Goal: Task Accomplishment & Management: Manage account settings

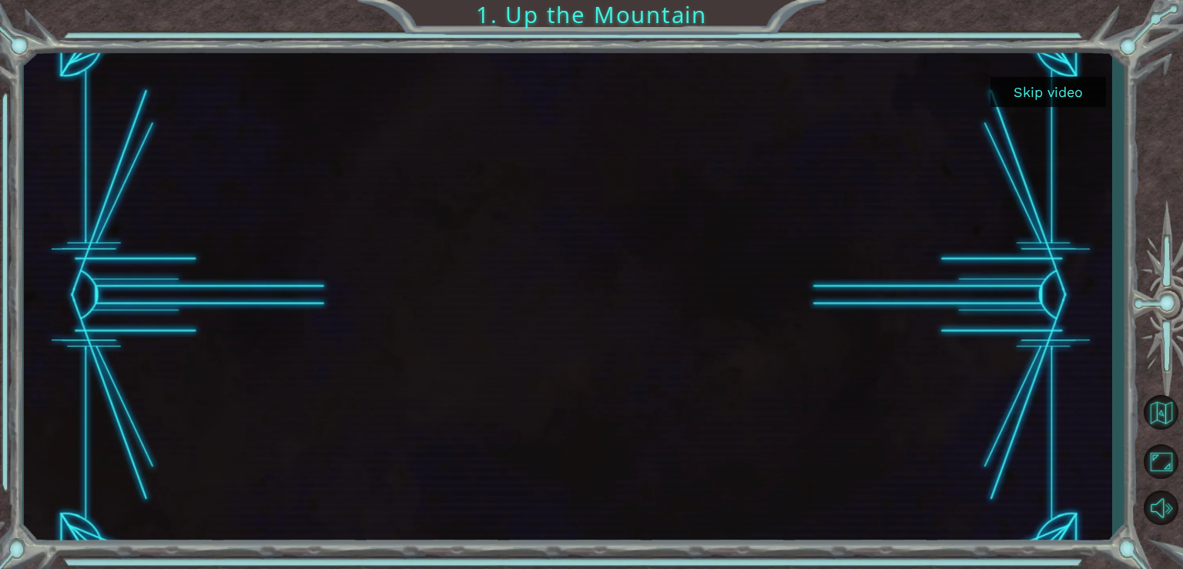
click at [1054, 92] on button "Skip video" at bounding box center [1048, 92] width 116 height 30
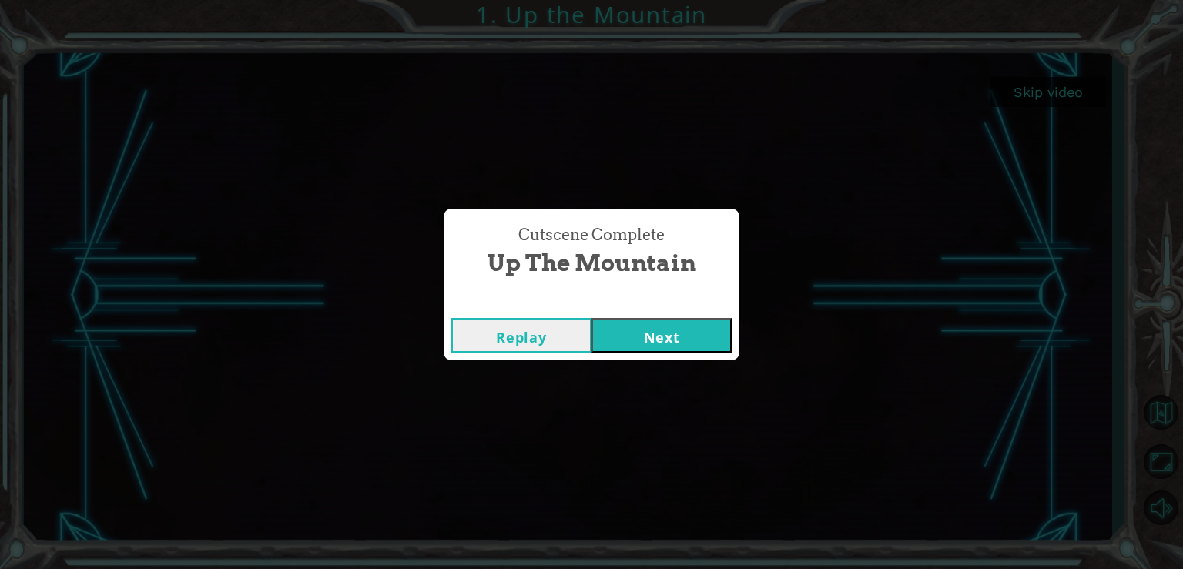
click at [651, 331] on button "Next" at bounding box center [661, 335] width 140 height 35
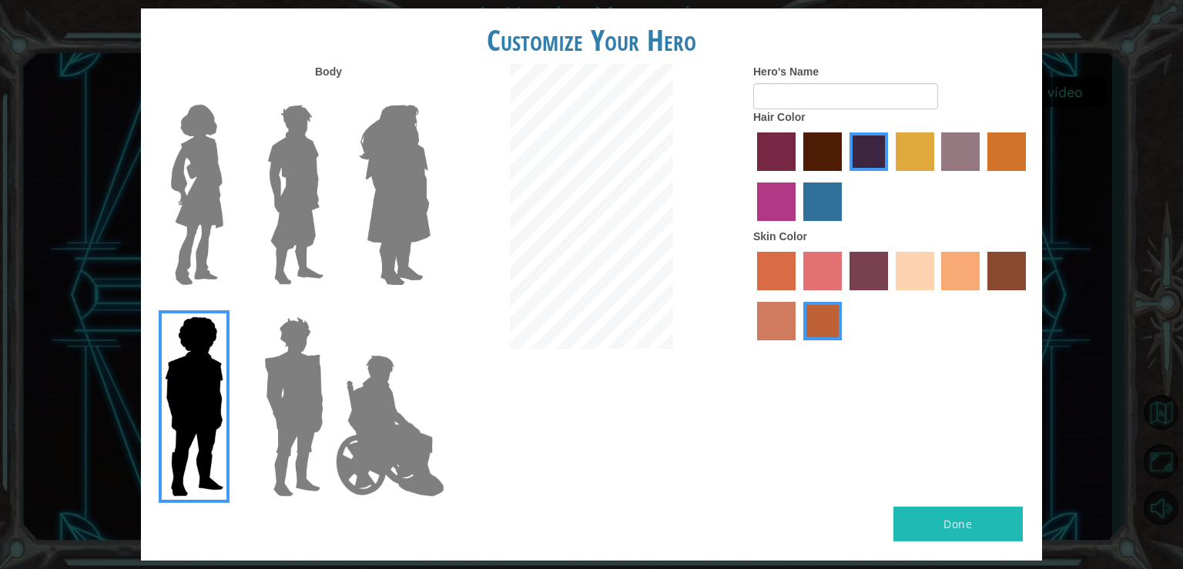
click at [293, 351] on img at bounding box center [294, 406] width 72 height 193
click at [330, 307] on input "Hero Garnet" at bounding box center [330, 307] width 0 height 0
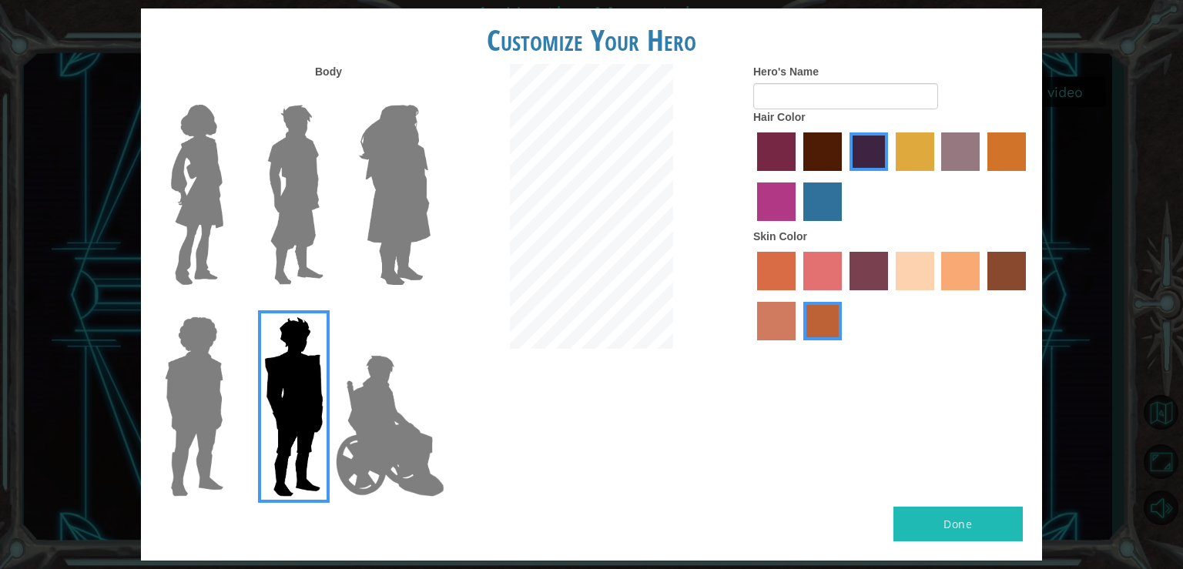
click at [290, 169] on img at bounding box center [295, 195] width 69 height 193
click at [330, 95] on input "Hero Lars" at bounding box center [330, 95] width 0 height 0
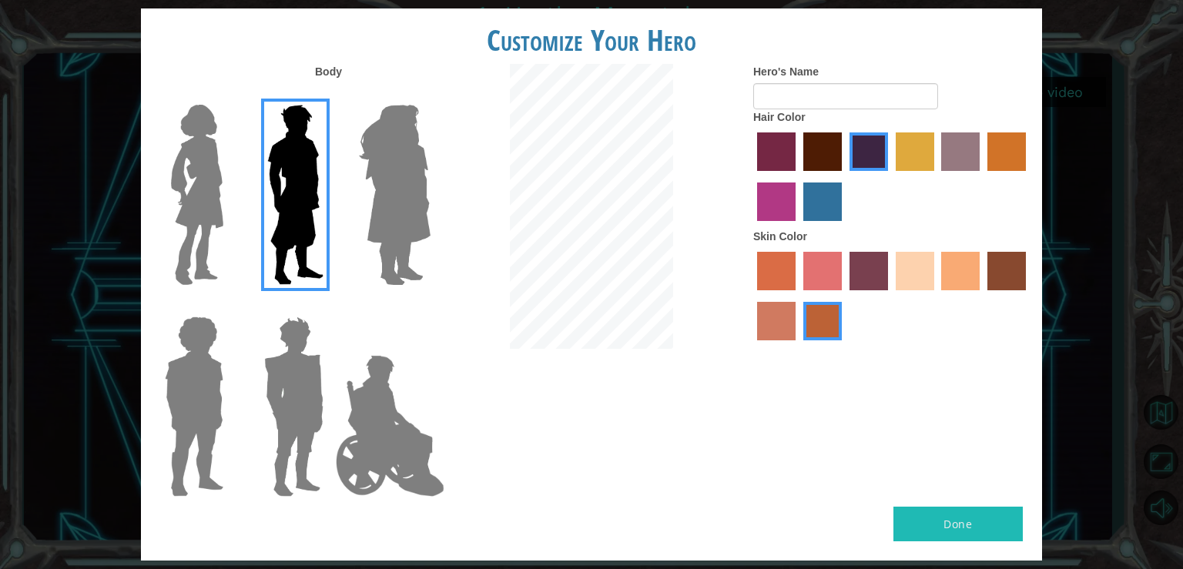
click at [903, 145] on label "tulip tree hair color" at bounding box center [915, 151] width 39 height 39
click at [890, 176] on input "tulip tree hair color" at bounding box center [890, 176] width 0 height 0
click at [863, 157] on label "hot purple hair color" at bounding box center [868, 151] width 39 height 39
click at [844, 176] on input "hot purple hair color" at bounding box center [844, 176] width 0 height 0
click at [816, 159] on label "maroon hair color" at bounding box center [822, 151] width 39 height 39
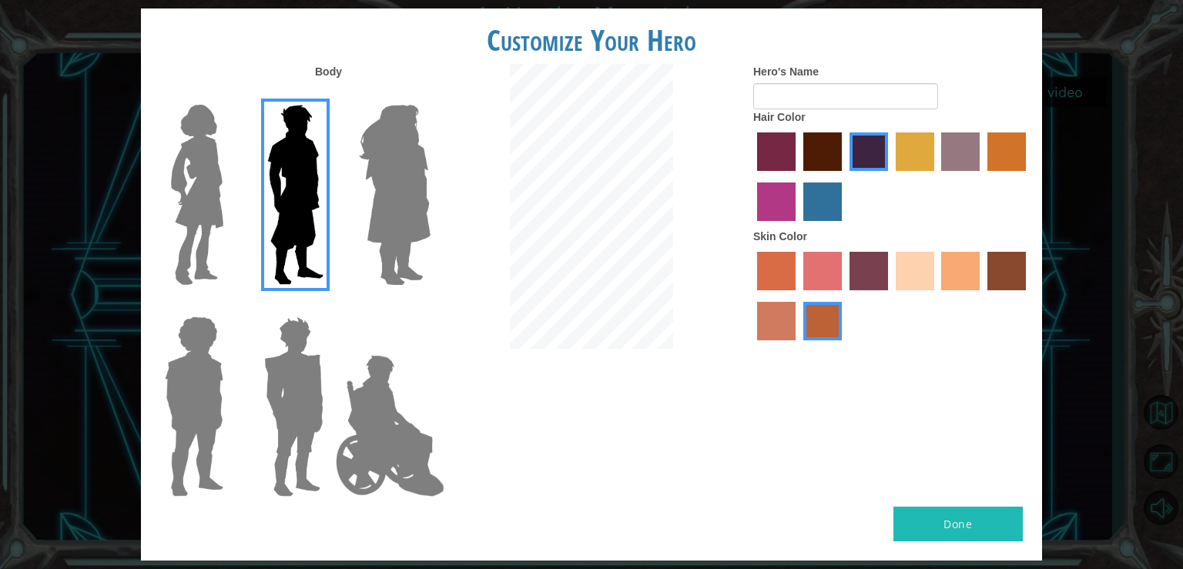
click at [798, 176] on input "maroon hair color" at bounding box center [798, 176] width 0 height 0
click at [927, 273] on label "sandy beach skin color" at bounding box center [915, 271] width 39 height 39
click at [890, 296] on input "sandy beach skin color" at bounding box center [890, 296] width 0 height 0
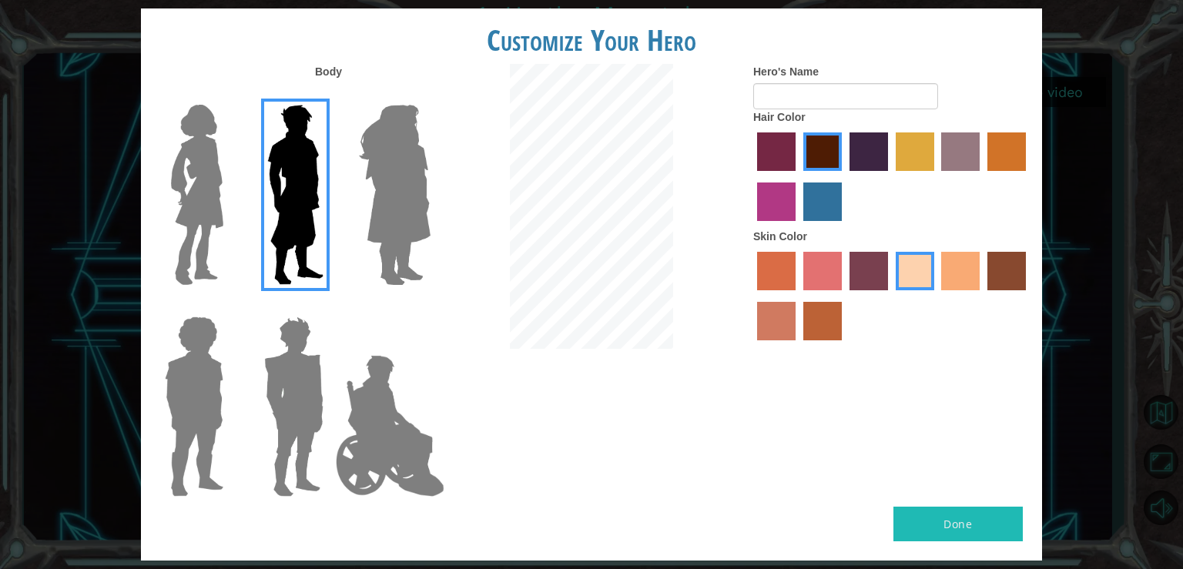
click at [953, 273] on label "tacao skin color" at bounding box center [960, 271] width 39 height 39
click at [936, 296] on input "tacao skin color" at bounding box center [936, 296] width 0 height 0
click at [902, 270] on label "sandy beach skin color" at bounding box center [915, 271] width 39 height 39
click at [890, 296] on input "sandy beach skin color" at bounding box center [890, 296] width 0 height 0
click at [957, 531] on button "Done" at bounding box center [957, 524] width 129 height 35
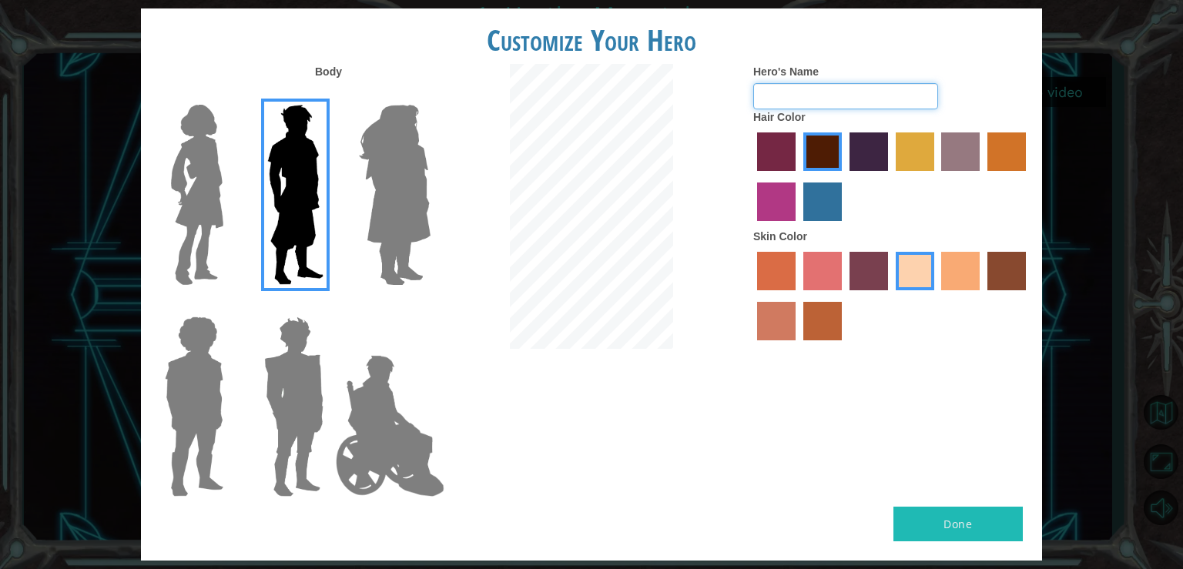
click at [797, 92] on input "Hero's Name" at bounding box center [845, 96] width 185 height 26
click at [798, 97] on input "[PERSON_NAME]" at bounding box center [845, 96] width 185 height 26
type input "[PERSON_NAME]"
click at [958, 526] on button "Done" at bounding box center [957, 524] width 129 height 35
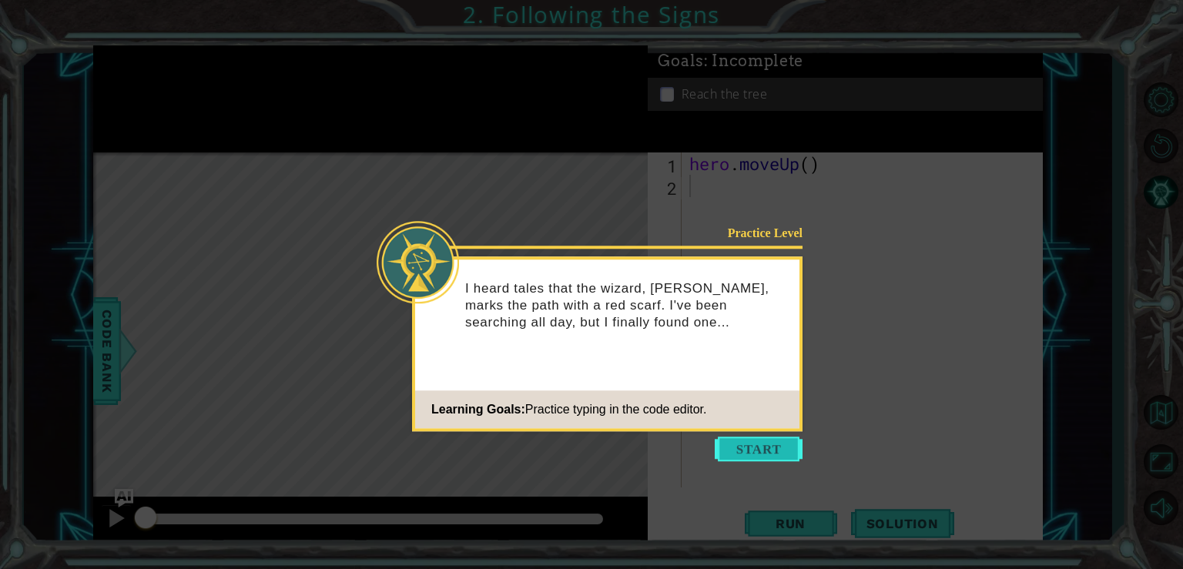
click at [763, 451] on button "Start" at bounding box center [759, 449] width 88 height 25
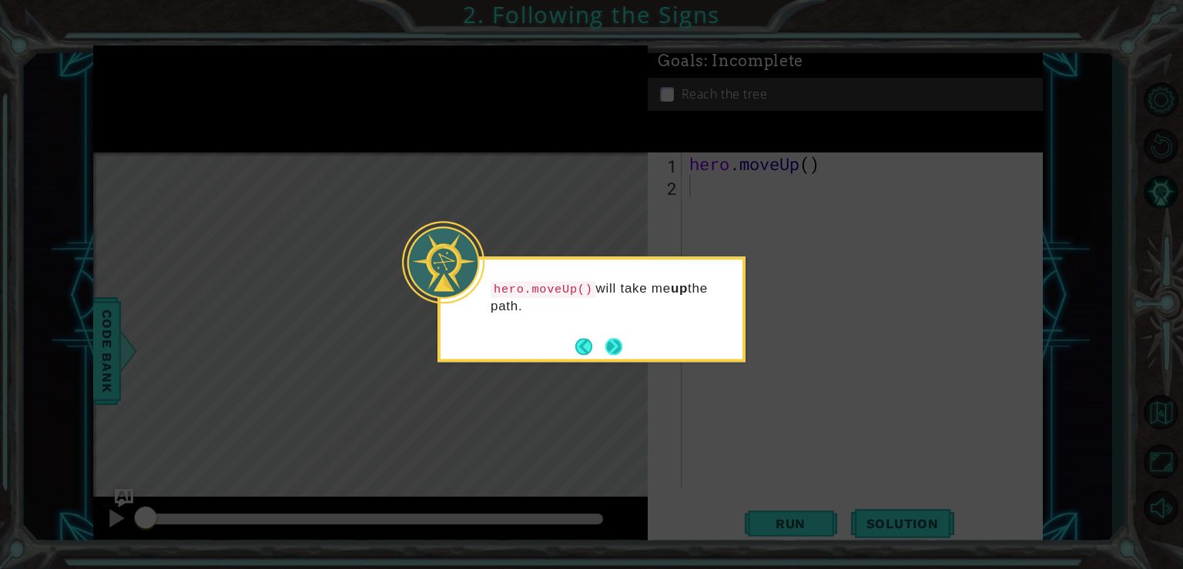
click at [622, 339] on button "Next" at bounding box center [614, 346] width 18 height 18
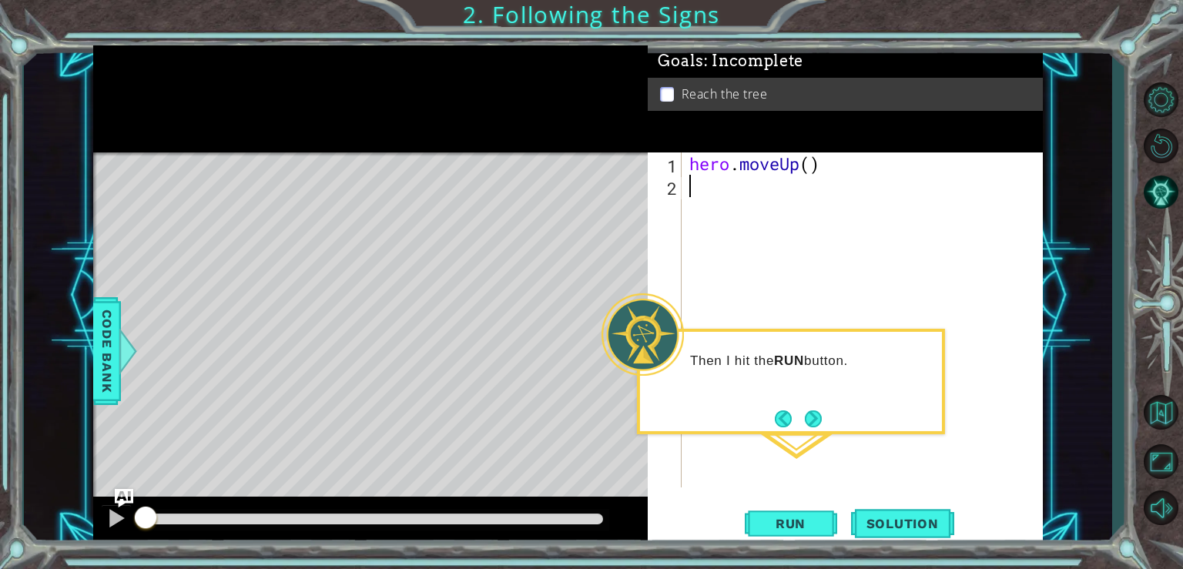
click at [707, 181] on div "hero . moveUp ( )" at bounding box center [866, 342] width 360 height 380
click at [816, 414] on button "Next" at bounding box center [813, 419] width 18 height 18
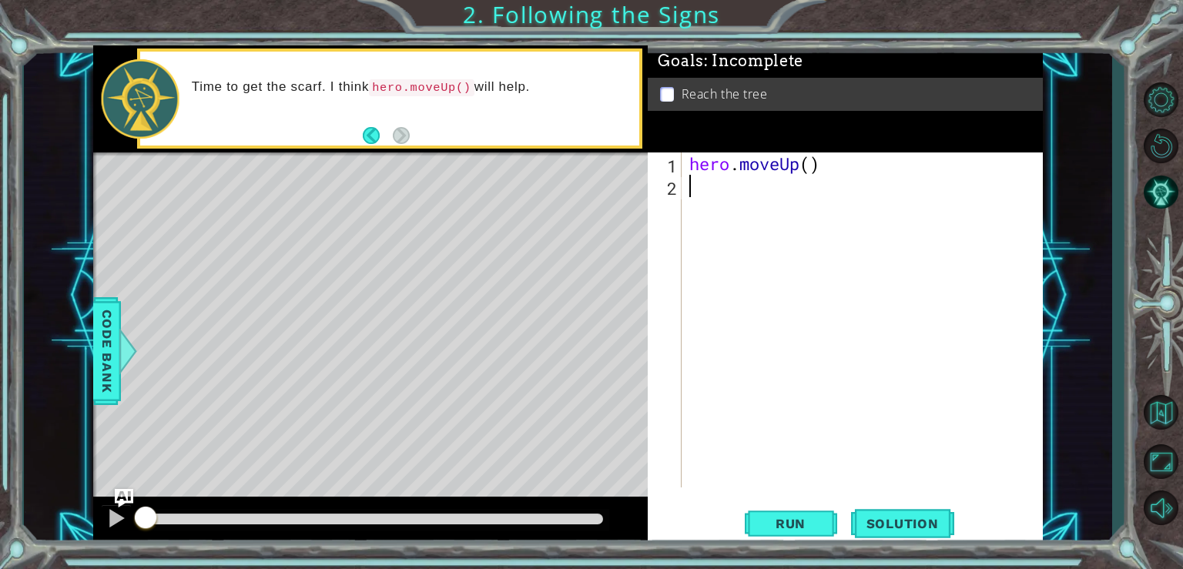
click at [441, 92] on code "hero.moveUp()" at bounding box center [422, 87] width 106 height 17
click at [702, 181] on div "hero . moveUp ( )" at bounding box center [866, 342] width 360 height 380
type textarea "her"
click at [724, 211] on div "her o.moveUp press enter" at bounding box center [823, 226] width 291 height 55
click at [796, 520] on span "Run" at bounding box center [790, 523] width 61 height 15
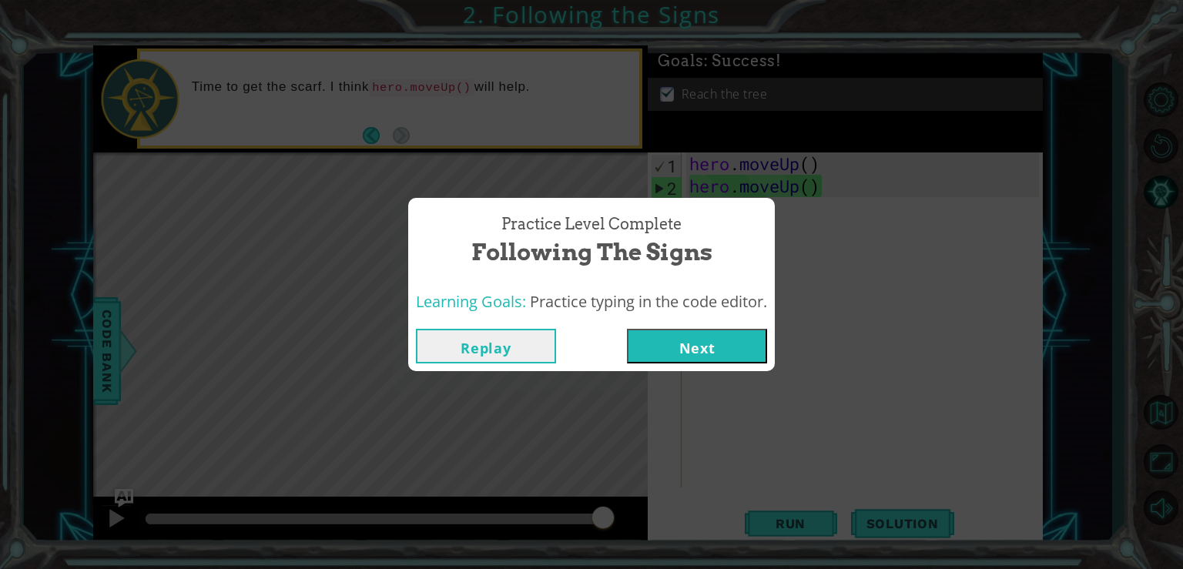
click at [702, 341] on button "Next" at bounding box center [697, 346] width 140 height 35
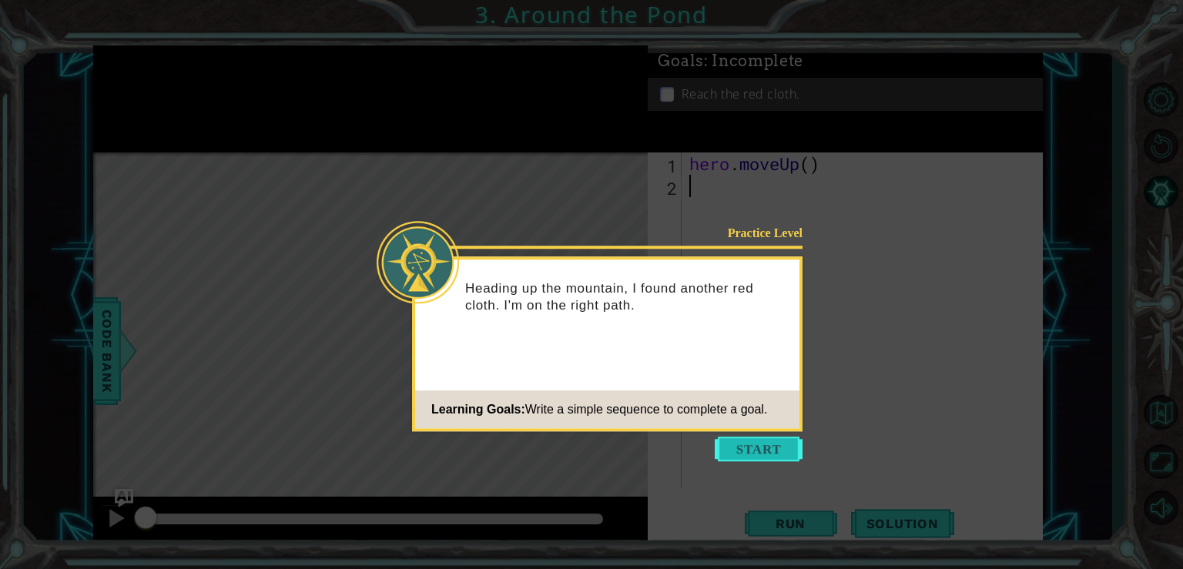
click at [776, 450] on button "Start" at bounding box center [759, 449] width 88 height 25
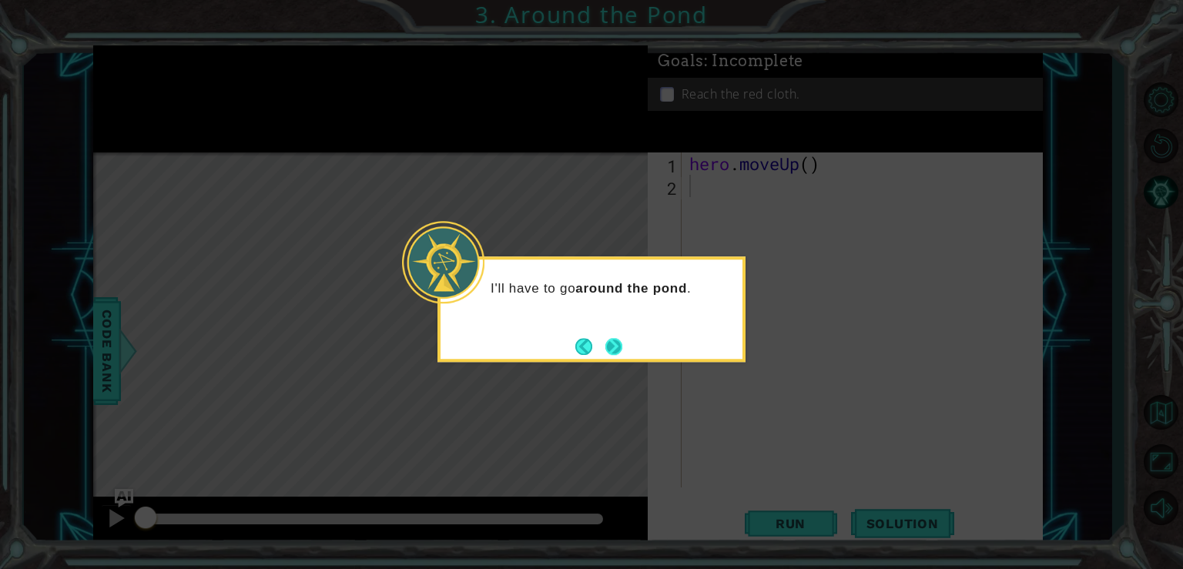
click at [613, 348] on button "Next" at bounding box center [614, 346] width 18 height 18
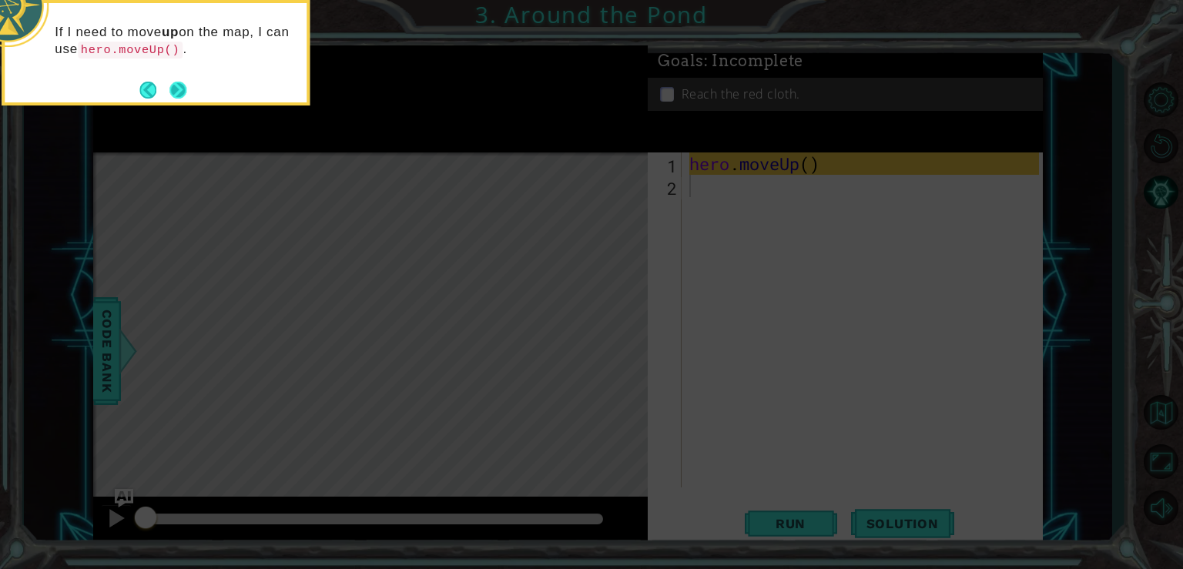
click at [183, 86] on button "Next" at bounding box center [178, 90] width 20 height 20
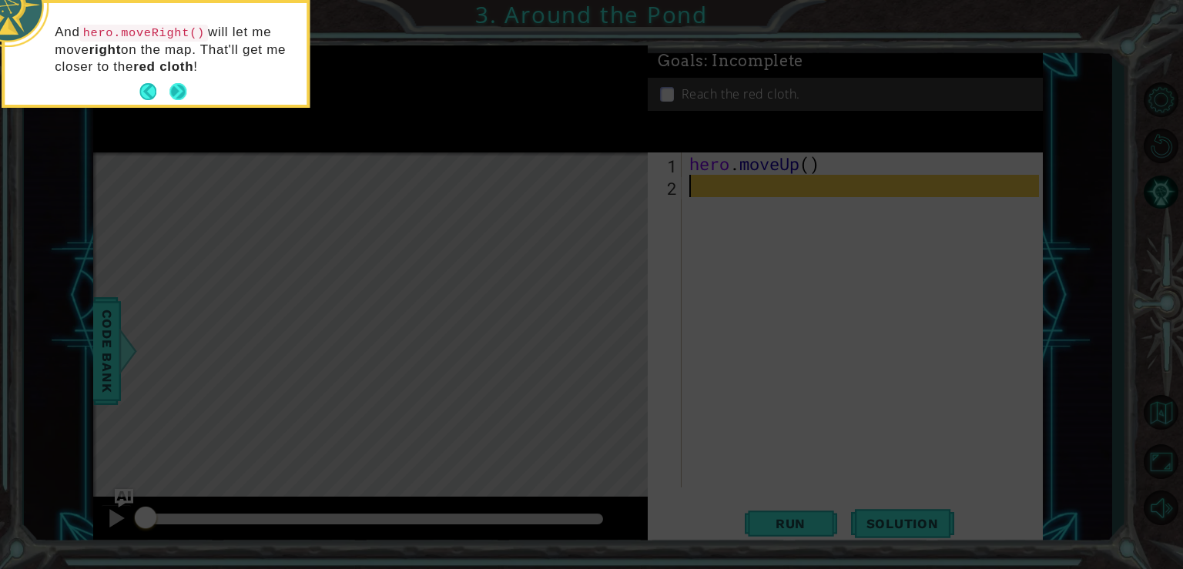
click at [185, 88] on button "Next" at bounding box center [178, 92] width 18 height 18
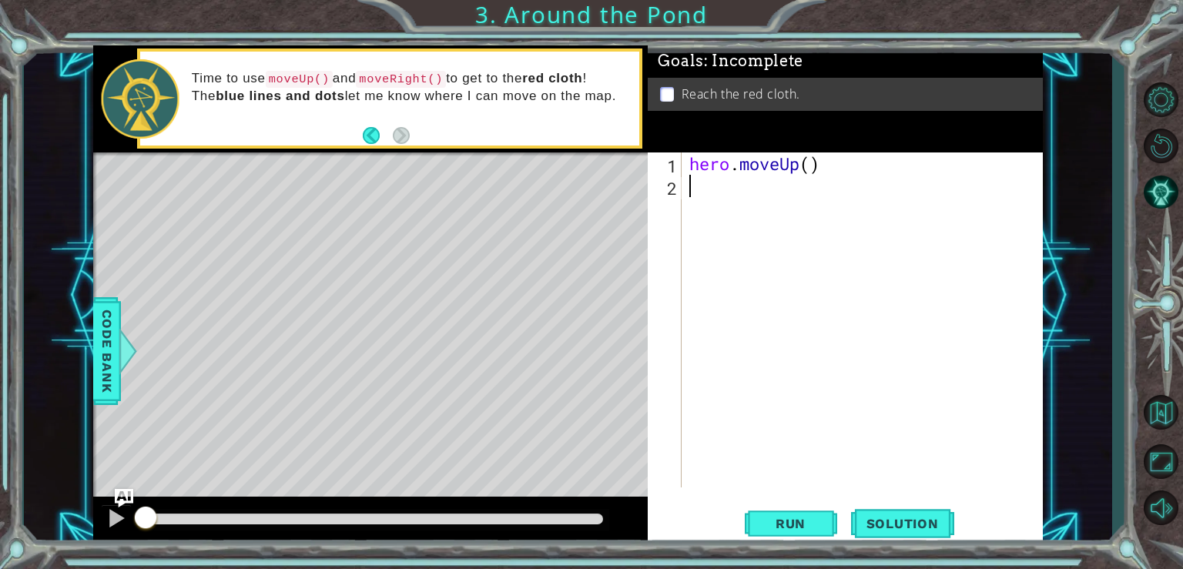
type textarea "h"
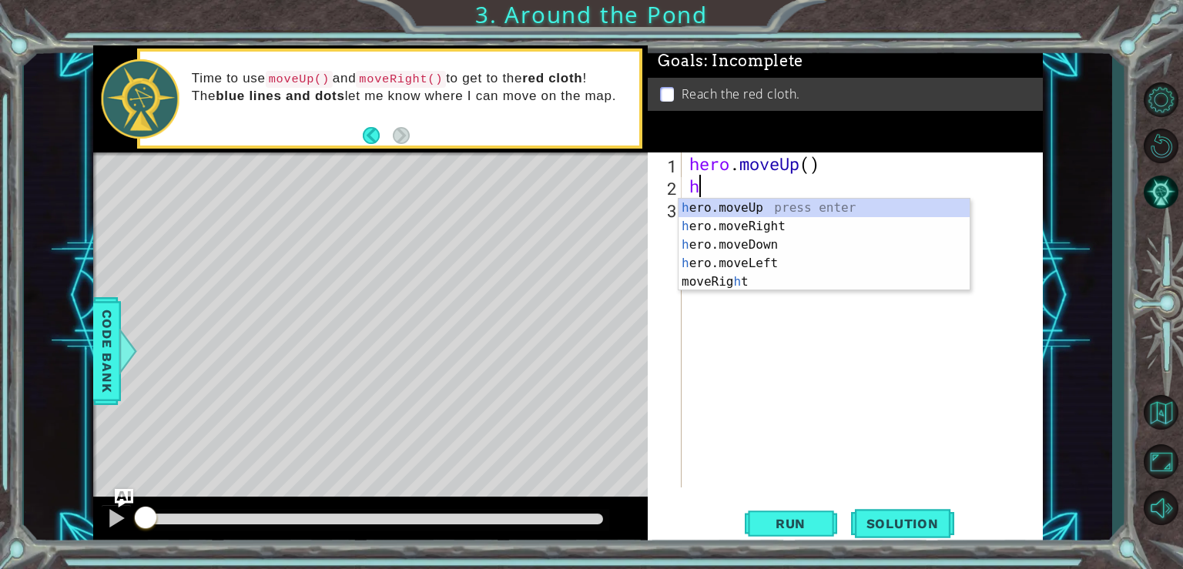
drag, startPoint x: 812, startPoint y: 206, endPoint x: 802, endPoint y: 221, distance: 18.4
click at [811, 206] on div "h ero.moveUp press enter h ero.moveRight press enter h ero.moveDown press enter…" at bounding box center [823, 263] width 291 height 129
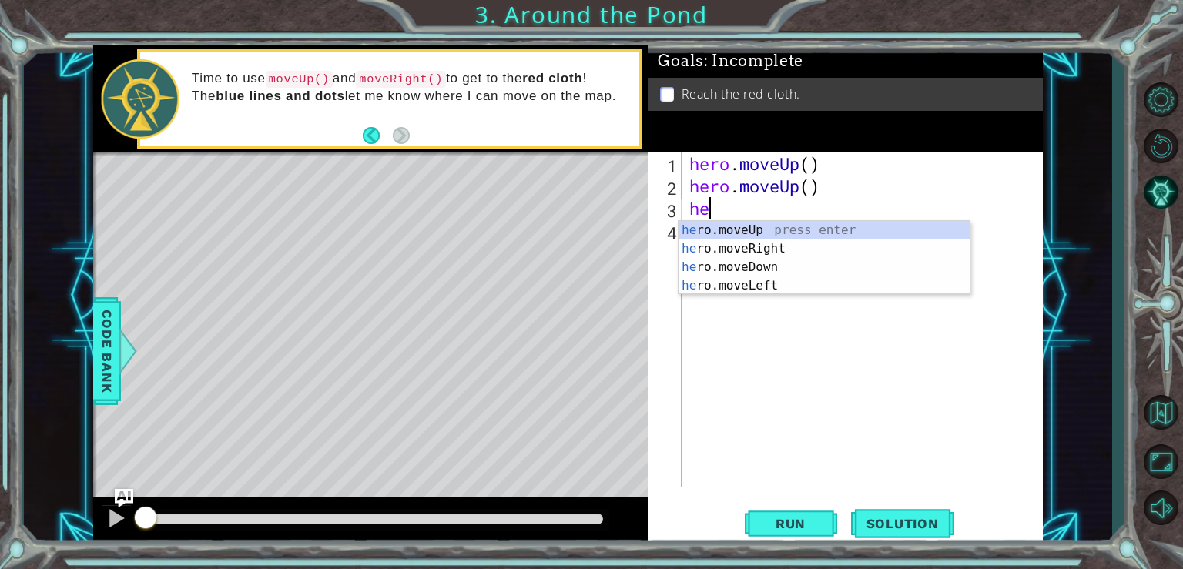
type textarea "her"
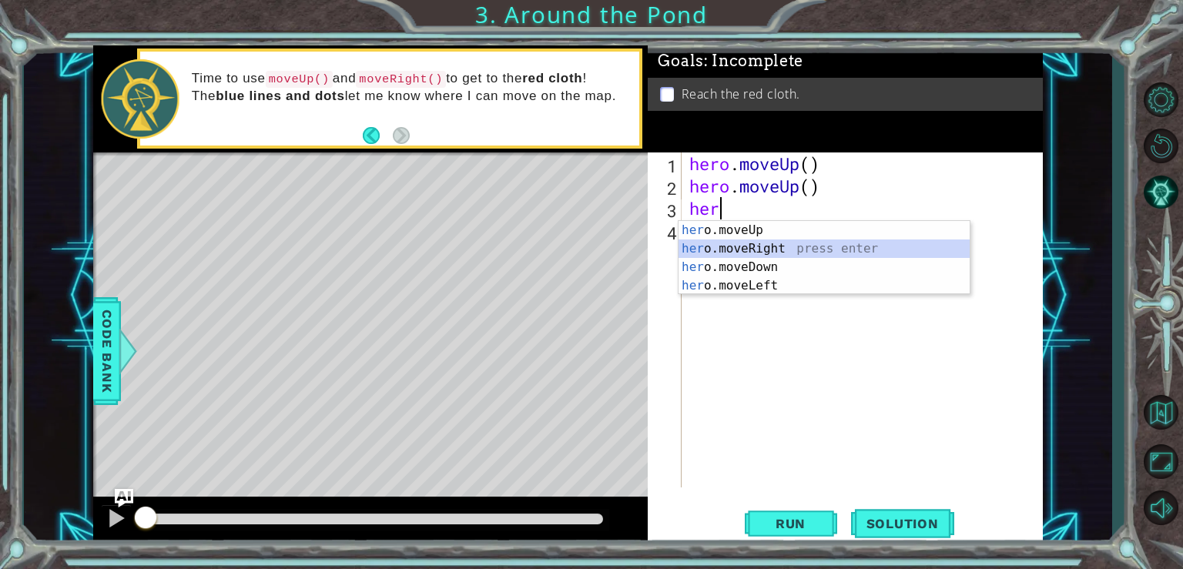
click at [782, 249] on div "her o.moveUp press enter her o.moveRight press enter her o.moveDown press enter…" at bounding box center [823, 276] width 291 height 111
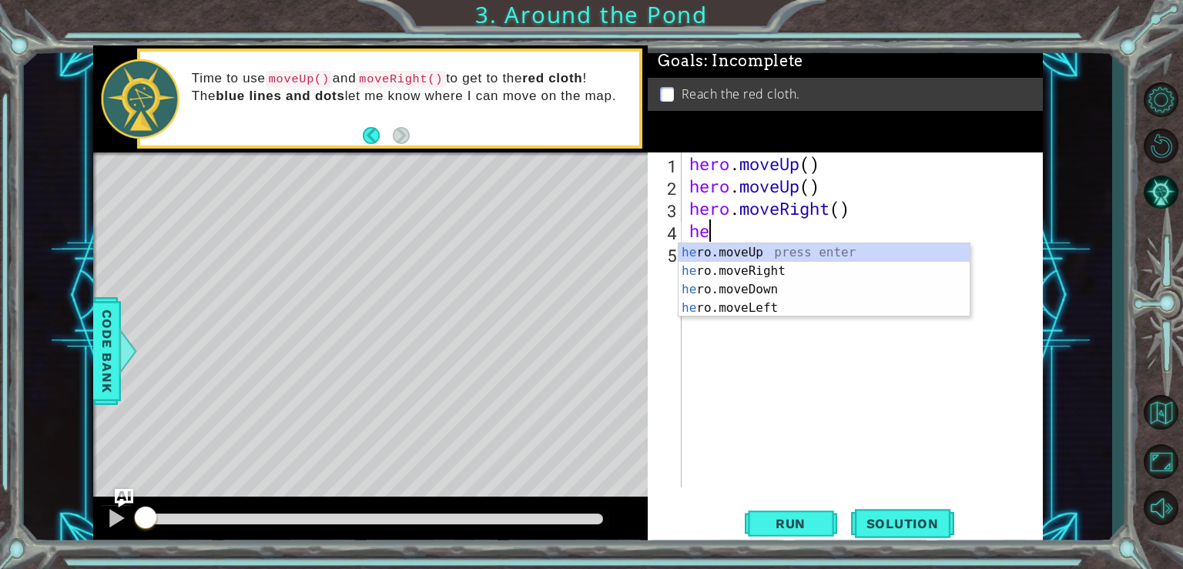
type textarea "her"
click at [767, 245] on div "her o.moveUp press enter her o.moveRight press enter her o.moveDown press enter…" at bounding box center [823, 298] width 291 height 111
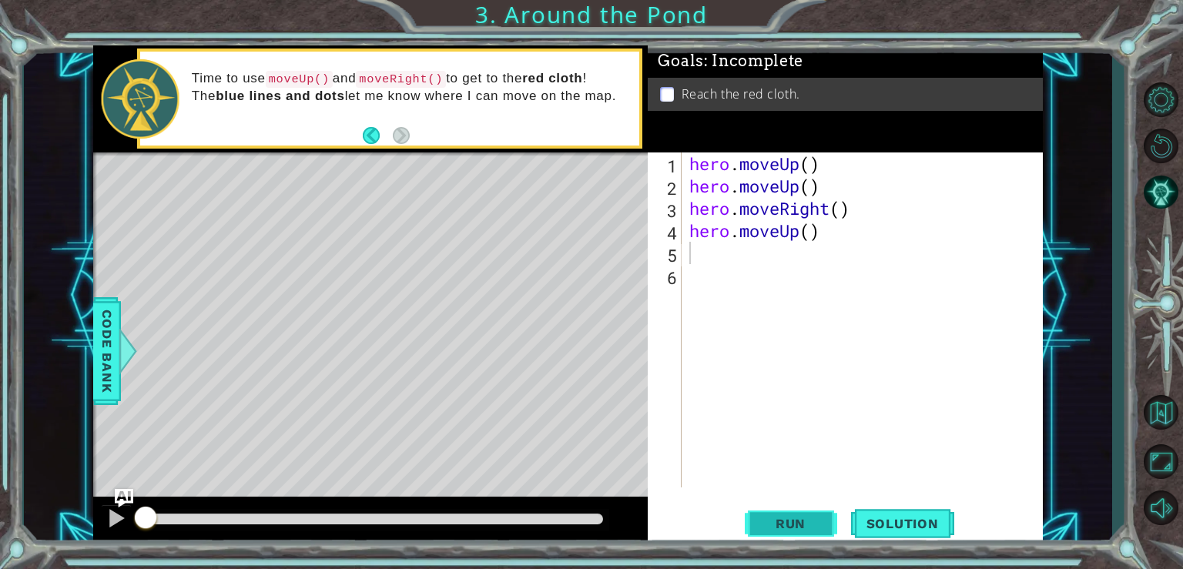
click at [815, 524] on span "Run" at bounding box center [790, 523] width 61 height 15
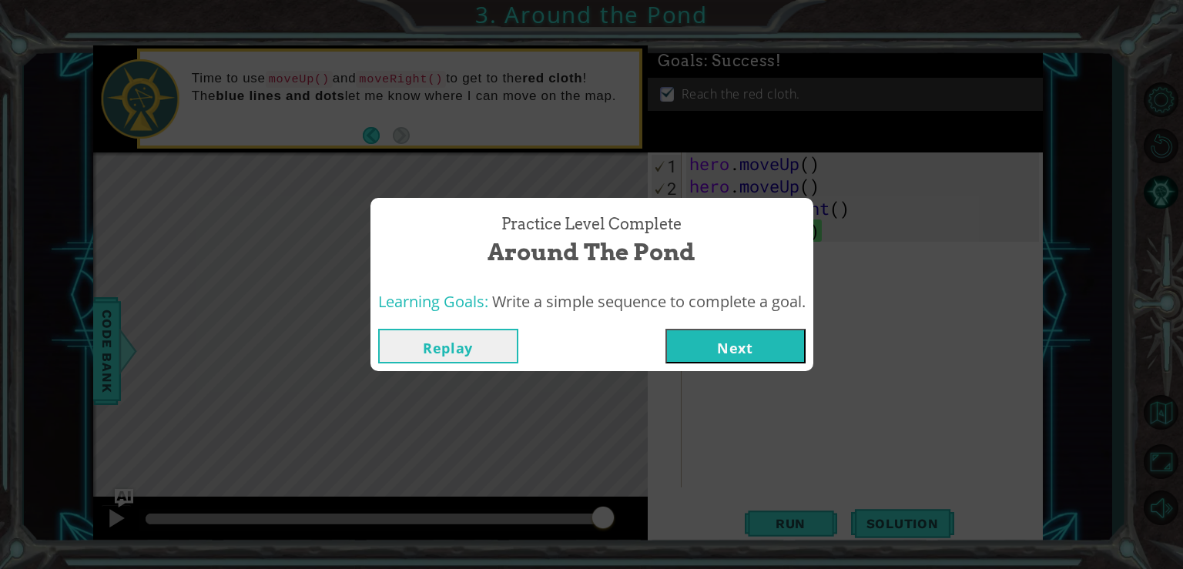
click at [765, 347] on button "Next" at bounding box center [735, 346] width 140 height 35
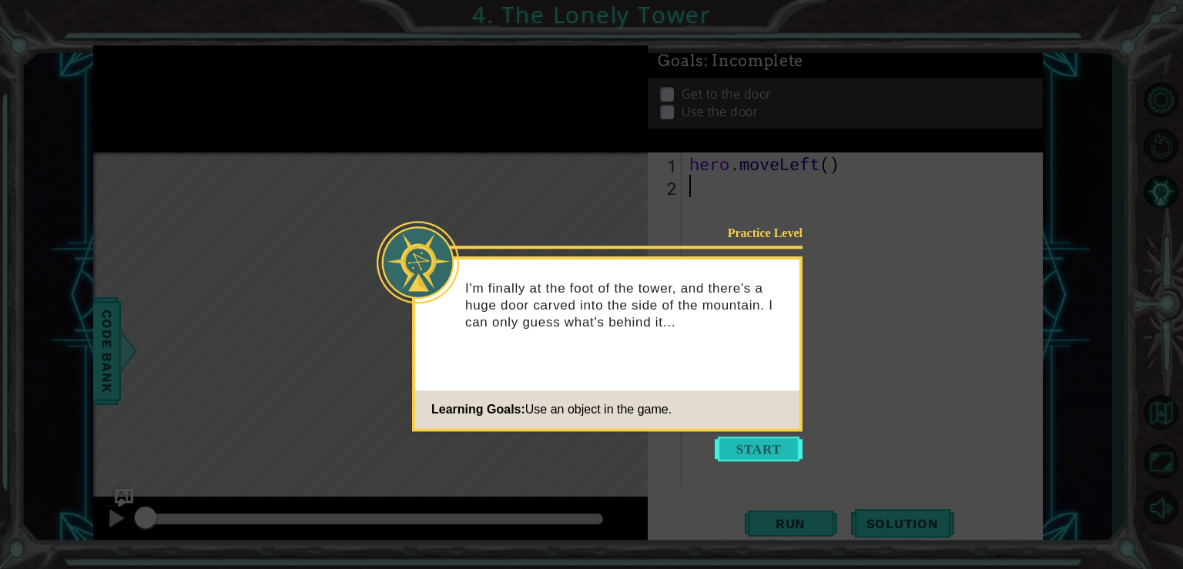
click at [772, 454] on button "Start" at bounding box center [759, 449] width 88 height 25
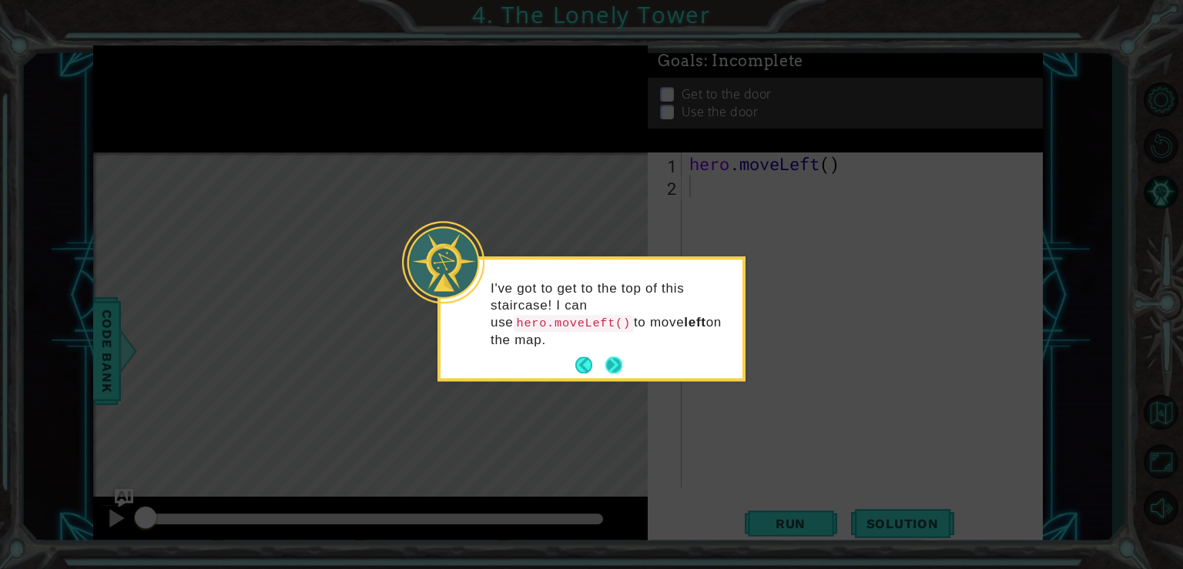
click at [613, 357] on button "Next" at bounding box center [613, 365] width 17 height 17
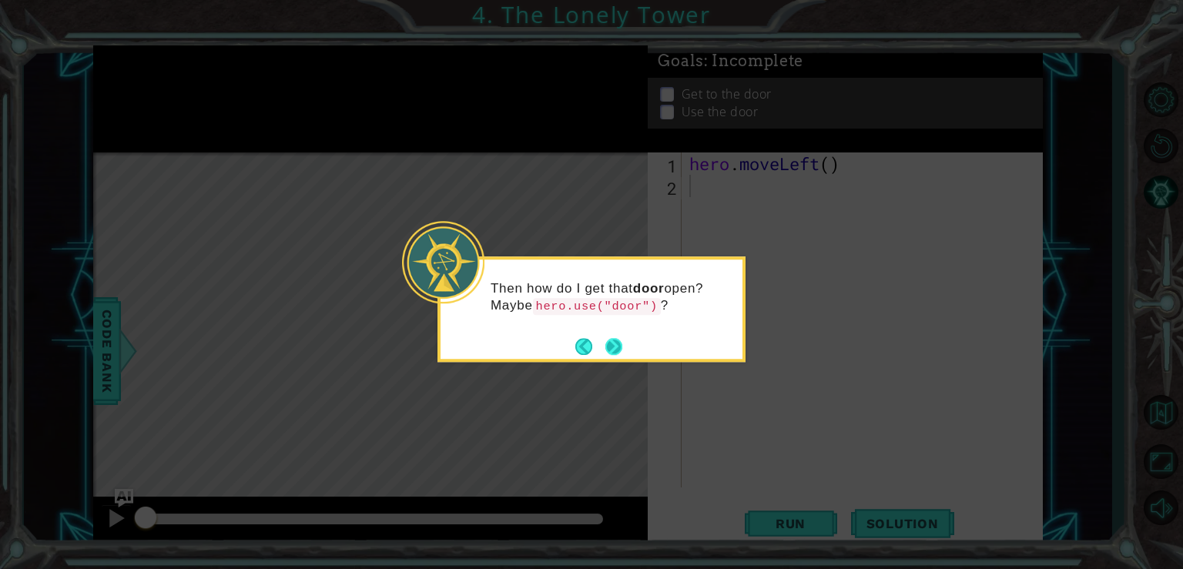
click at [621, 347] on button "Next" at bounding box center [613, 345] width 25 height 25
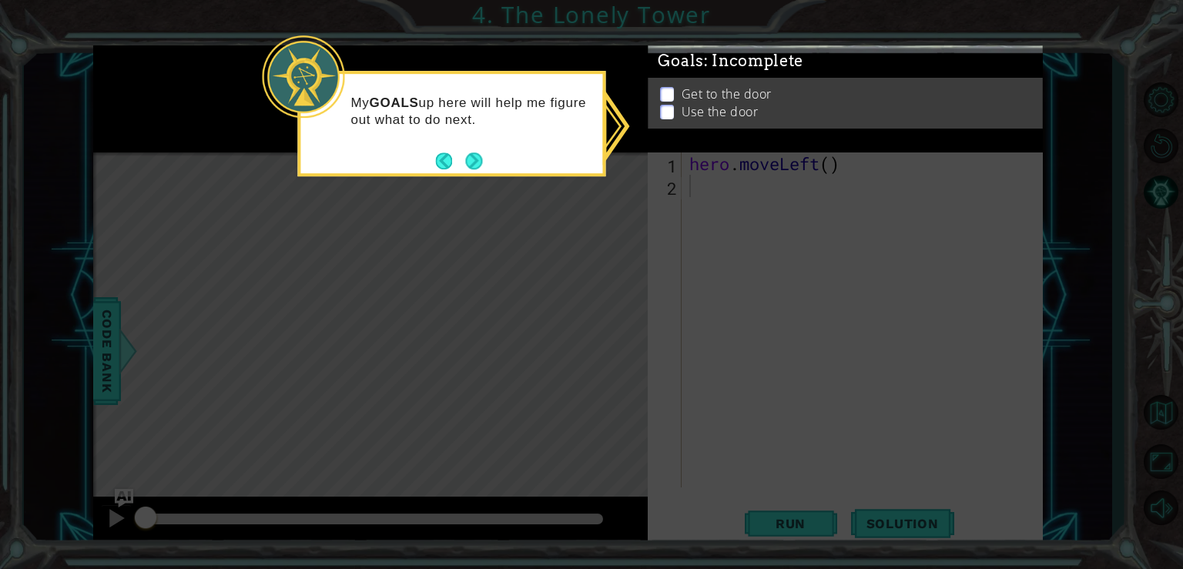
click at [666, 100] on p at bounding box center [667, 107] width 14 height 15
click at [468, 159] on button "Next" at bounding box center [474, 161] width 18 height 18
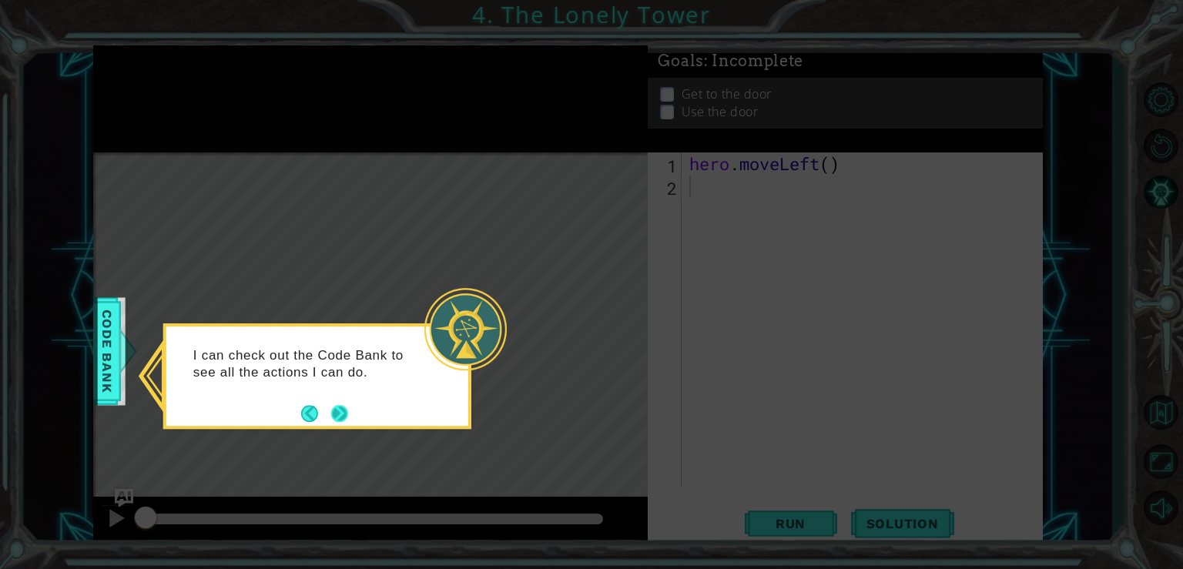
click at [342, 415] on button "Next" at bounding box center [339, 413] width 17 height 17
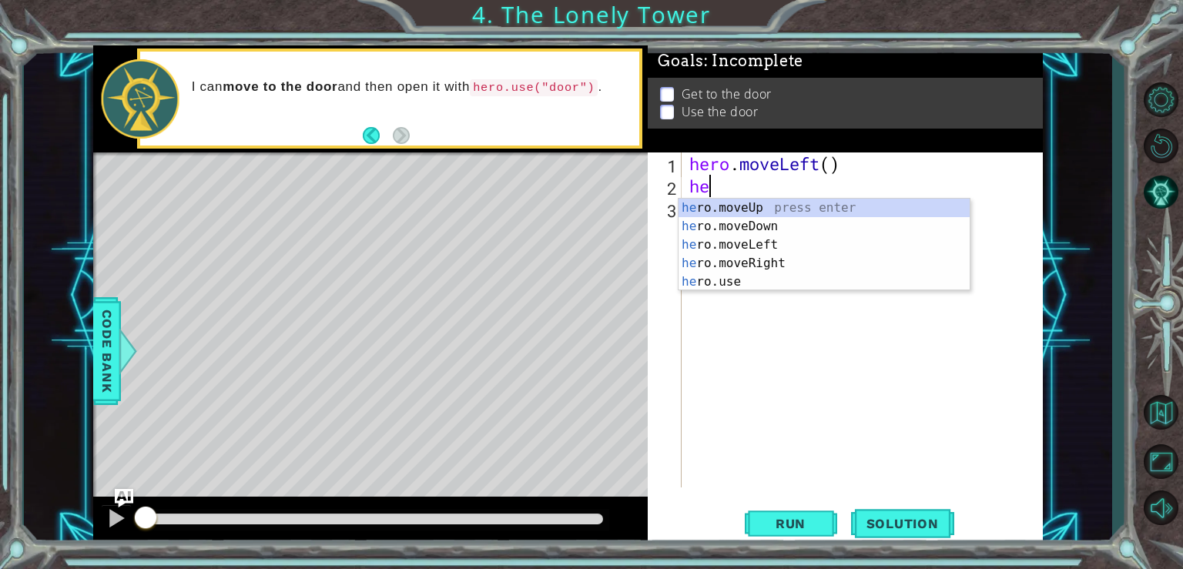
type textarea "her"
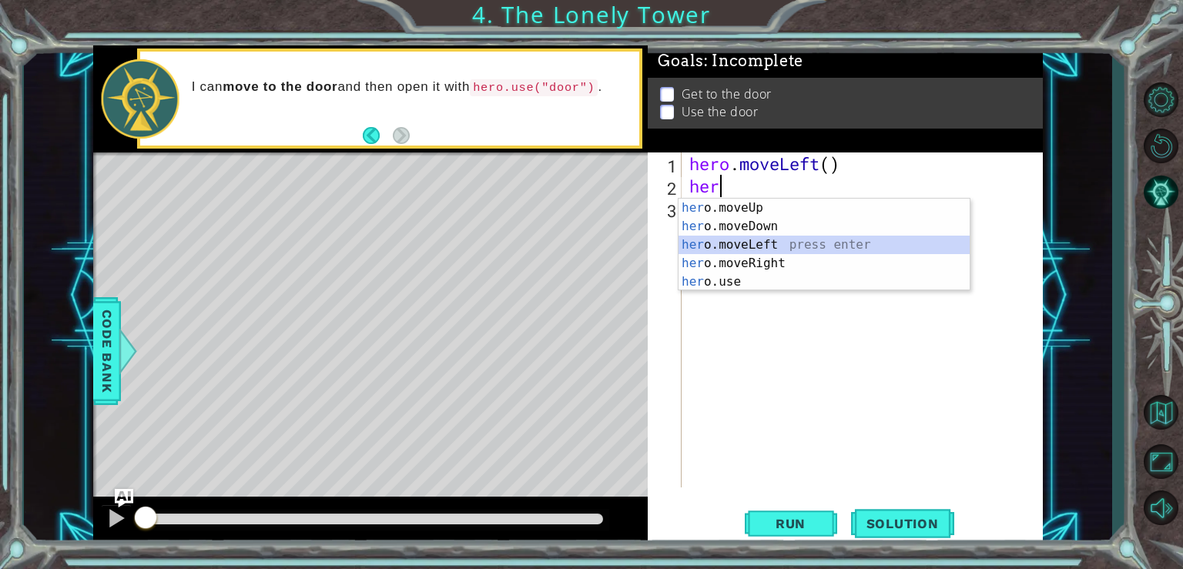
click at [742, 240] on div "her o.moveUp press enter her o.moveDown press enter her o.moveLeft press enter …" at bounding box center [823, 263] width 291 height 129
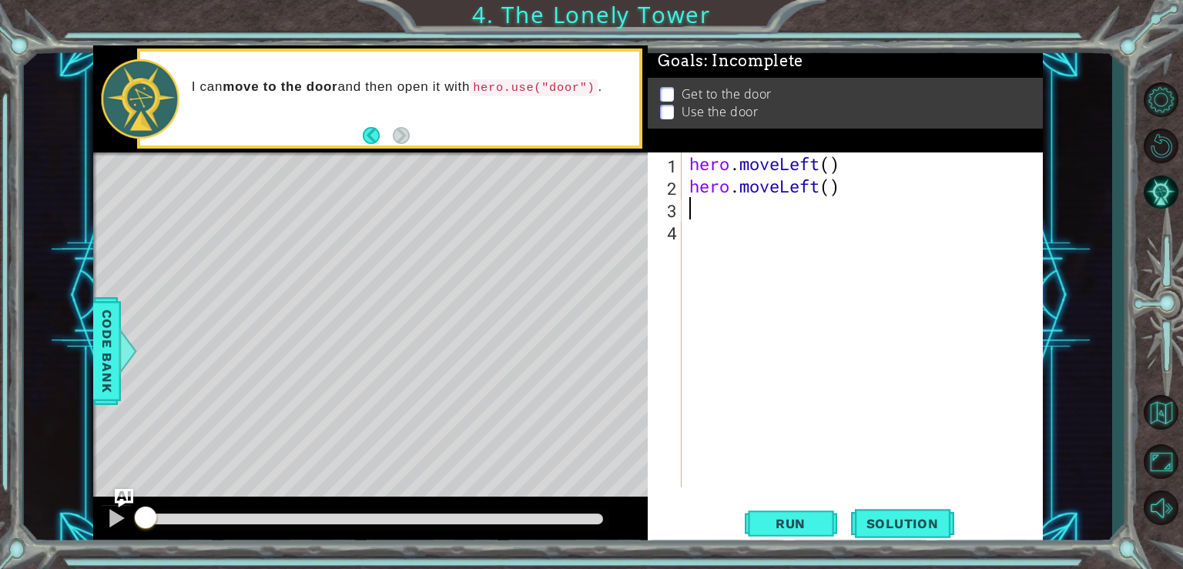
click at [702, 209] on div "hero . moveLeft ( ) hero . moveLeft ( )" at bounding box center [866, 342] width 360 height 380
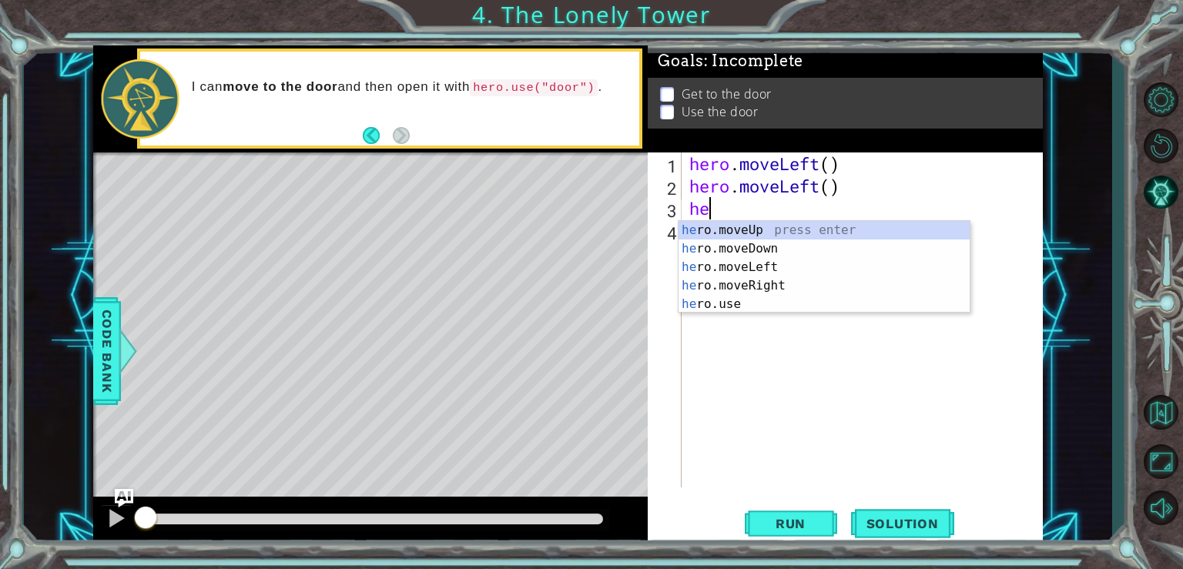
type textarea "her"
click at [731, 235] on div "her o.moveUp press enter her o.moveDown press enter her o.moveLeft press enter …" at bounding box center [823, 285] width 291 height 129
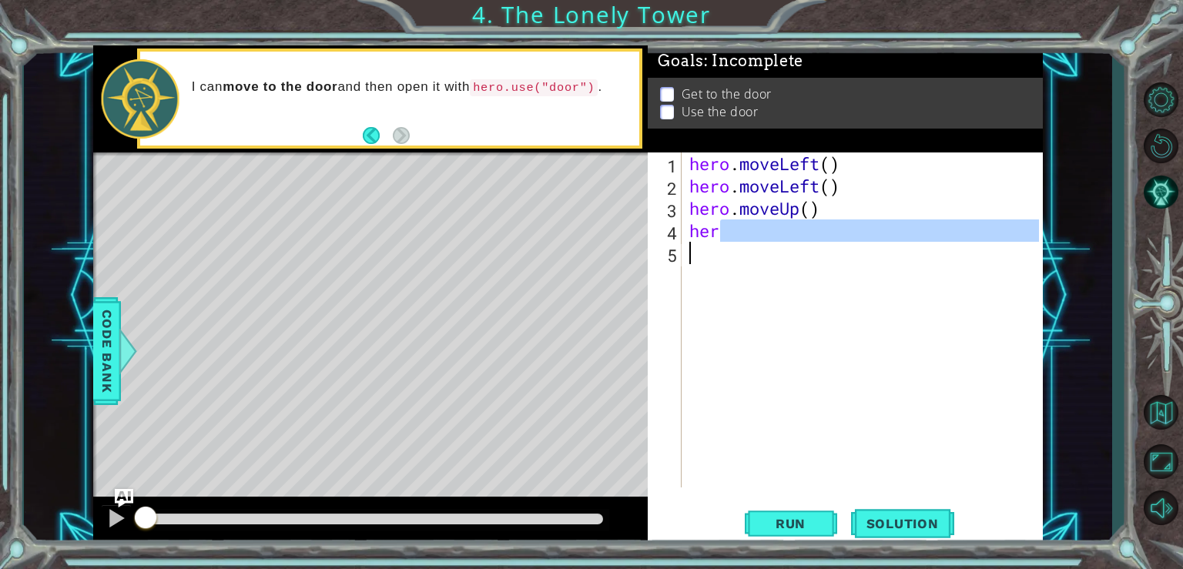
click at [732, 245] on div "hero . moveLeft ( ) hero . moveLeft ( ) hero . moveUp ( ) her" at bounding box center [866, 342] width 360 height 380
click at [736, 233] on div "hero . moveLeft ( ) hero . moveLeft ( ) hero . moveUp ( ) her" at bounding box center [862, 319] width 352 height 335
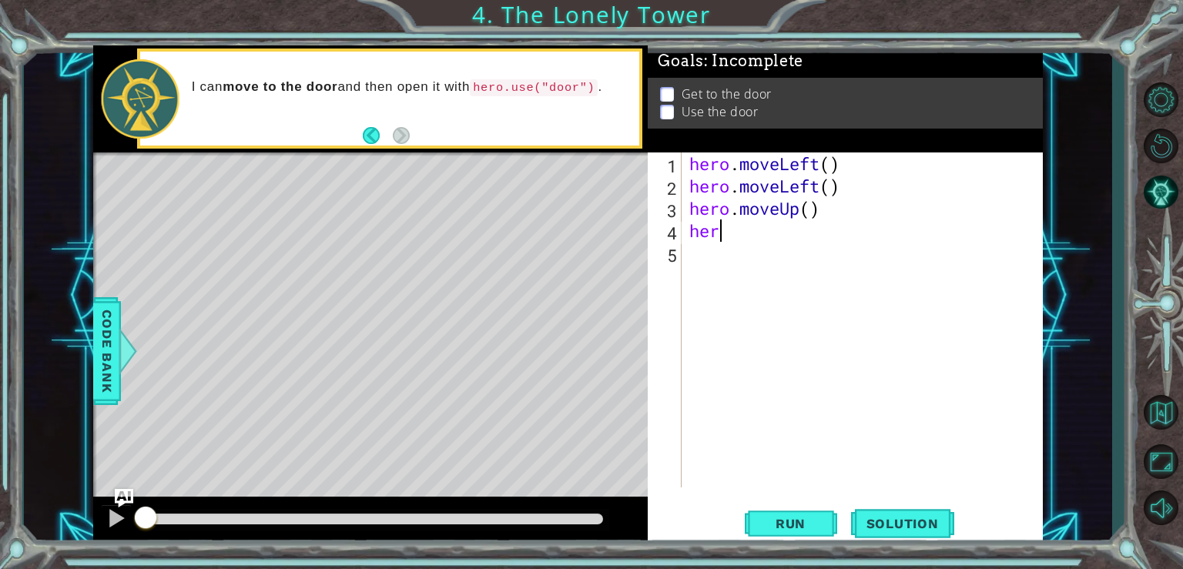
type textarea "hero"
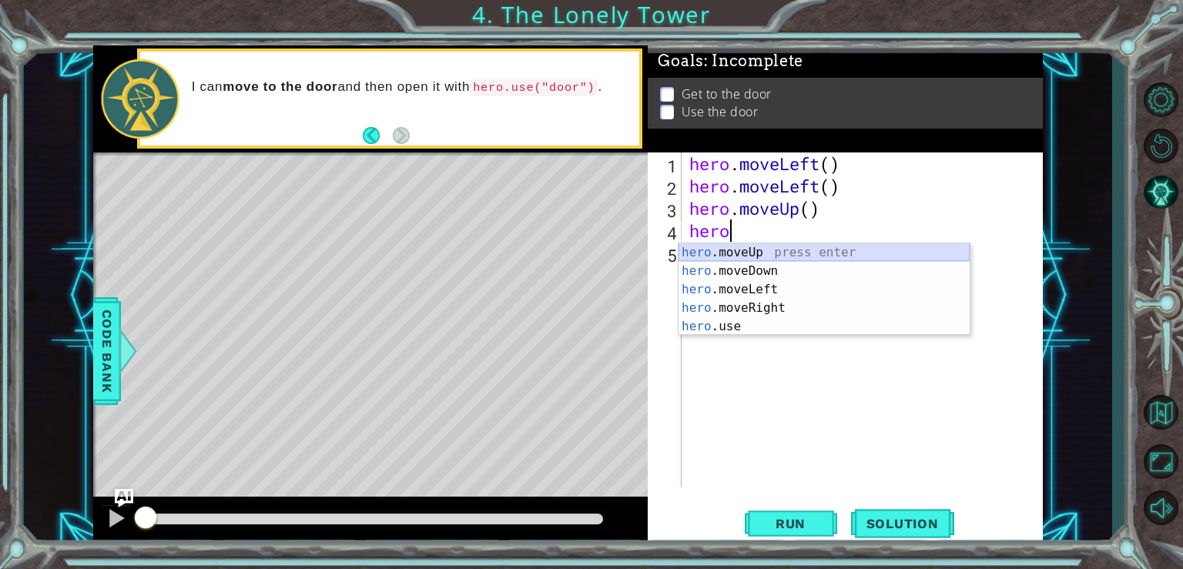
click at [722, 257] on div "hero .moveUp press enter hero .moveDown press enter hero .moveLeft press enter …" at bounding box center [823, 307] width 291 height 129
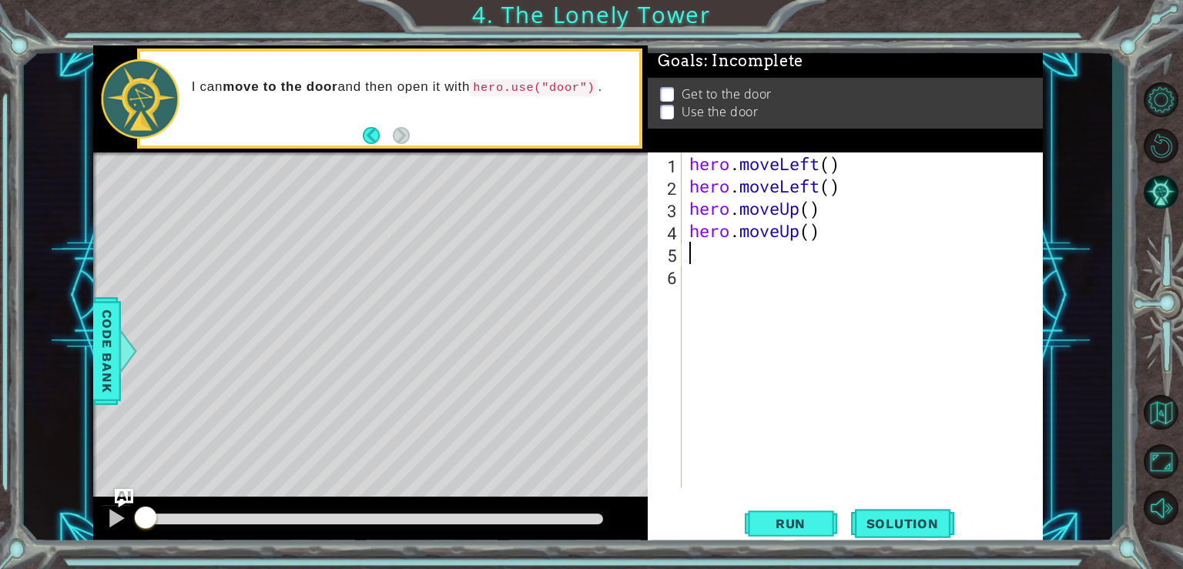
click at [721, 260] on div "hero . moveLeft ( ) hero . moveLeft ( ) hero . moveUp ( ) hero . moveUp ( )" at bounding box center [866, 342] width 360 height 380
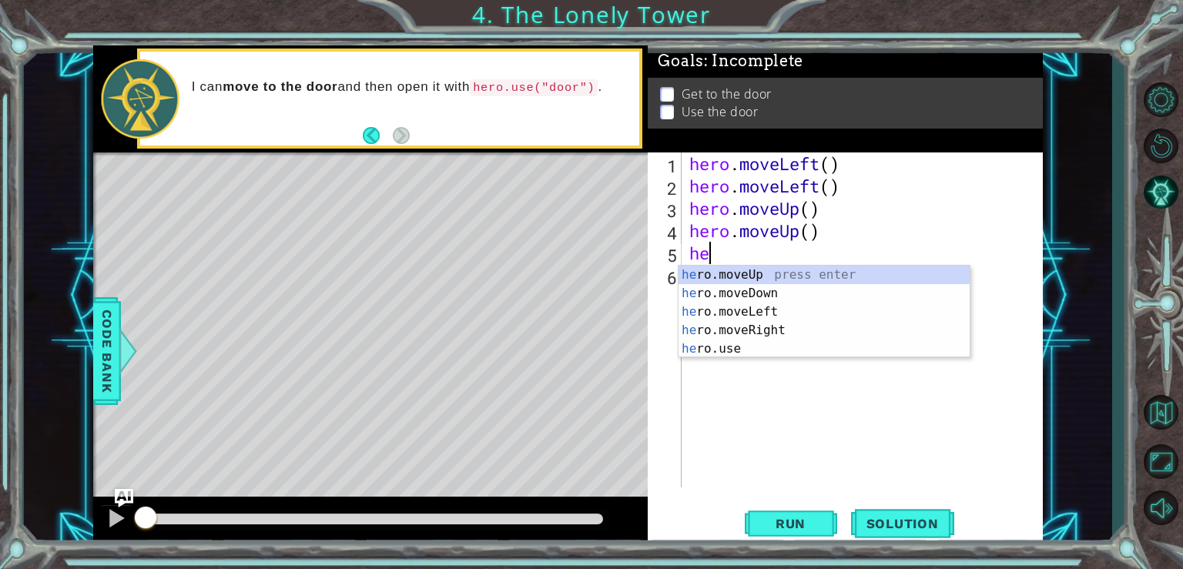
type textarea "her"
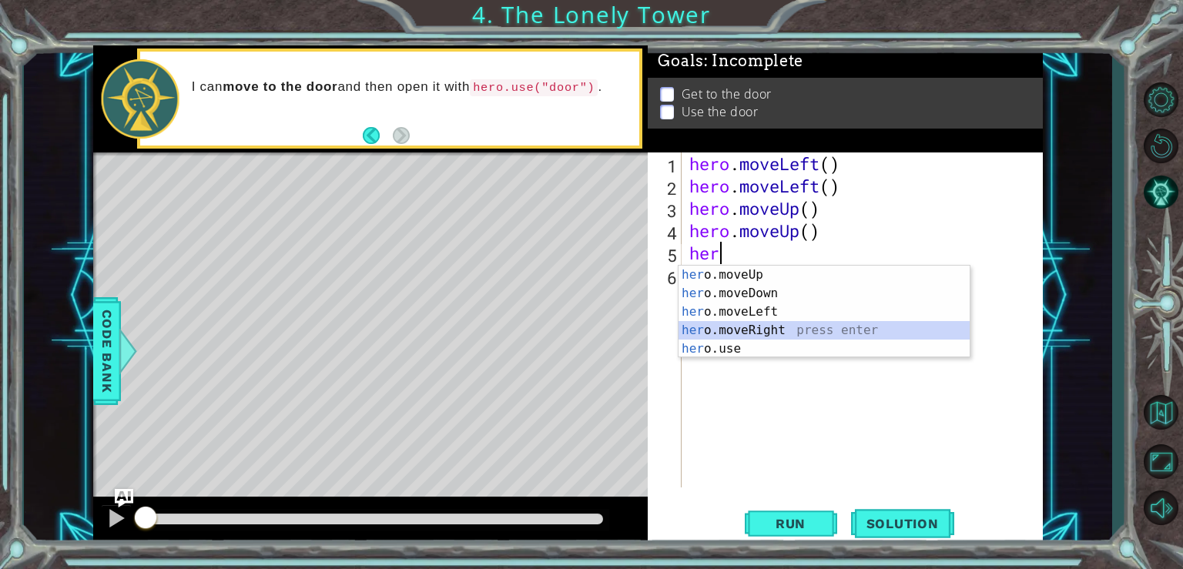
click at [734, 326] on div "her o.moveUp press enter her o.moveDown press enter her o.moveLeft press enter …" at bounding box center [823, 330] width 291 height 129
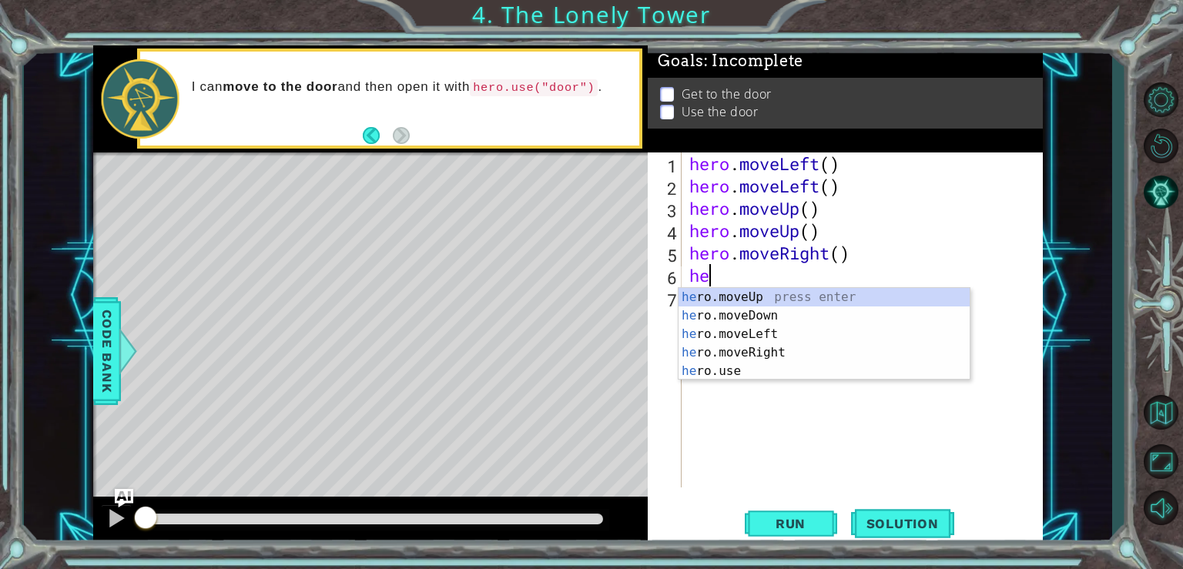
type textarea "her"
click at [765, 348] on div "her o.moveUp press enter her o.moveDown press enter her o.moveLeft press enter …" at bounding box center [823, 352] width 291 height 129
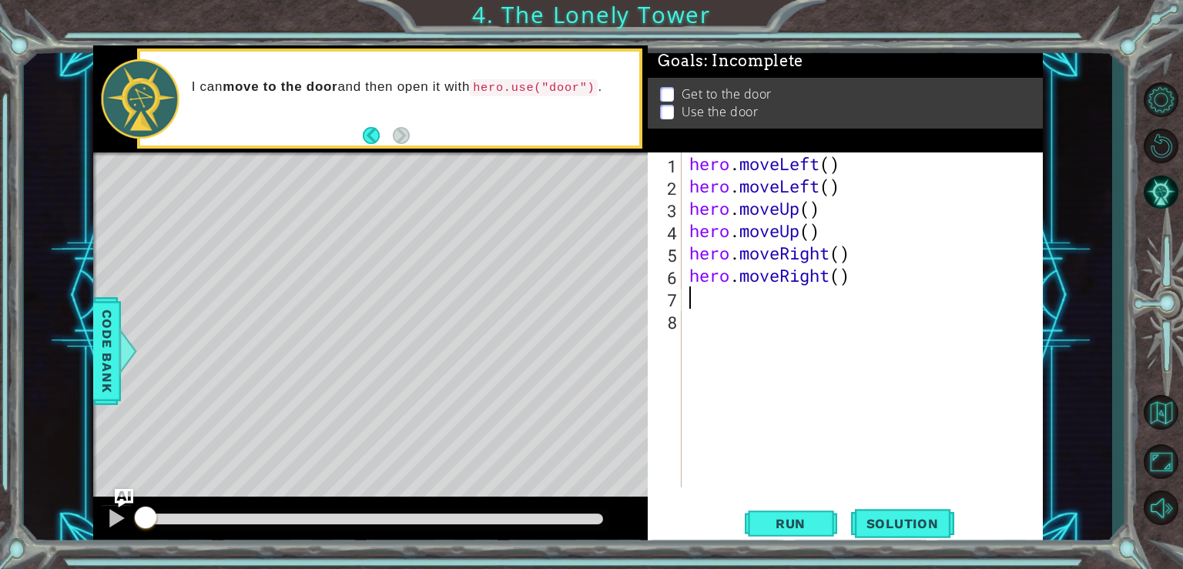
click at [701, 301] on div "hero . moveLeft ( ) hero . moveLeft ( ) hero . moveUp ( ) hero . moveUp ( ) her…" at bounding box center [866, 342] width 360 height 380
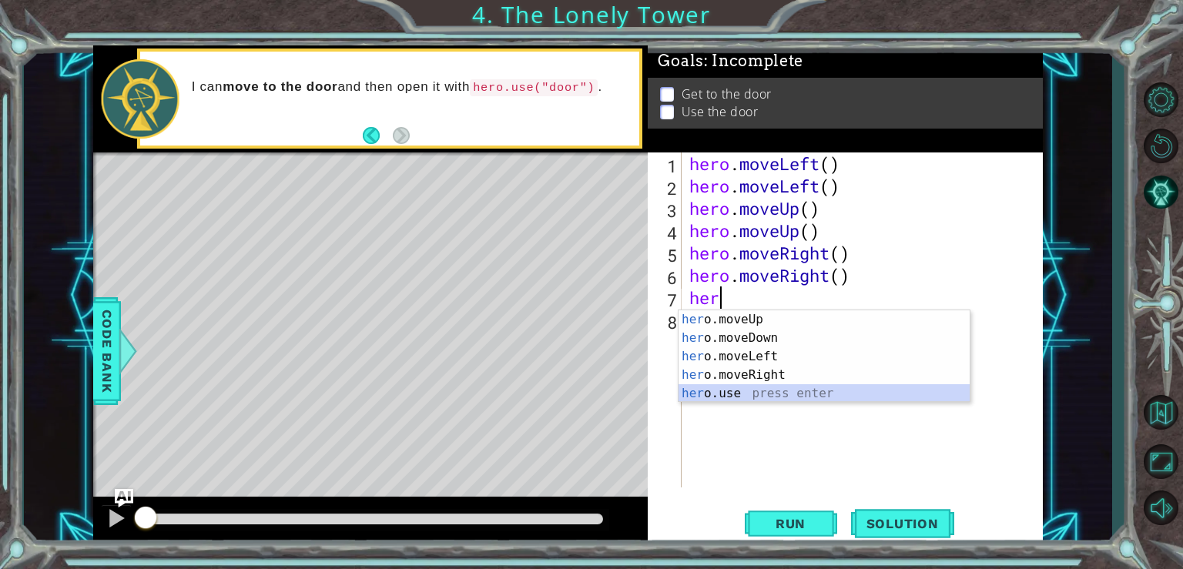
click at [695, 388] on div "her o.moveUp press enter her o.moveDown press enter her o.moveLeft press enter …" at bounding box center [823, 374] width 291 height 129
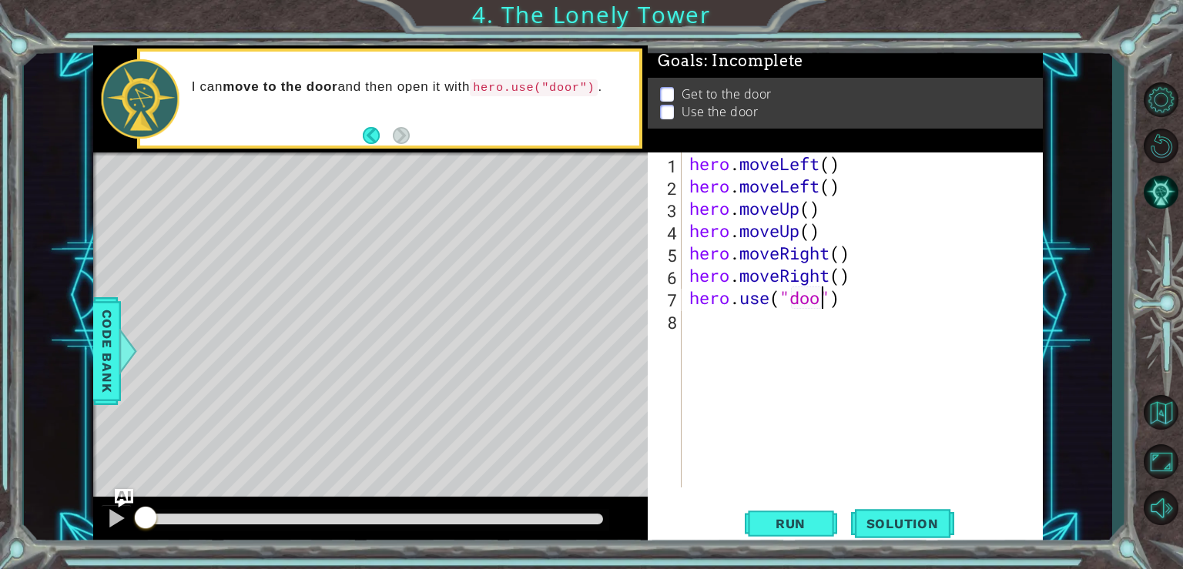
scroll to position [0, 6]
type textarea "hero.use("door")"
click at [818, 520] on span "Run" at bounding box center [790, 523] width 61 height 15
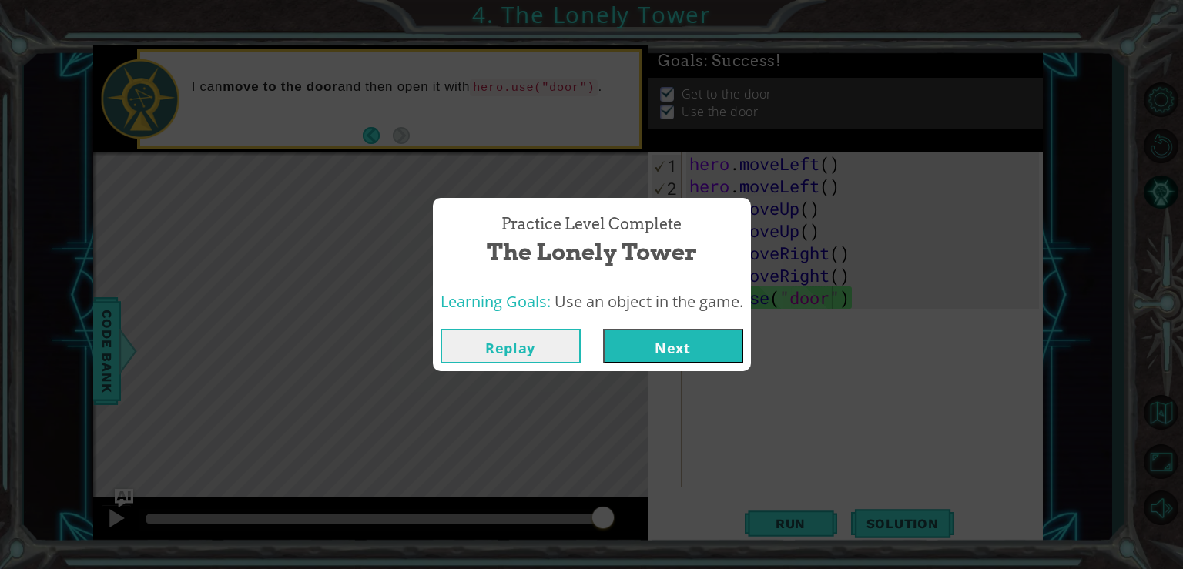
click at [684, 340] on button "Next" at bounding box center [673, 346] width 140 height 35
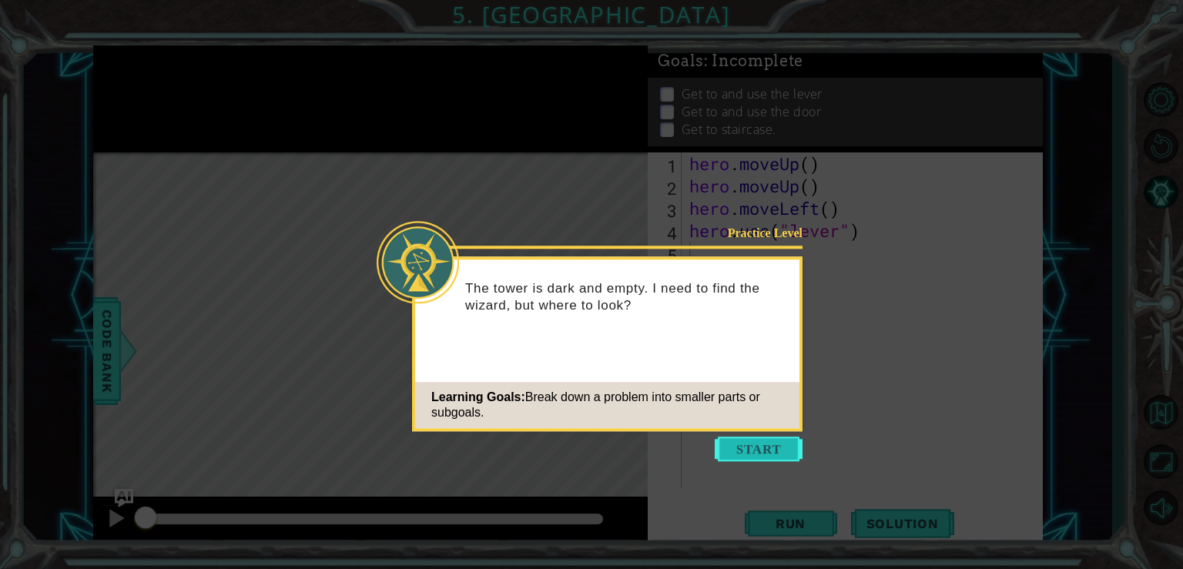
click at [767, 449] on button "Start" at bounding box center [759, 449] width 88 height 25
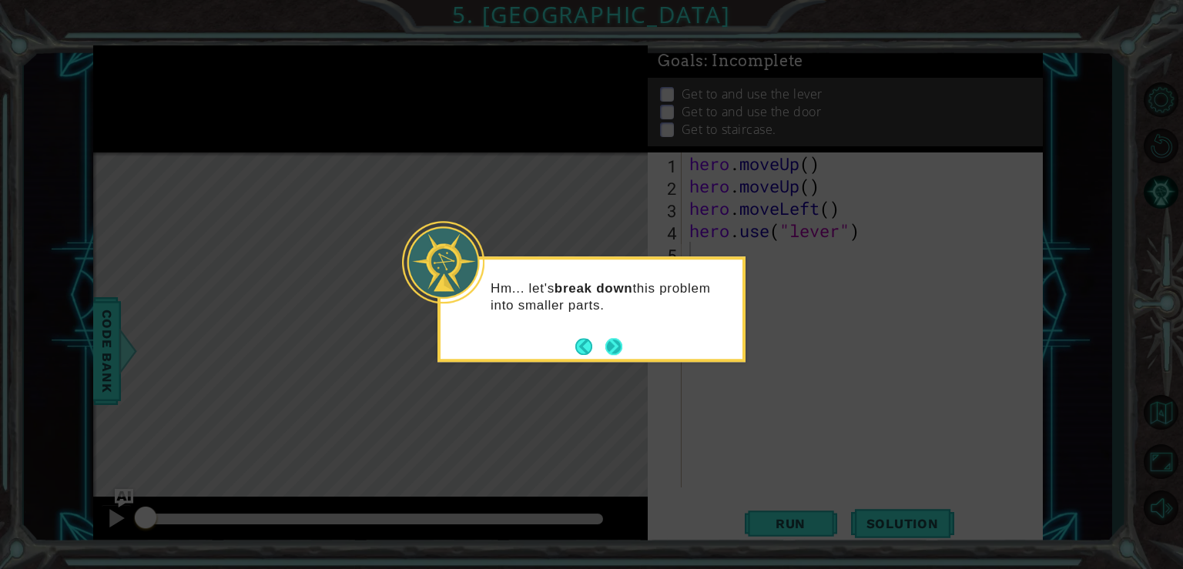
click at [611, 350] on button "Next" at bounding box center [614, 346] width 18 height 18
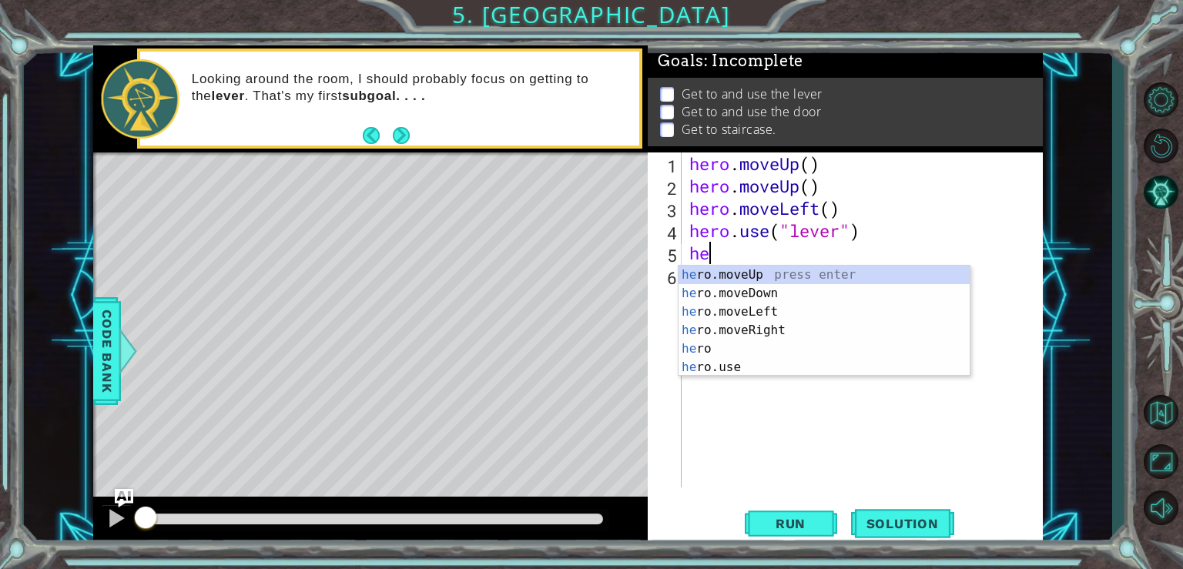
type textarea "her"
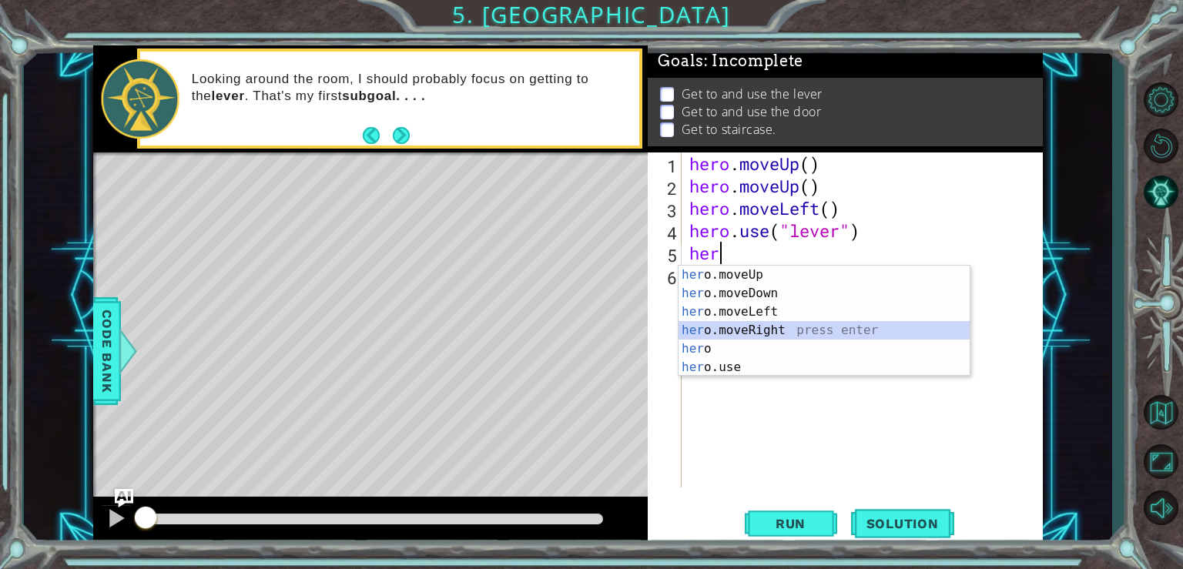
click at [732, 332] on div "her o.moveUp press enter her o.moveDown press enter her o.moveLeft press enter …" at bounding box center [823, 340] width 291 height 148
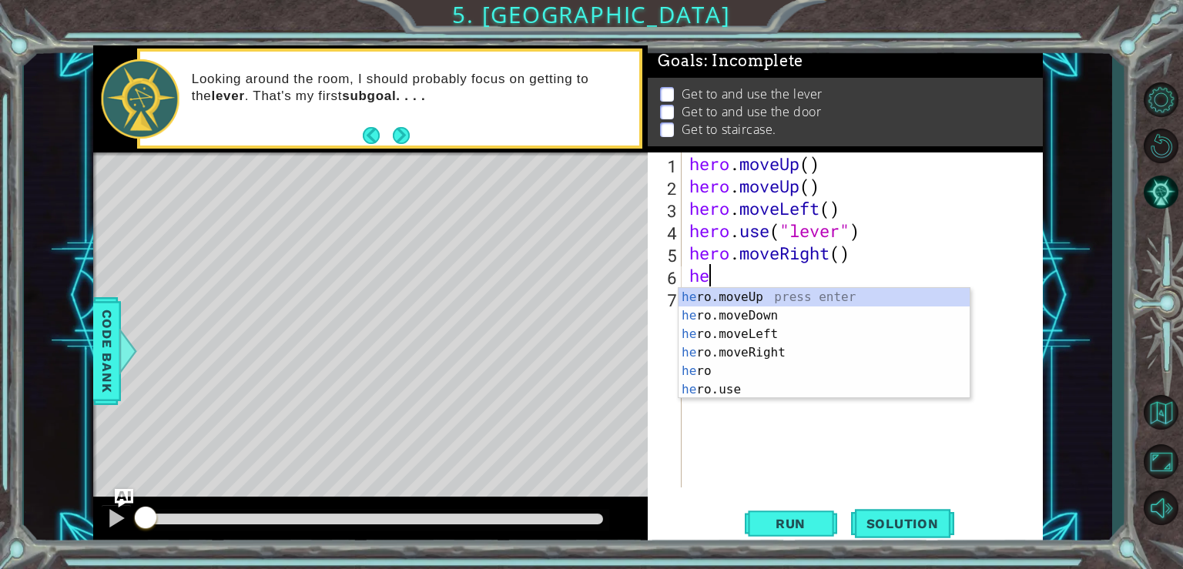
type textarea "her"
click at [752, 356] on div "her o.moveUp press enter her o.moveDown press enter her o.moveLeft press enter …" at bounding box center [823, 362] width 291 height 148
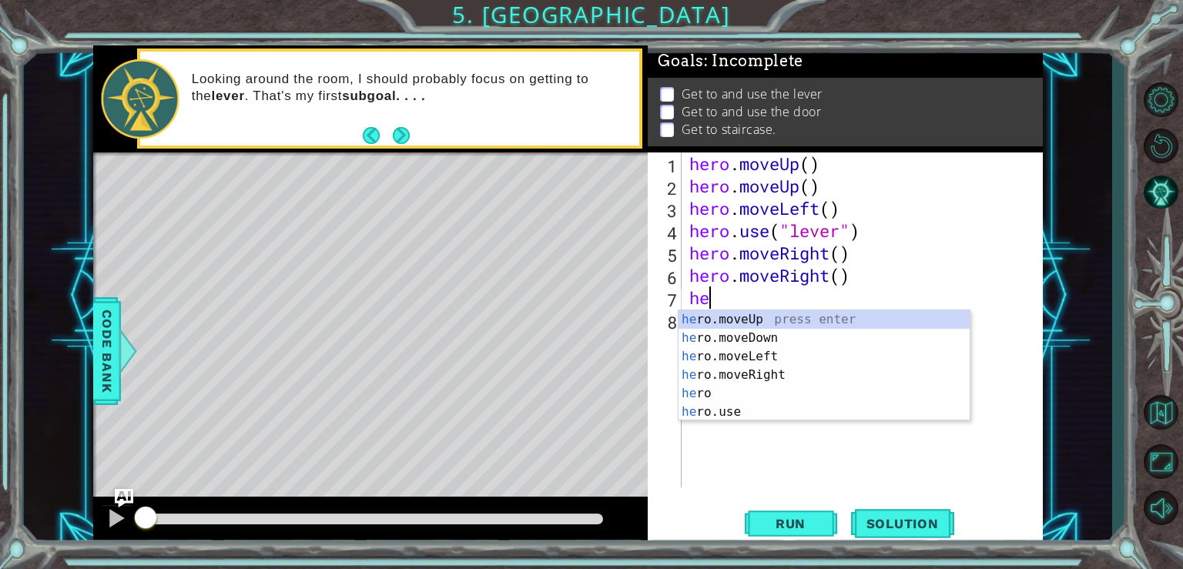
type textarea "her"
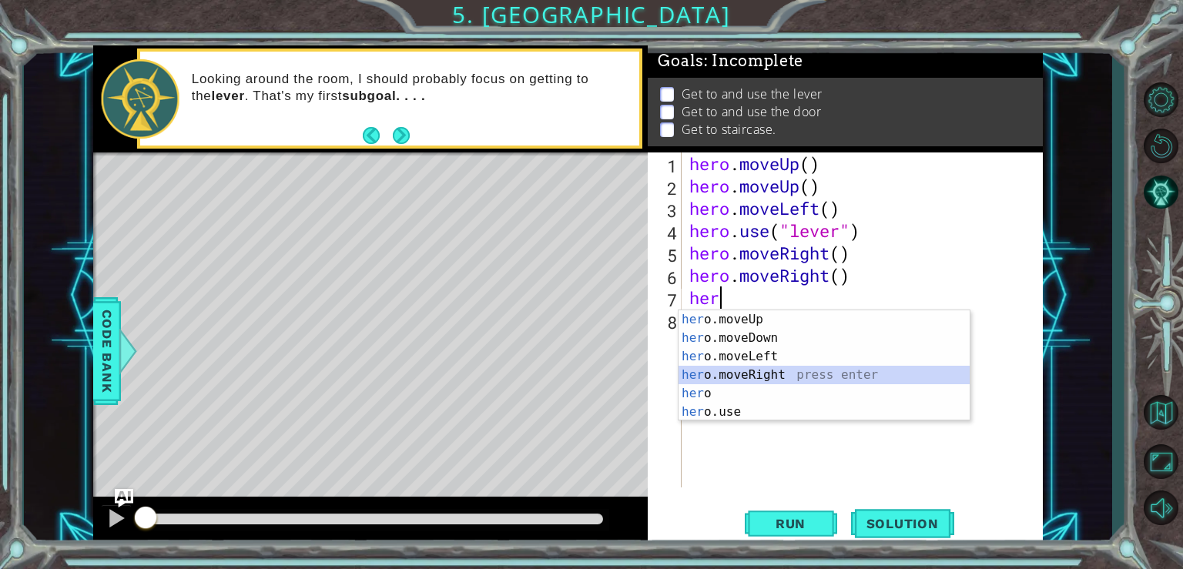
click at [745, 374] on div "her o.moveUp press enter her o.moveDown press enter her o.moveLeft press enter …" at bounding box center [823, 384] width 291 height 148
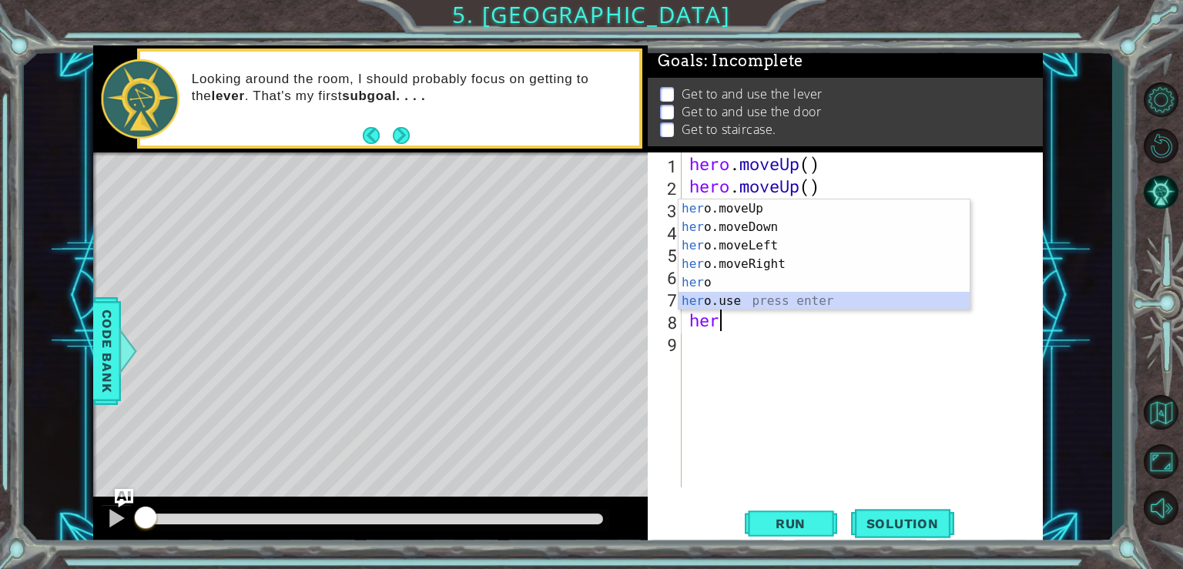
click at [768, 303] on div "her o.moveUp press enter her o.moveDown press enter her o.moveLeft press enter …" at bounding box center [823, 273] width 291 height 148
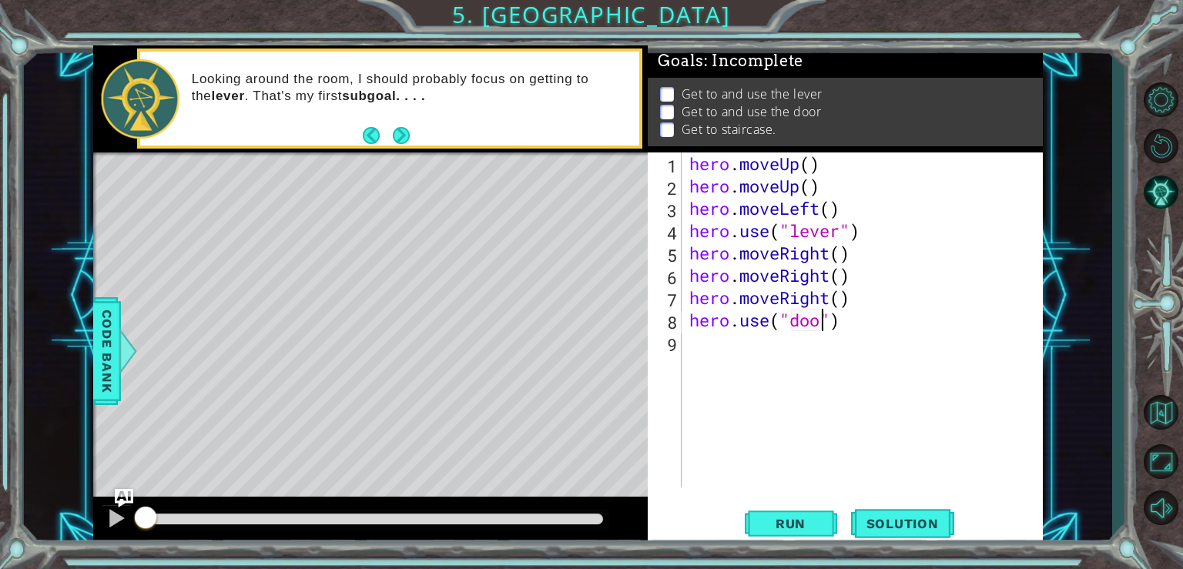
type textarea "hero.use("door")"
click at [714, 345] on div "hero . moveUp ( ) hero . moveUp ( ) hero . moveLeft ( ) hero . use ( "lever" ) …" at bounding box center [866, 342] width 360 height 380
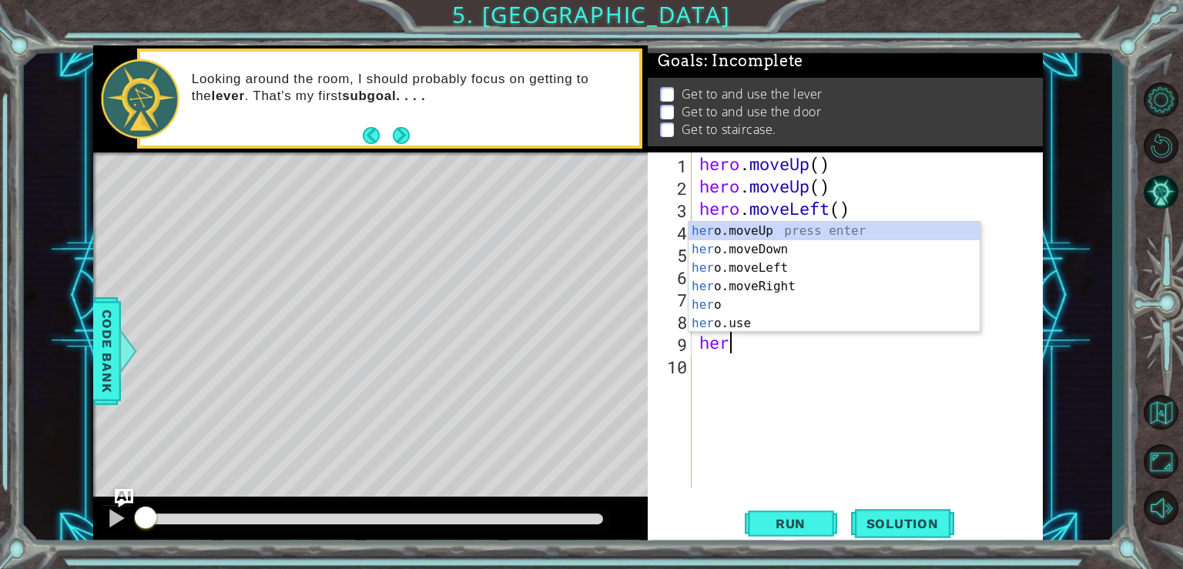
scroll to position [0, 0]
type textarea "hero"
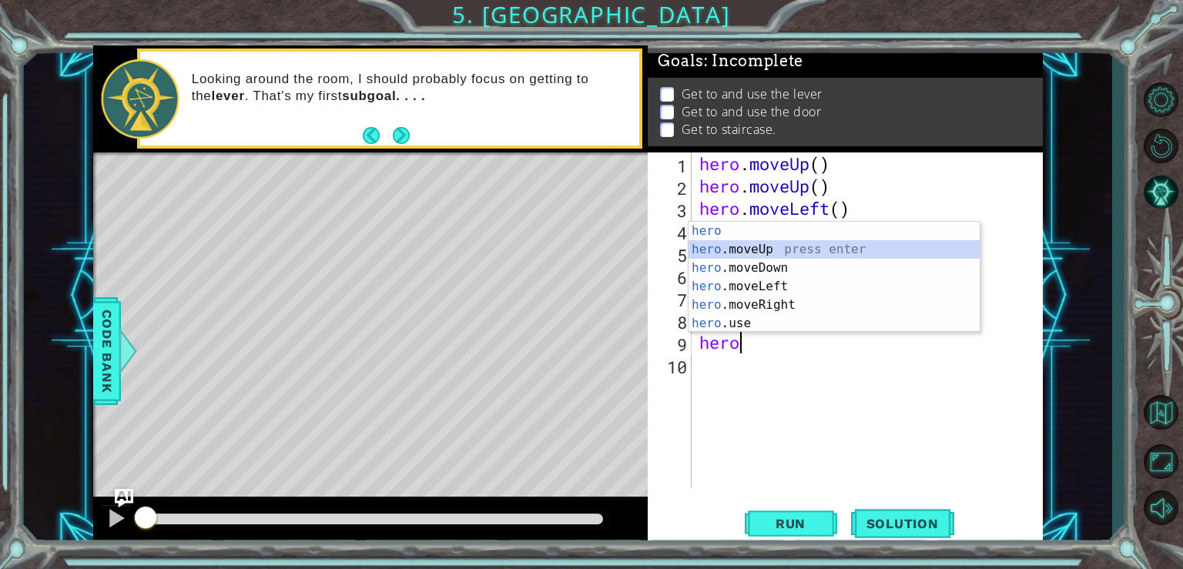
click at [798, 251] on div "hero press enter hero .moveUp press enter hero .moveDown press enter hero .move…" at bounding box center [833, 296] width 291 height 148
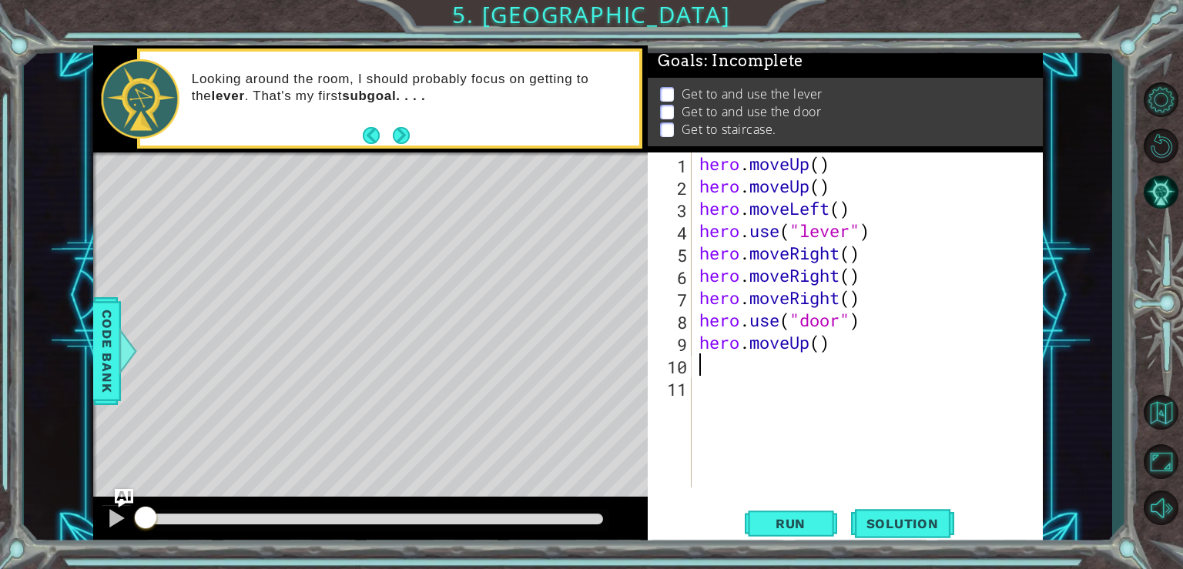
click at [735, 372] on div "hero . moveUp ( ) hero . moveUp ( ) hero . moveLeft ( ) hero . use ( "lever" ) …" at bounding box center [871, 342] width 350 height 380
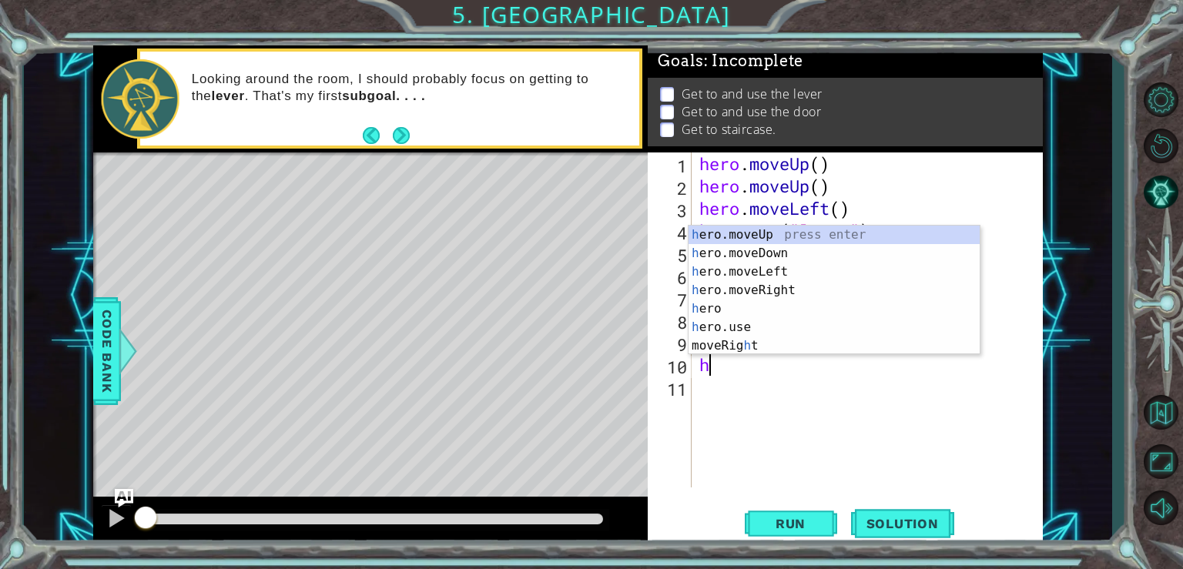
type textarea "her"
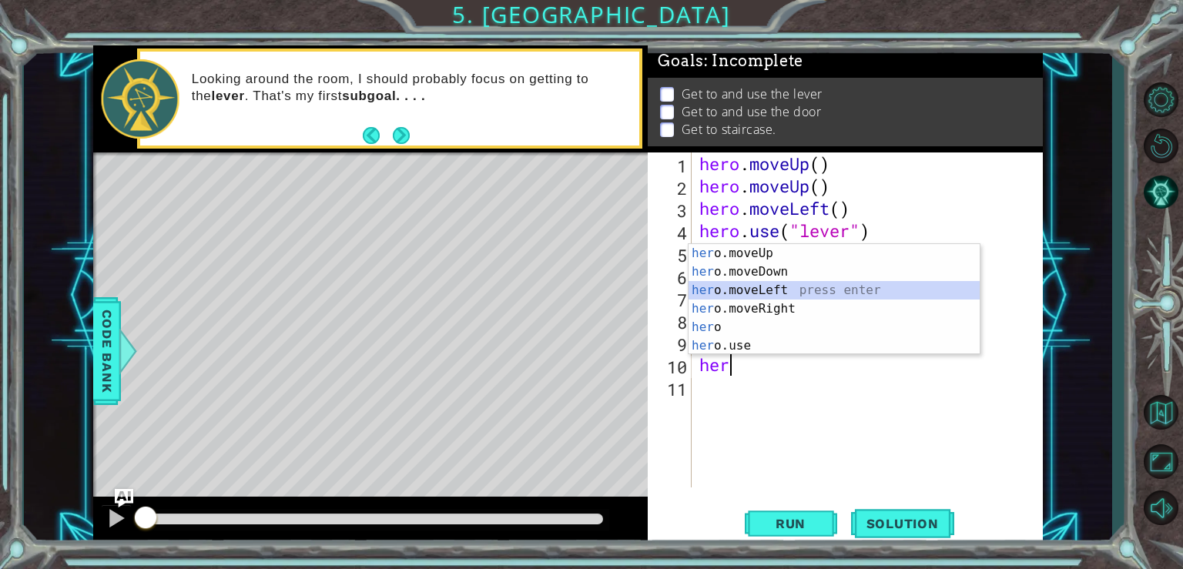
click at [796, 286] on div "her o.moveUp press enter her o.moveDown press enter her o.moveLeft press enter …" at bounding box center [833, 318] width 291 height 148
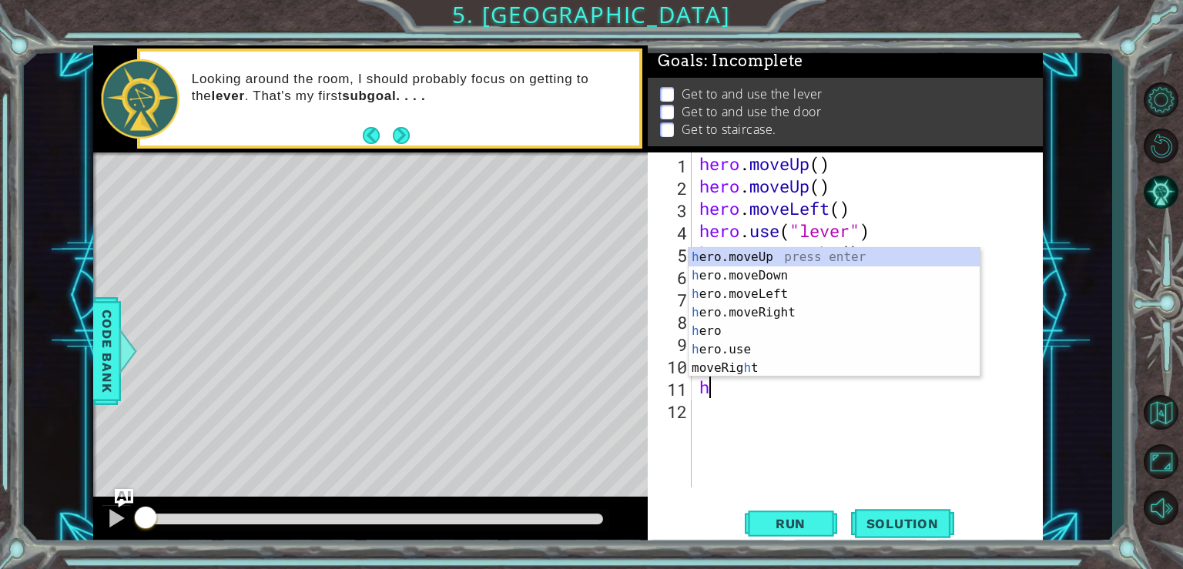
type textarea "her"
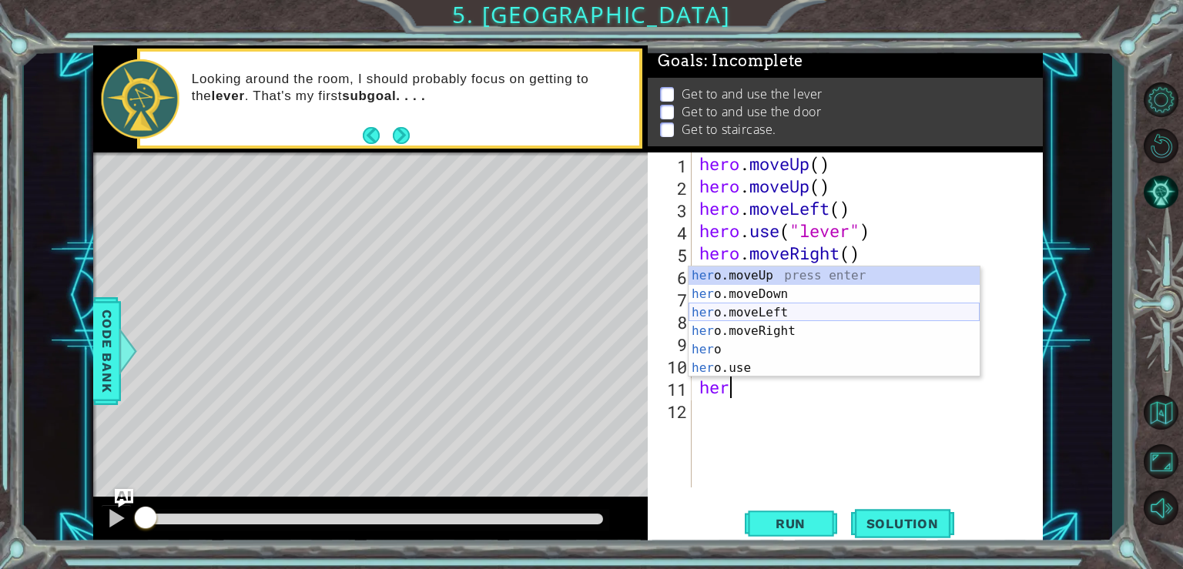
click at [852, 309] on div "her o.moveUp press enter her o.moveDown press enter her o.moveLeft press enter …" at bounding box center [833, 340] width 291 height 148
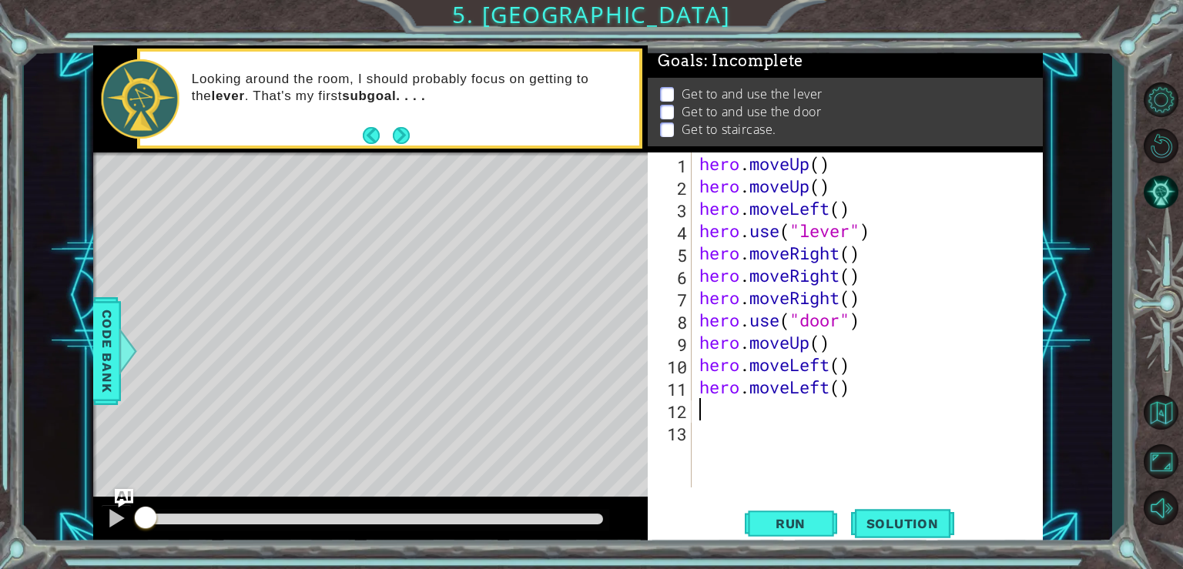
click at [710, 405] on div "hero . moveUp ( ) hero . moveUp ( ) hero . moveLeft ( ) hero . use ( "lever" ) …" at bounding box center [871, 342] width 350 height 380
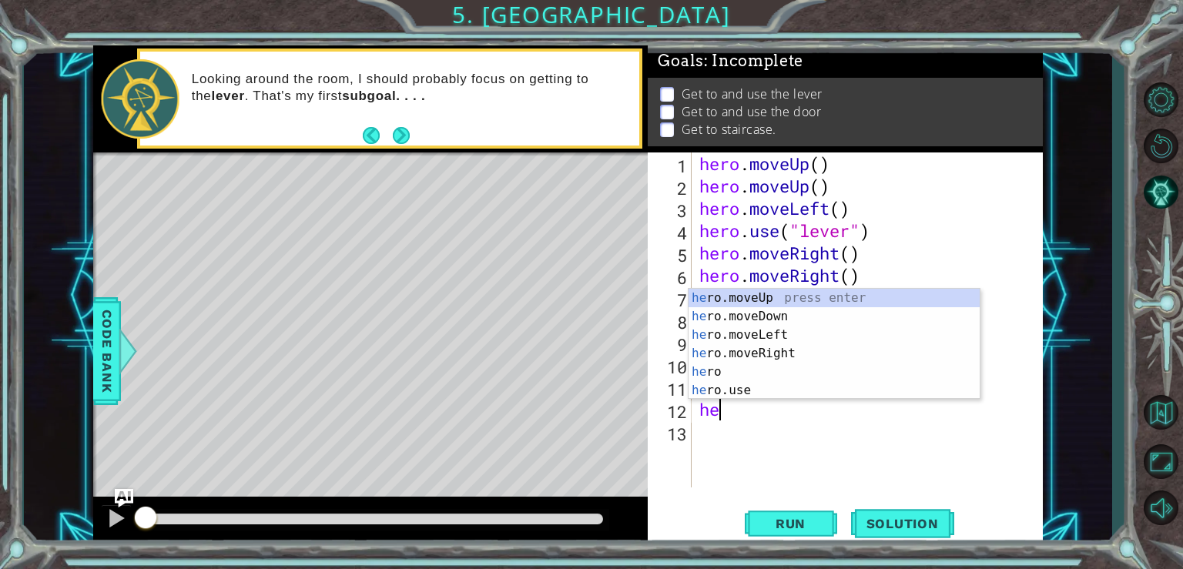
type textarea "her"
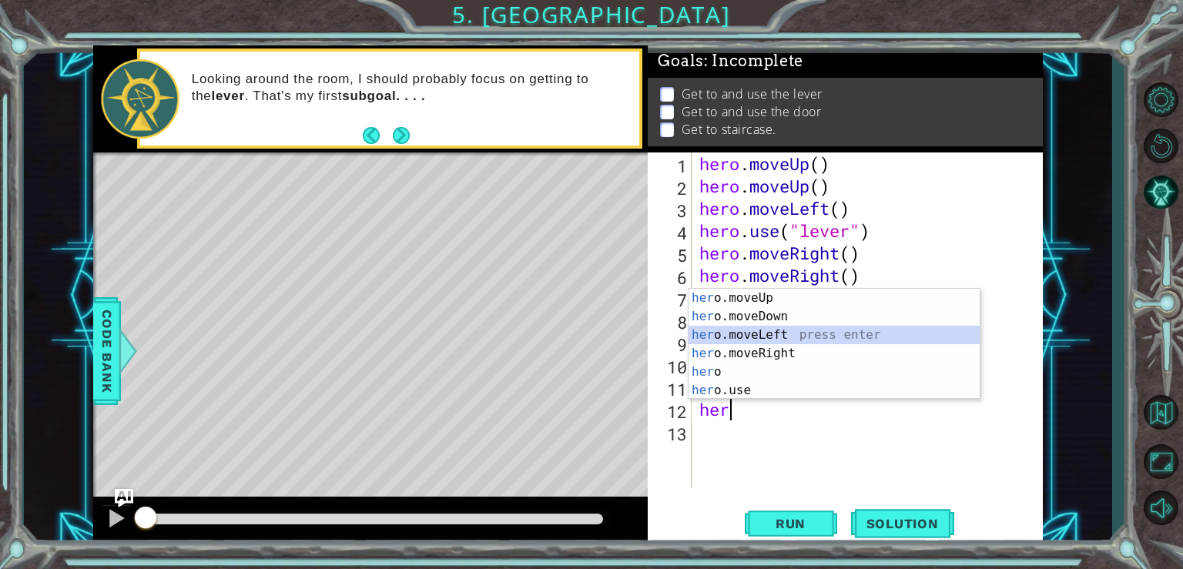
click at [758, 335] on div "her o.moveUp press enter her o.moveDown press enter her o.moveLeft press enter …" at bounding box center [833, 363] width 291 height 148
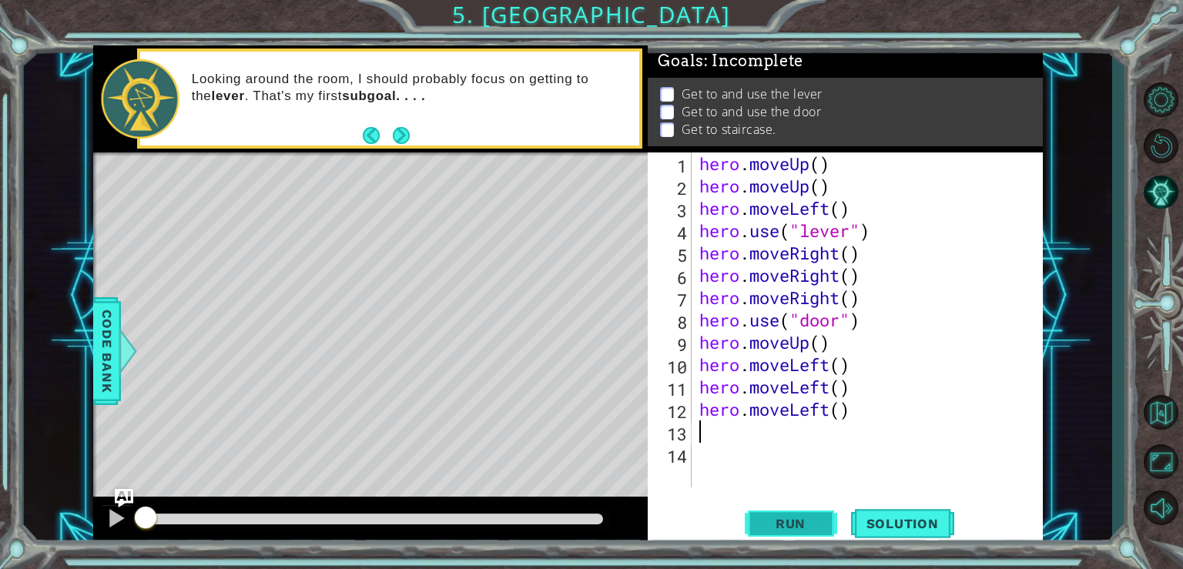
click at [786, 526] on span "Run" at bounding box center [790, 523] width 61 height 15
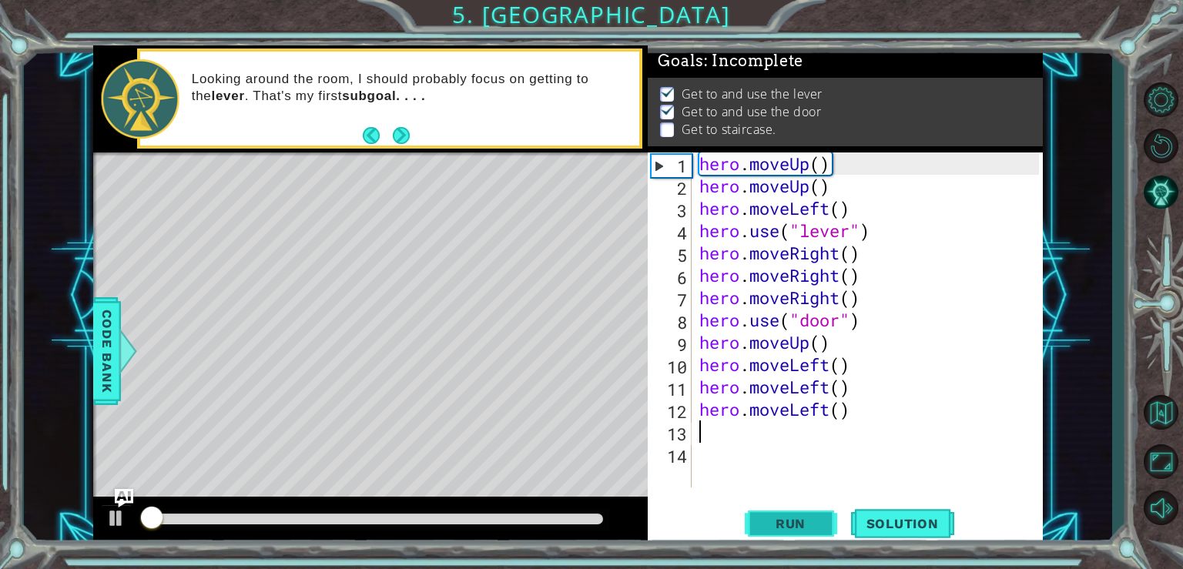
scroll to position [6, 0]
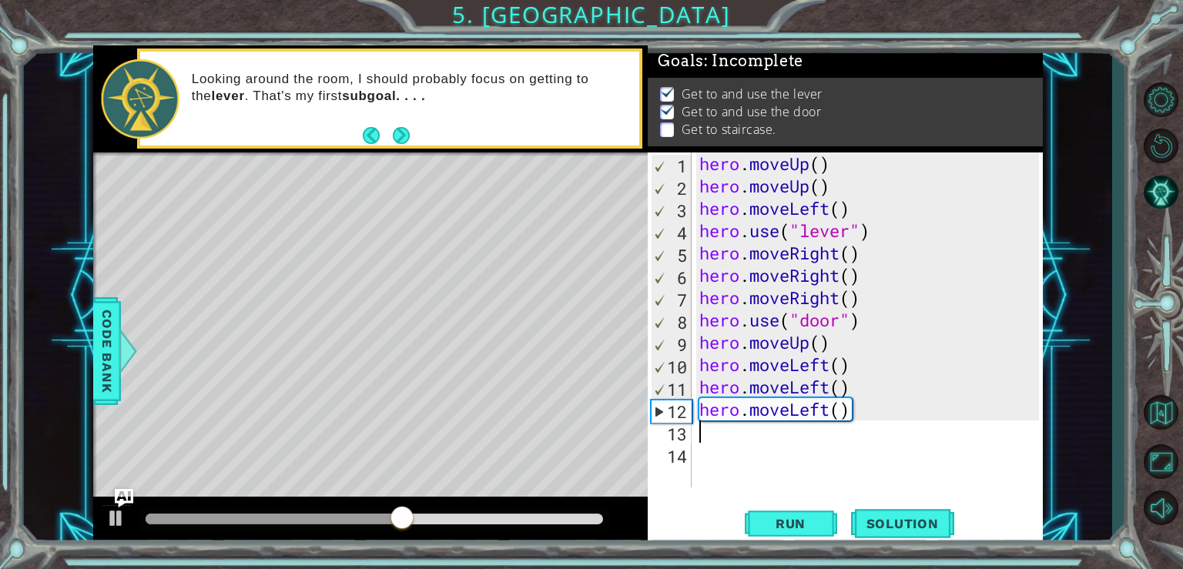
click at [718, 436] on div "hero . moveUp ( ) hero . moveUp ( ) hero . moveLeft ( ) hero . use ( "lever" ) …" at bounding box center [871, 342] width 350 height 380
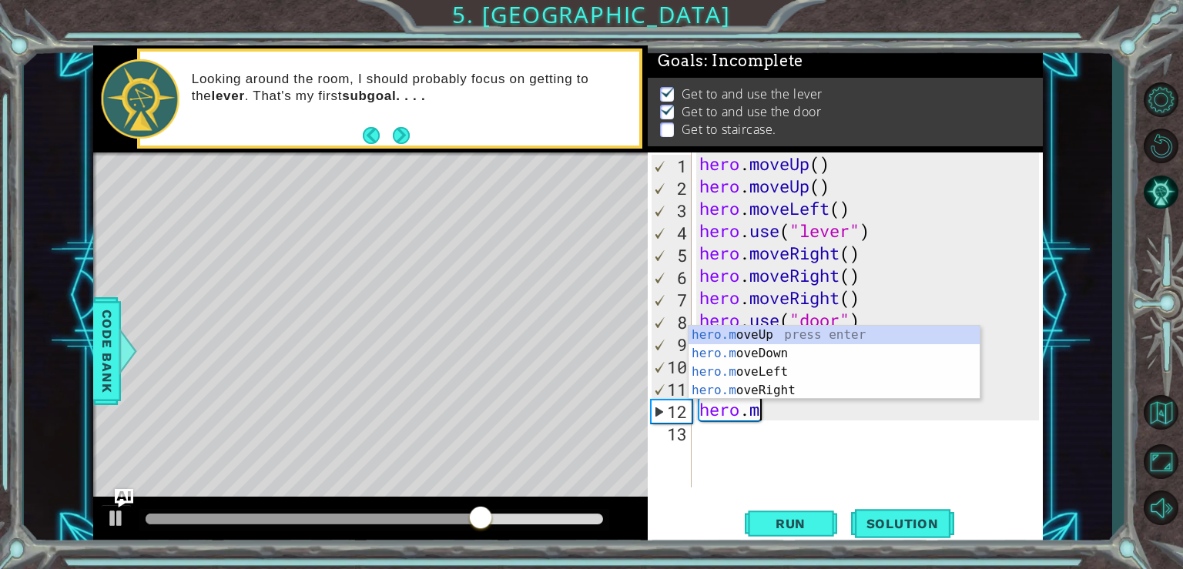
type textarea "hero."
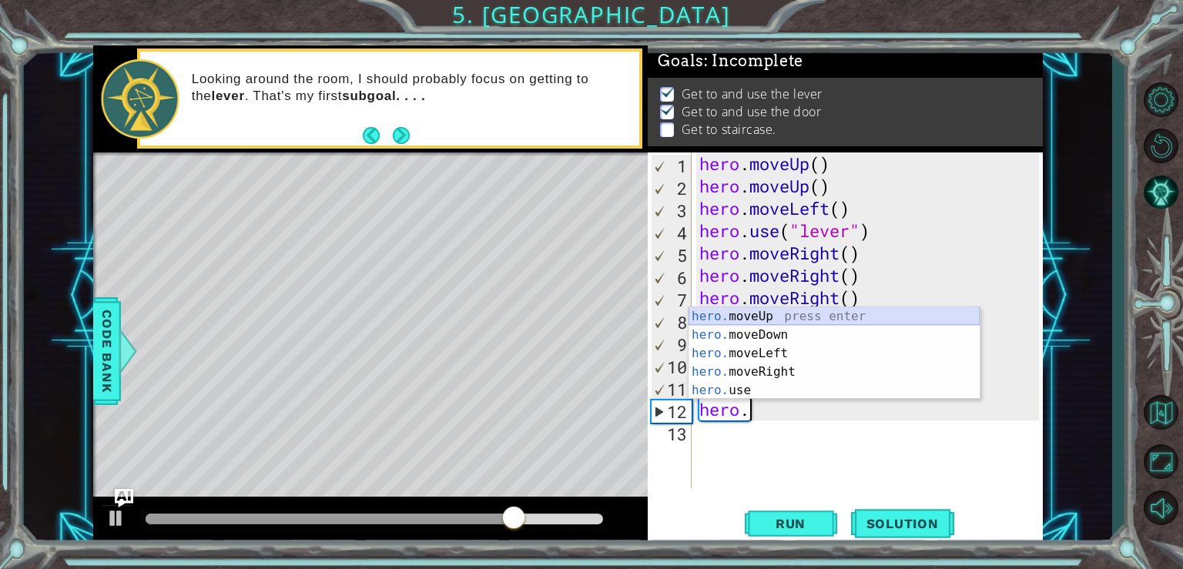
click at [766, 313] on div "hero. moveUp press enter hero. moveDown press enter hero. moveLeft press enter …" at bounding box center [833, 371] width 291 height 129
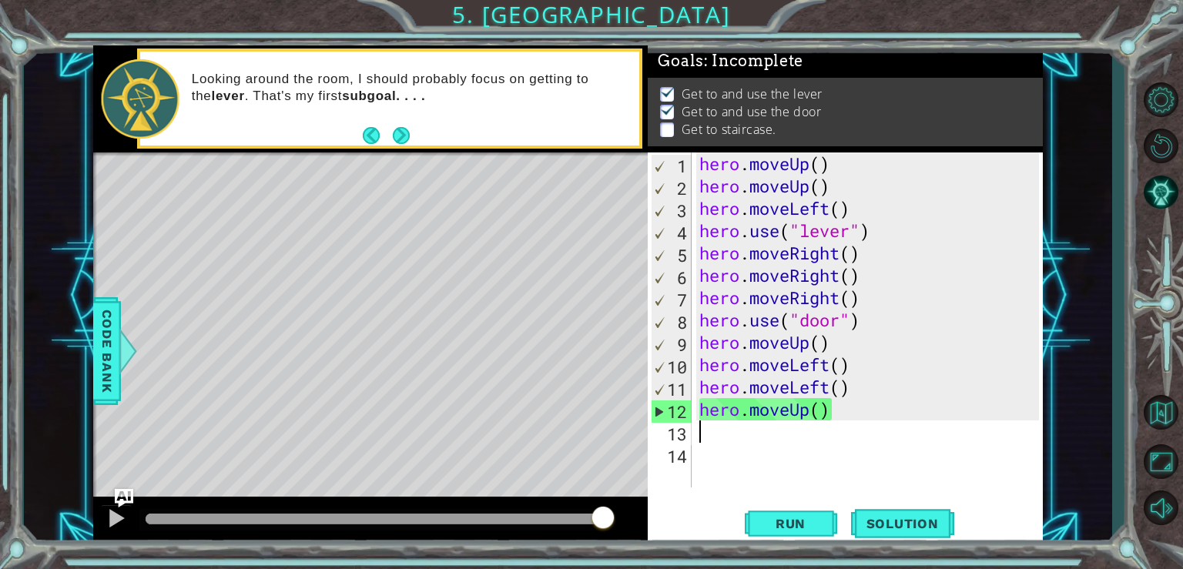
click at [834, 346] on div "hero . moveUp ( ) hero . moveUp ( ) hero . moveLeft ( ) hero . use ( "lever" ) …" at bounding box center [871, 342] width 350 height 380
type textarea "hero.moveUp()"
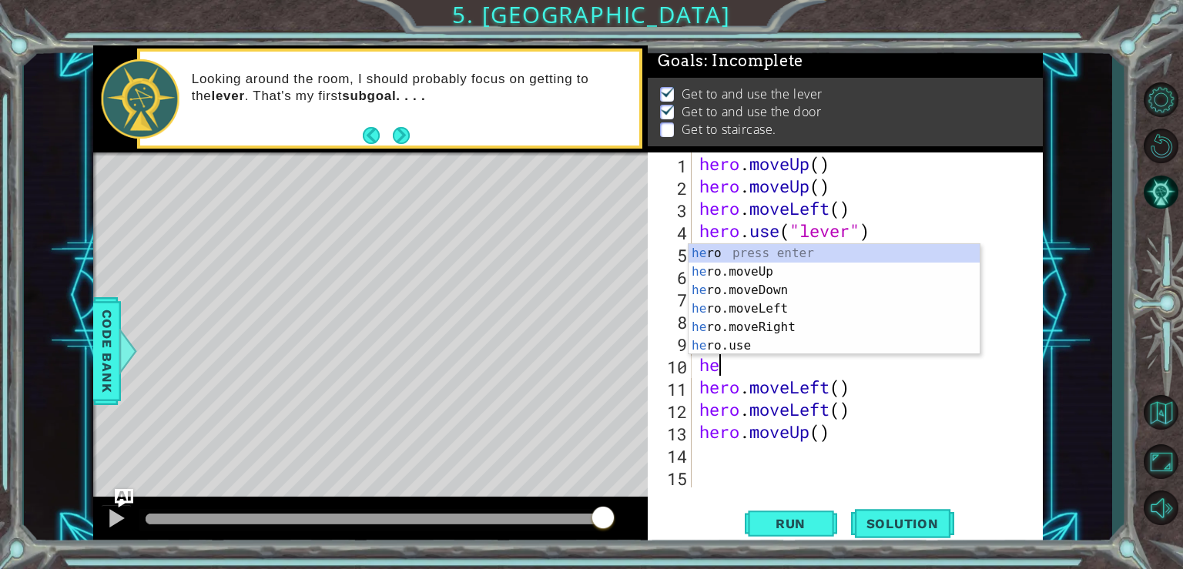
type textarea "her"
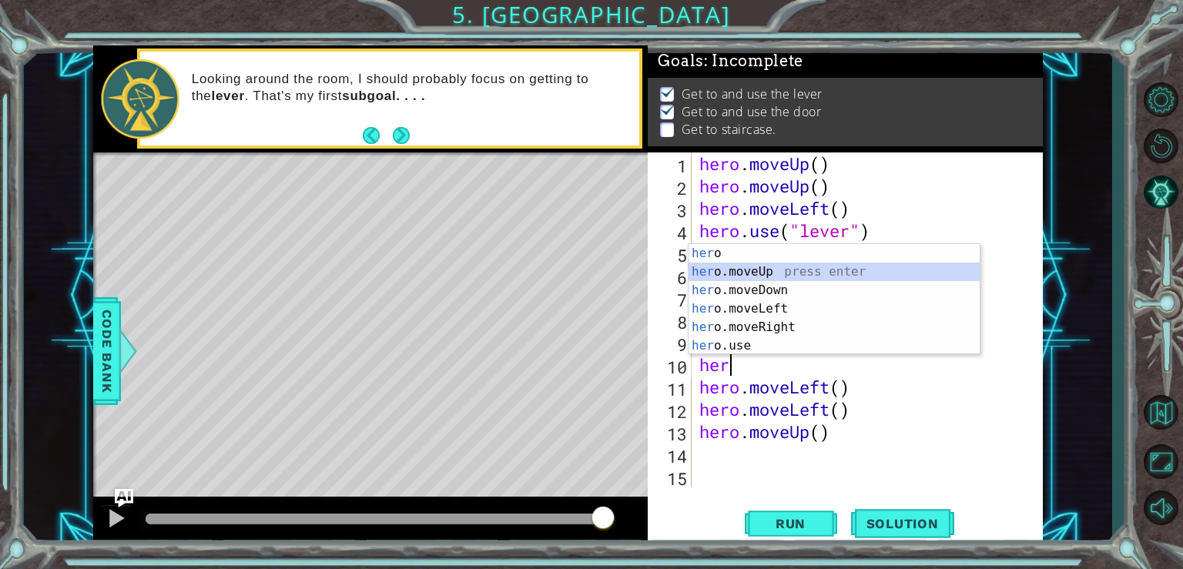
click at [757, 270] on div "her o press enter her o.moveUp press enter her o.moveDown press enter her o.mov…" at bounding box center [833, 318] width 291 height 148
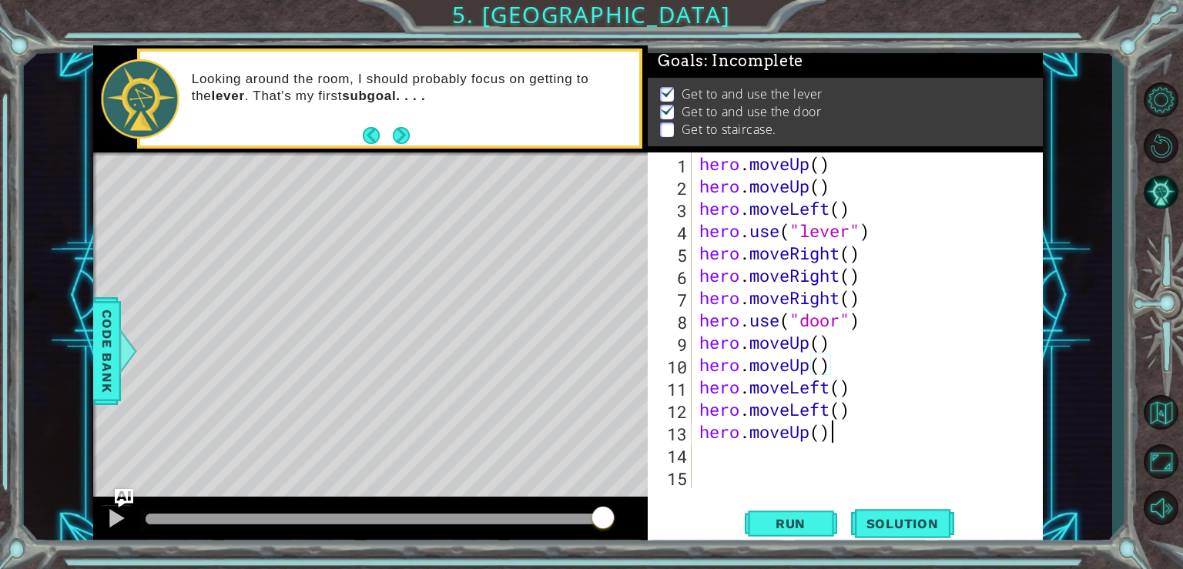
click at [832, 430] on div "hero . moveUp ( ) hero . moveUp ( ) hero . moveLeft ( ) hero . use ( "lever" ) …" at bounding box center [871, 342] width 350 height 380
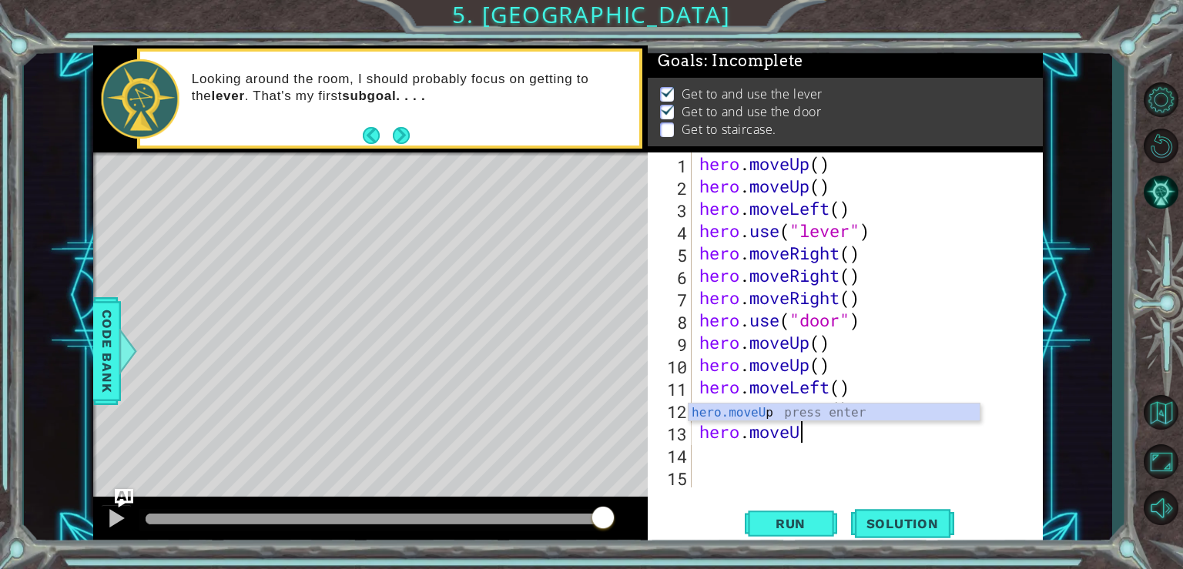
type textarea "hero.move"
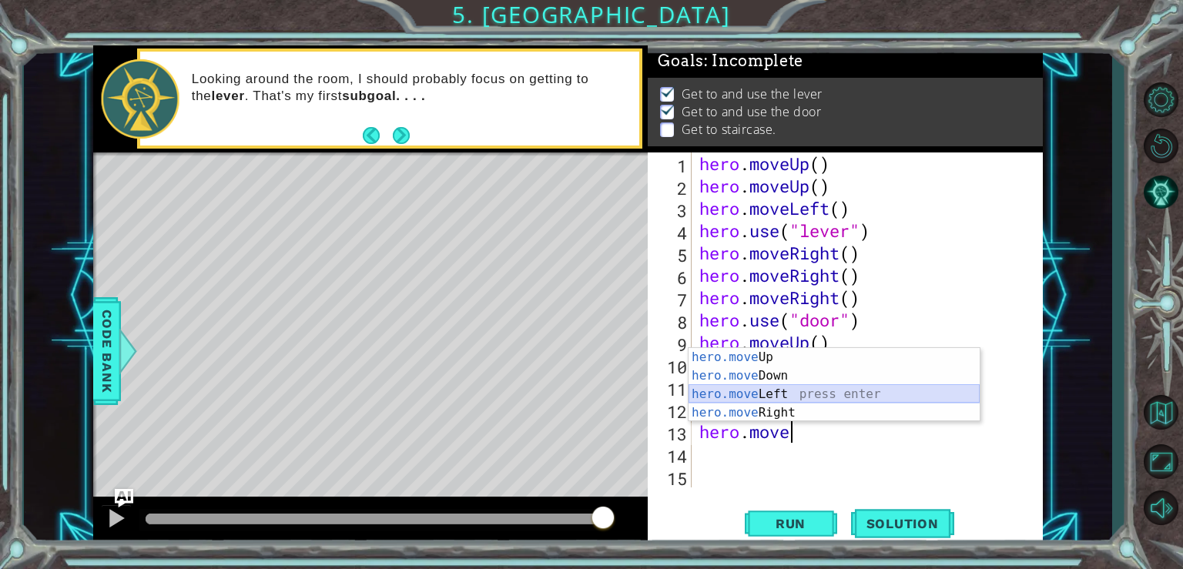
click at [772, 391] on div "hero.move Up press enter hero.move Down press enter hero.move Left press enter …" at bounding box center [833, 403] width 291 height 111
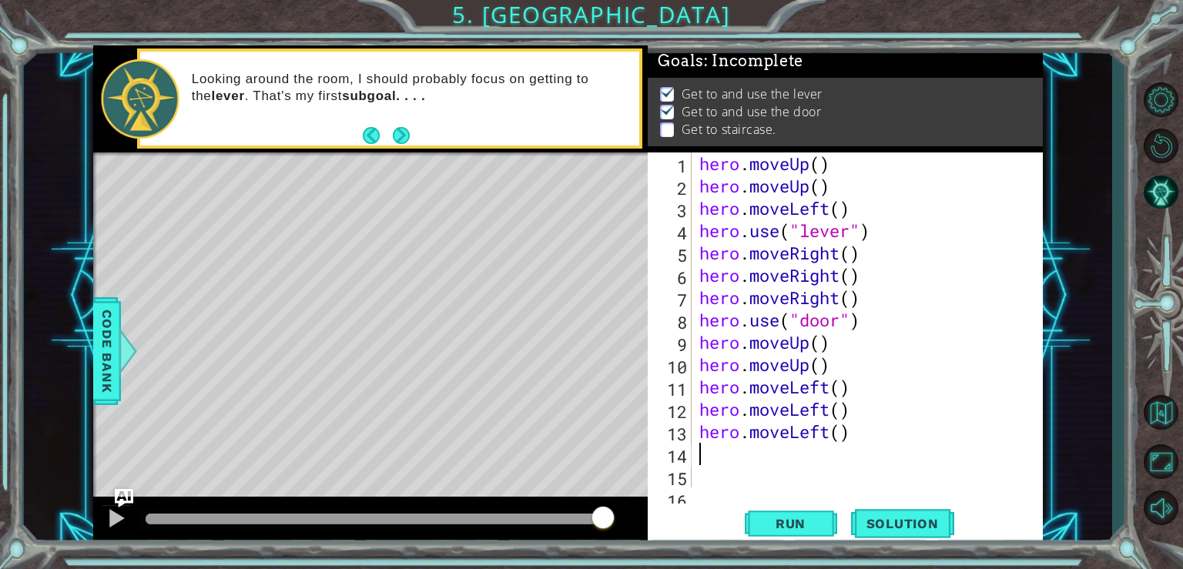
click at [749, 461] on div "hero . moveUp ( ) hero . moveUp ( ) hero . moveLeft ( ) hero . use ( "lever" ) …" at bounding box center [865, 342] width 338 height 380
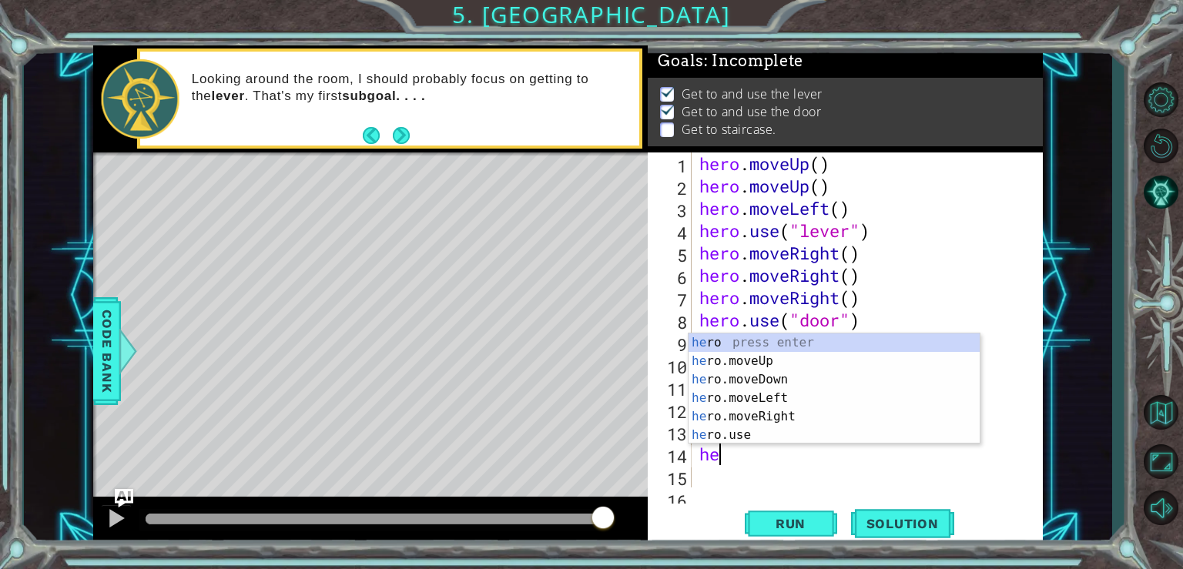
type textarea "her"
click at [749, 360] on div "her o press enter her o.moveUp press enter her o.moveDown press enter her o.mov…" at bounding box center [833, 407] width 291 height 148
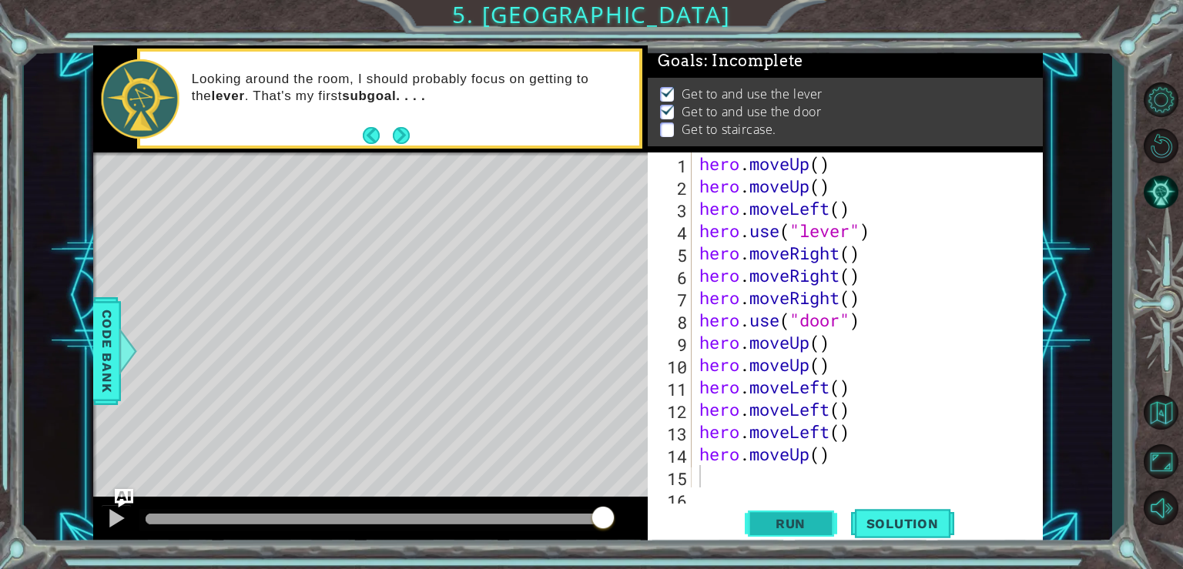
click at [779, 522] on span "Run" at bounding box center [790, 523] width 61 height 15
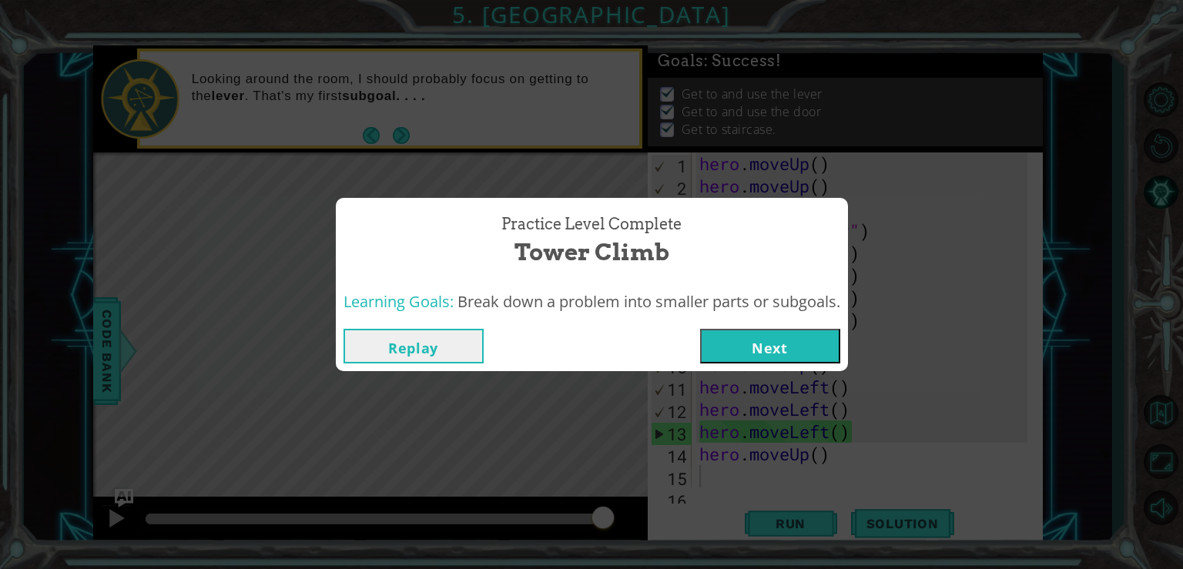
click at [776, 336] on button "Next" at bounding box center [770, 346] width 140 height 35
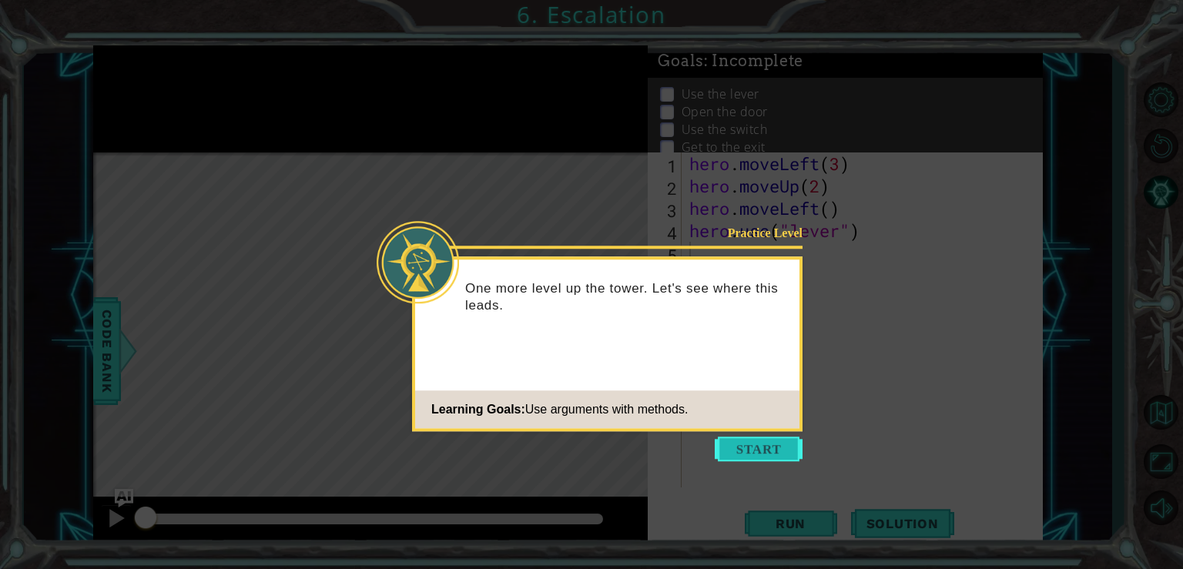
click at [776, 452] on button "Start" at bounding box center [759, 449] width 88 height 25
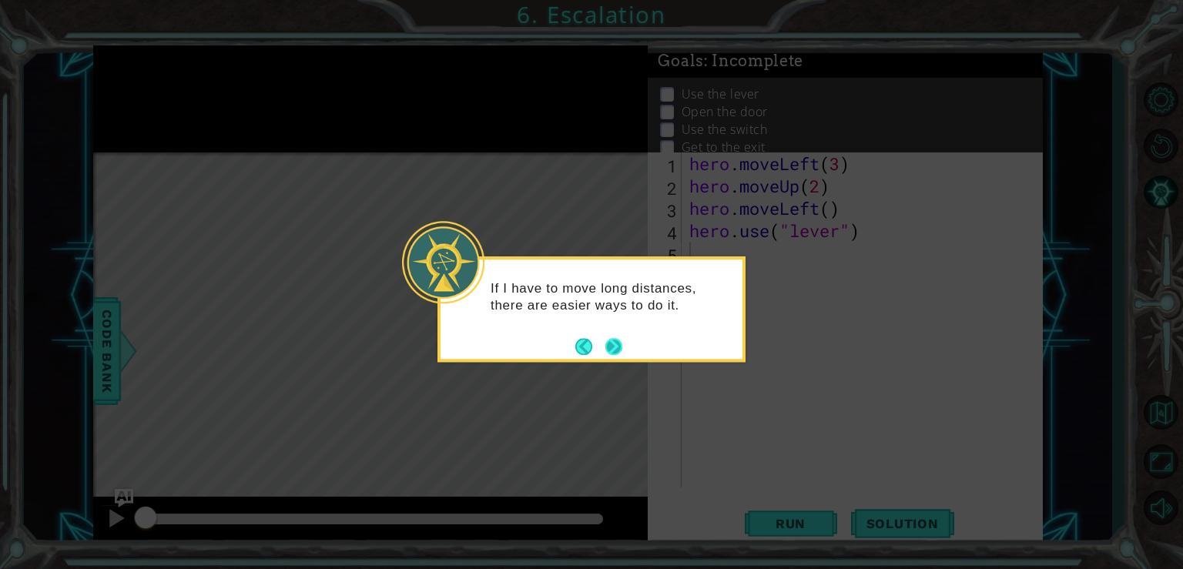
click at [619, 350] on button "Next" at bounding box center [613, 346] width 23 height 23
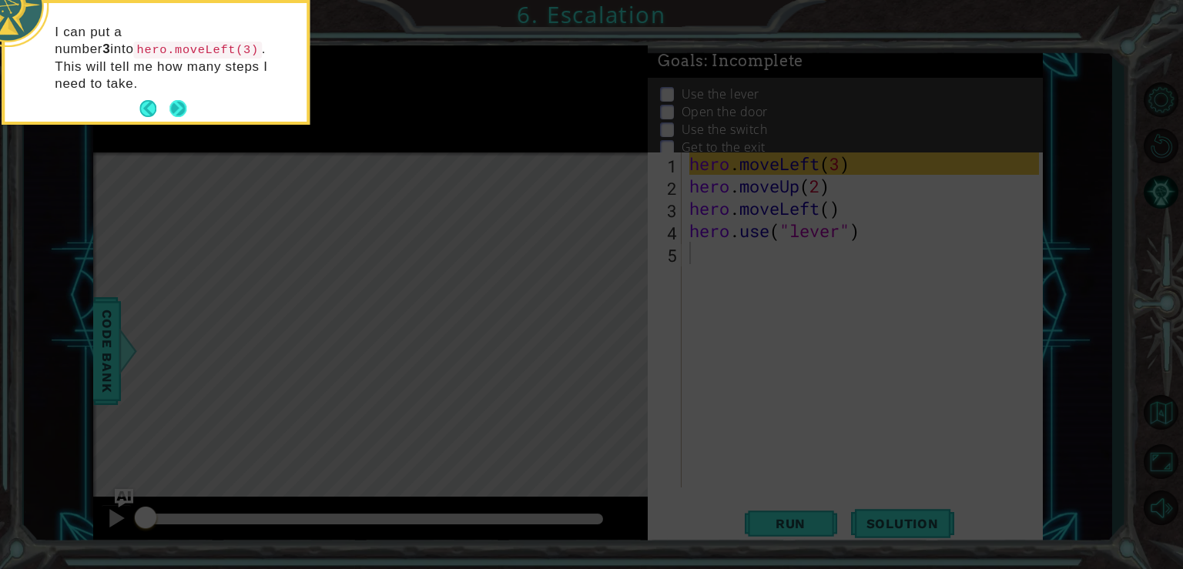
click at [179, 99] on button "Next" at bounding box center [178, 108] width 18 height 18
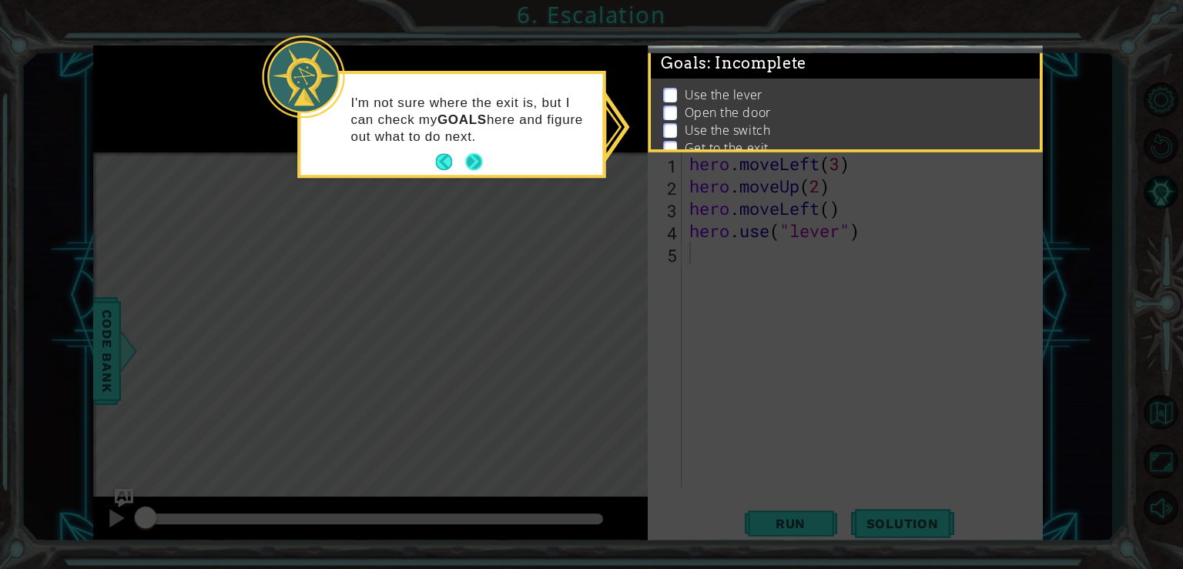
click at [477, 168] on button "Next" at bounding box center [474, 162] width 18 height 18
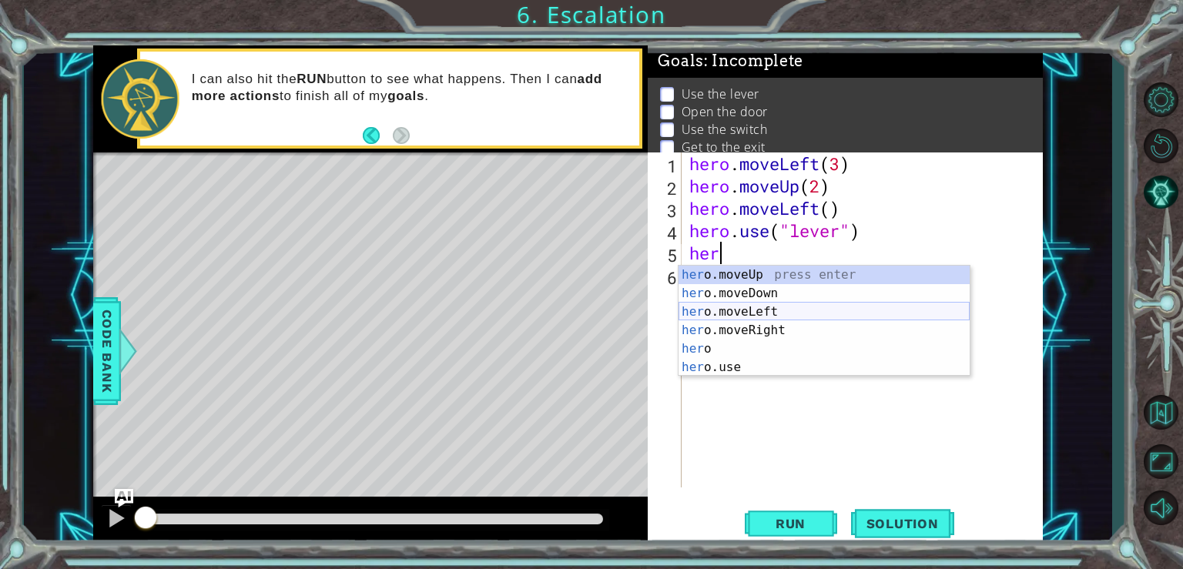
click at [729, 313] on div "her o.moveUp press enter her o.moveDown press enter her o.moveLeft press enter …" at bounding box center [823, 340] width 291 height 148
type textarea "hero.moveLeft(1)"
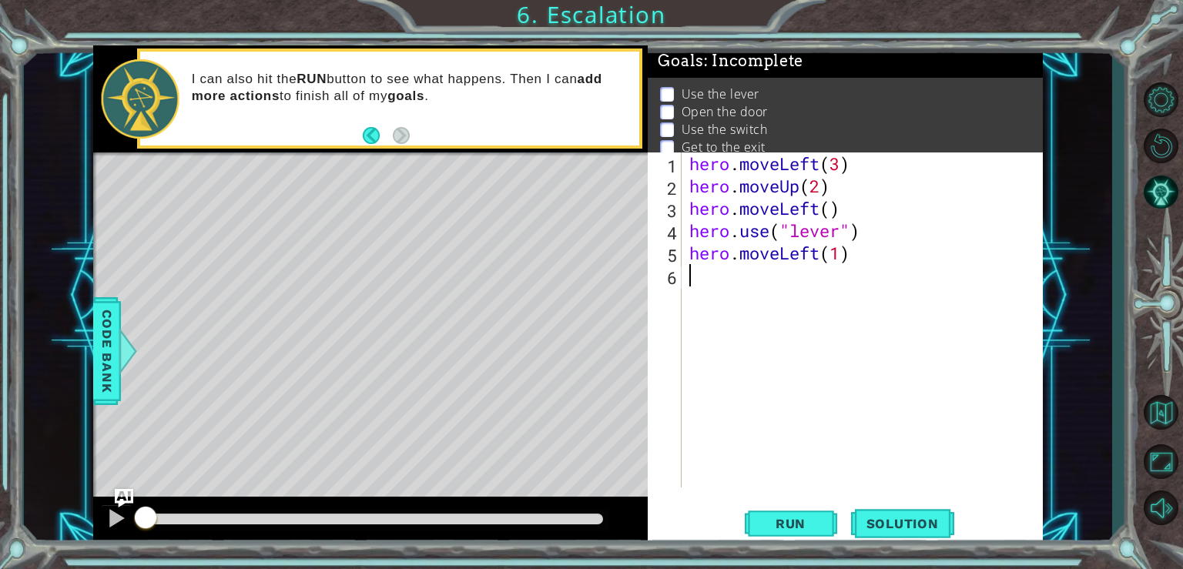
click at [712, 280] on div "hero . moveLeft ( 3 ) hero . moveUp ( 2 ) hero . moveLeft ( ) hero . use ( "lev…" at bounding box center [866, 342] width 360 height 380
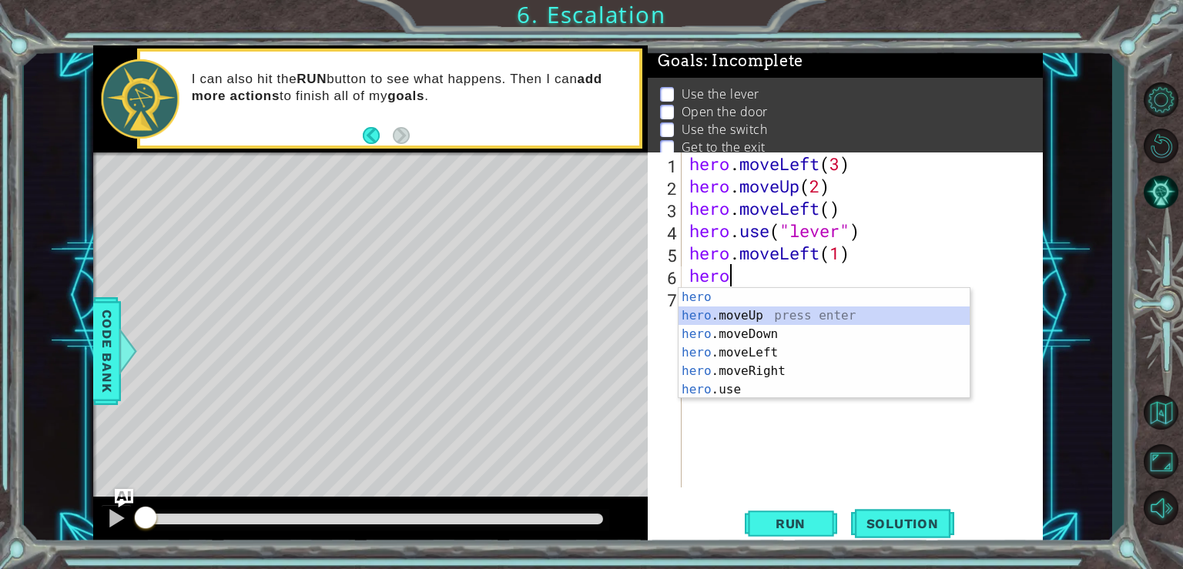
click at [742, 316] on div "hero press enter hero .moveUp press enter hero .moveDown press enter hero .move…" at bounding box center [823, 362] width 291 height 148
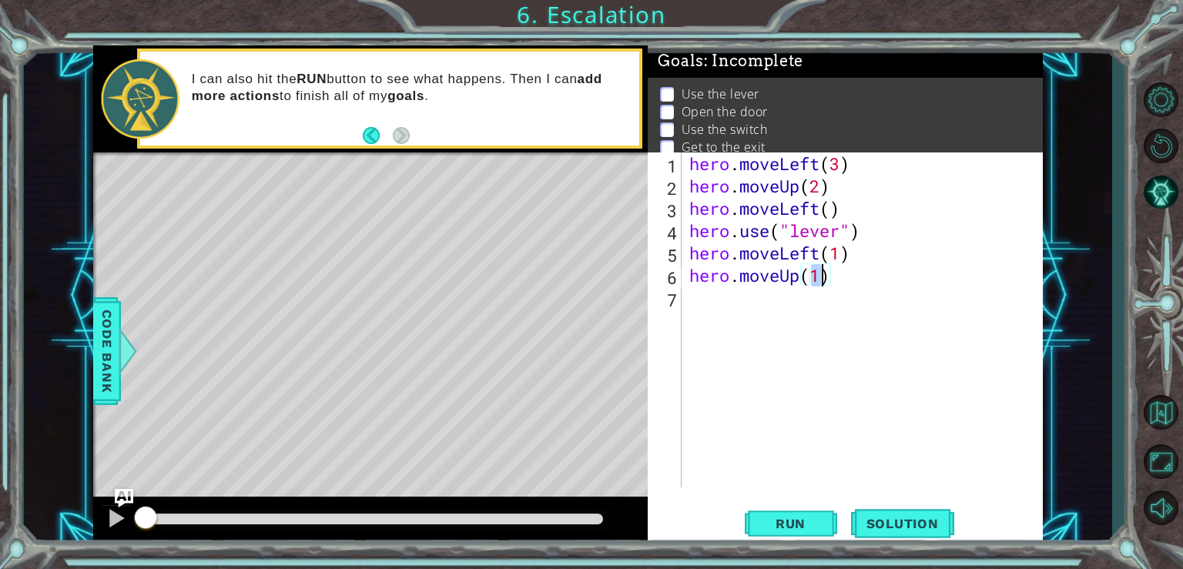
type textarea "hero.moveUp(2)"
click at [749, 307] on div "hero . moveLeft ( 3 ) hero . moveUp ( 2 ) hero . moveLeft ( ) hero . use ( "lev…" at bounding box center [866, 342] width 360 height 380
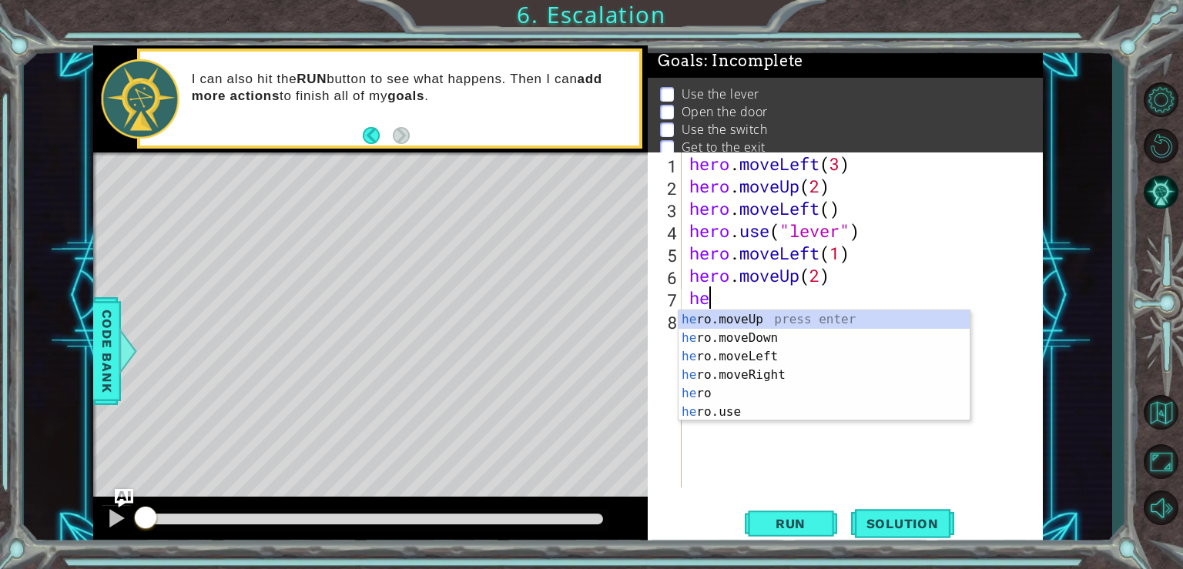
scroll to position [0, 0]
click at [769, 383] on div "her o.moveUp press enter her o.moveDown press enter her o.moveLeft press enter …" at bounding box center [823, 384] width 291 height 148
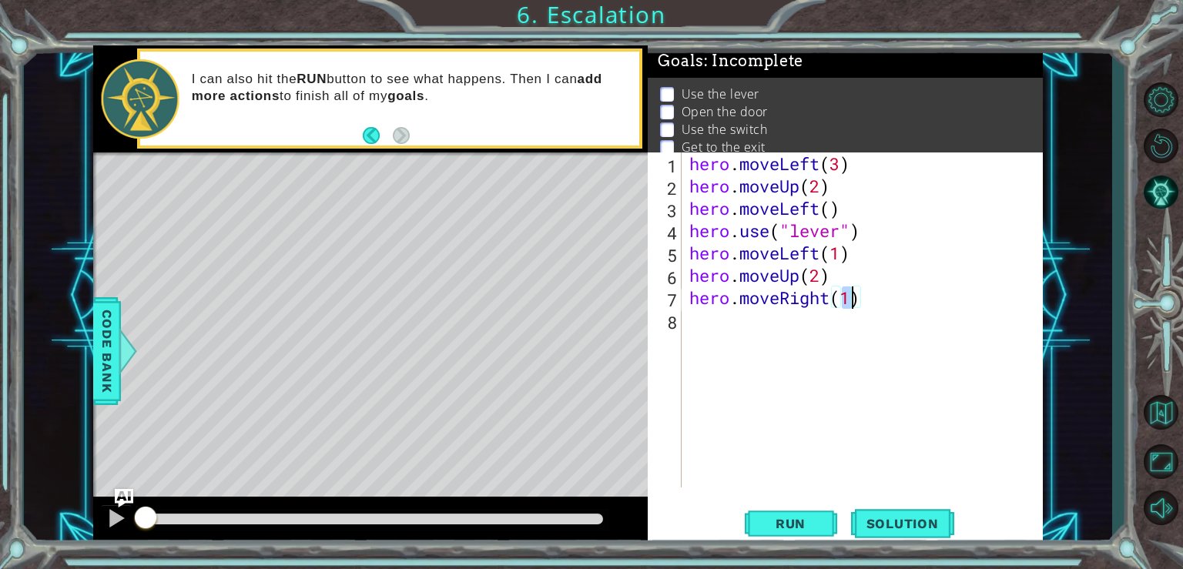
type textarea "hero.moveRight(3)"
click at [706, 327] on div "hero . moveLeft ( 3 ) hero . moveUp ( 2 ) hero . moveLeft ( ) hero . use ( "lev…" at bounding box center [866, 342] width 360 height 380
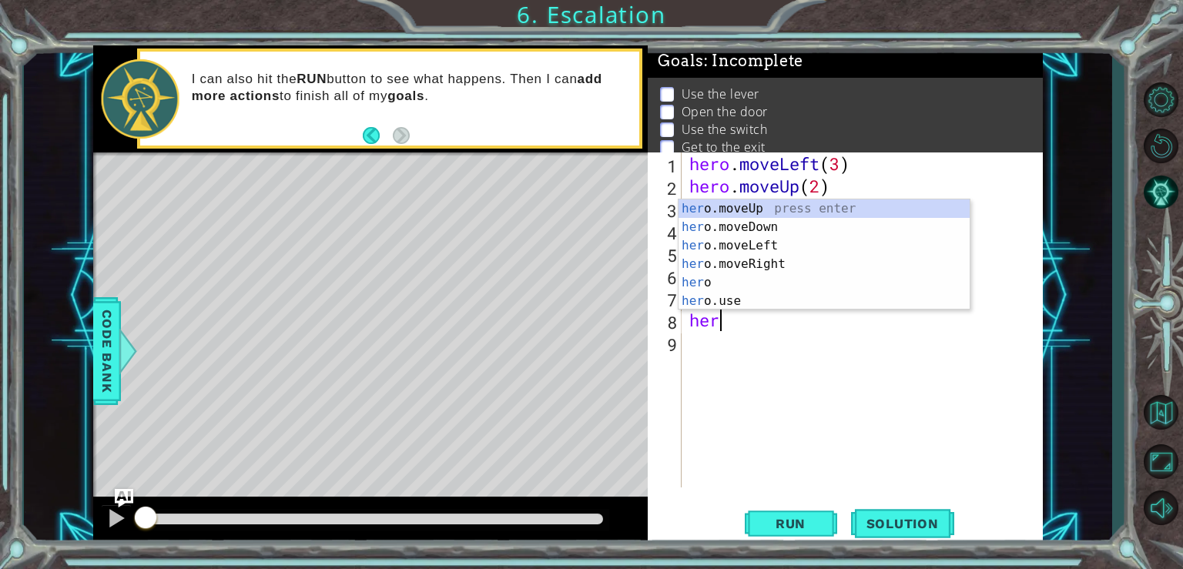
scroll to position [0, 0]
click at [748, 207] on div "her o.moveUp press enter her o.moveDown press enter her o.moveLeft press enter …" at bounding box center [823, 273] width 291 height 148
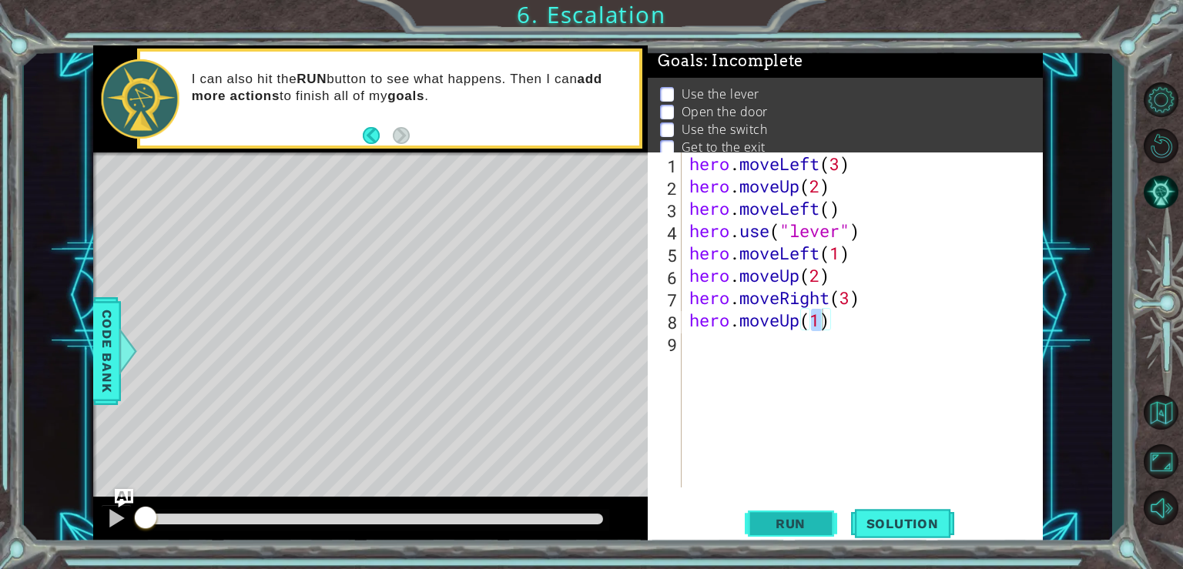
click at [809, 520] on span "Run" at bounding box center [790, 523] width 61 height 15
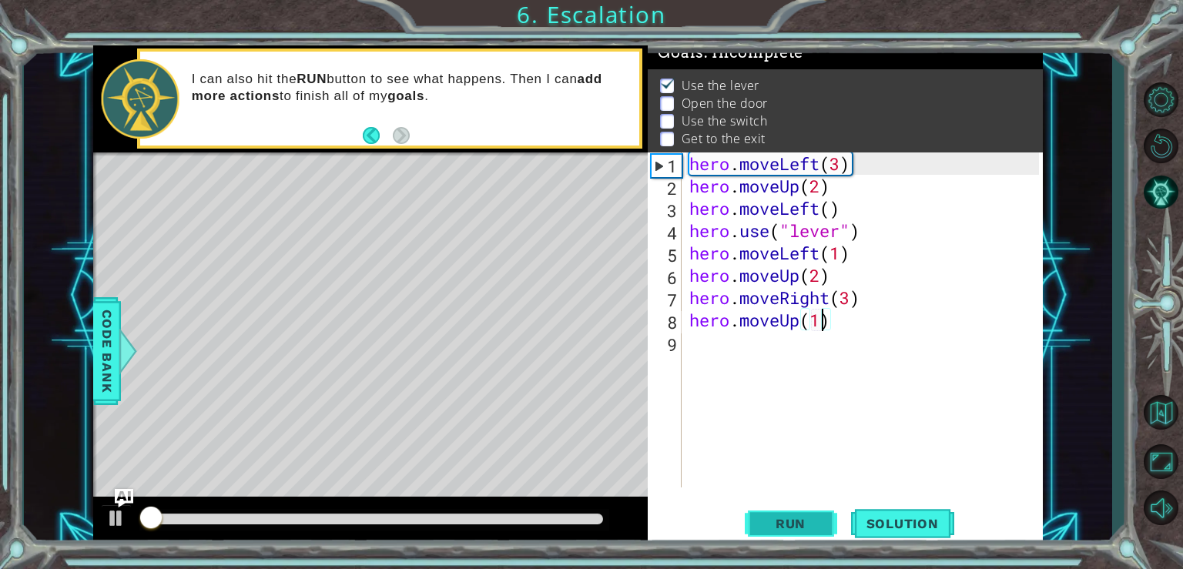
scroll to position [15, 0]
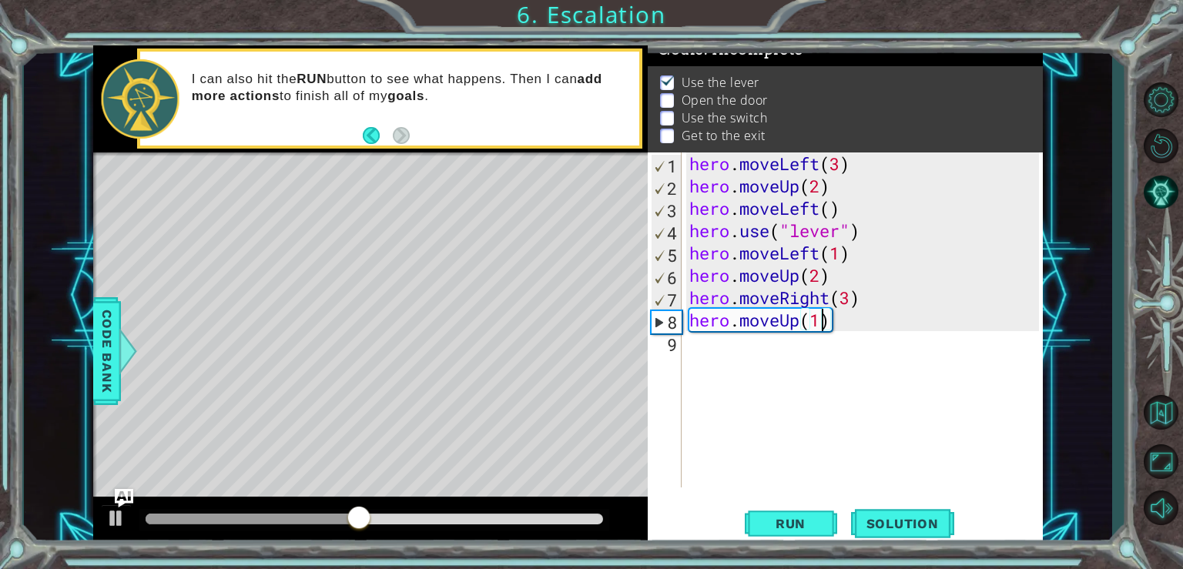
click at [841, 277] on div "hero . moveLeft ( 3 ) hero . moveUp ( 2 ) hero . moveLeft ( ) hero . use ( "lev…" at bounding box center [866, 342] width 360 height 380
click at [844, 320] on div "hero . moveLeft ( 3 ) hero . moveUp ( 2 ) hero . moveLeft ( ) hero . use ( "lev…" at bounding box center [866, 342] width 360 height 380
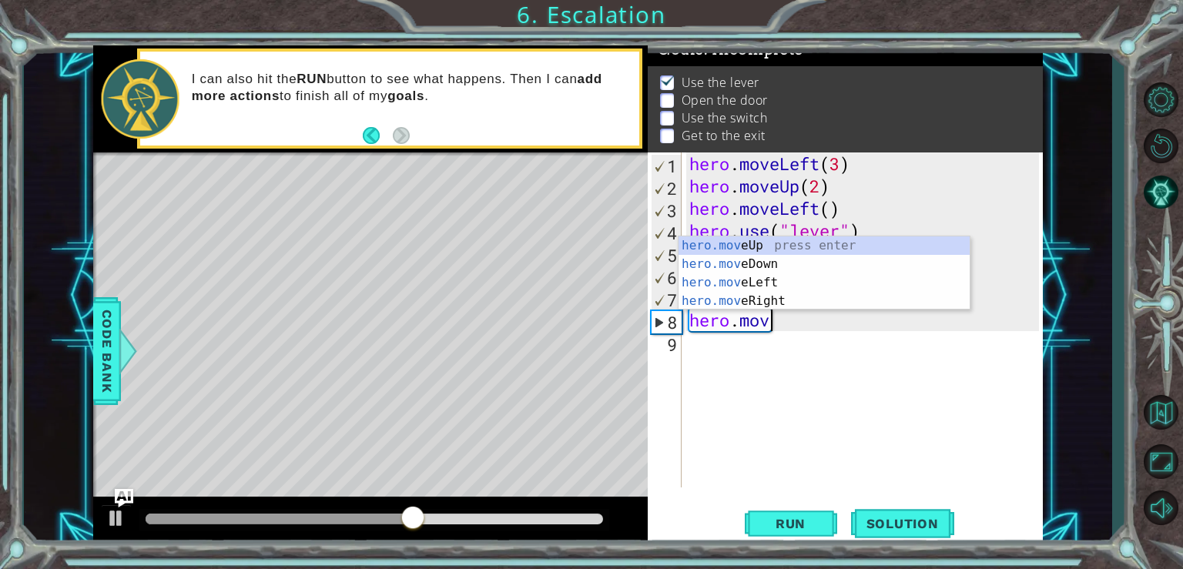
type textarea "h"
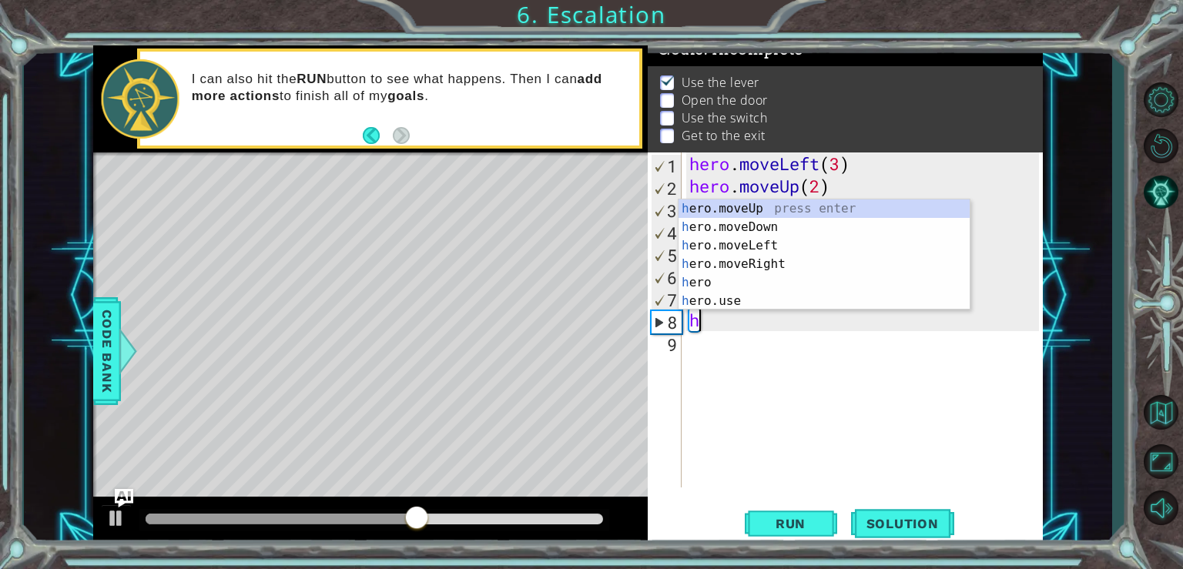
scroll to position [0, 0]
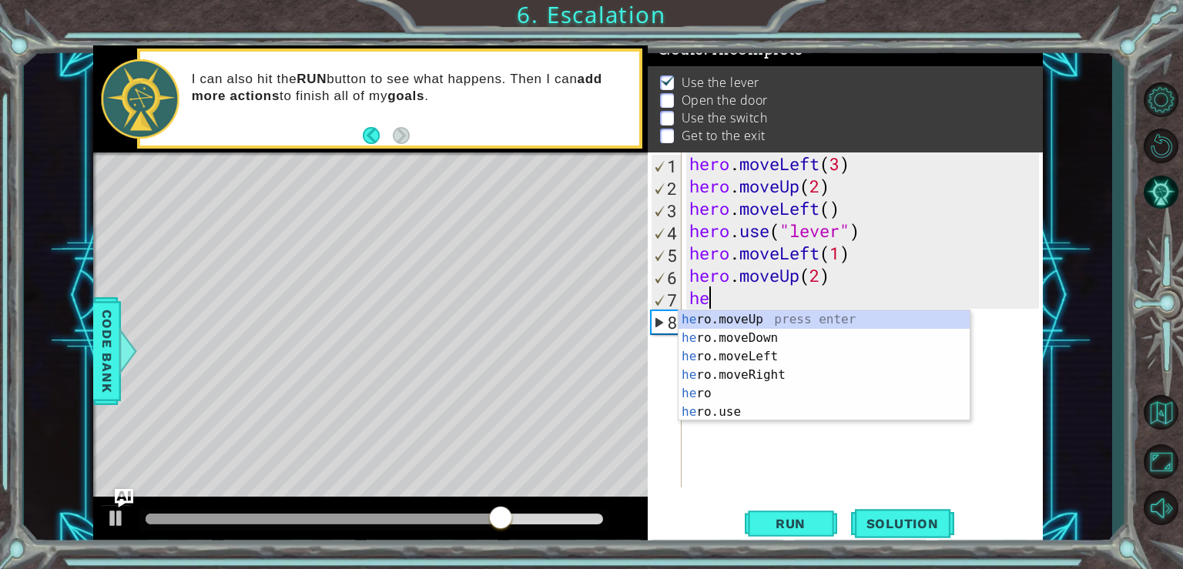
type textarea "h"
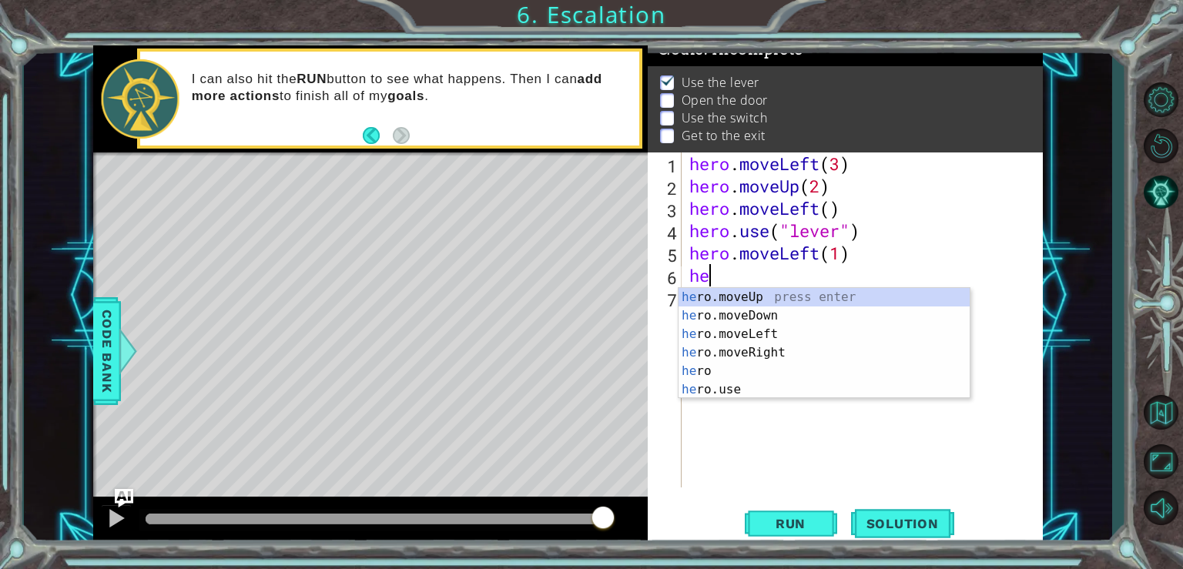
type textarea "h"
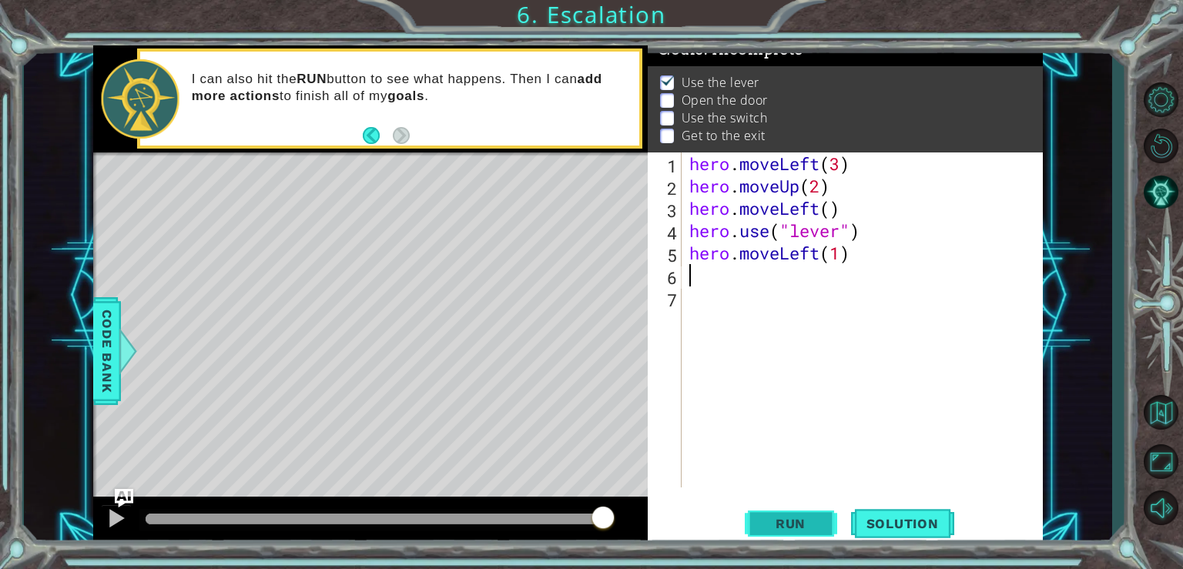
click at [789, 513] on button "Run" at bounding box center [791, 523] width 92 height 39
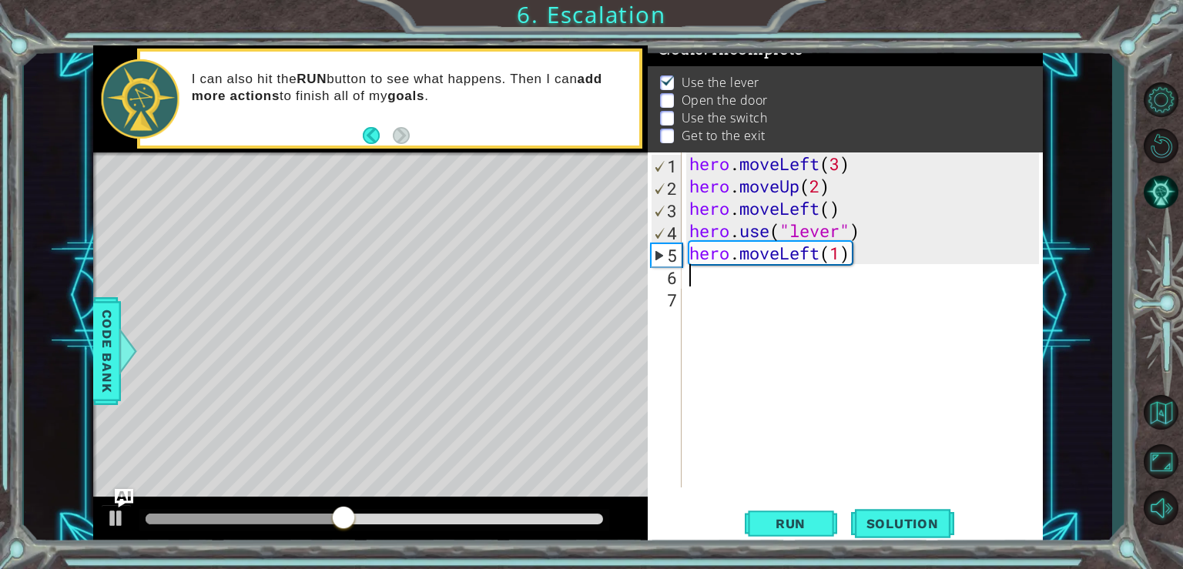
click at [720, 273] on div "hero . moveLeft ( 3 ) hero . moveUp ( 2 ) hero . moveLeft ( ) hero . use ( "lev…" at bounding box center [866, 342] width 360 height 380
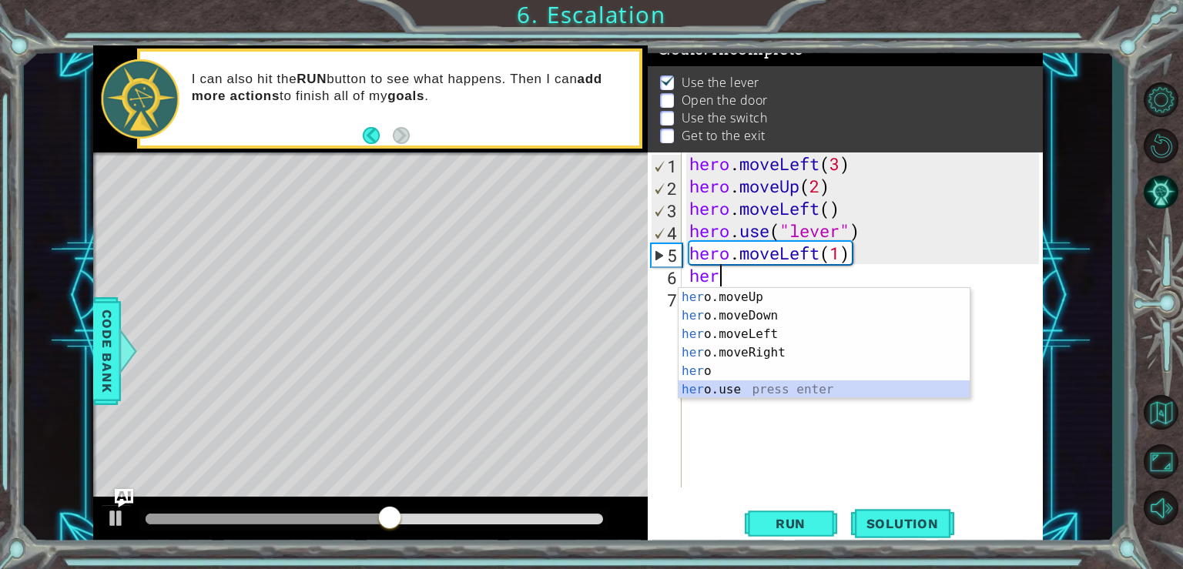
click at [714, 392] on div "her o.moveUp press enter her o.moveDown press enter her o.moveLeft press enter …" at bounding box center [823, 362] width 291 height 148
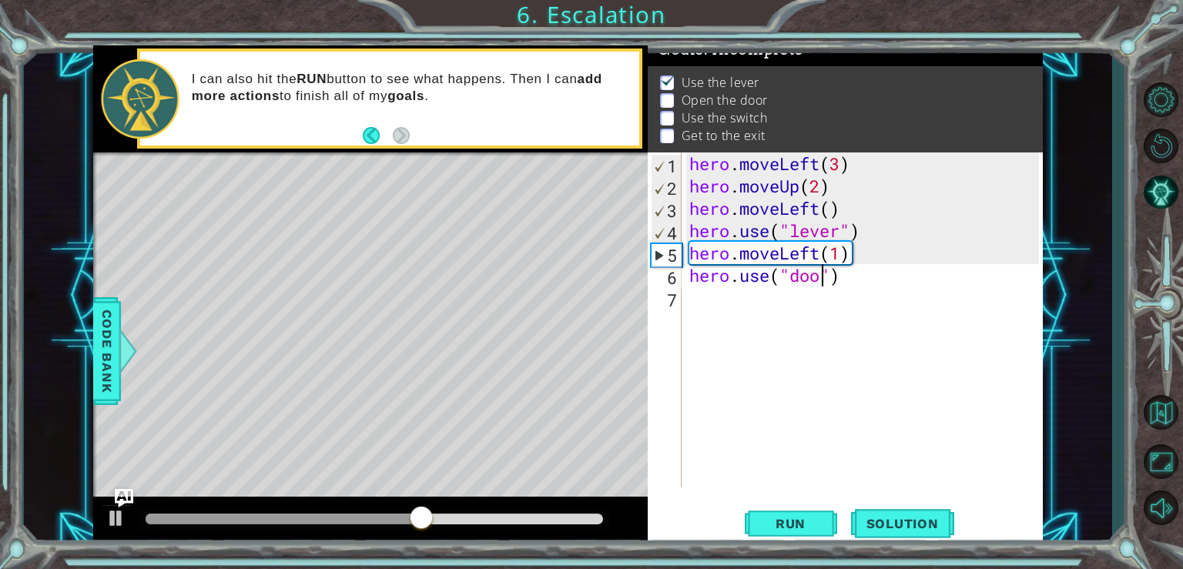
type textarea "hero.use("door")"
click at [709, 301] on div "hero . moveLeft ( 3 ) hero . moveUp ( 2 ) hero . moveLeft ( ) hero . use ( "lev…" at bounding box center [866, 342] width 360 height 380
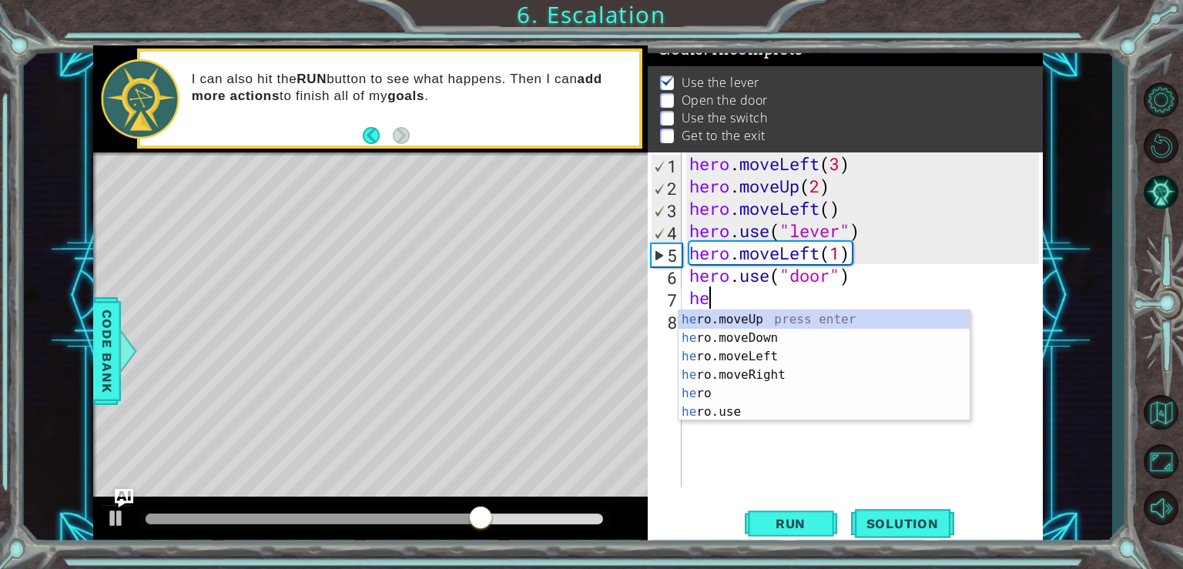
scroll to position [0, 0]
click at [751, 323] on div "her o.moveUp press enter her o.moveDown press enter her o.moveLeft press enter …" at bounding box center [823, 384] width 291 height 148
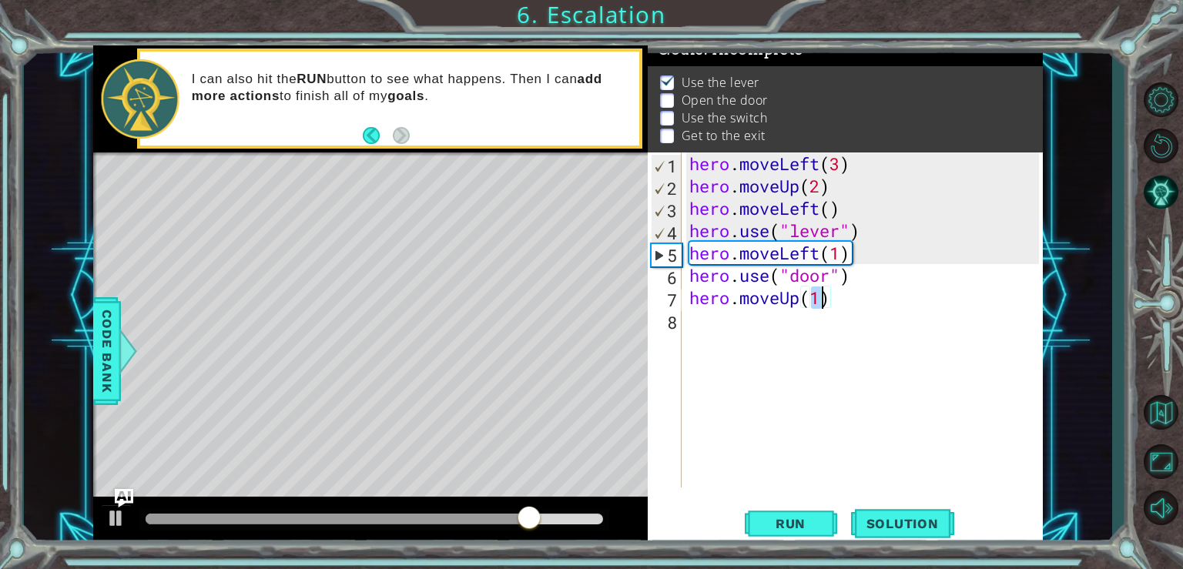
type textarea "hero.moveUp(2)"
click at [807, 336] on div "hero . moveLeft ( 3 ) hero . moveUp ( 2 ) hero . moveLeft ( ) hero . use ( "lev…" at bounding box center [866, 342] width 360 height 380
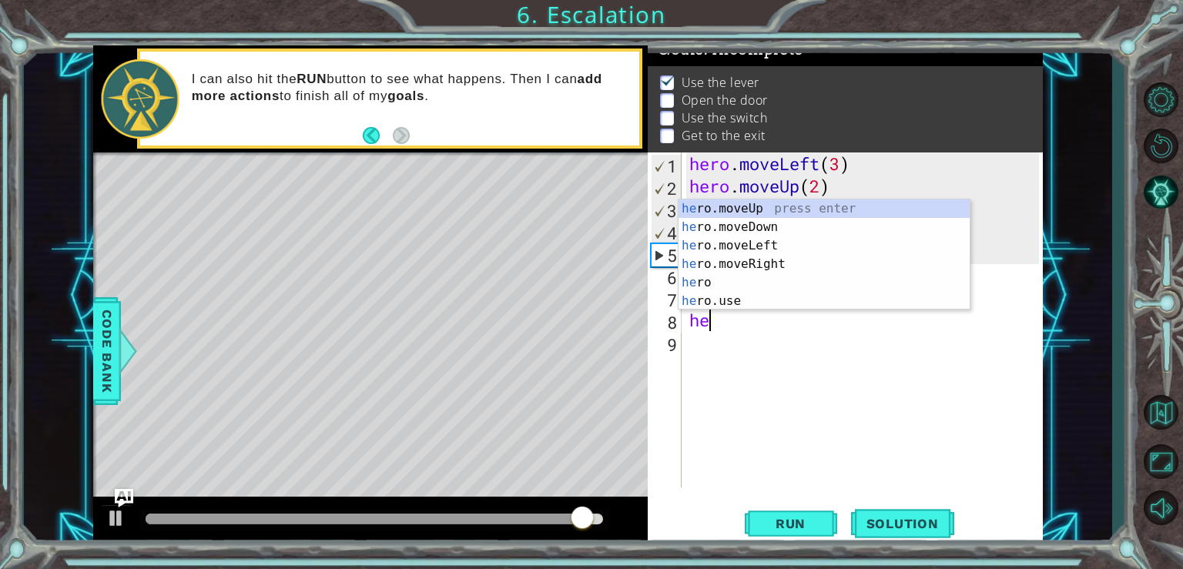
scroll to position [0, 0]
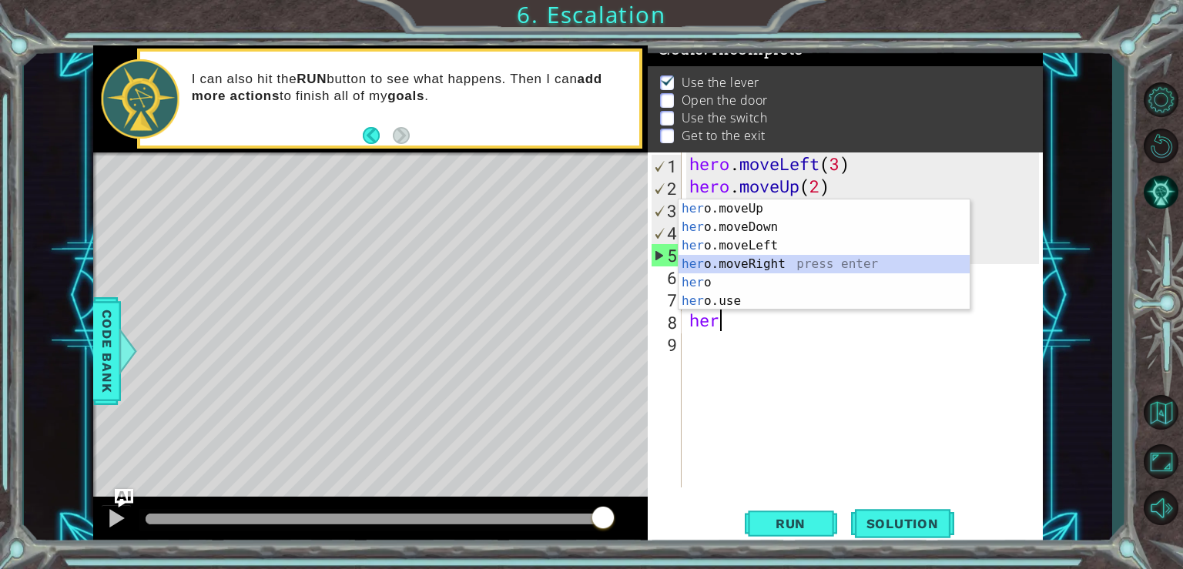
click at [745, 261] on div "her o.moveUp press enter her o.moveDown press enter her o.moveLeft press enter …" at bounding box center [823, 273] width 291 height 148
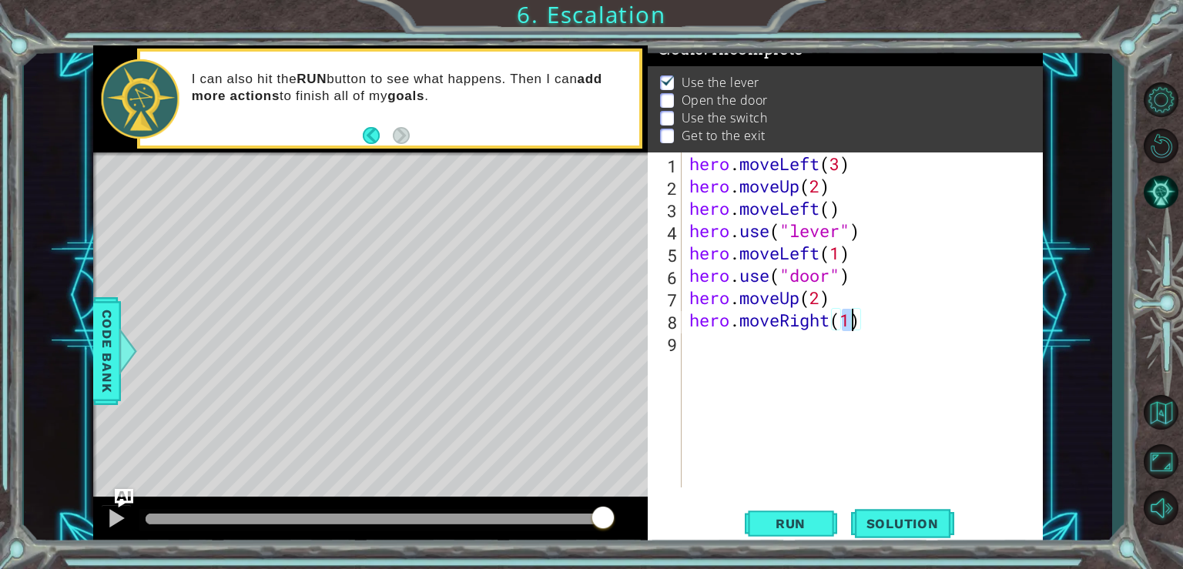
type textarea "hero.moveRight(2)"
click at [715, 346] on div "hero . moveLeft ( 3 ) hero . moveUp ( 2 ) hero . moveLeft ( ) hero . use ( "lev…" at bounding box center [866, 342] width 360 height 380
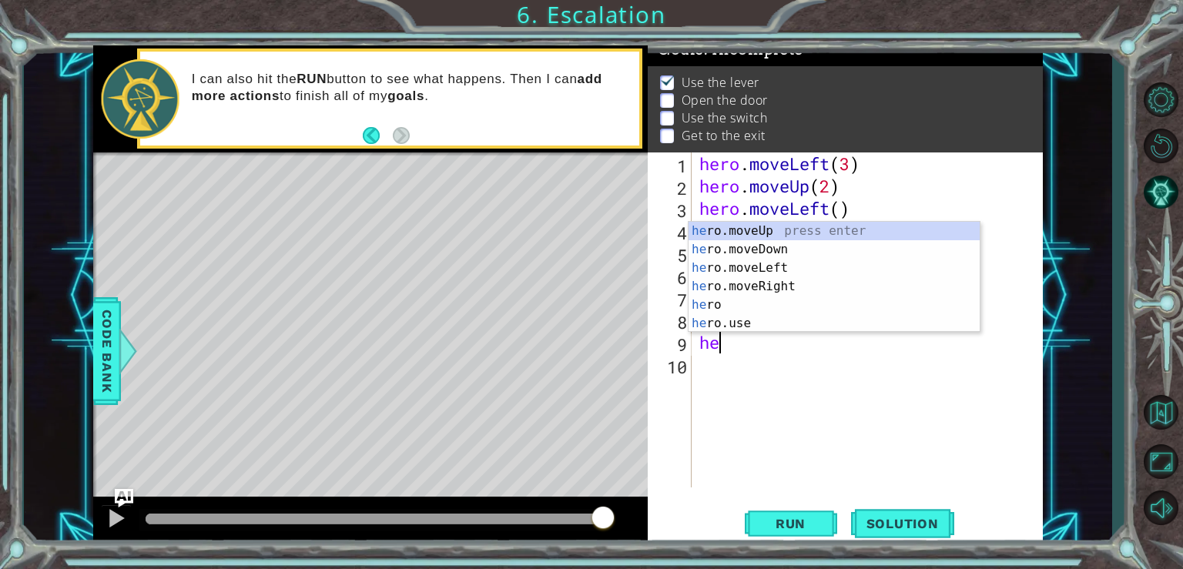
scroll to position [0, 0]
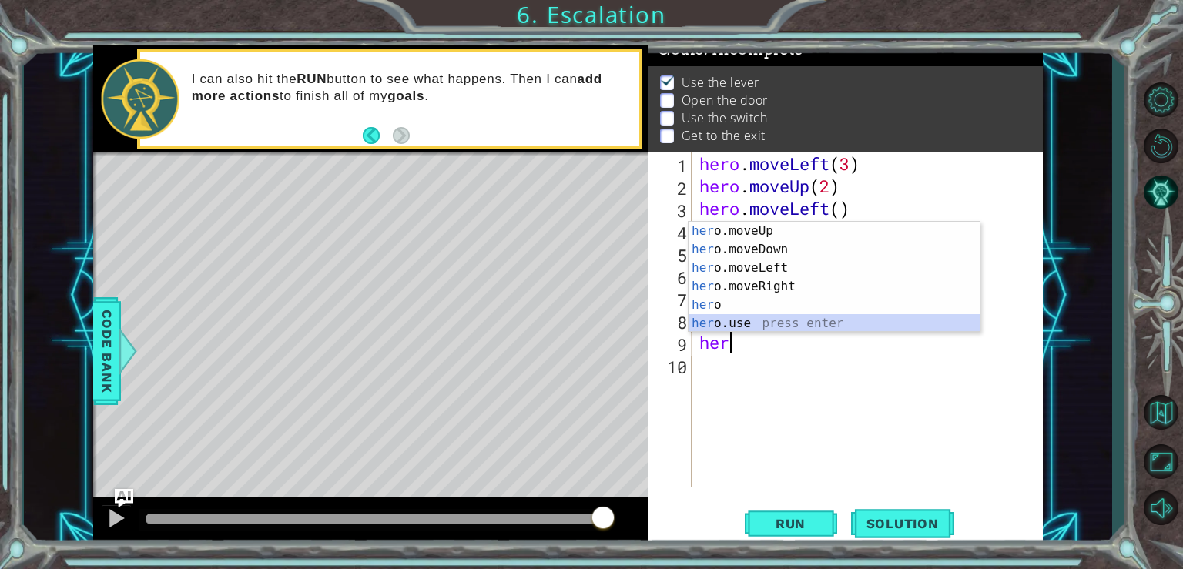
click at [735, 317] on div "her o.moveUp press enter her o.moveDown press enter her o.moveLeft press enter …" at bounding box center [833, 296] width 291 height 148
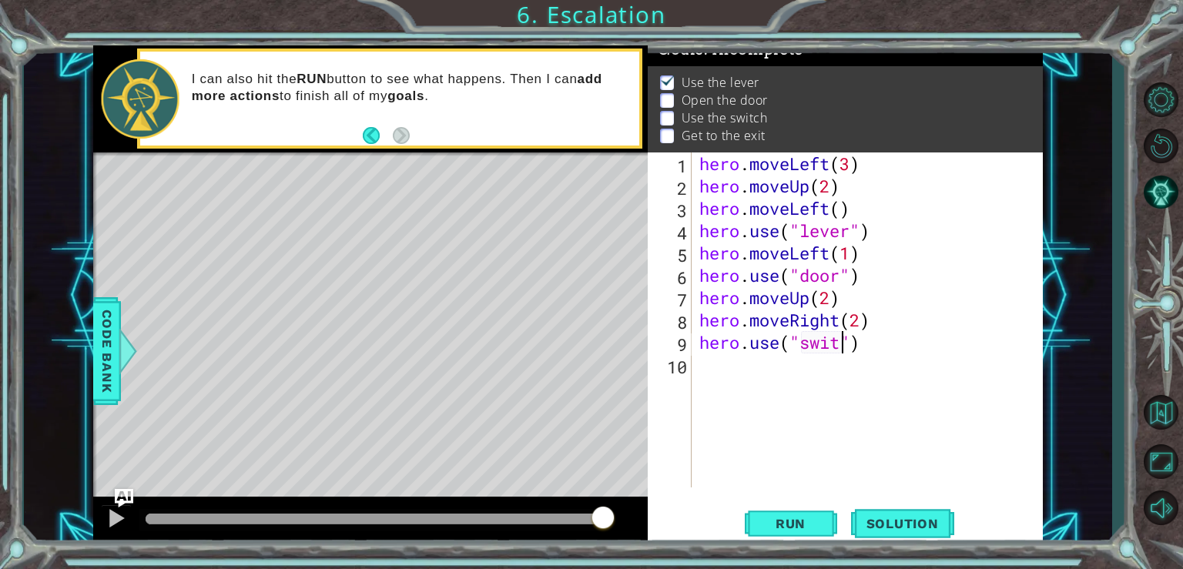
scroll to position [0, 6]
type textarea "hero.use("switch")"
click at [732, 369] on div "hero . moveLeft ( 3 ) hero . moveUp ( 2 ) hero . moveLeft ( ) hero . use ( "lev…" at bounding box center [871, 342] width 350 height 380
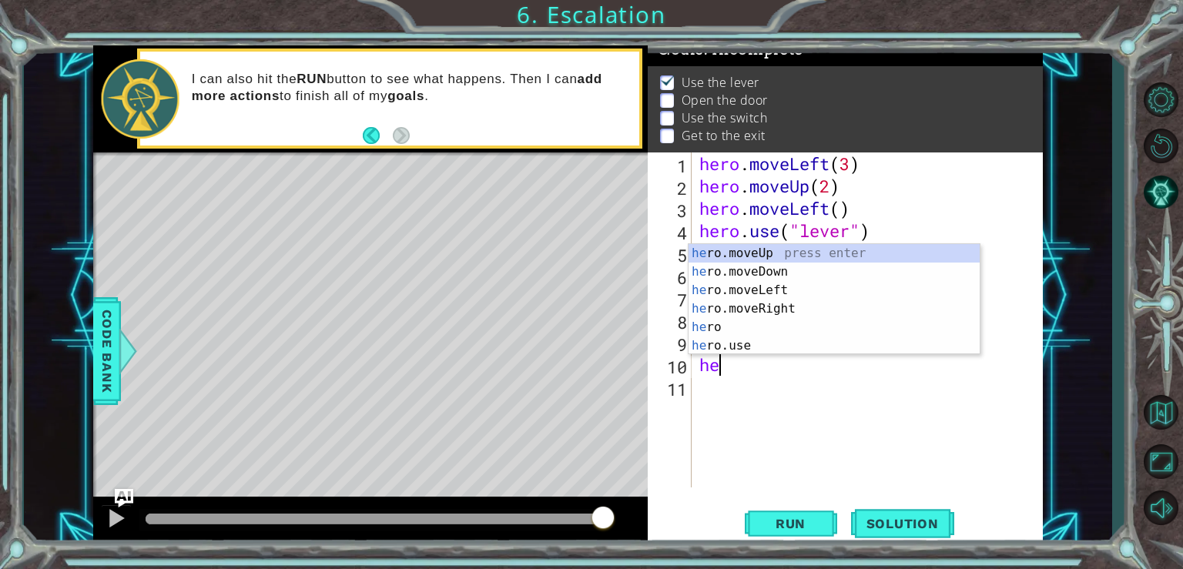
scroll to position [0, 0]
click at [792, 307] on div "her o.moveUp press enter her o.moveDown press enter her o.moveLeft press enter …" at bounding box center [833, 318] width 291 height 148
type textarea "hero.moveRight(1)"
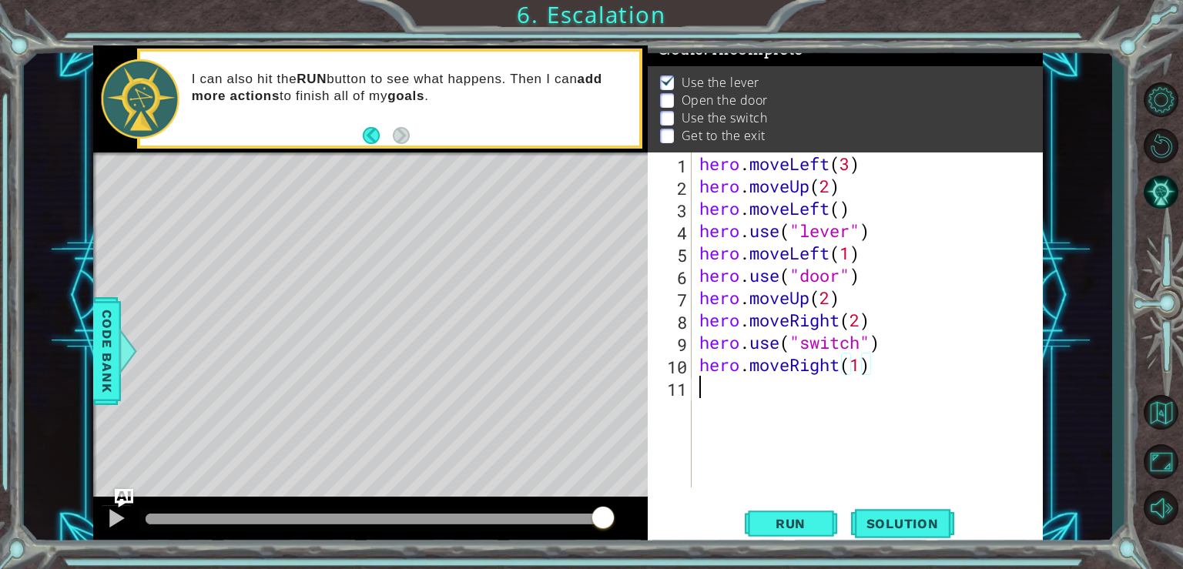
click at [727, 384] on div "hero . moveLeft ( 3 ) hero . moveUp ( 2 ) hero . moveLeft ( ) hero . use ( "lev…" at bounding box center [871, 342] width 350 height 380
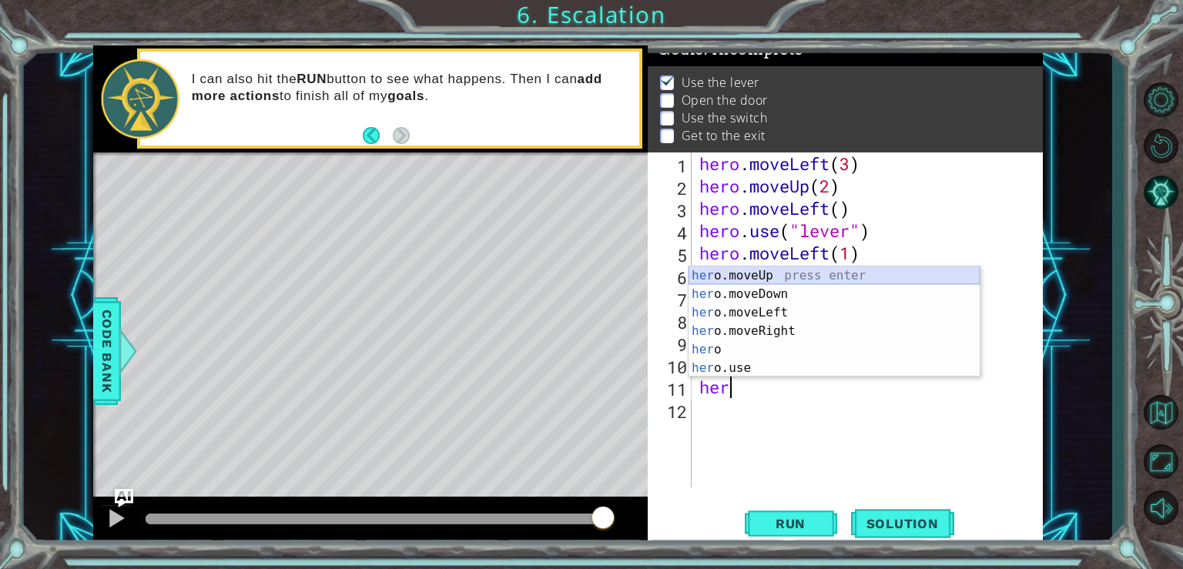
click at [758, 279] on div "her o.moveUp press enter her o.moveDown press enter her o.moveLeft press enter …" at bounding box center [833, 340] width 291 height 148
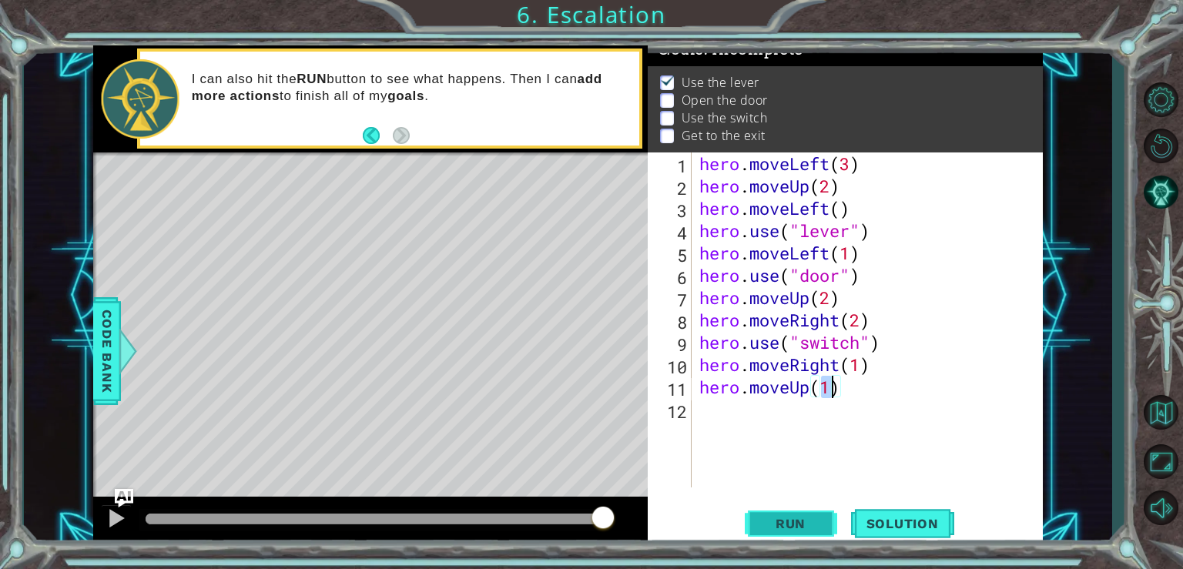
type textarea "hero.moveUp(1)"
click at [796, 526] on span "Run" at bounding box center [790, 523] width 61 height 15
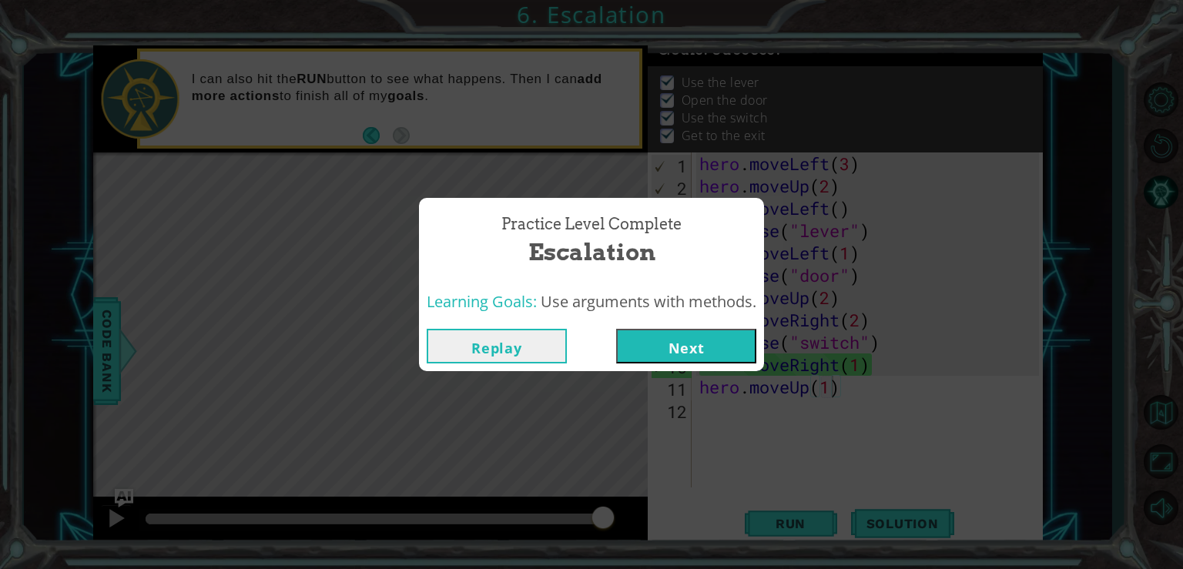
click at [729, 336] on button "Next" at bounding box center [686, 346] width 140 height 35
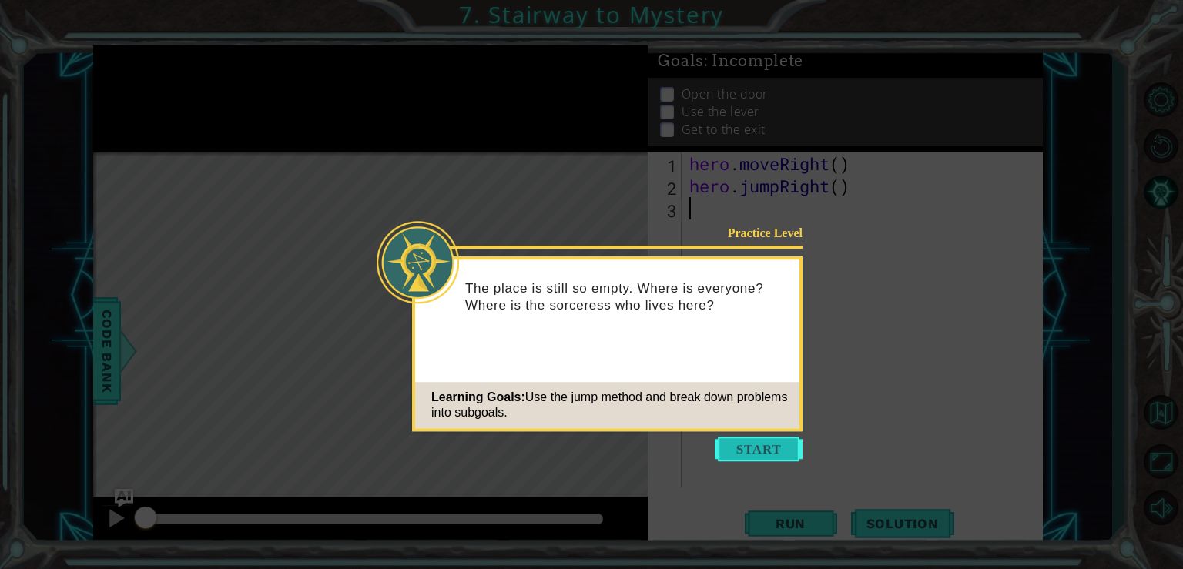
click at [762, 454] on button "Start" at bounding box center [759, 449] width 88 height 25
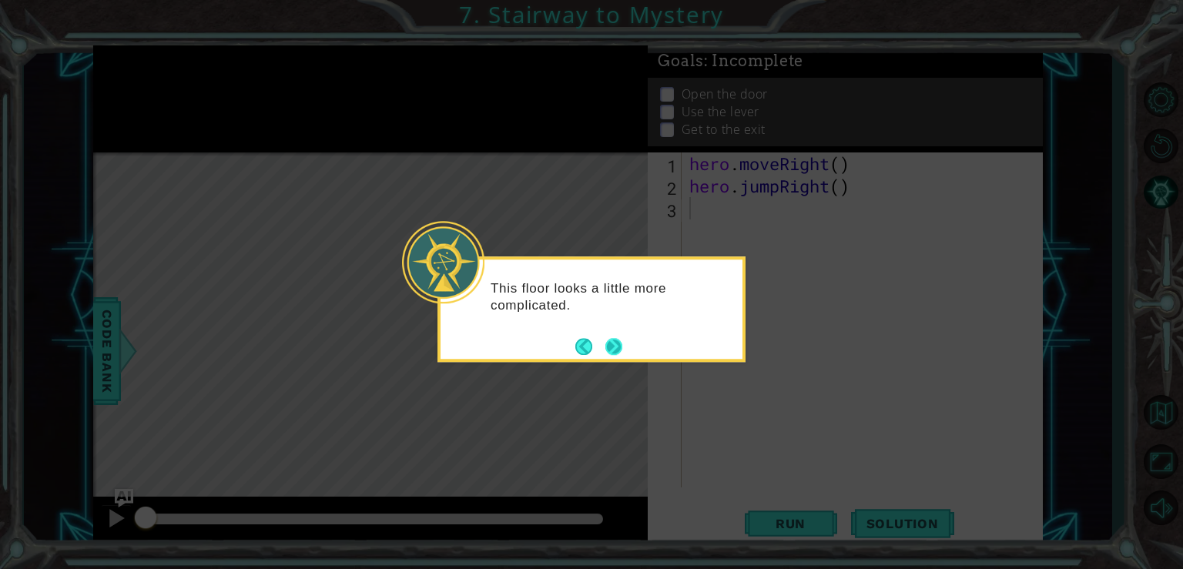
click at [619, 350] on button "Next" at bounding box center [614, 347] width 18 height 18
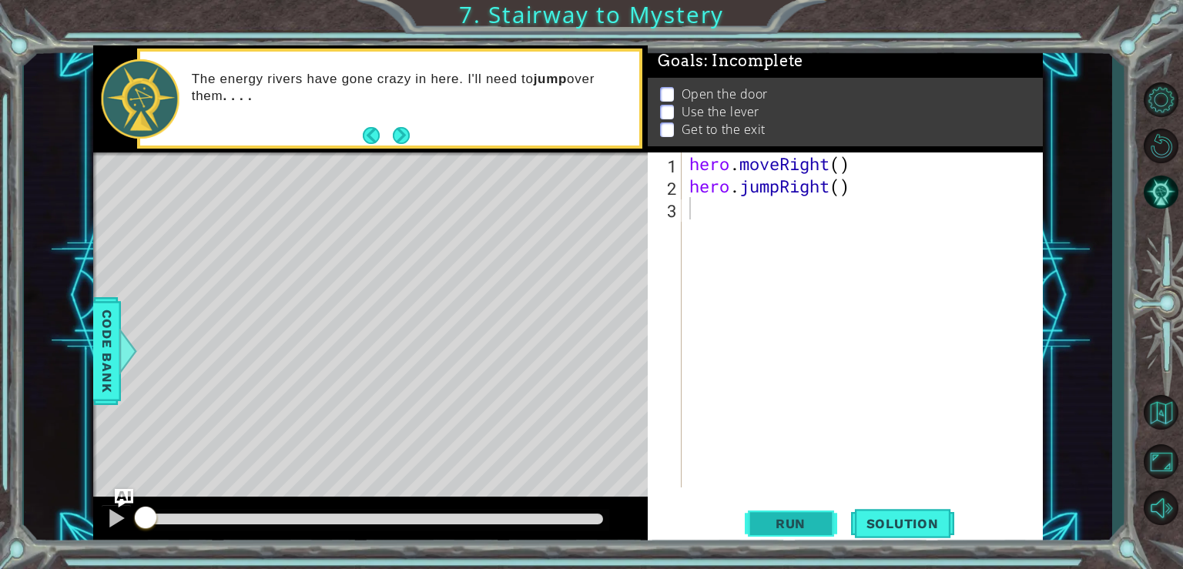
click at [791, 519] on span "Run" at bounding box center [790, 523] width 61 height 15
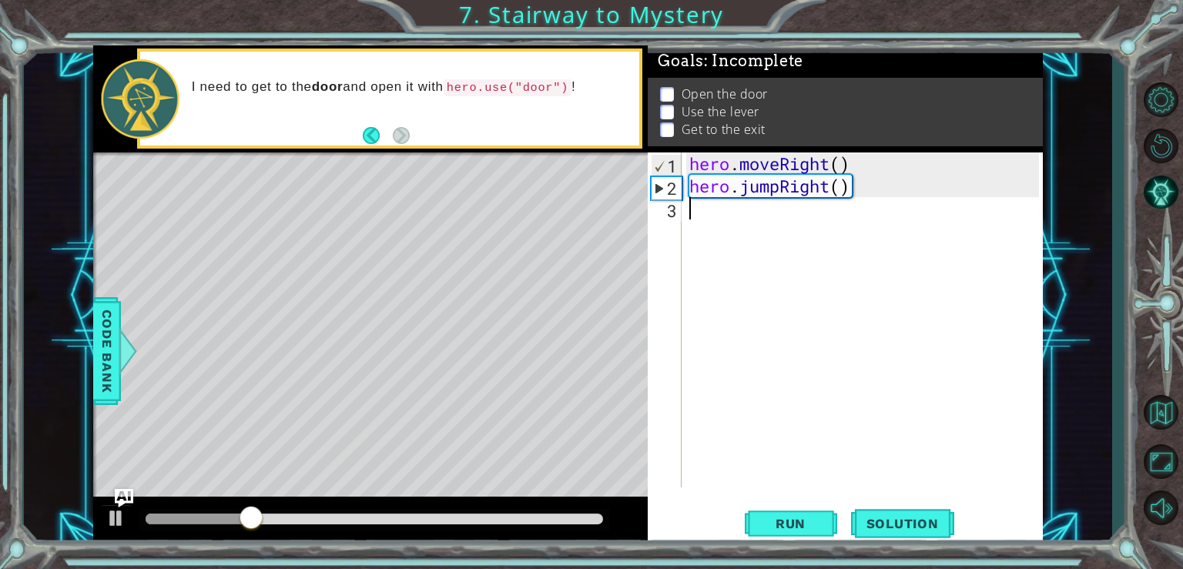
click at [722, 216] on div "hero . moveRight ( ) hero . jumpRight ( )" at bounding box center [866, 342] width 360 height 380
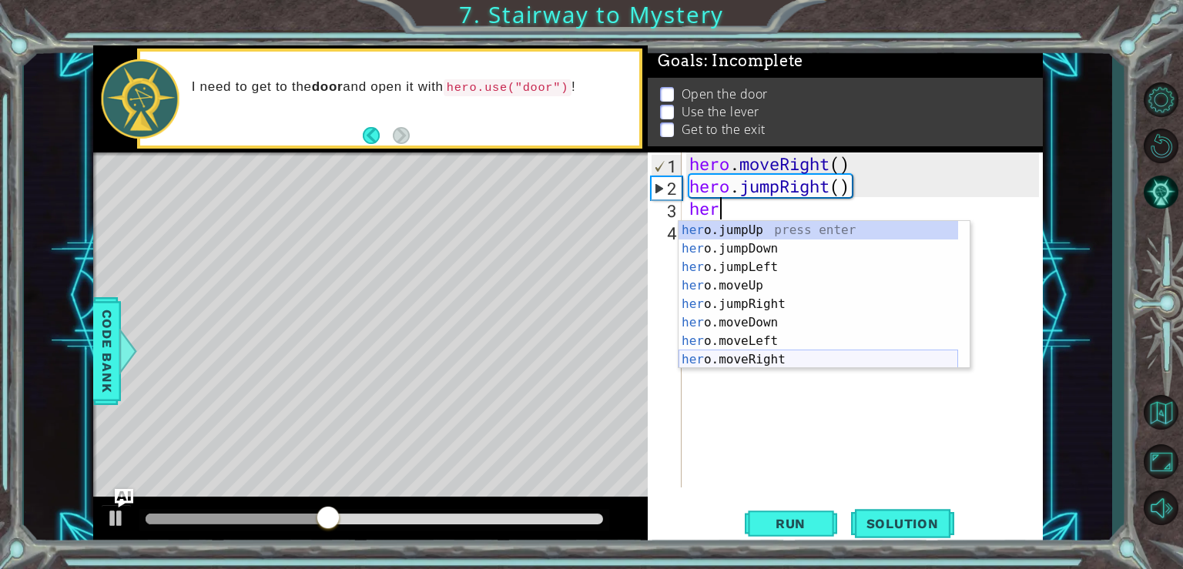
click at [764, 357] on div "her o.jumpUp press enter her o.jumpDown press enter her o.jumpLeft press enter …" at bounding box center [818, 313] width 280 height 185
type textarea "hero.moveRight(1)"
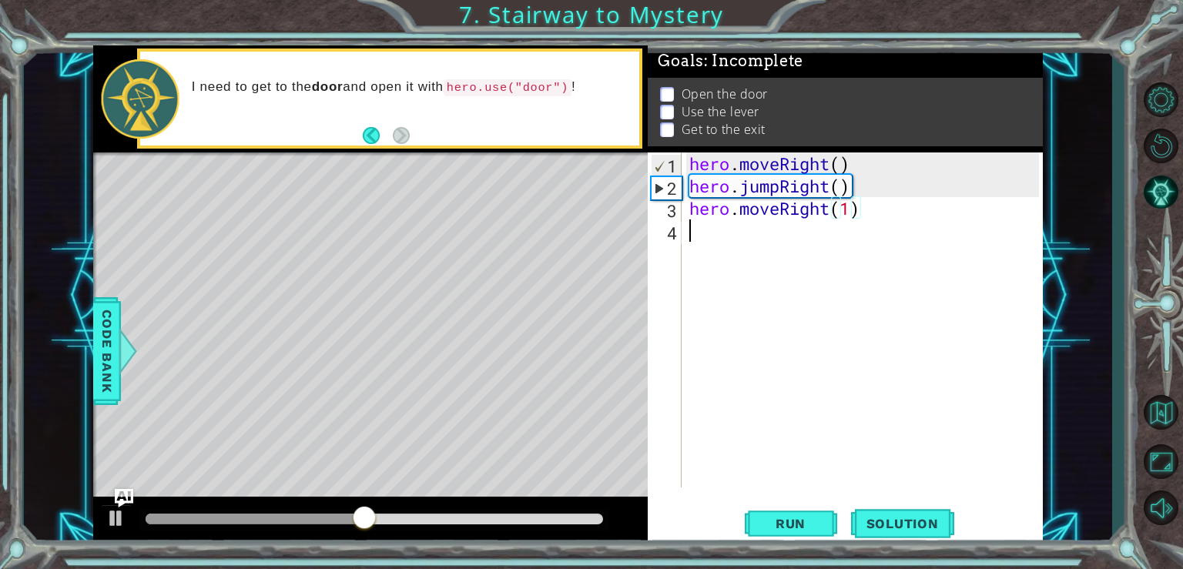
click at [738, 246] on div "hero . moveRight ( ) hero . jumpRight ( ) hero . moveRight ( 1 )" at bounding box center [866, 342] width 360 height 380
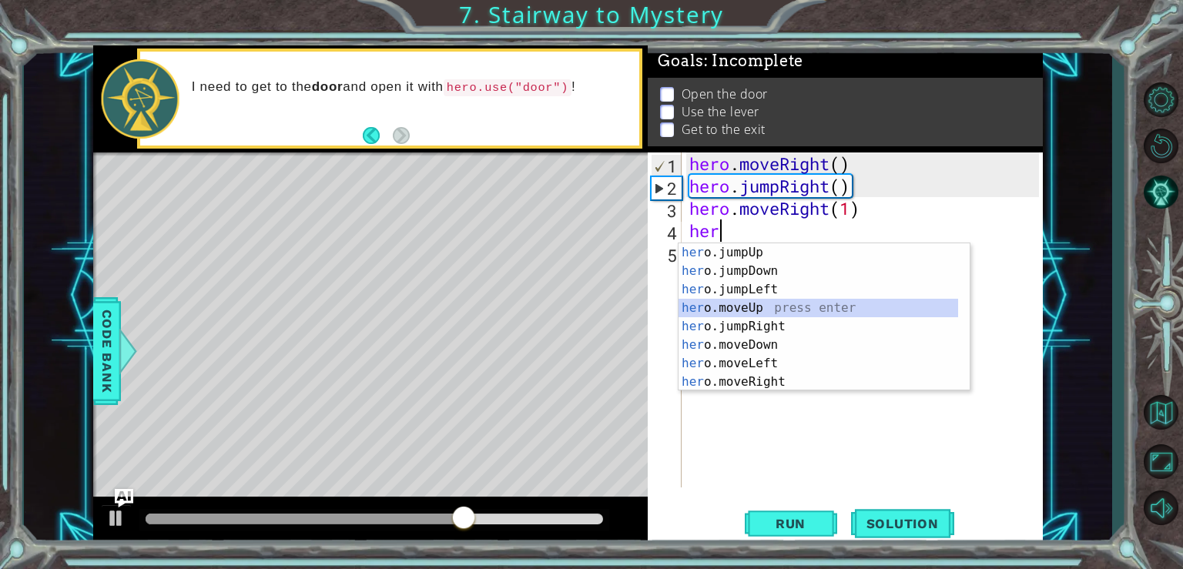
click at [753, 313] on div "her o.jumpUp press enter her o.jumpDown press enter her o.jumpLeft press enter …" at bounding box center [818, 335] width 280 height 185
type textarea "hero.moveUp(1)"
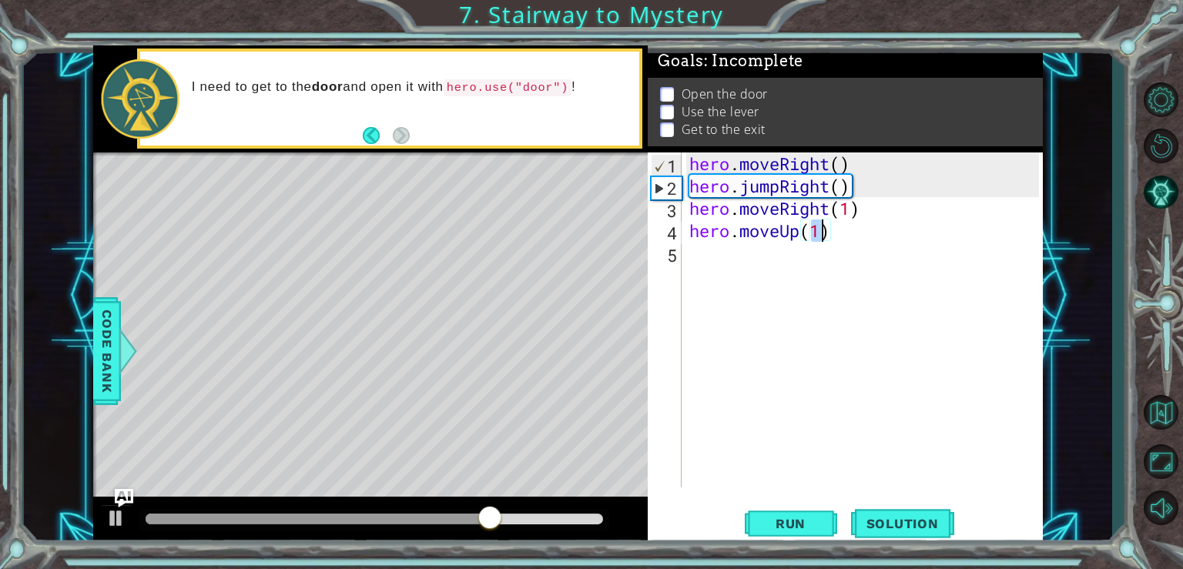
click at [749, 263] on div "hero . moveRight ( ) hero . jumpRight ( ) hero . moveRight ( 1 ) hero . moveUp …" at bounding box center [866, 342] width 360 height 380
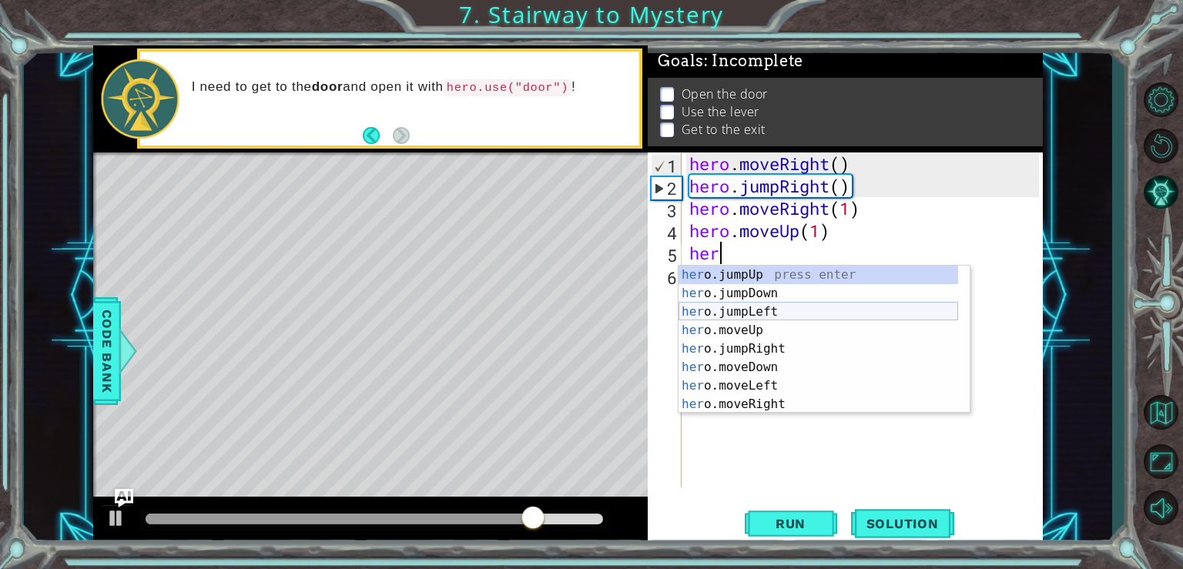
scroll to position [18, 0]
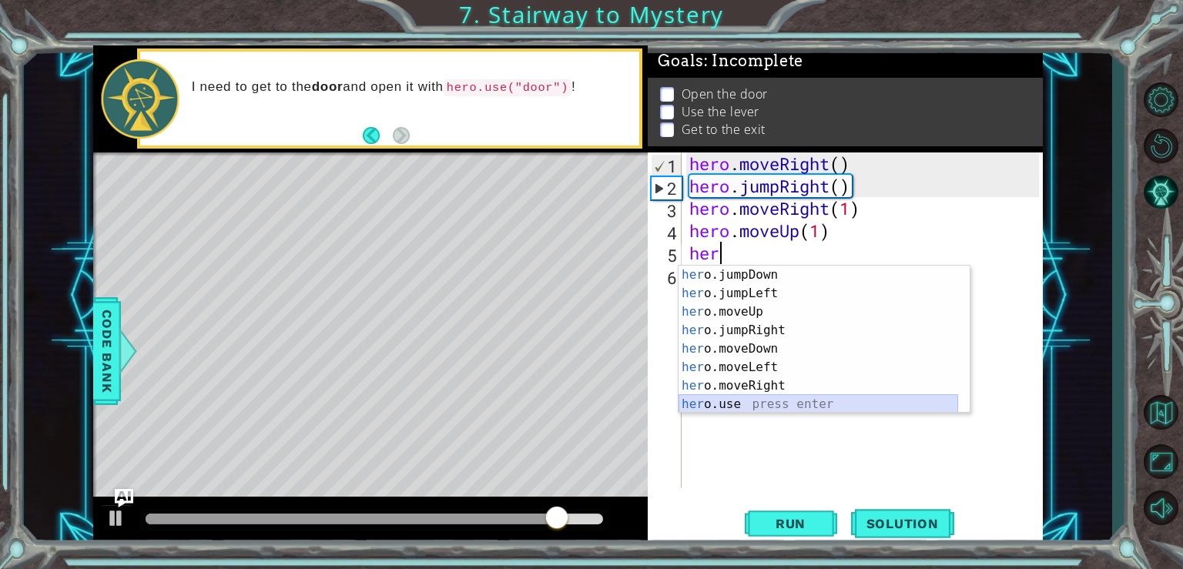
click at [733, 402] on div "her o.jumpDown press enter her o.jumpLeft press enter her o.moveUp press enter …" at bounding box center [818, 358] width 280 height 185
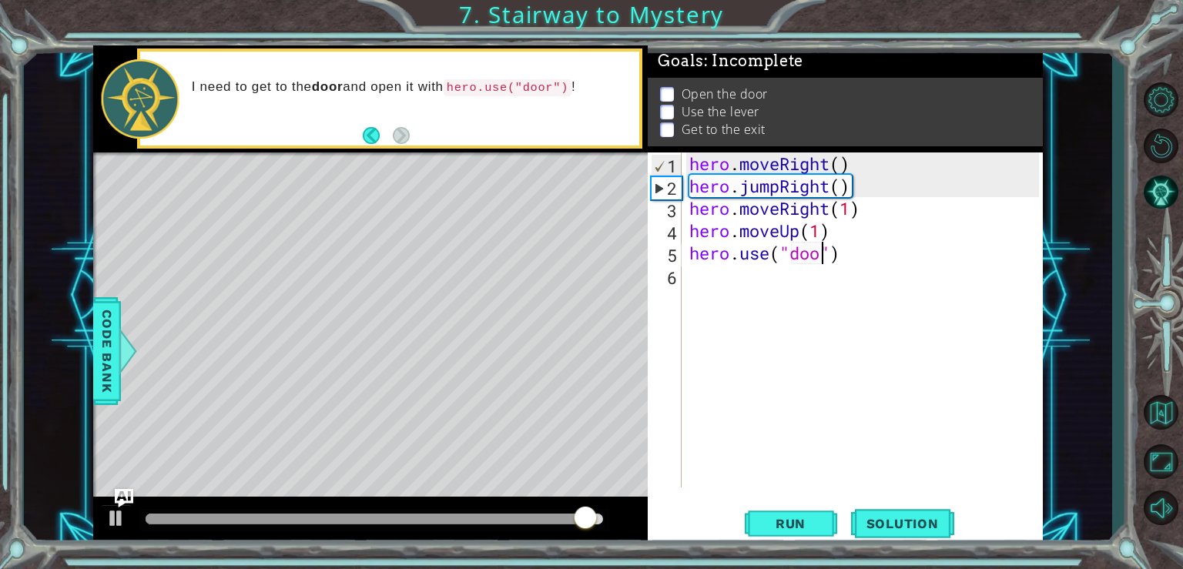
type textarea "hero.use("door")"
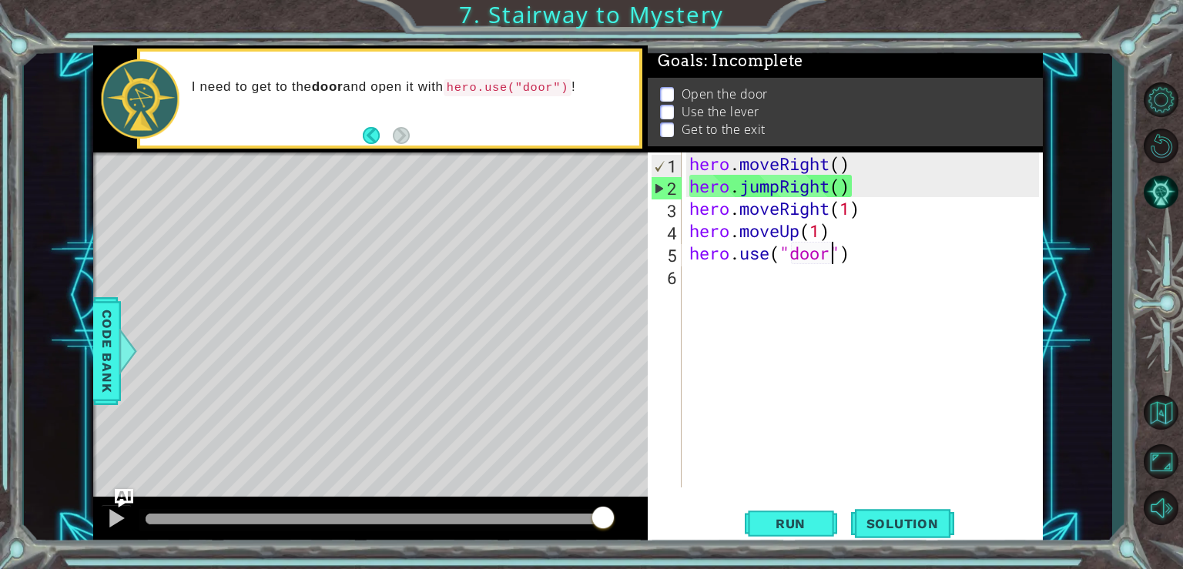
click at [707, 263] on div "hero . moveRight ( ) hero . jumpRight ( ) hero . moveRight ( 1 ) hero . moveUp …" at bounding box center [866, 342] width 360 height 380
click at [709, 290] on div "hero . moveRight ( ) hero . jumpRight ( ) hero . moveRight ( 1 ) hero . moveUp …" at bounding box center [866, 342] width 360 height 380
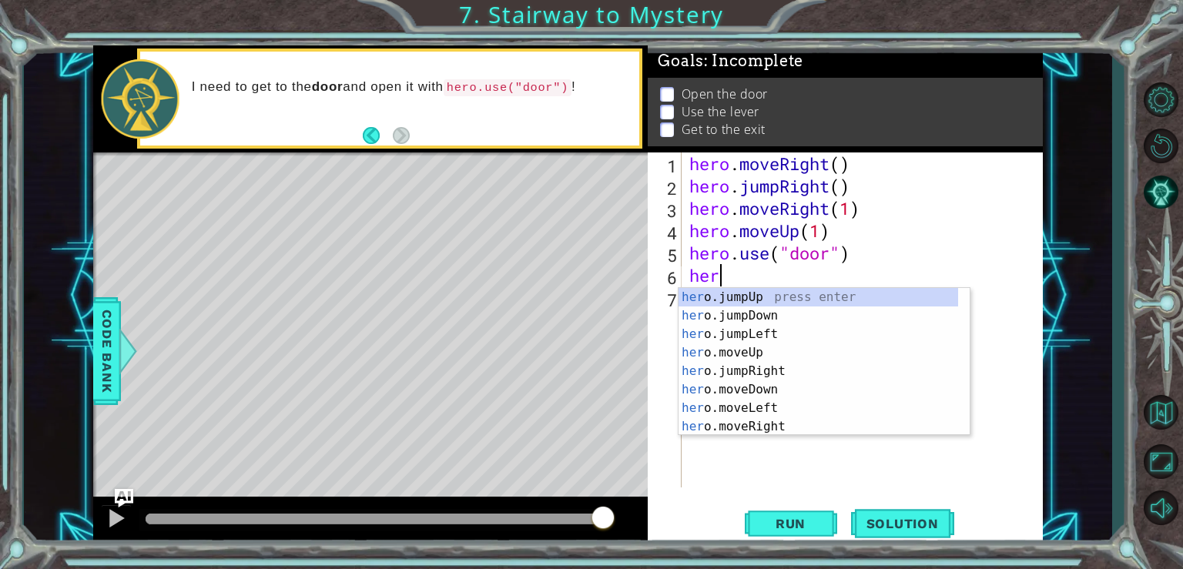
scroll to position [0, 0]
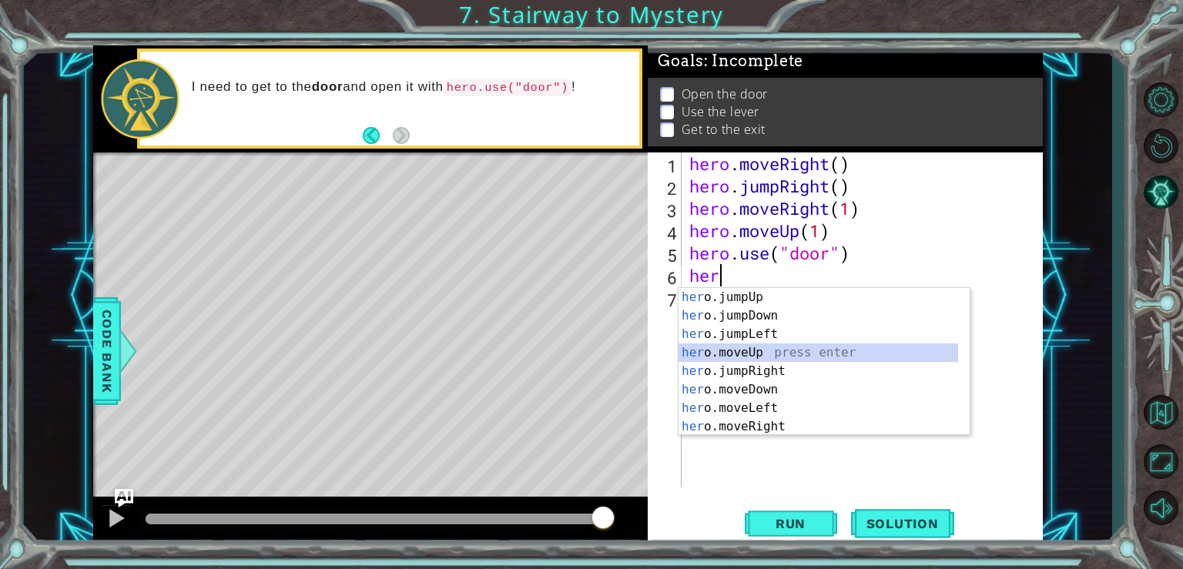
click at [752, 351] on div "her o.jumpUp press enter her o.jumpDown press enter her o.jumpLeft press enter …" at bounding box center [818, 380] width 280 height 185
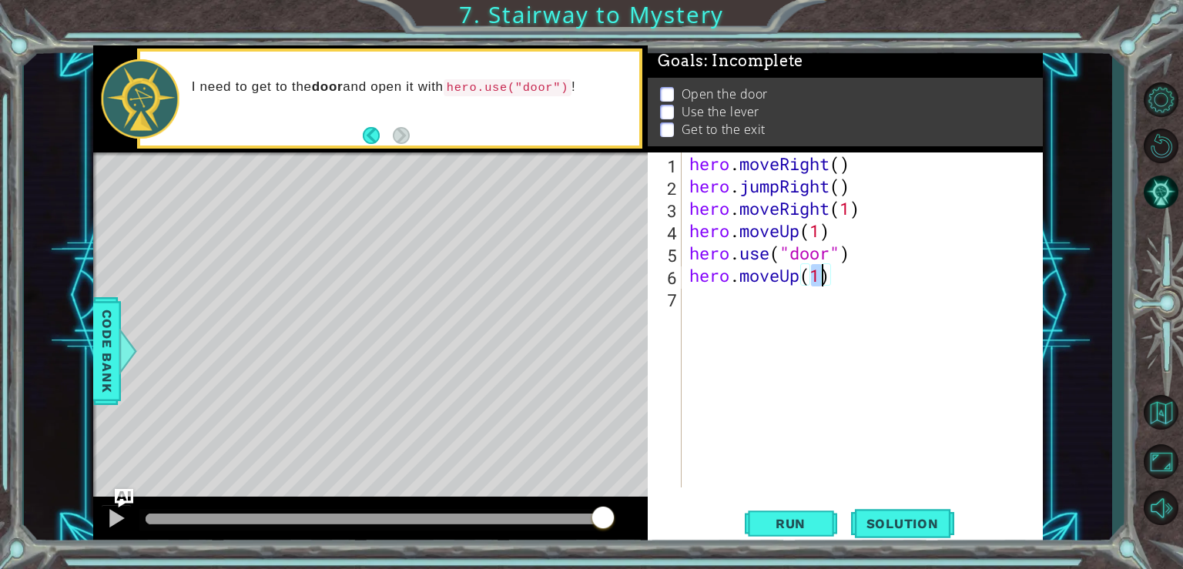
type textarea "hero.moveUp(2)"
click at [720, 294] on div "hero . moveRight ( ) hero . jumpRight ( ) hero . moveRight ( 1 ) hero . moveUp …" at bounding box center [866, 342] width 360 height 380
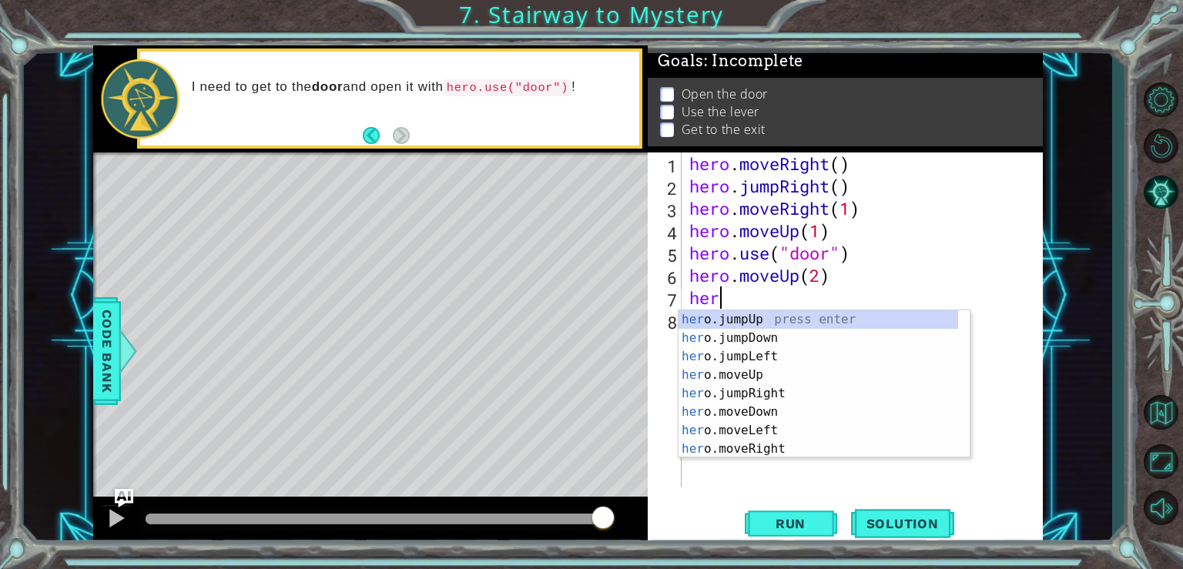
scroll to position [0, 0]
click at [736, 428] on div "her o.jumpUp press enter her o.jumpDown press enter her o.jumpLeft press enter …" at bounding box center [818, 402] width 280 height 185
type textarea "hero.moveLeft(1)"
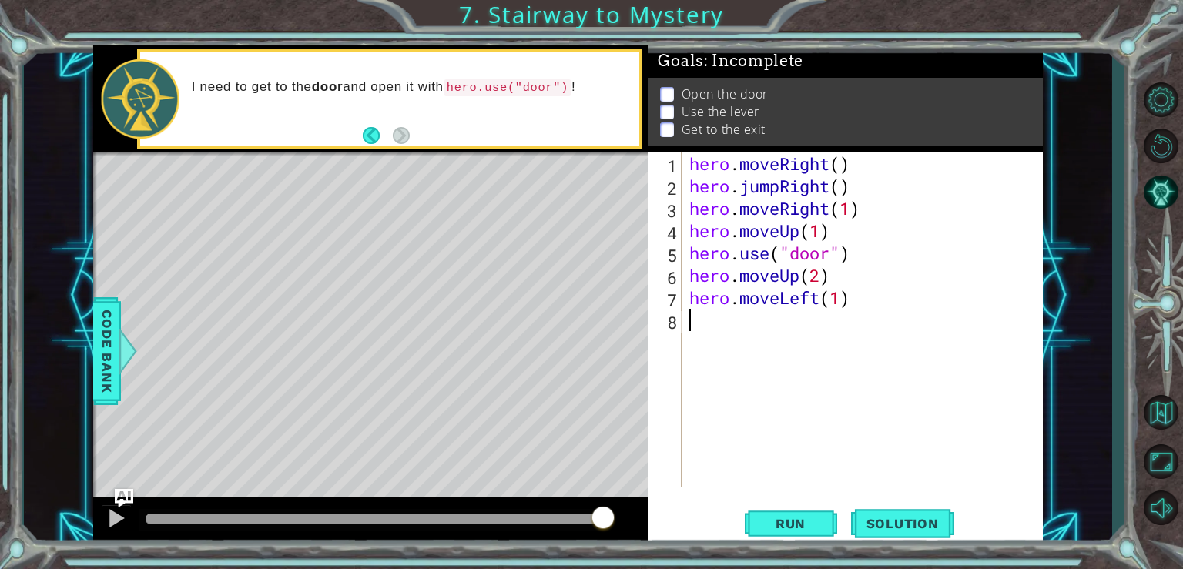
click at [702, 324] on div "hero . moveRight ( ) hero . jumpRight ( ) hero . moveRight ( 1 ) hero . moveUp …" at bounding box center [866, 342] width 360 height 380
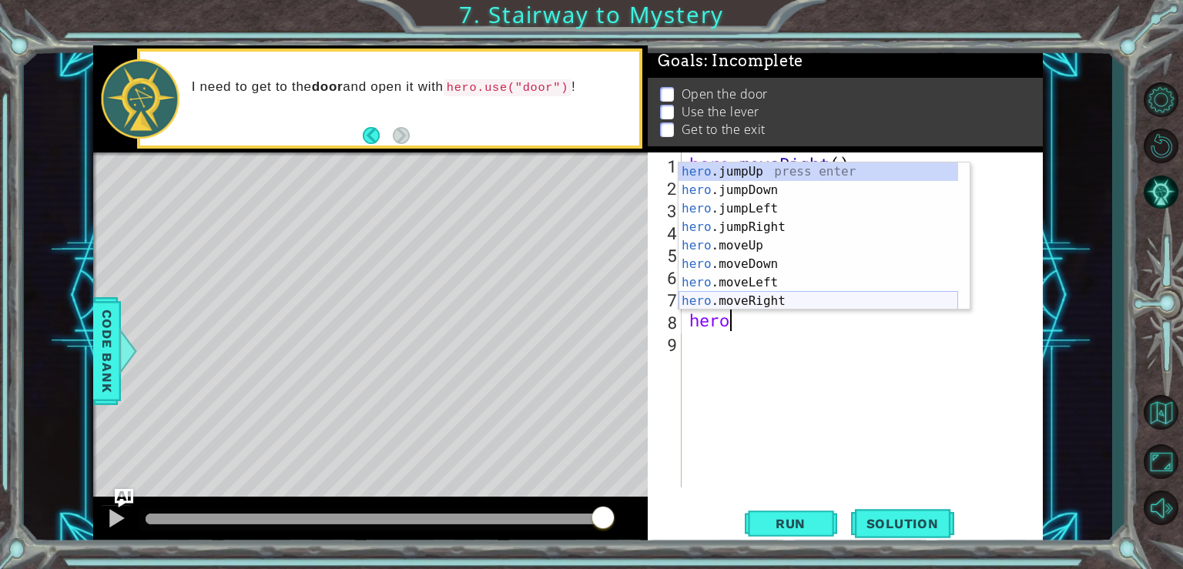
scroll to position [18, 0]
click at [781, 296] on div "hero .jumpDown press enter hero .jumpLeft press enter hero .jumpRight press ent…" at bounding box center [818, 254] width 280 height 185
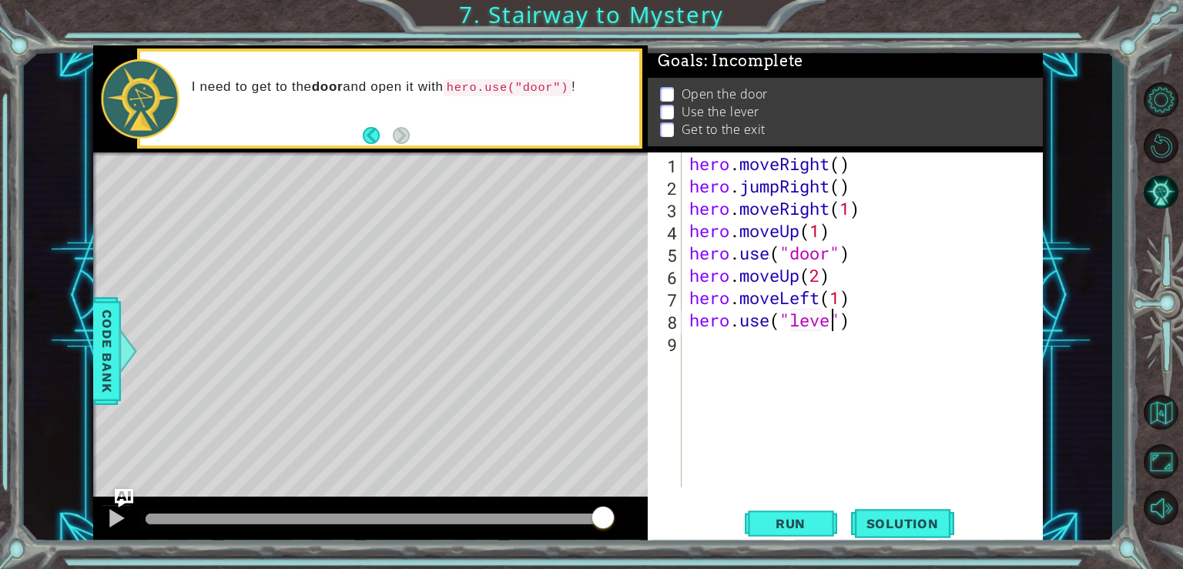
type textarea "hero.use("lever")"
click at [729, 343] on div "hero . moveRight ( ) hero . jumpRight ( ) hero . moveRight ( 1 ) hero . moveUp …" at bounding box center [866, 342] width 360 height 380
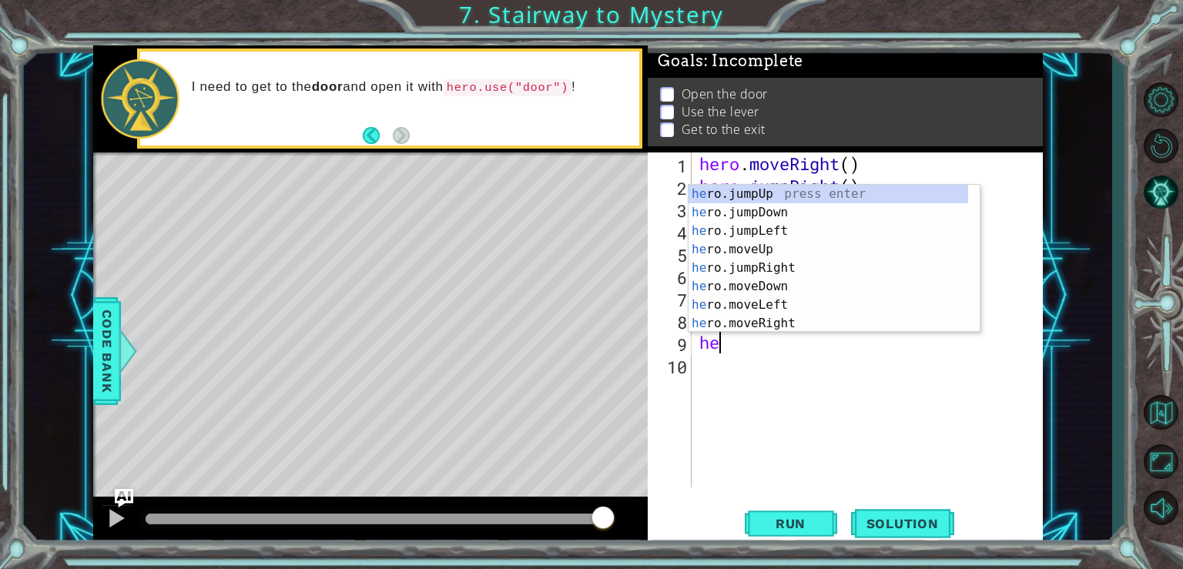
scroll to position [0, 0]
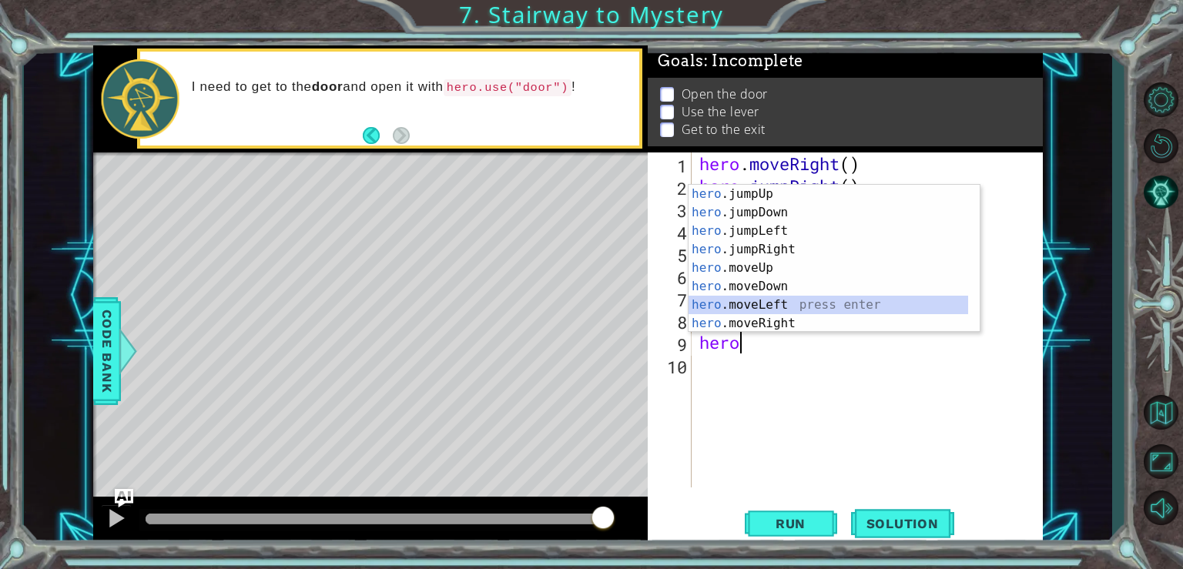
click at [787, 300] on div "hero .jumpUp press enter hero .jumpDown press enter hero .jumpLeft press enter …" at bounding box center [828, 277] width 280 height 185
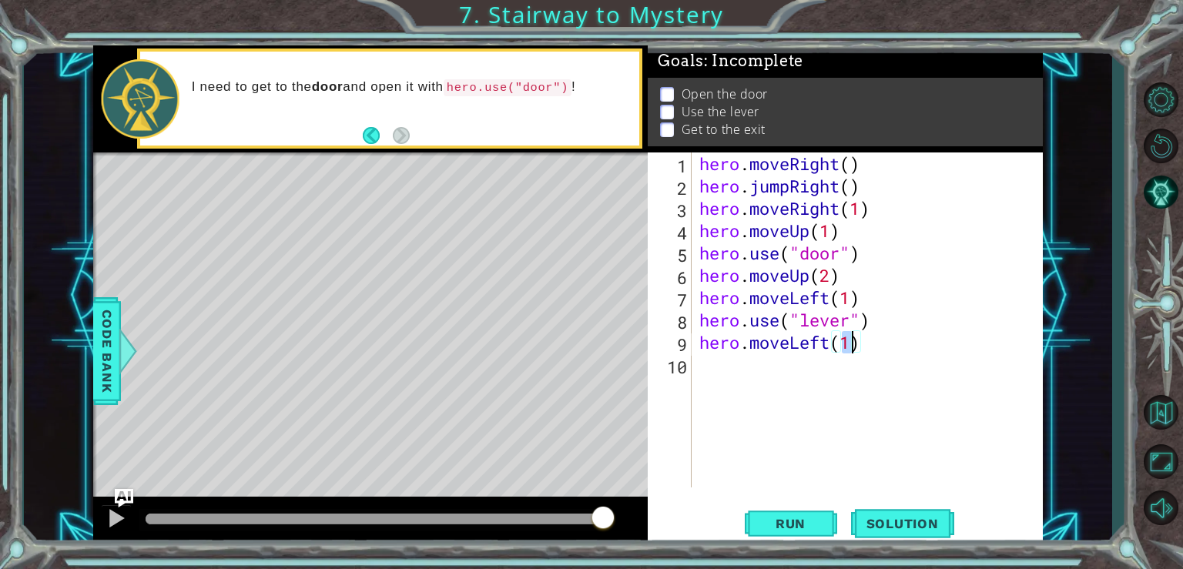
type textarea "hero.moveLeft(2)"
click at [710, 365] on div "hero . moveRight ( ) hero . jumpRight ( ) hero . moveRight ( 1 ) hero . moveUp …" at bounding box center [871, 342] width 350 height 380
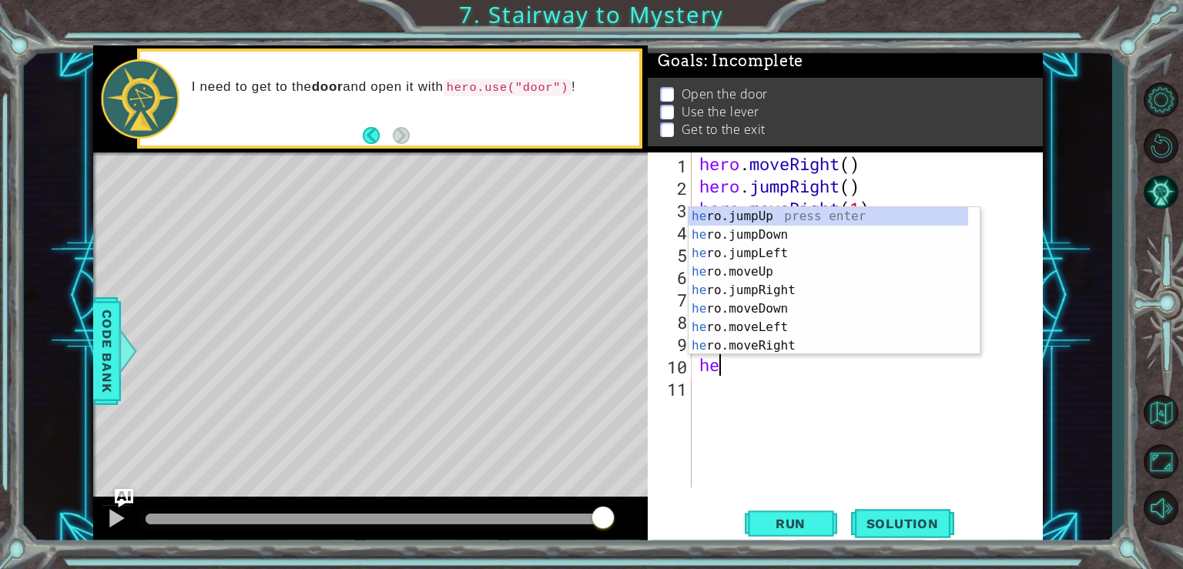
type textarea "her"
click at [796, 216] on div "her o.jumpUp press enter her o.jumpDown press enter her o.jumpLeft press enter …" at bounding box center [828, 299] width 280 height 185
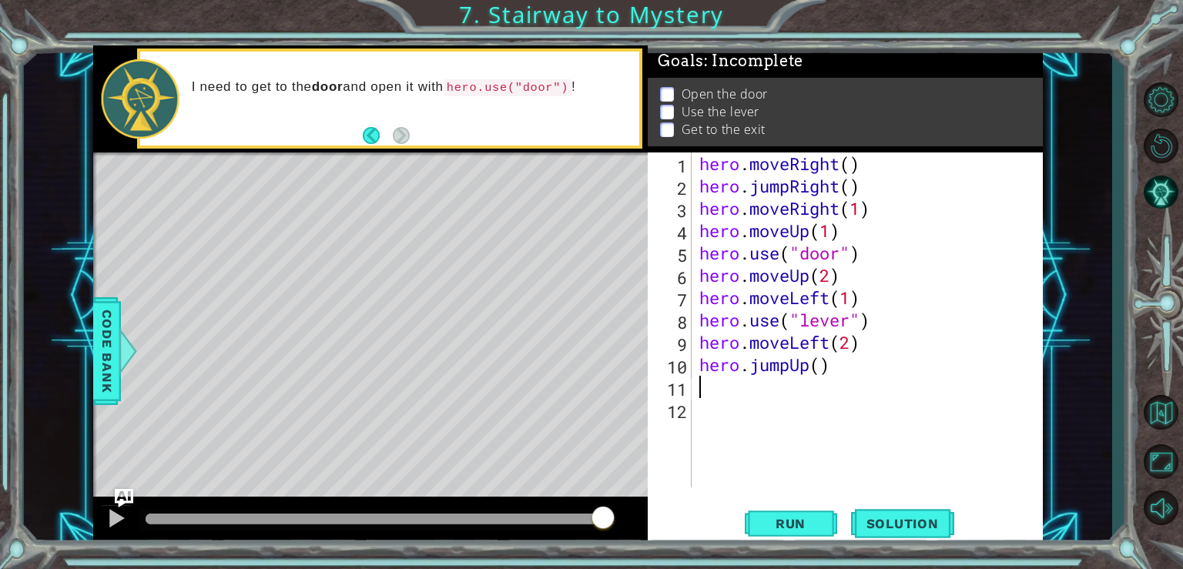
click at [743, 388] on div "hero . moveRight ( ) hero . jumpRight ( ) hero . moveRight ( 1 ) hero . moveUp …" at bounding box center [871, 342] width 350 height 380
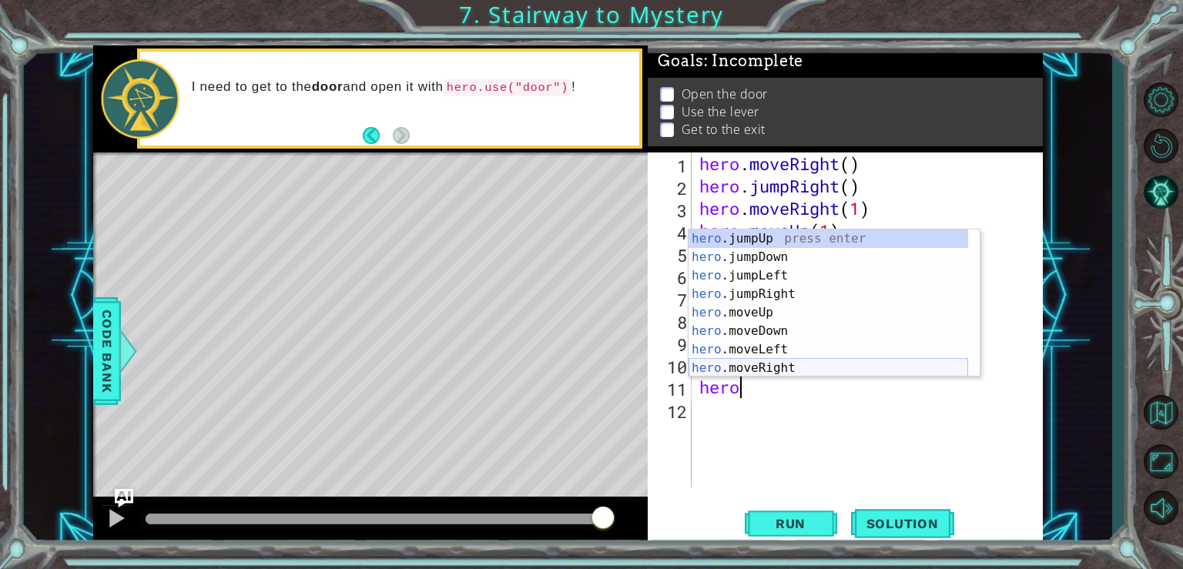
click at [769, 369] on div "hero .jumpUp press enter hero .jumpDown press enter hero .jumpLeft press enter …" at bounding box center [828, 321] width 280 height 185
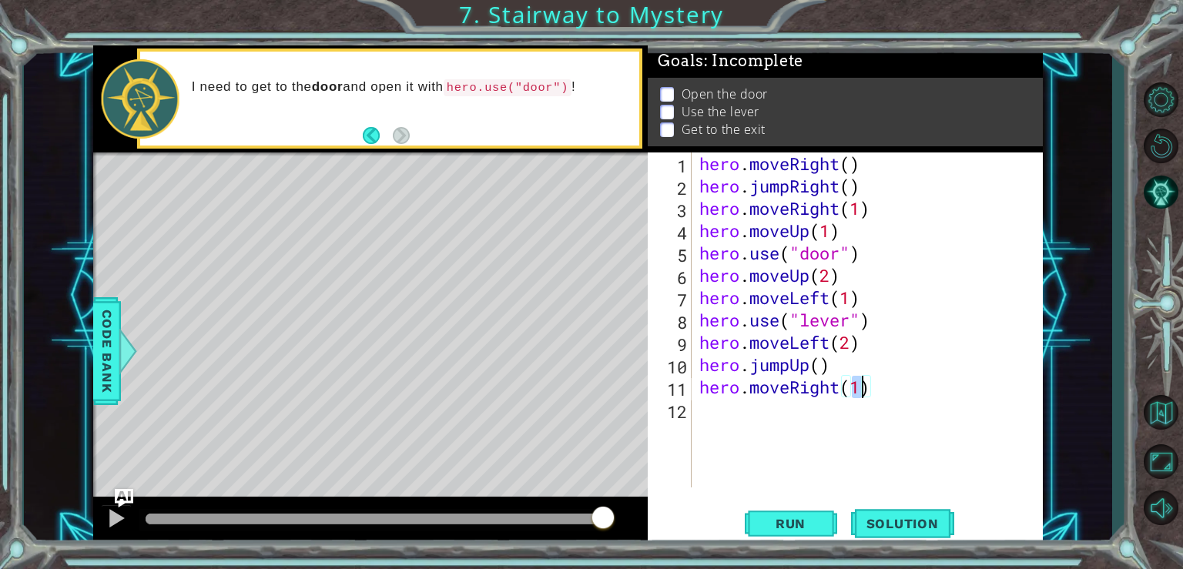
scroll to position [0, 6]
type textarea "hero.moveRight(2)"
click at [798, 516] on span "Run" at bounding box center [790, 523] width 61 height 15
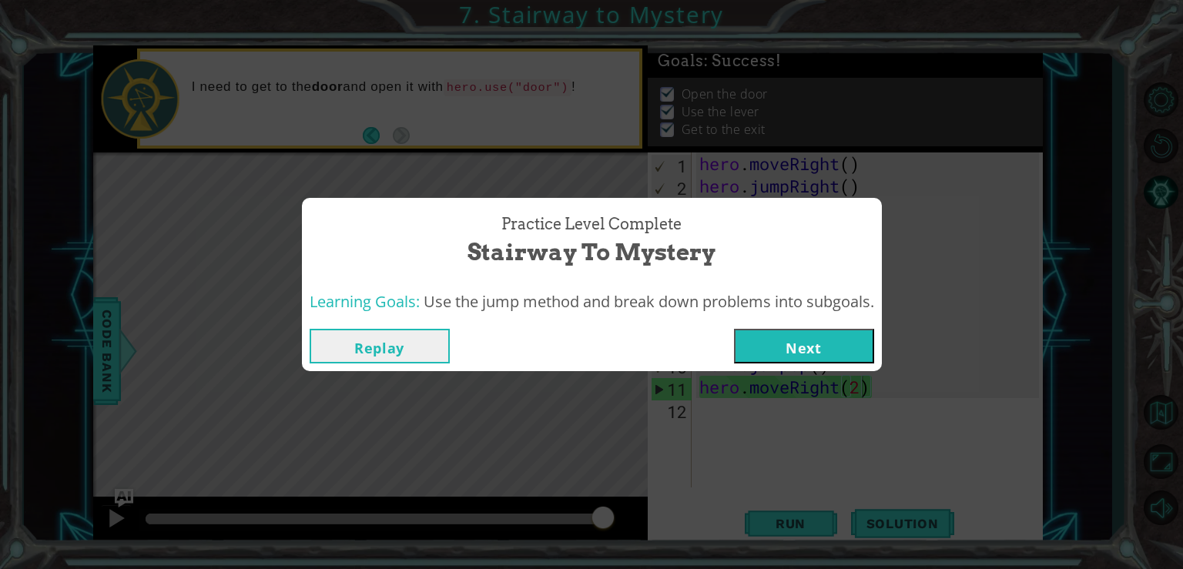
click at [813, 346] on button "Next" at bounding box center [804, 346] width 140 height 35
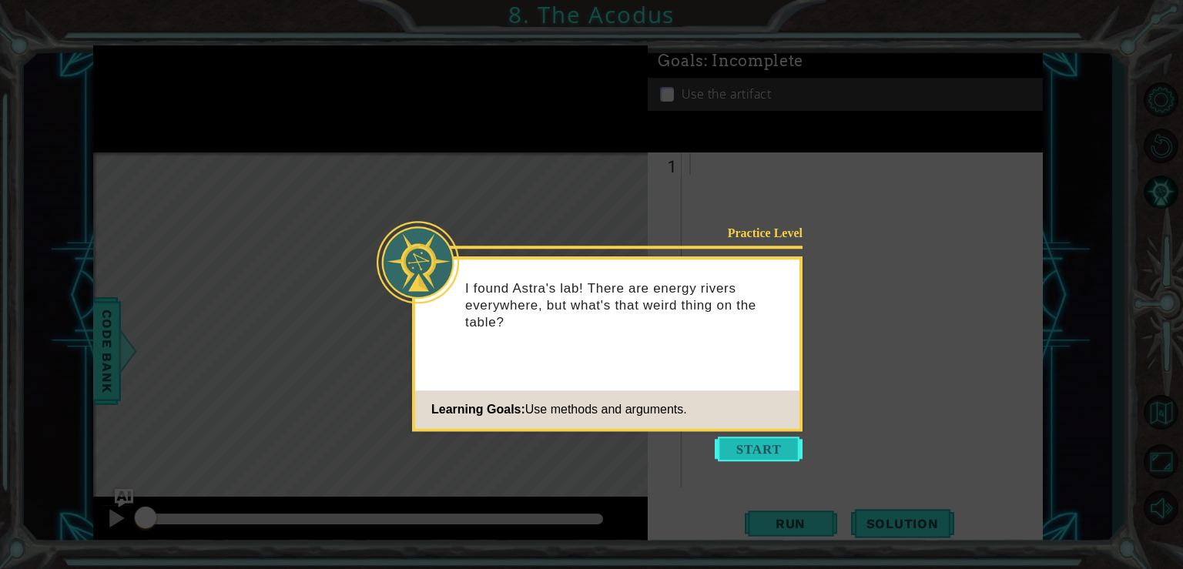
click at [761, 447] on button "Start" at bounding box center [759, 449] width 88 height 25
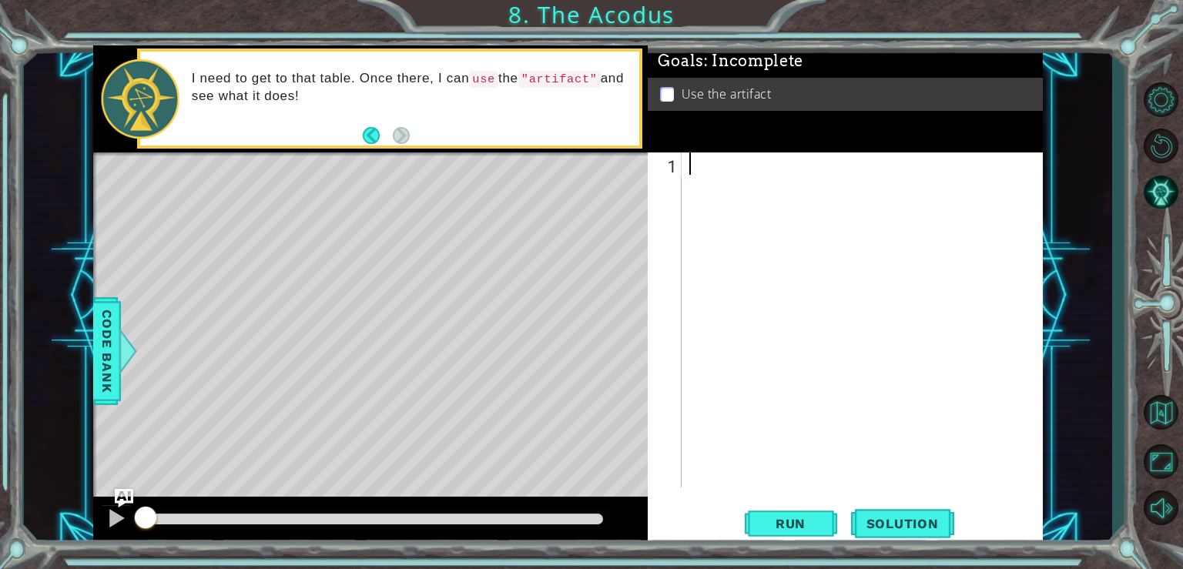
click at [720, 180] on div at bounding box center [866, 342] width 360 height 380
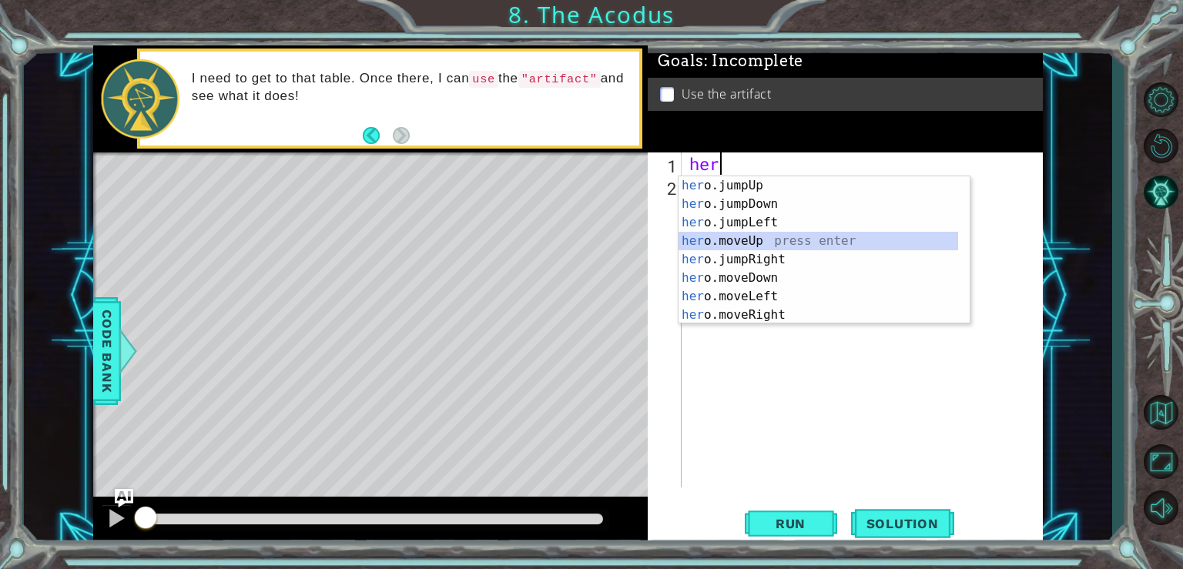
click at [759, 240] on div "her o.jumpUp press enter her o.jumpDown press enter her o.jumpLeft press enter …" at bounding box center [818, 268] width 280 height 185
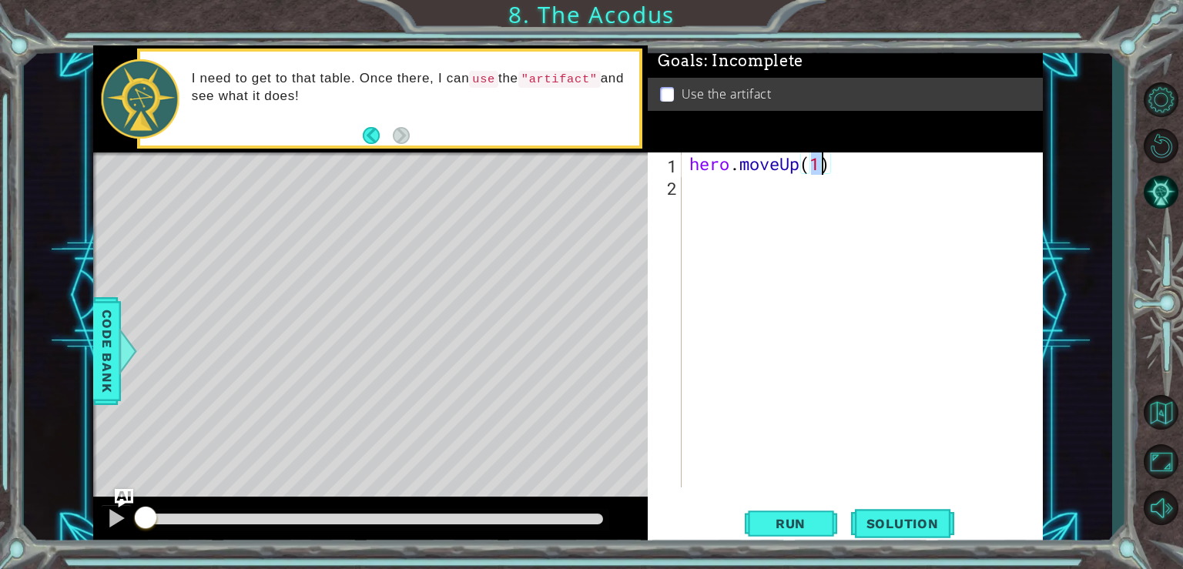
type textarea "hero.moveUp(2)"
click at [746, 193] on div "hero . moveUp ( 2 )" at bounding box center [866, 342] width 360 height 380
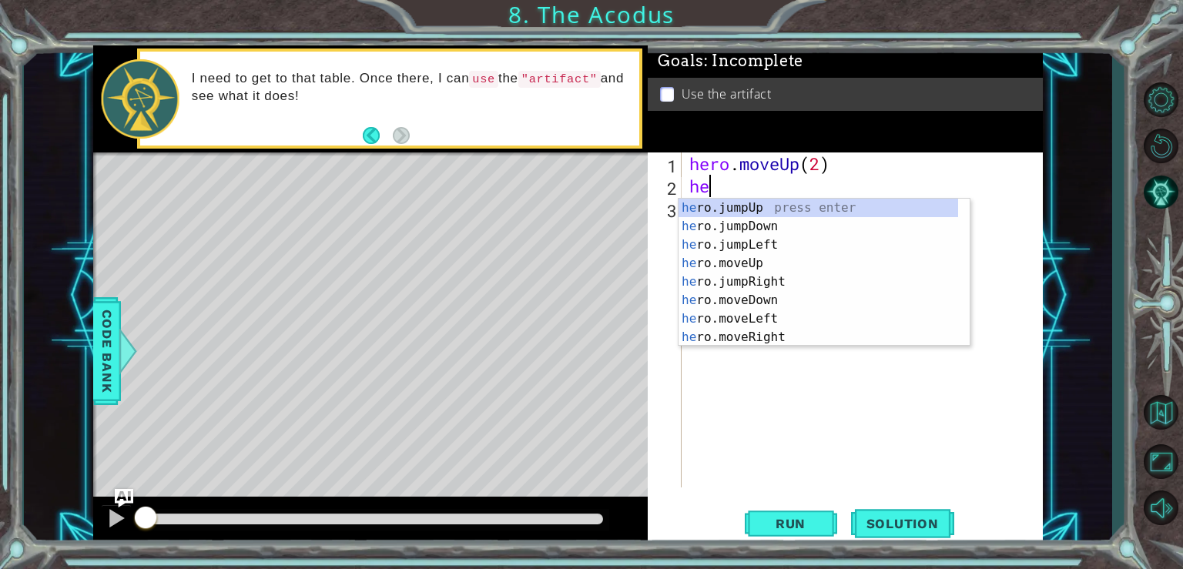
scroll to position [0, 0]
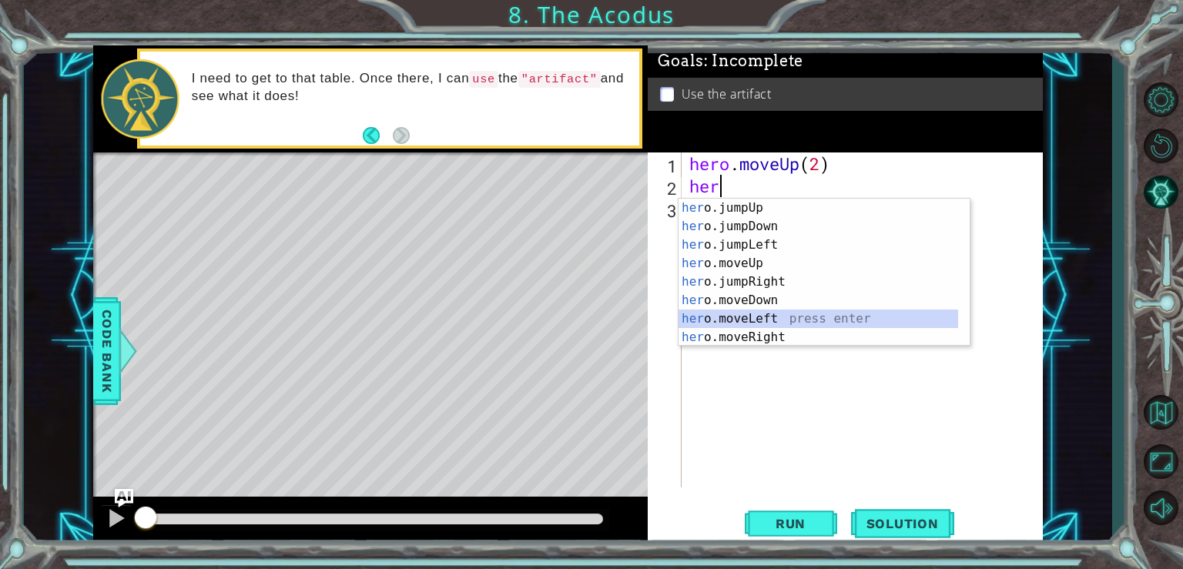
click at [745, 320] on div "her o.jumpUp press enter her o.jumpDown press enter her o.jumpLeft press enter …" at bounding box center [818, 291] width 280 height 185
type textarea "hero.moveLeft(1)"
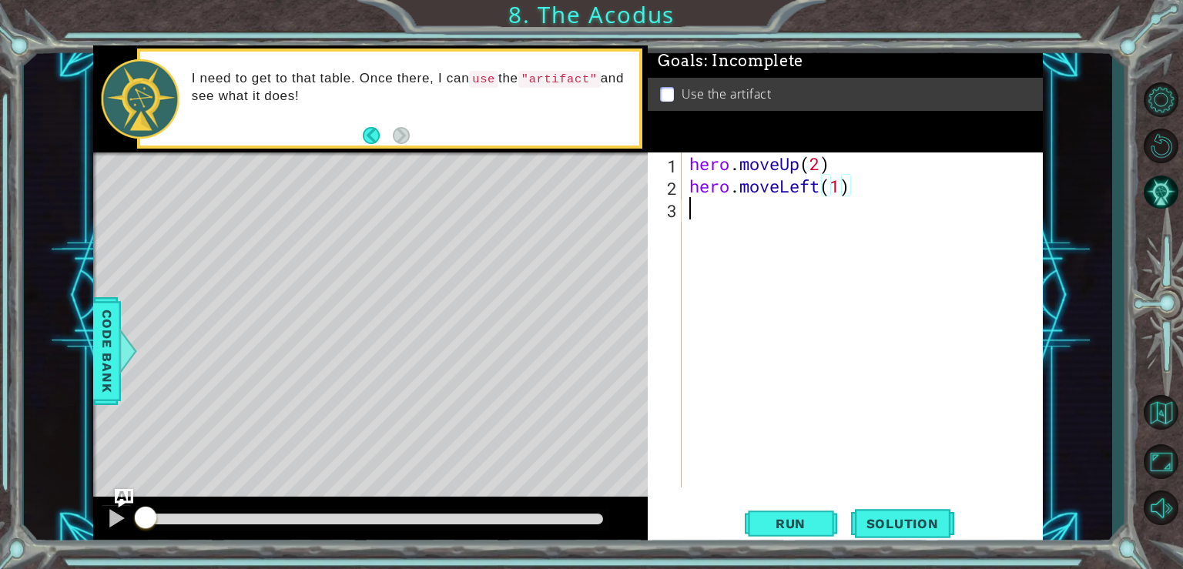
click at [735, 217] on div "hero . moveUp ( 2 ) hero . moveLeft ( 1 )" at bounding box center [866, 342] width 360 height 380
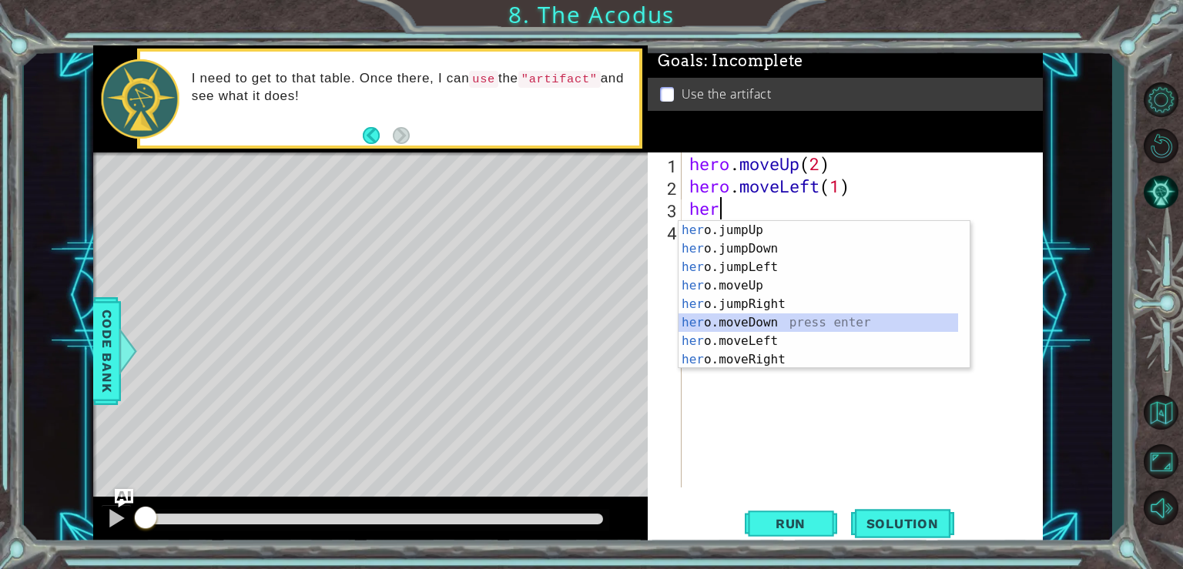
click at [740, 328] on div "her o.jumpUp press enter her o.jumpDown press enter her o.jumpLeft press enter …" at bounding box center [818, 313] width 280 height 185
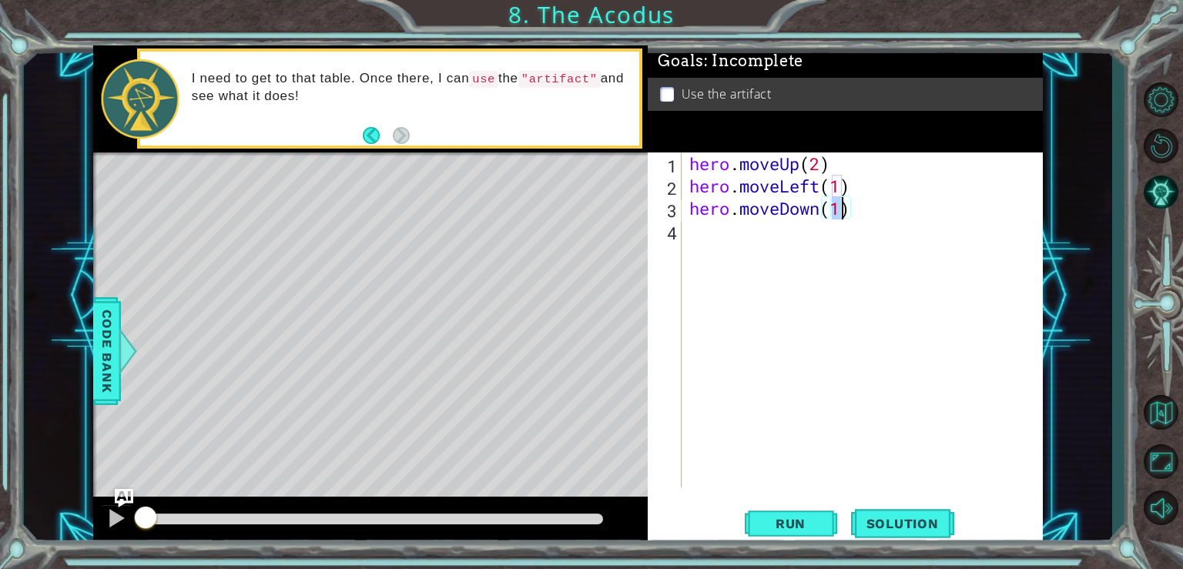
type textarea "hero.moveDown(2)"
click at [732, 237] on div "hero . moveUp ( 2 ) hero . moveLeft ( 1 ) hero . moveDown ( 2 )" at bounding box center [866, 342] width 360 height 380
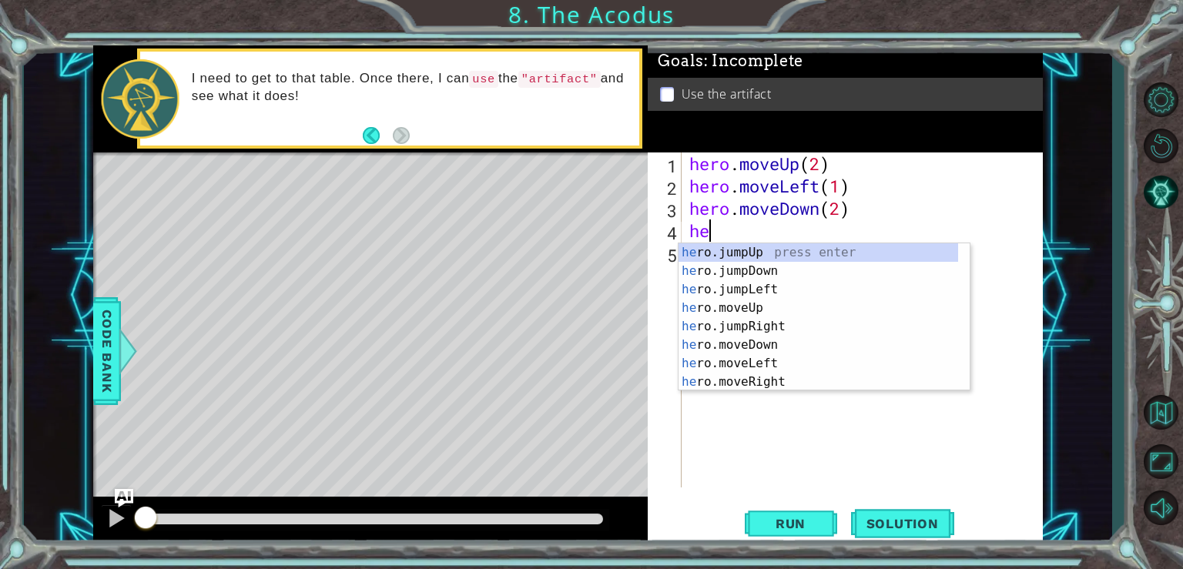
type textarea "her"
click at [767, 290] on div "her o.jumpUp press enter her o.jumpDown press enter her o.jumpLeft press enter …" at bounding box center [818, 335] width 280 height 185
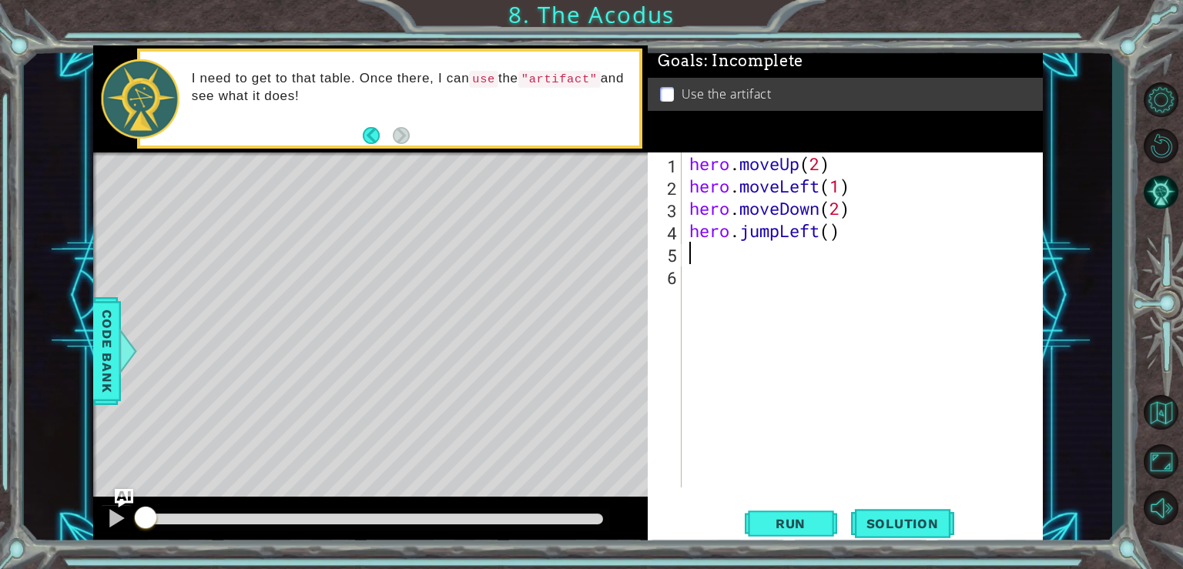
click at [759, 248] on div "hero . moveUp ( 2 ) hero . moveLeft ( 1 ) hero . moveDown ( 2 ) hero . jumpLeft…" at bounding box center [866, 342] width 360 height 380
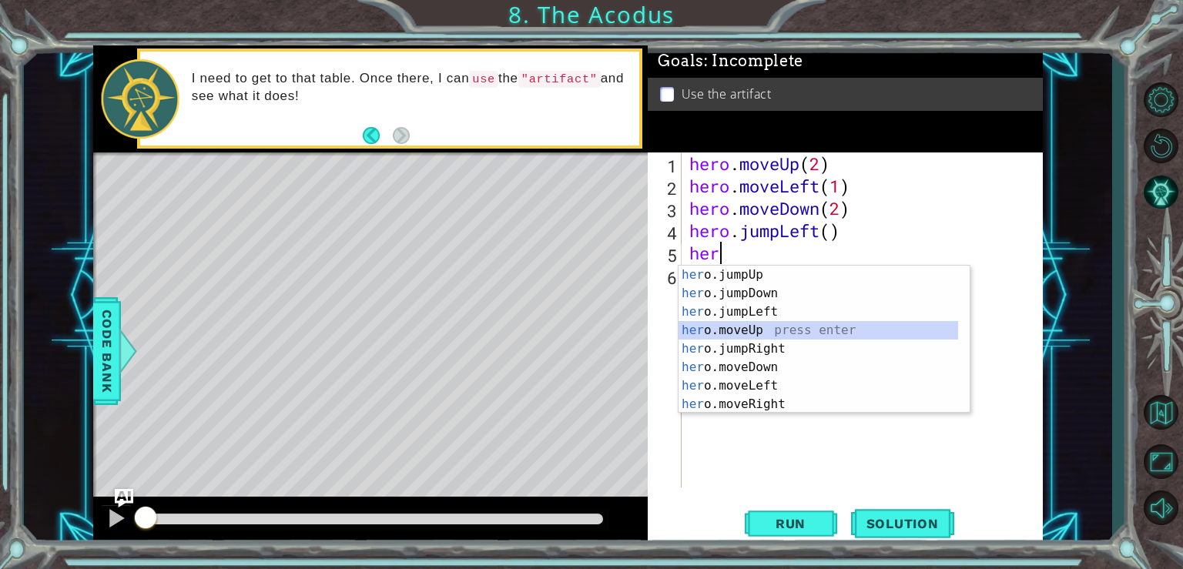
click at [765, 330] on div "her o.jumpUp press enter her o.jumpDown press enter her o.jumpLeft press enter …" at bounding box center [818, 358] width 280 height 185
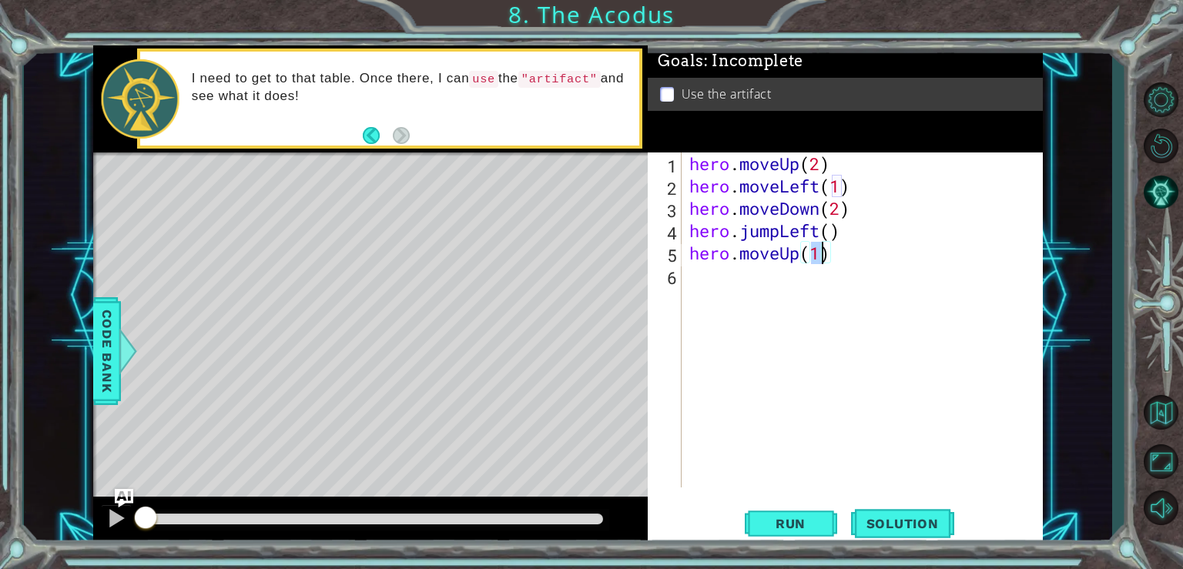
type textarea "hero.moveUp(2)"
click at [803, 283] on div "hero . moveUp ( 2 ) hero . moveLeft ( 1 ) hero . moveDown ( 2 ) hero . jumpLeft…" at bounding box center [866, 342] width 360 height 380
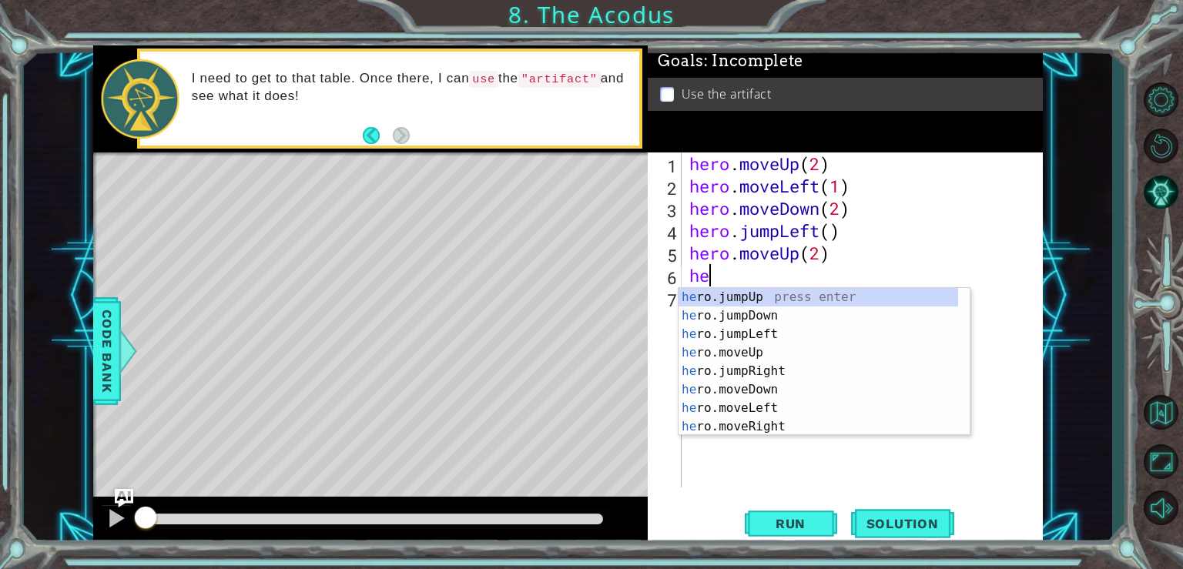
scroll to position [0, 0]
click at [759, 422] on div "her o.jumpUp press enter her o.jumpDown press enter her o.jumpLeft press enter …" at bounding box center [818, 380] width 280 height 185
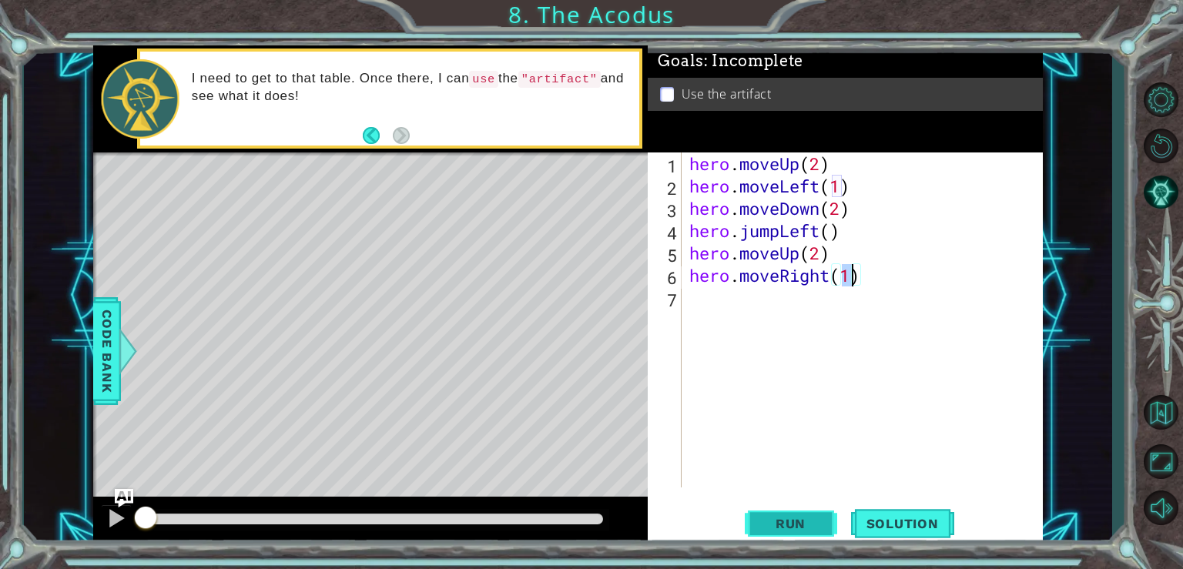
type textarea "hero.moveRight(1)"
click at [793, 511] on button "Run" at bounding box center [791, 523] width 92 height 39
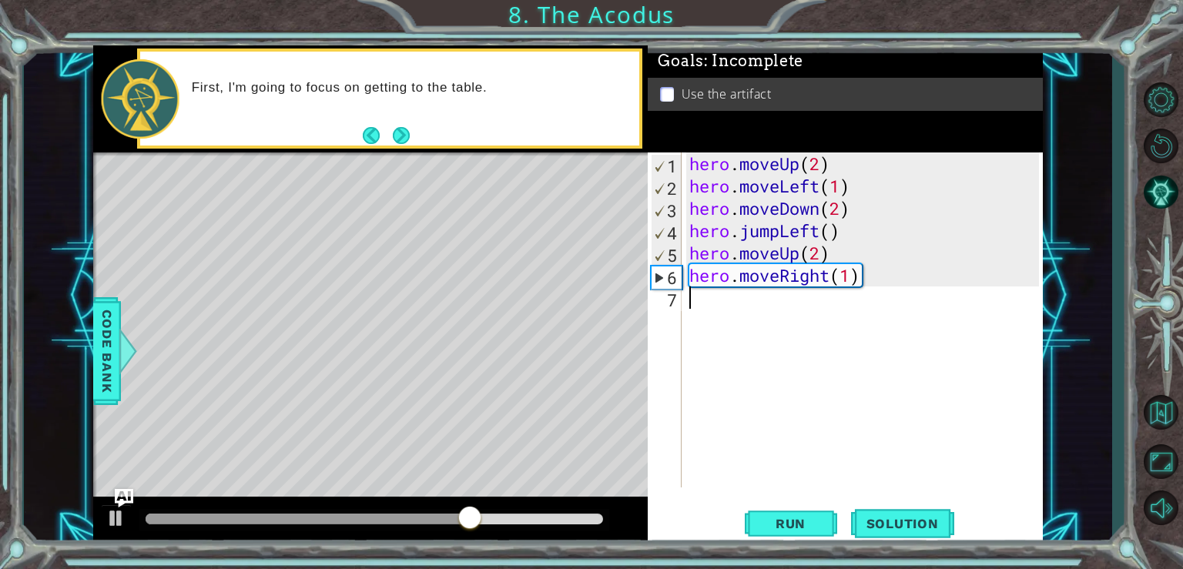
click at [695, 301] on div "hero . moveUp ( 2 ) hero . moveLeft ( 1 ) hero . moveDown ( 2 ) hero . jumpLeft…" at bounding box center [866, 342] width 360 height 380
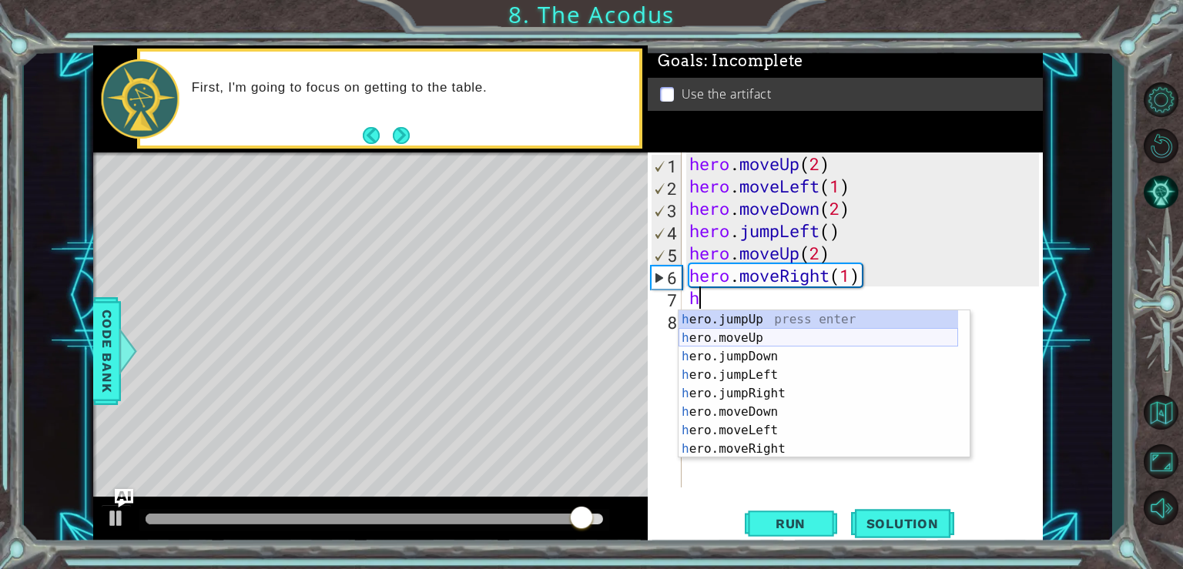
scroll to position [18, 0]
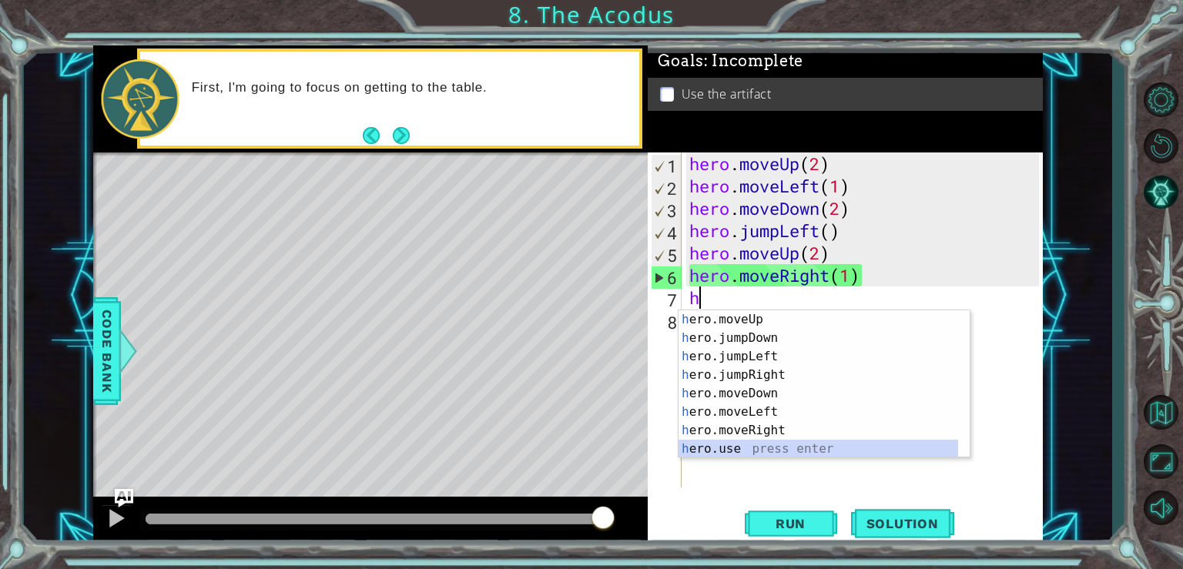
click at [743, 449] on div "h ero.moveUp press enter h ero.jumpDown press enter h ero.jumpLeft press enter …" at bounding box center [818, 402] width 280 height 185
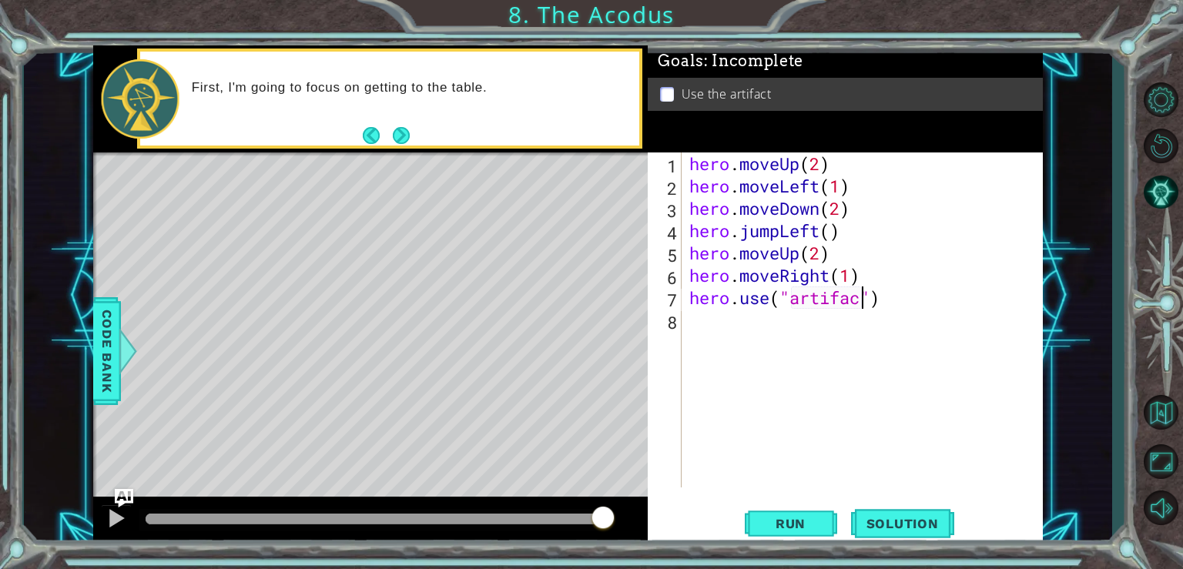
scroll to position [0, 8]
type textarea "hero.use("artifact")"
click at [800, 524] on span "Run" at bounding box center [790, 523] width 61 height 15
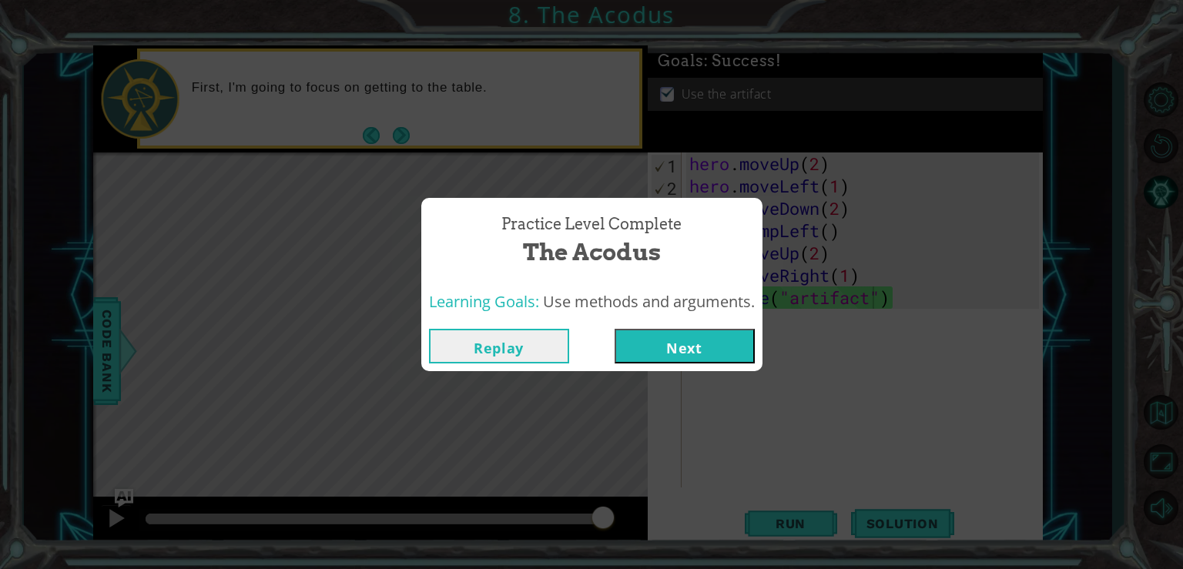
click at [749, 337] on button "Next" at bounding box center [685, 346] width 140 height 35
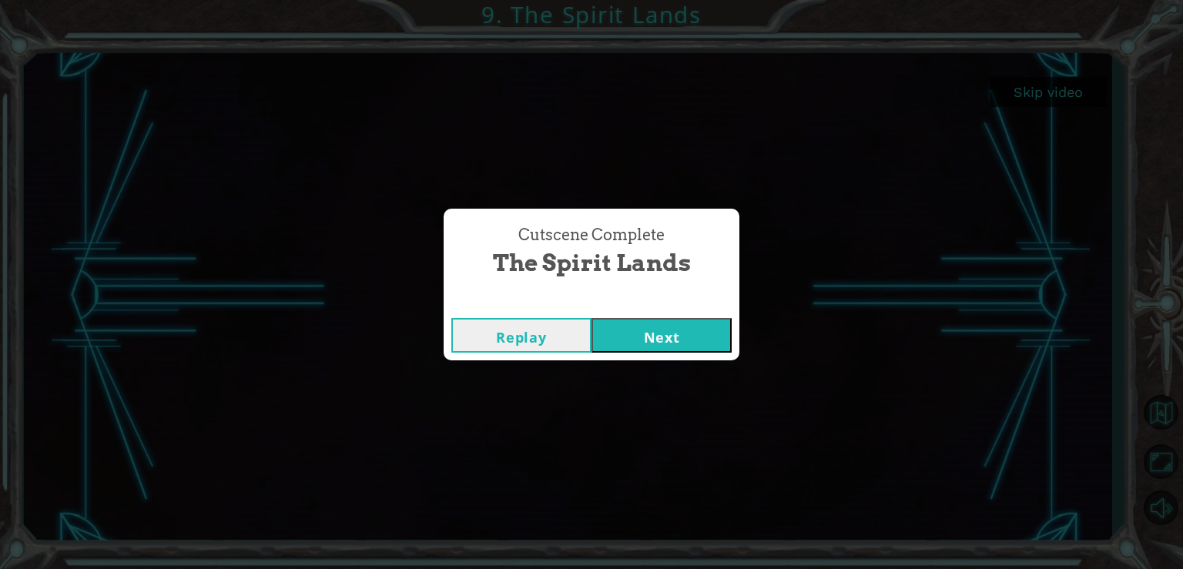
drag, startPoint x: 675, startPoint y: 338, endPoint x: 678, endPoint y: 294, distance: 44.1
click at [675, 337] on button "Next" at bounding box center [661, 335] width 140 height 35
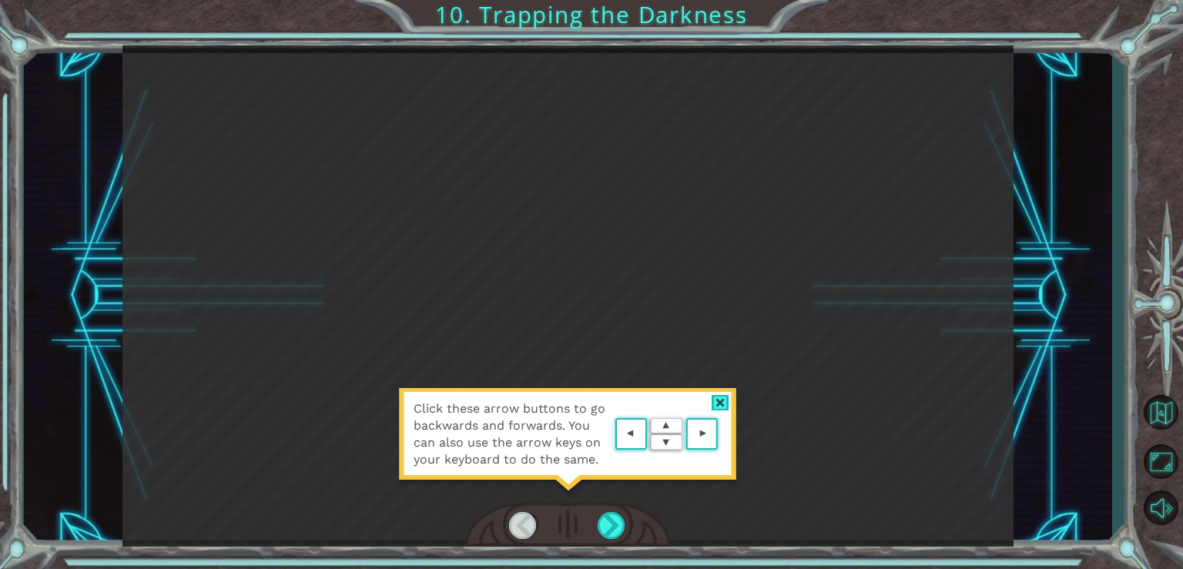
click at [667, 182] on div "Click these arrow buttons to go backwards and forwards. You can also use the ar…" at bounding box center [567, 295] width 891 height 501
click at [607, 528] on div at bounding box center [612, 525] width 28 height 27
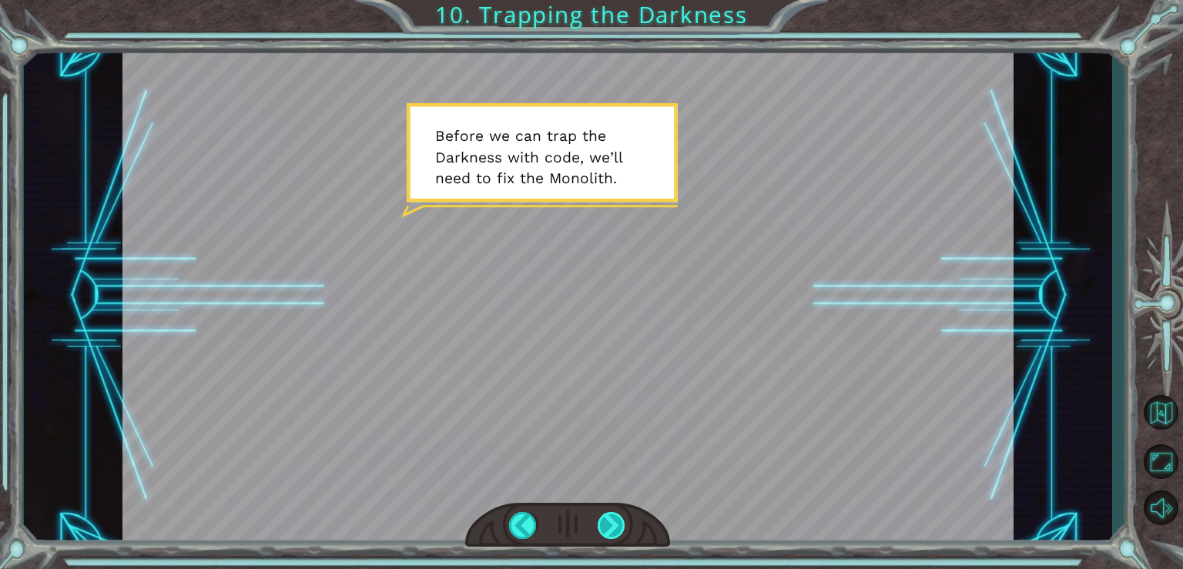
click at [609, 526] on div at bounding box center [612, 525] width 28 height 27
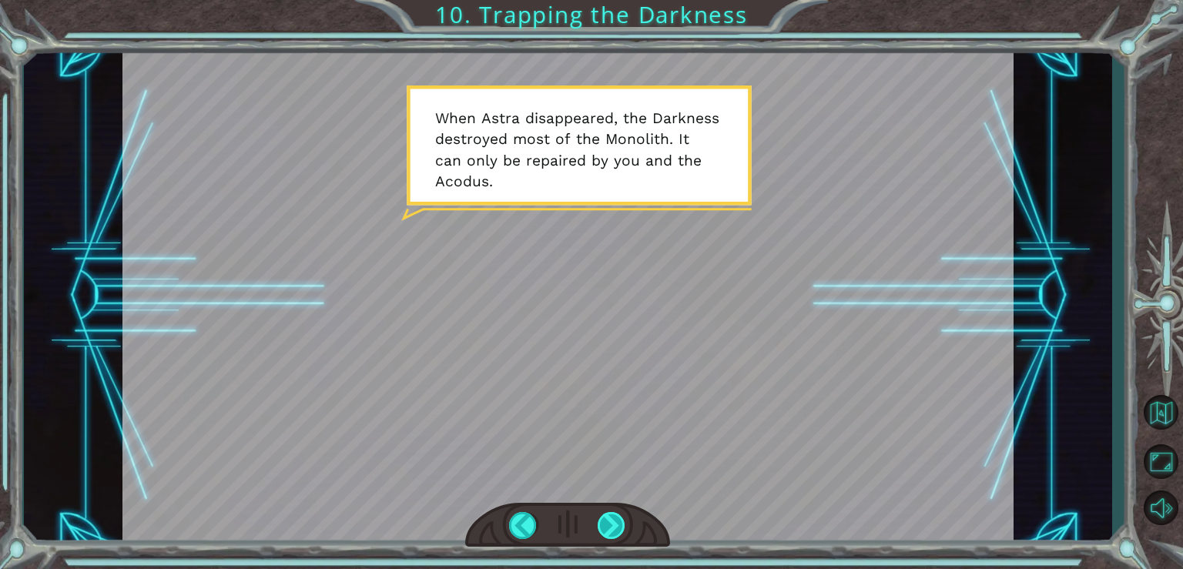
click at [611, 527] on div at bounding box center [612, 525] width 28 height 27
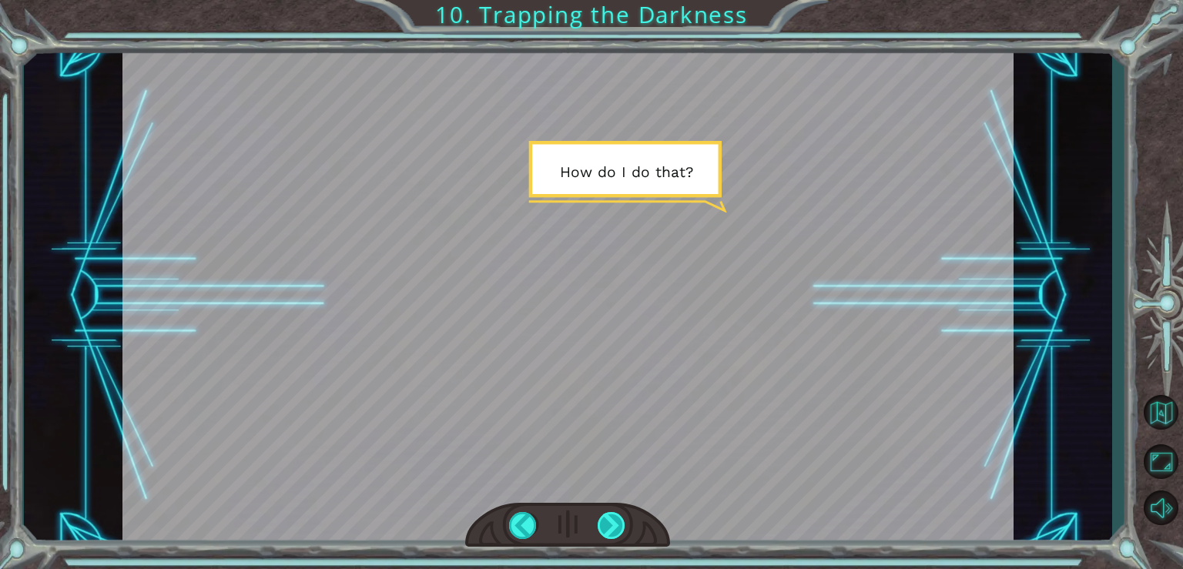
click at [616, 518] on div at bounding box center [612, 525] width 28 height 27
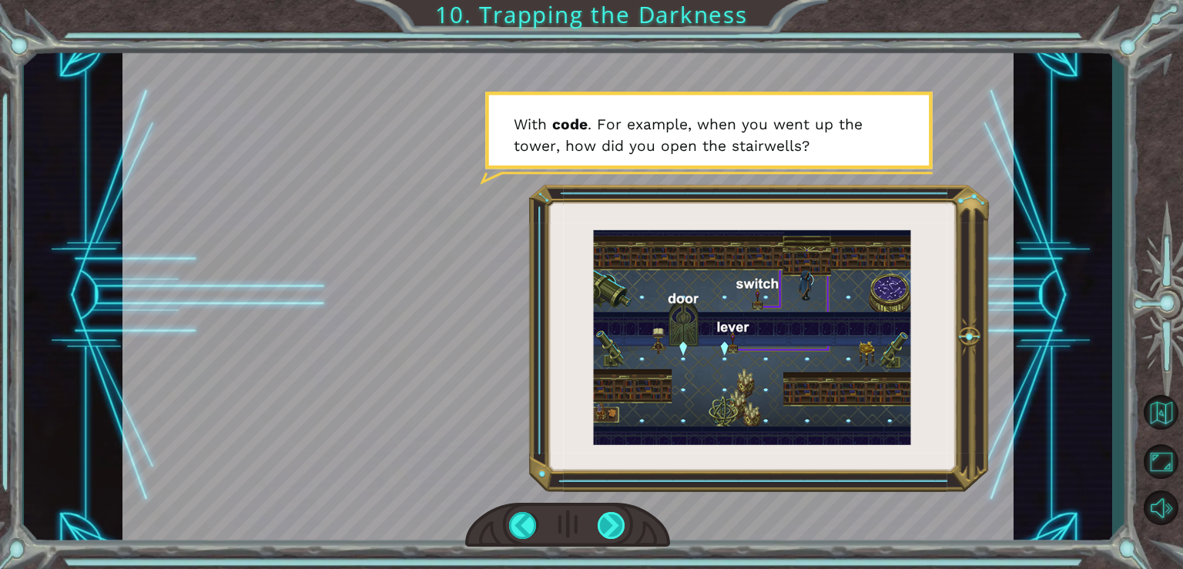
click at [605, 527] on div at bounding box center [612, 525] width 28 height 27
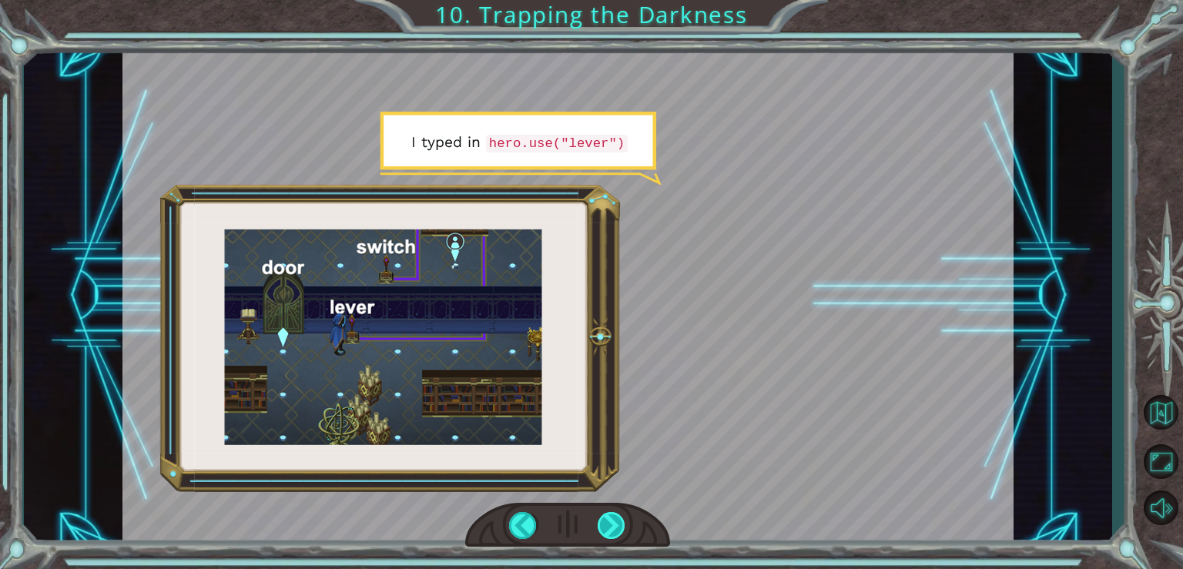
click at [618, 517] on div at bounding box center [612, 525] width 28 height 27
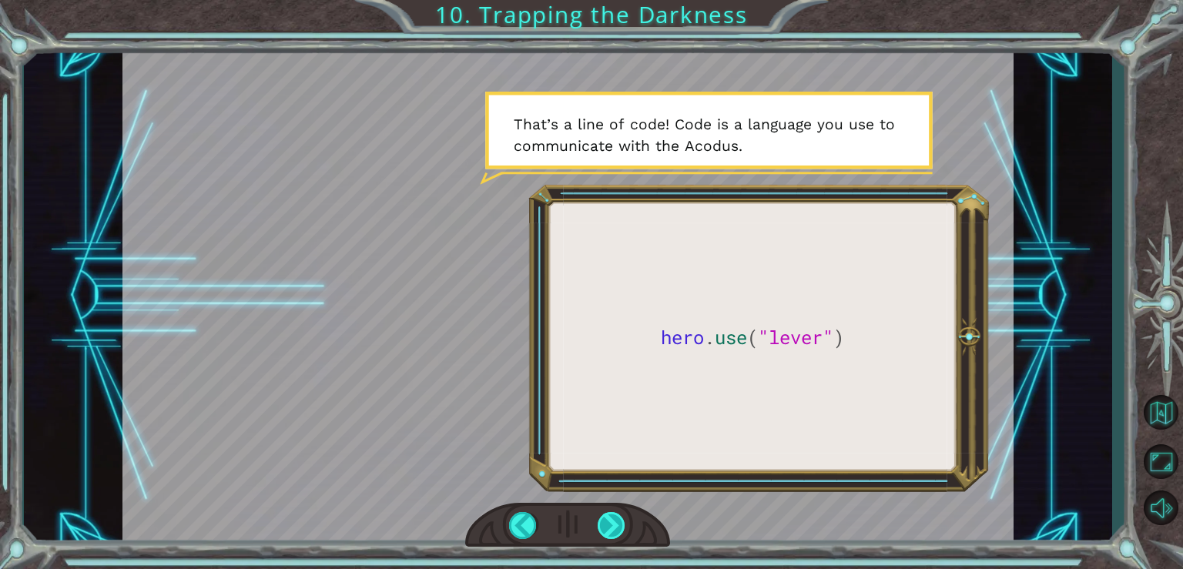
click at [614, 522] on div at bounding box center [612, 525] width 28 height 27
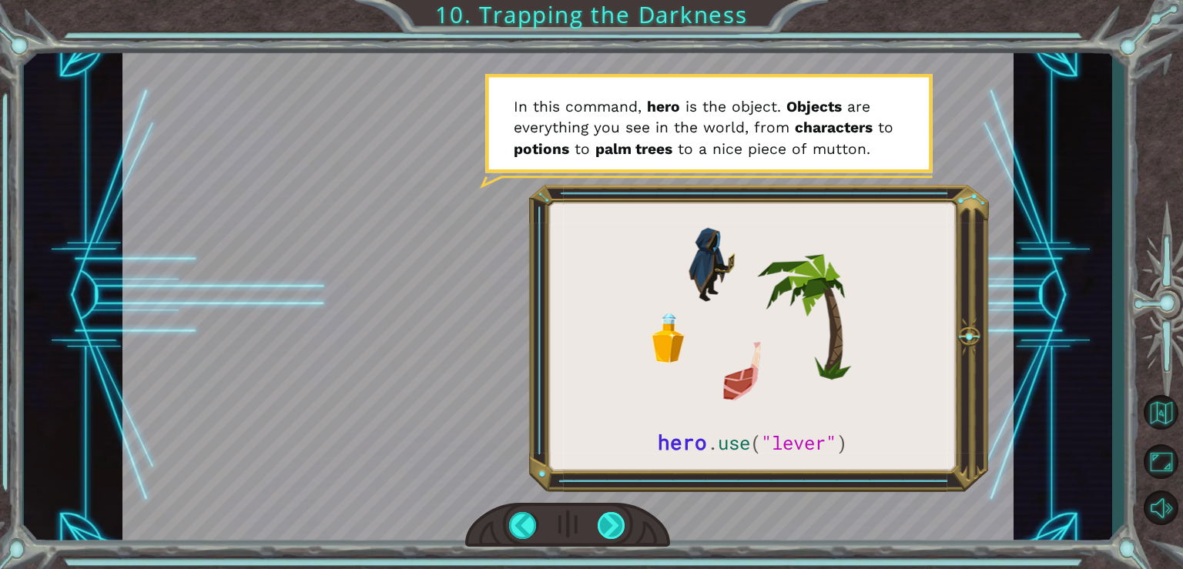
click at [608, 529] on div at bounding box center [612, 525] width 28 height 27
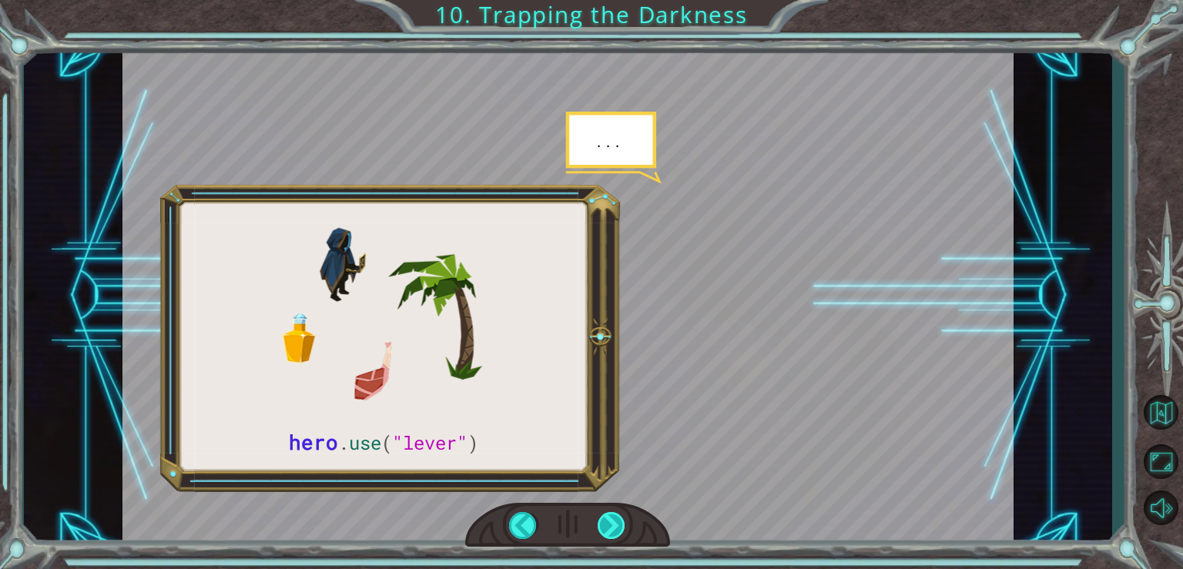
click at [615, 520] on div at bounding box center [612, 525] width 28 height 27
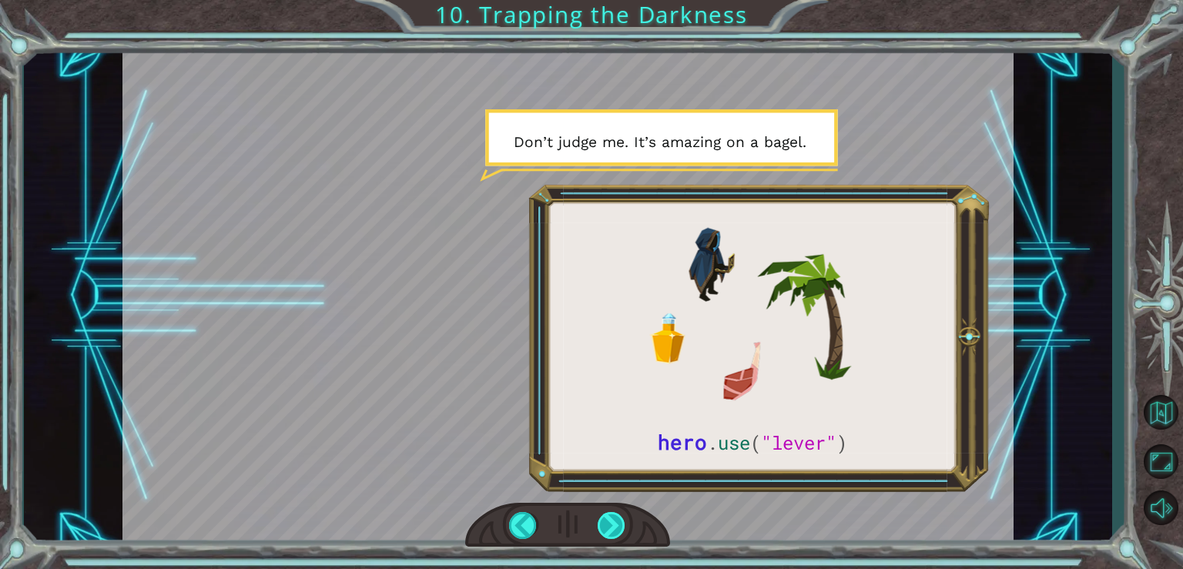
click at [610, 524] on div at bounding box center [612, 525] width 28 height 27
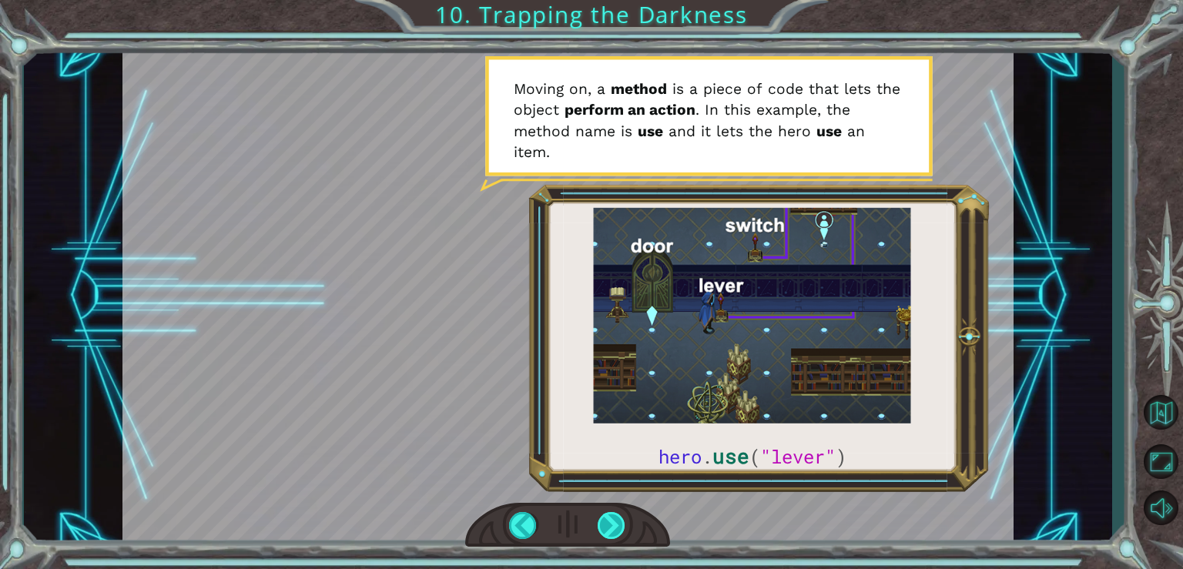
click at [618, 522] on div at bounding box center [612, 525] width 28 height 27
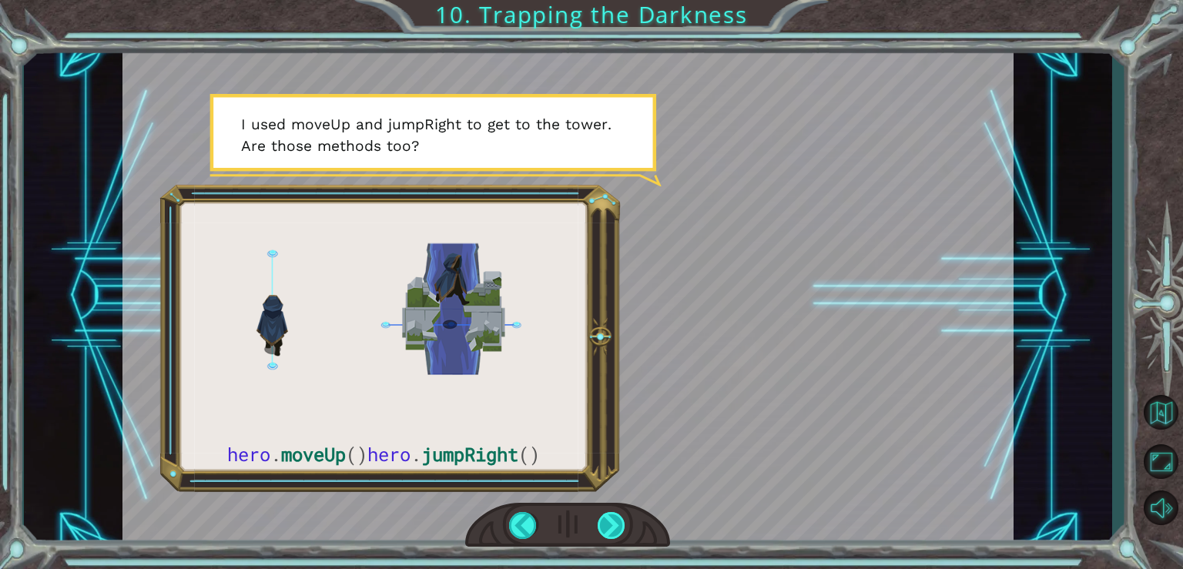
click at [610, 527] on div at bounding box center [612, 525] width 28 height 27
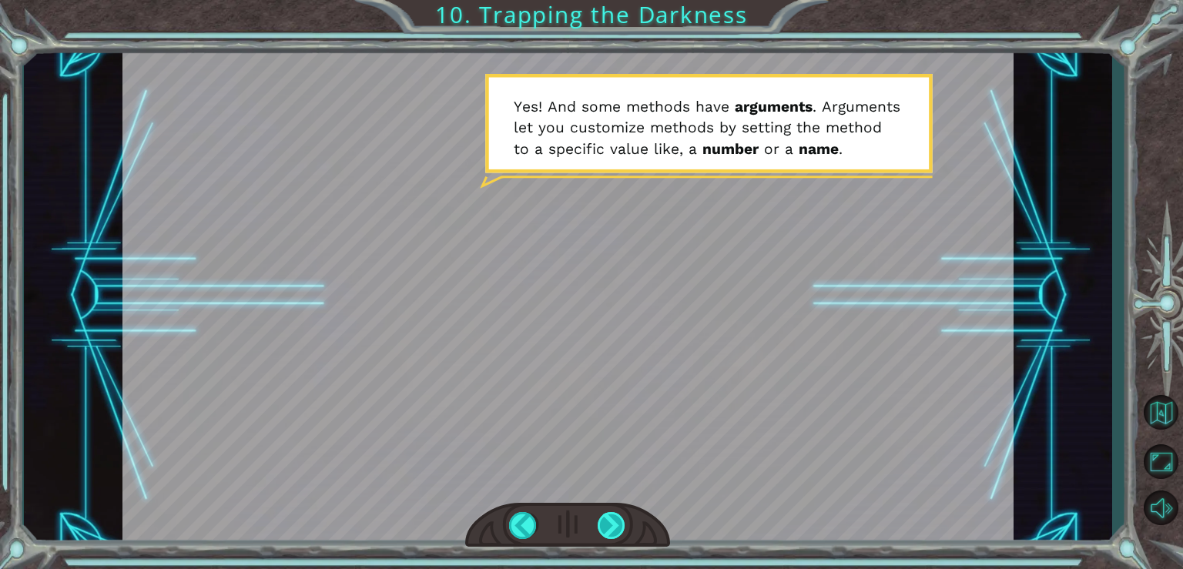
click at [610, 529] on div at bounding box center [612, 525] width 28 height 27
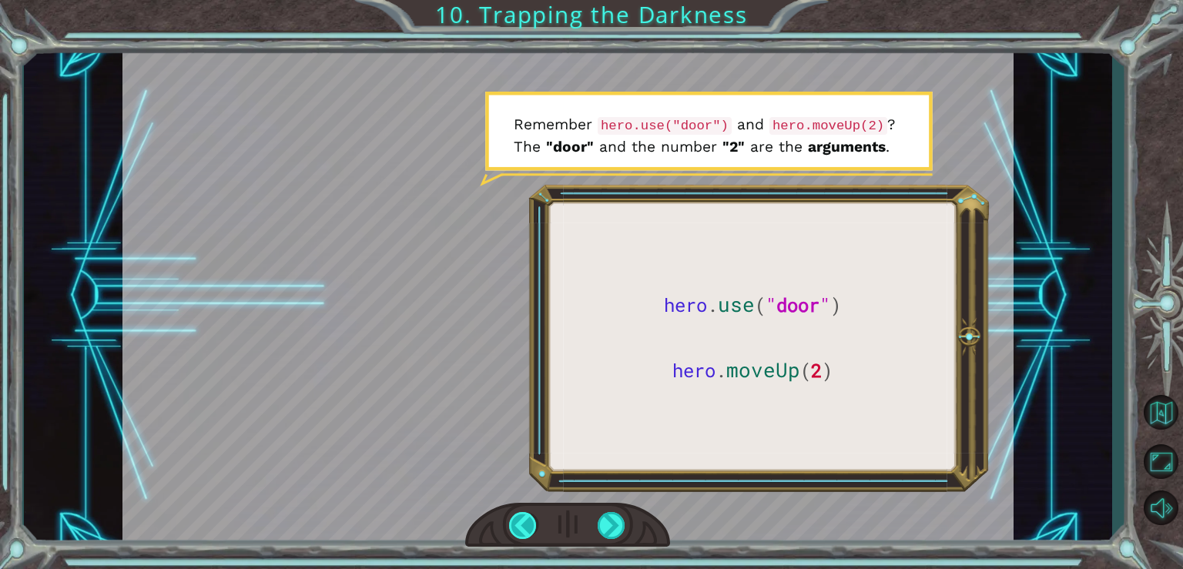
click at [527, 524] on div at bounding box center [523, 525] width 28 height 27
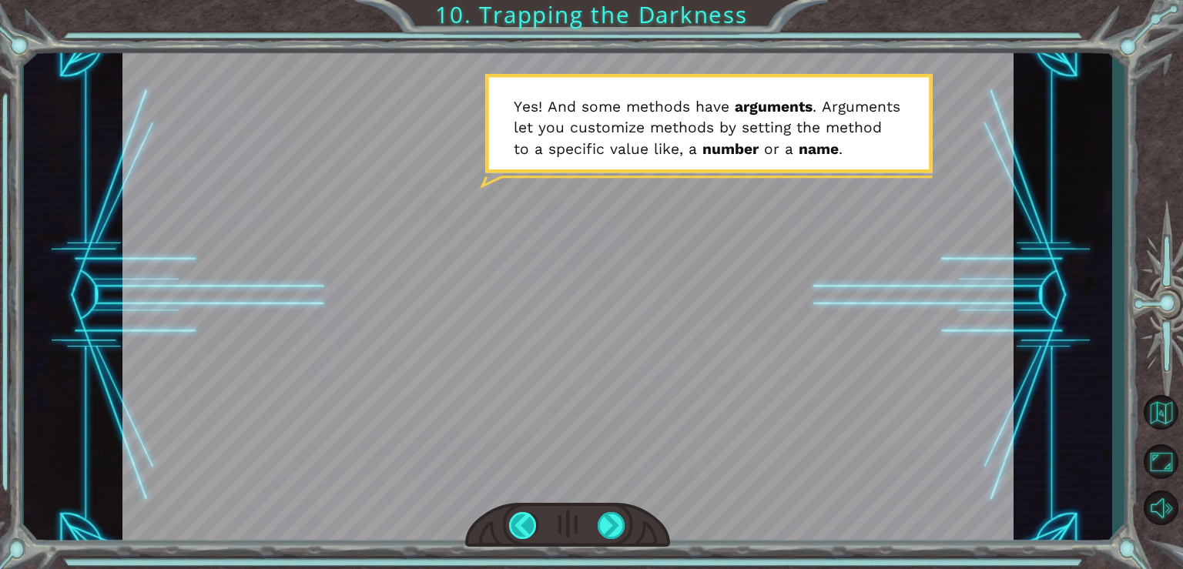
click at [527, 523] on div at bounding box center [523, 525] width 28 height 27
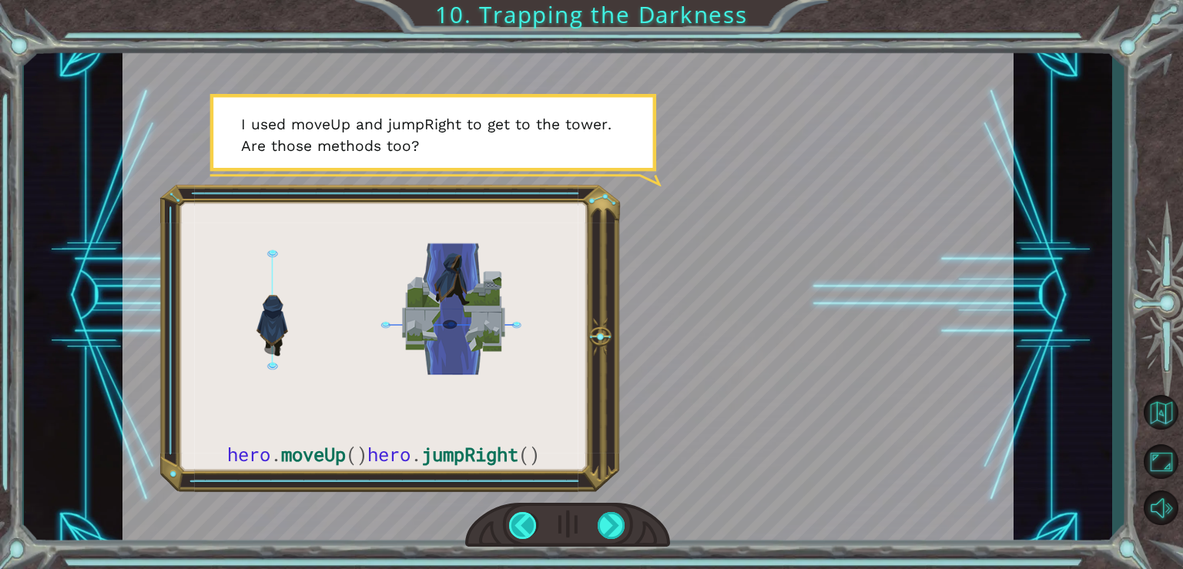
click at [527, 523] on div at bounding box center [523, 525] width 28 height 27
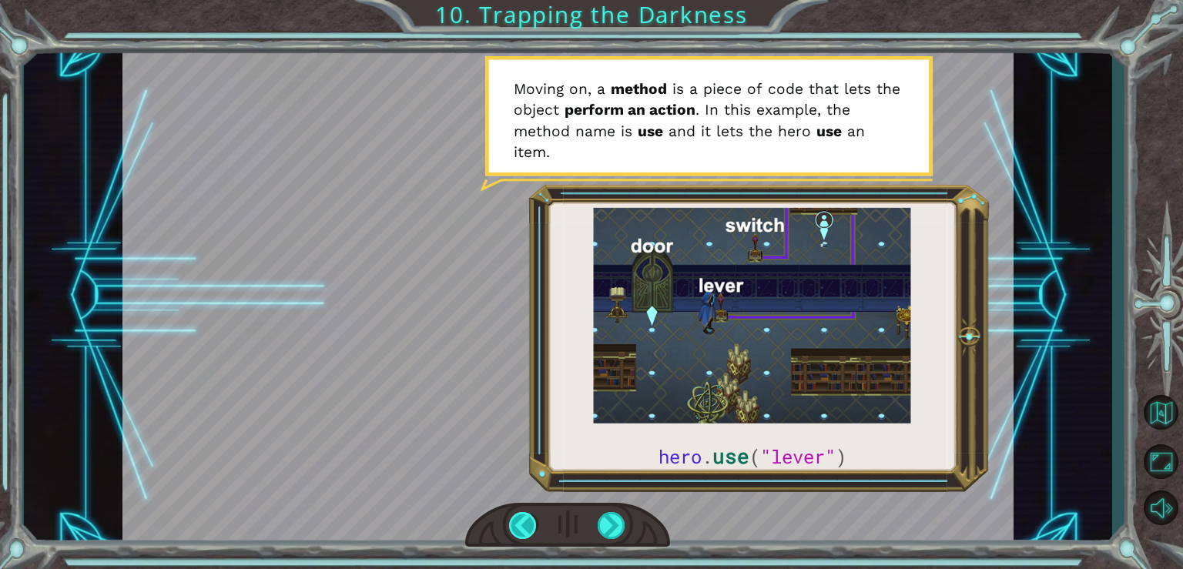
click at [524, 528] on div at bounding box center [523, 525] width 28 height 27
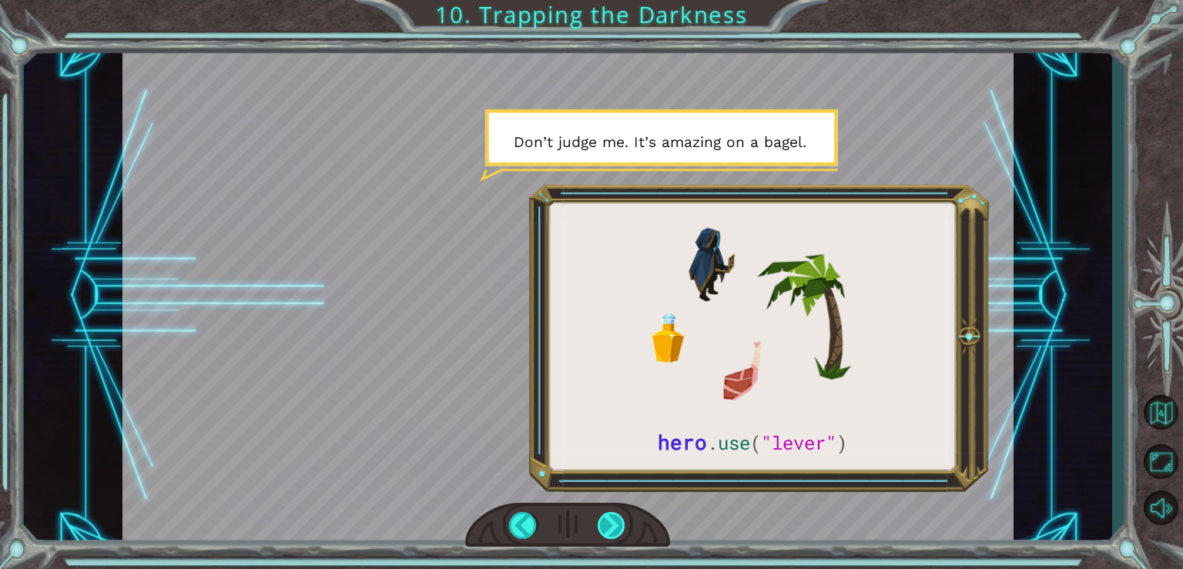
click at [613, 527] on div at bounding box center [612, 525] width 28 height 27
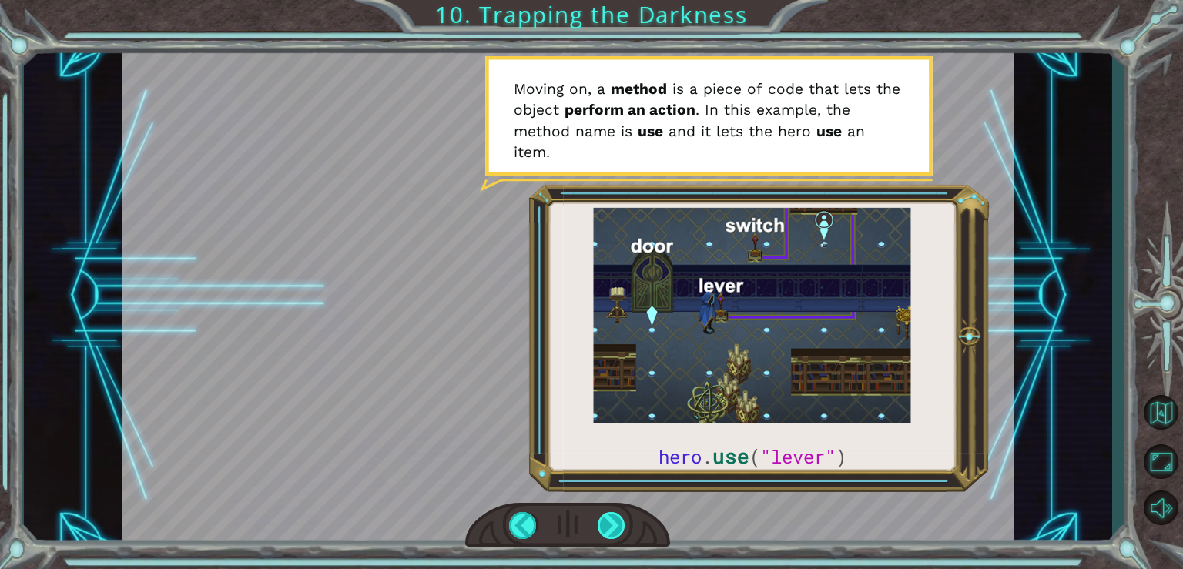
click at [619, 532] on div at bounding box center [612, 525] width 28 height 27
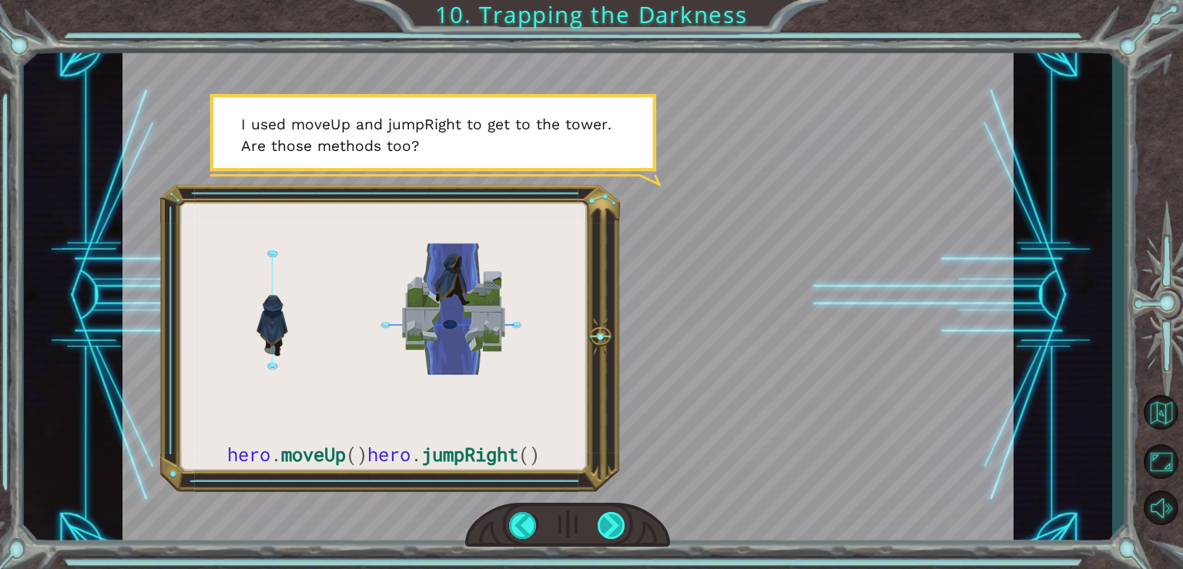
click at [611, 528] on div at bounding box center [612, 525] width 28 height 27
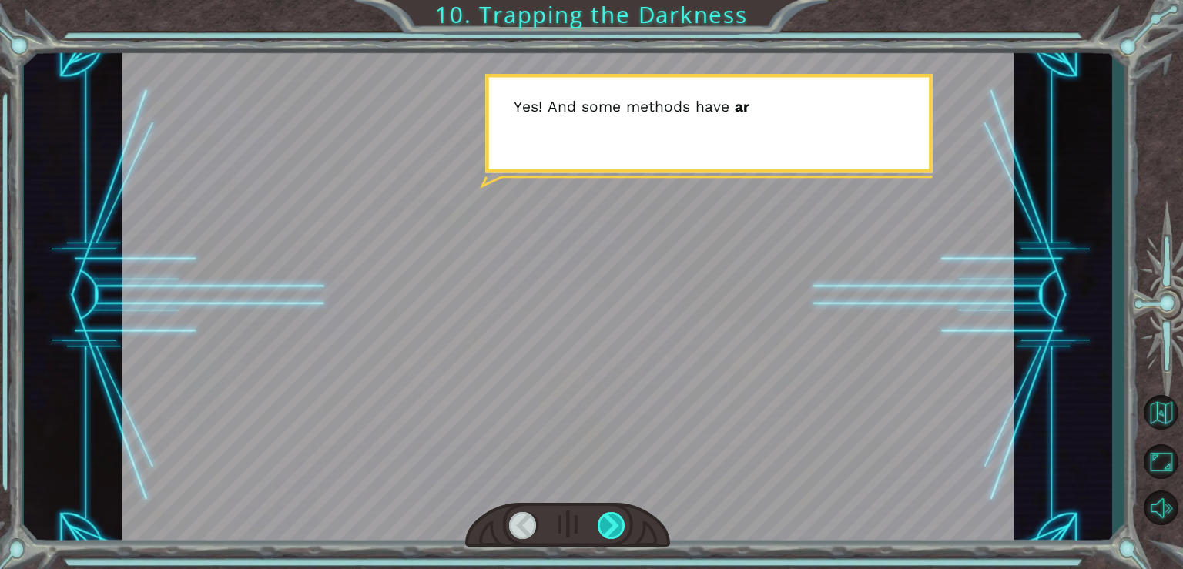
click at [611, 528] on div at bounding box center [612, 525] width 28 height 27
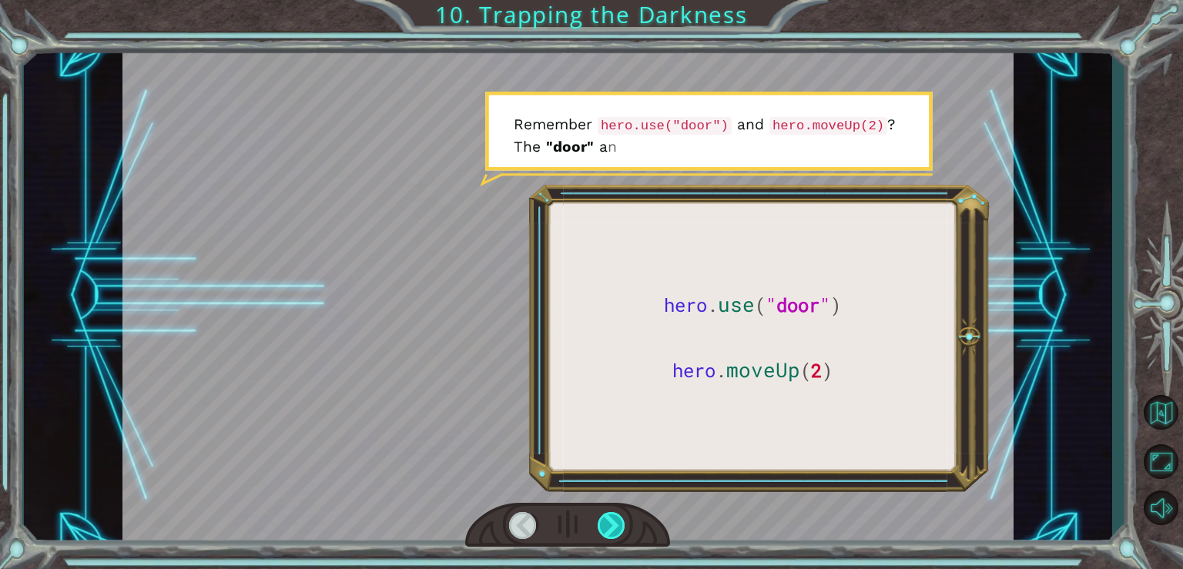
click at [613, 528] on div at bounding box center [612, 525] width 28 height 27
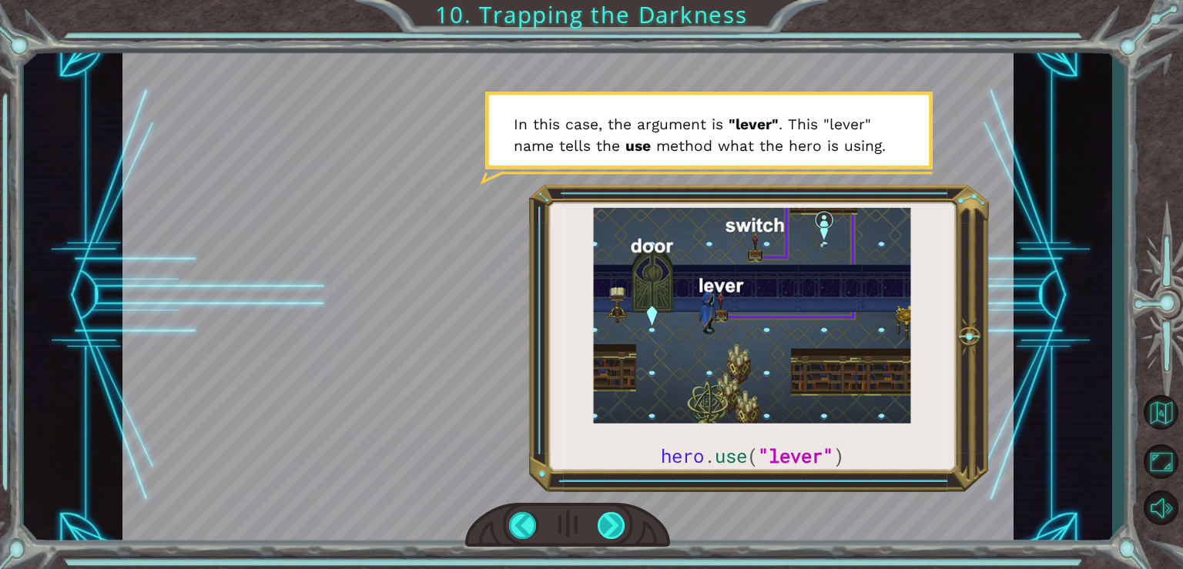
click at [610, 521] on div at bounding box center [612, 525] width 28 height 27
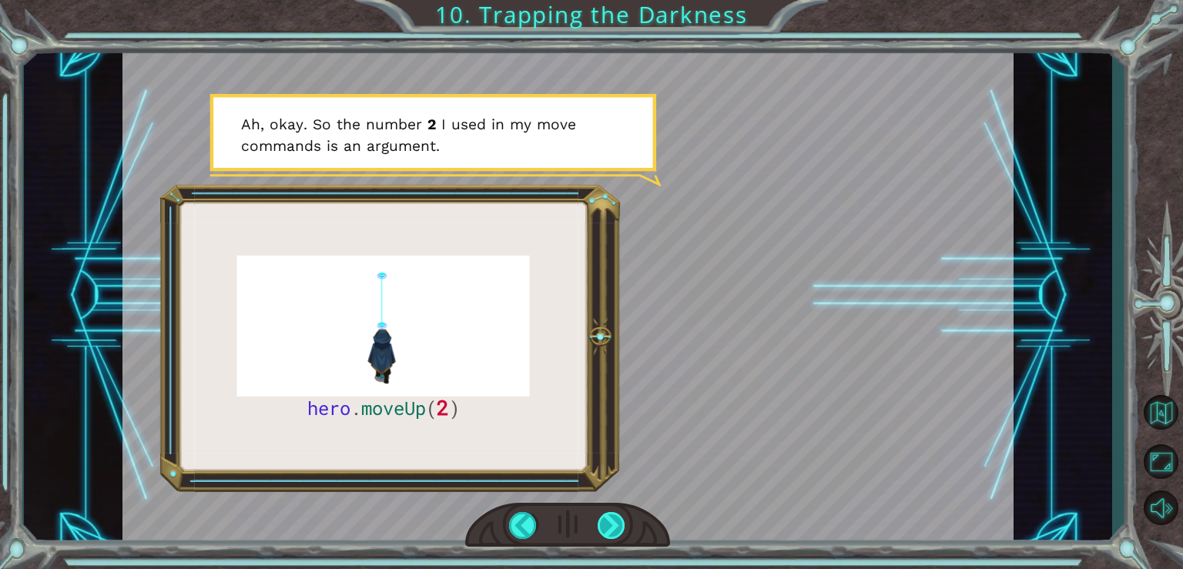
click at [614, 521] on div at bounding box center [612, 525] width 28 height 27
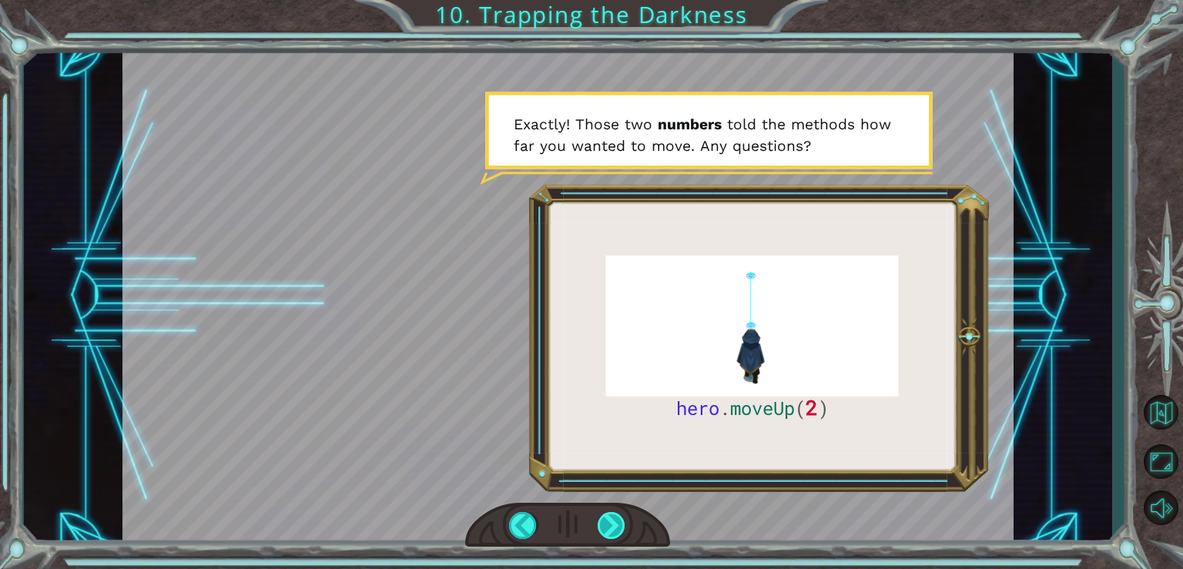
click at [617, 528] on div at bounding box center [612, 525] width 28 height 27
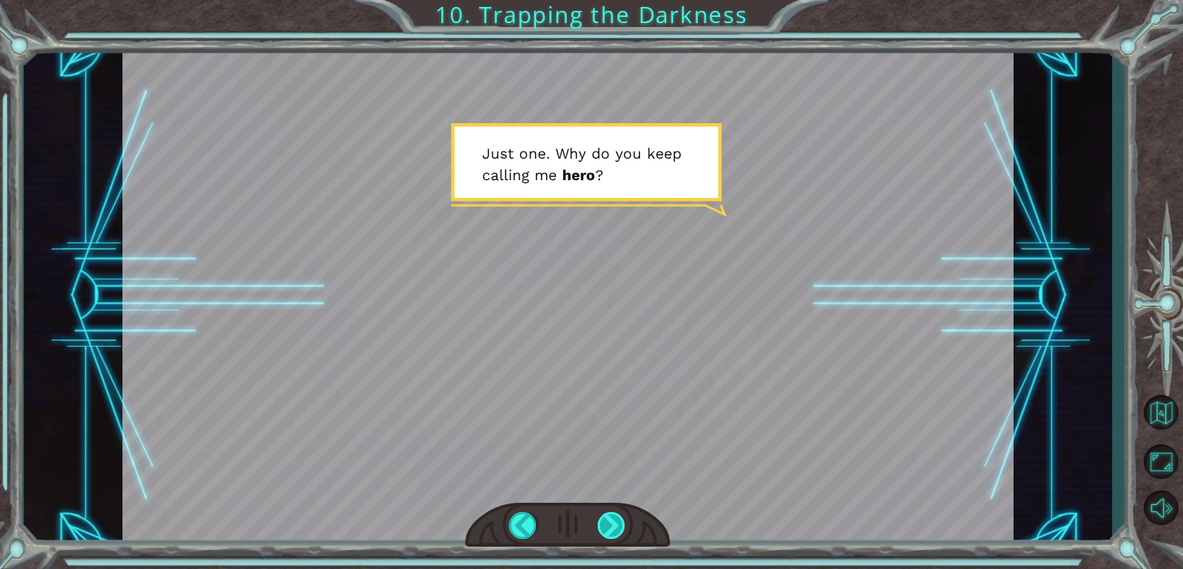
click at [616, 524] on div at bounding box center [612, 525] width 28 height 27
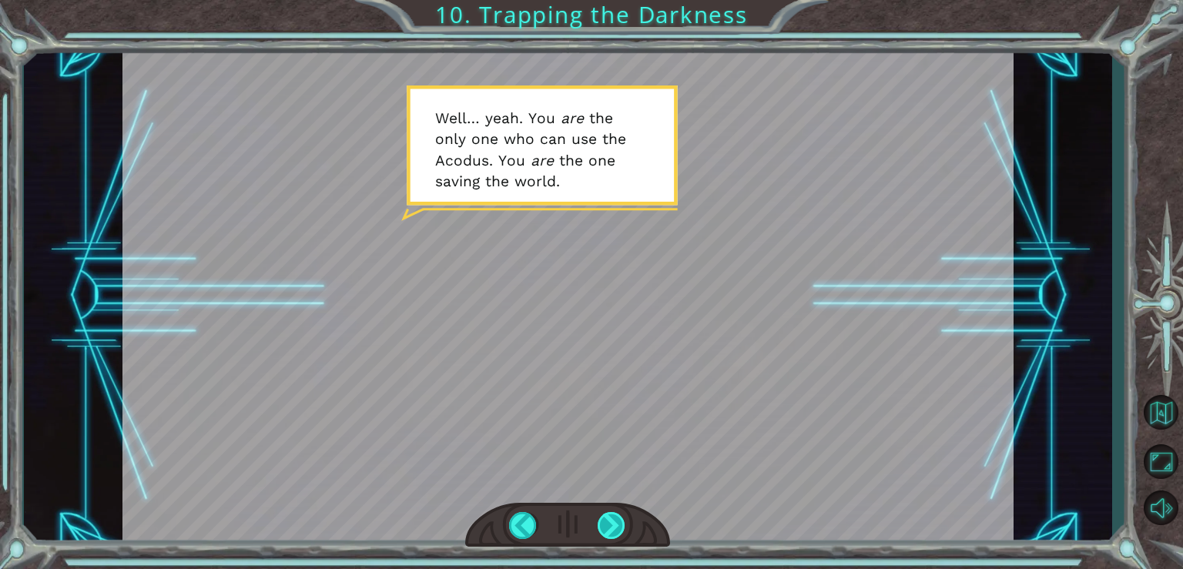
click at [611, 528] on div at bounding box center [612, 525] width 28 height 27
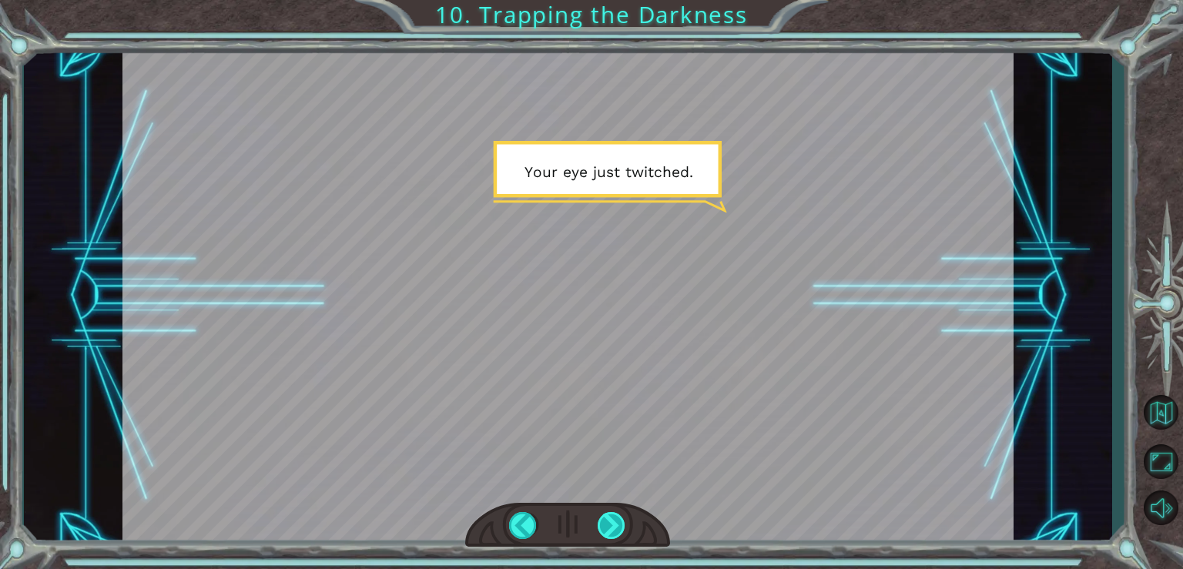
click at [612, 525] on div at bounding box center [612, 525] width 28 height 27
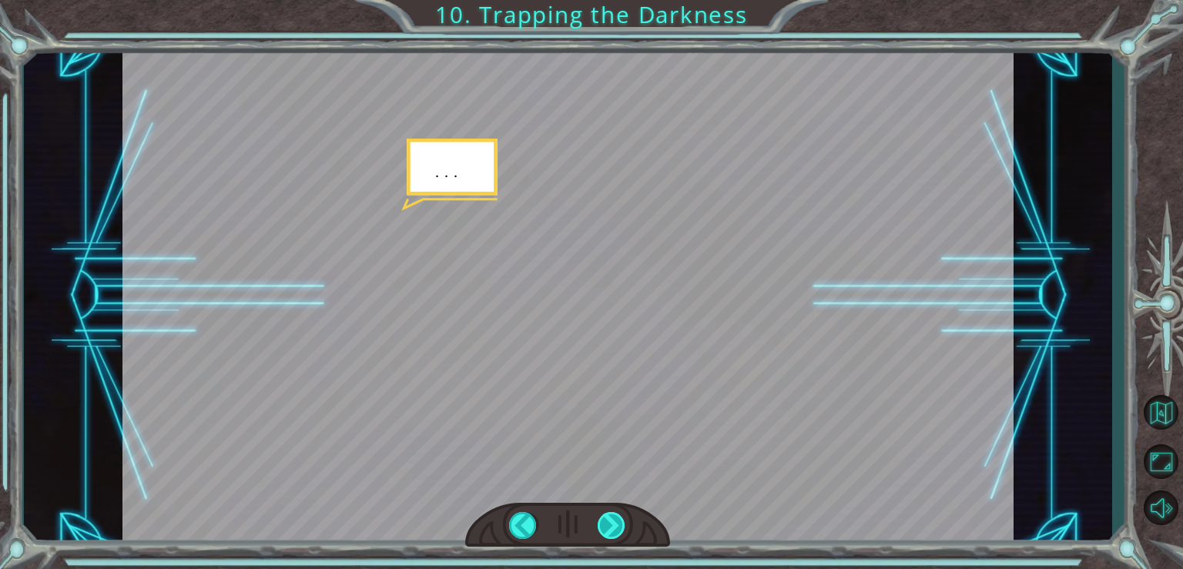
click at [611, 521] on div at bounding box center [612, 525] width 28 height 27
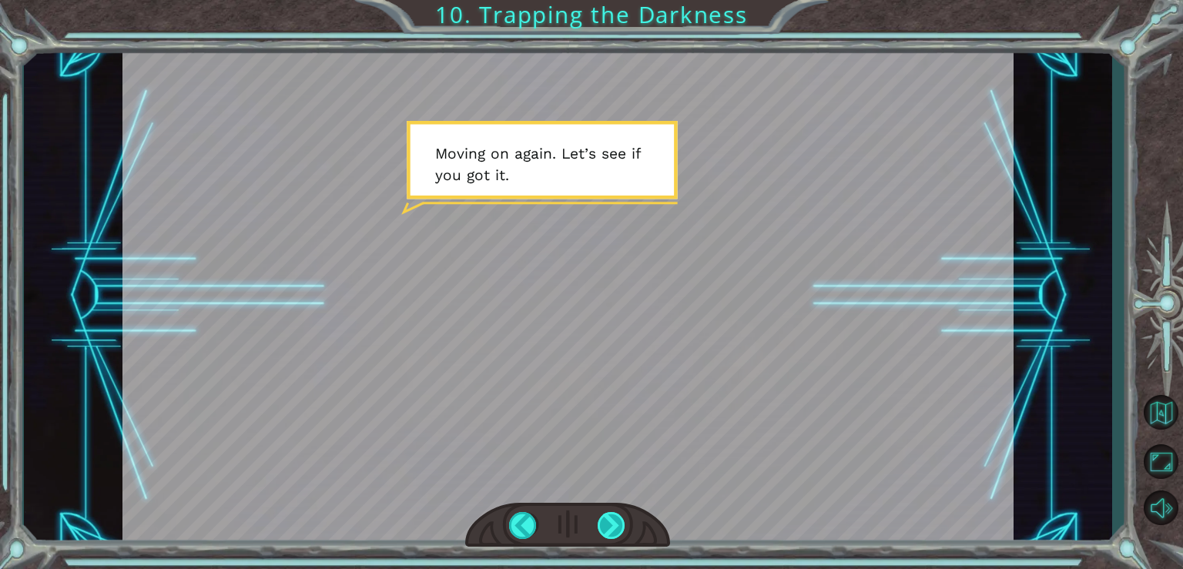
click at [616, 521] on div at bounding box center [612, 525] width 28 height 27
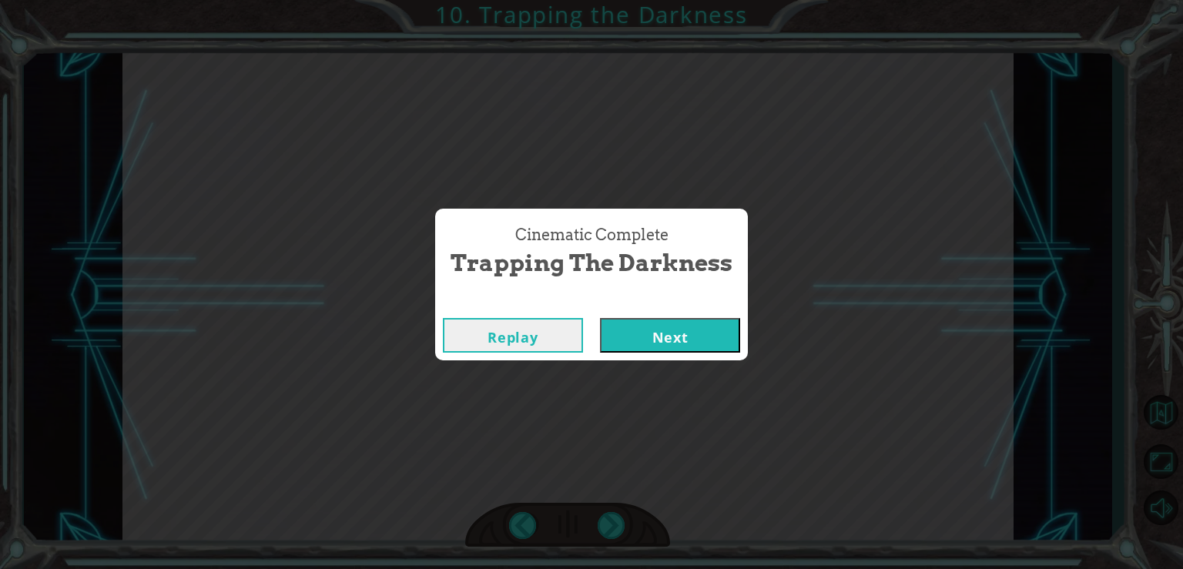
click at [658, 337] on button "Next" at bounding box center [670, 335] width 140 height 35
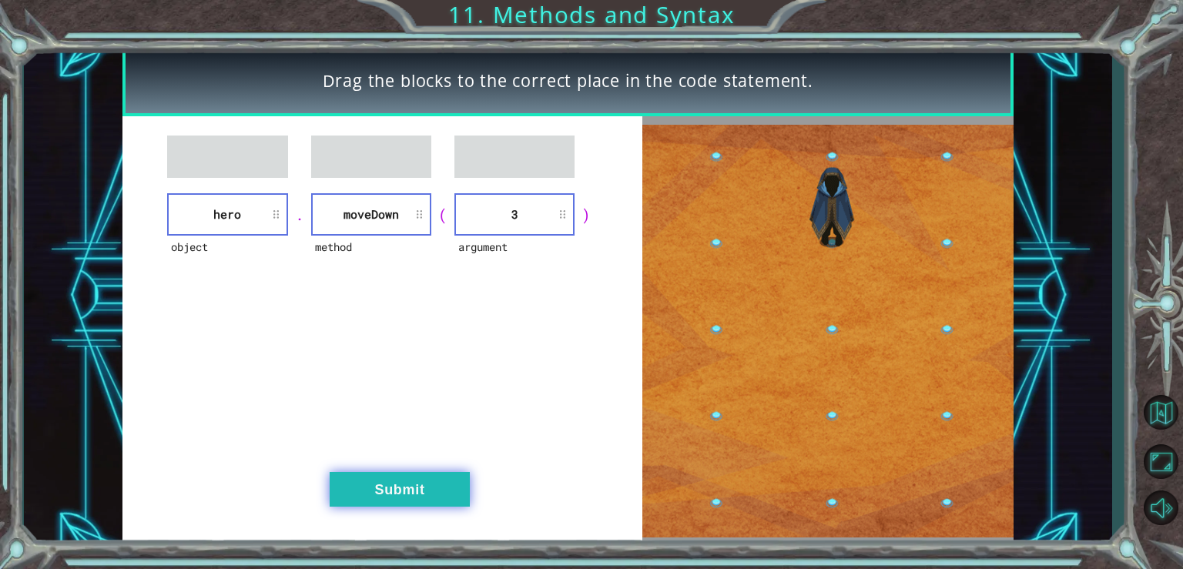
click at [400, 491] on button "Submit" at bounding box center [400, 489] width 140 height 35
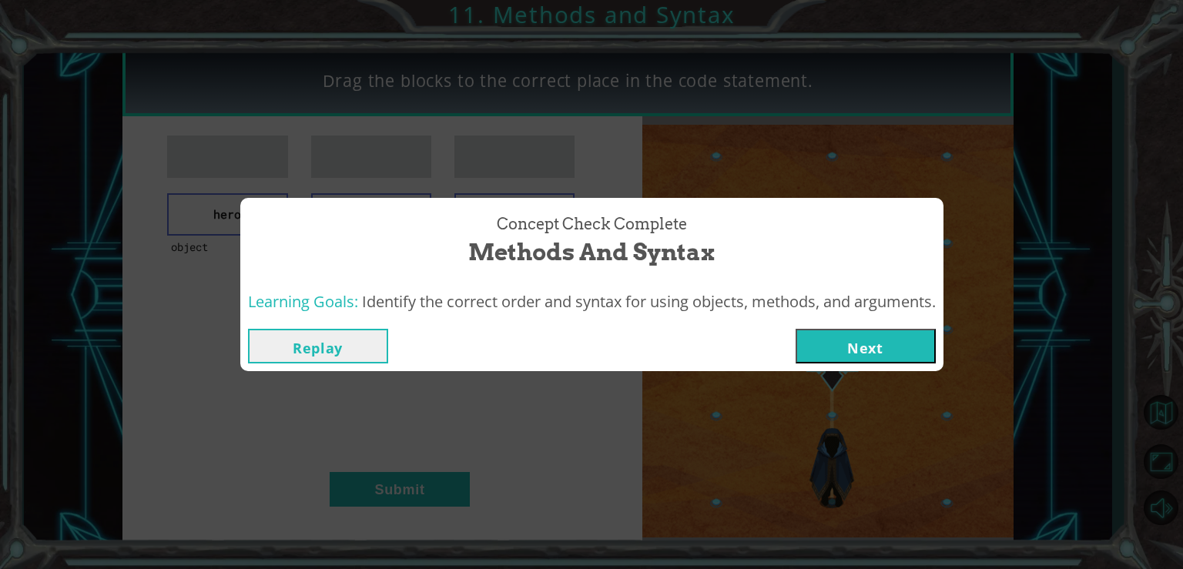
click at [852, 353] on button "Next" at bounding box center [866, 346] width 140 height 35
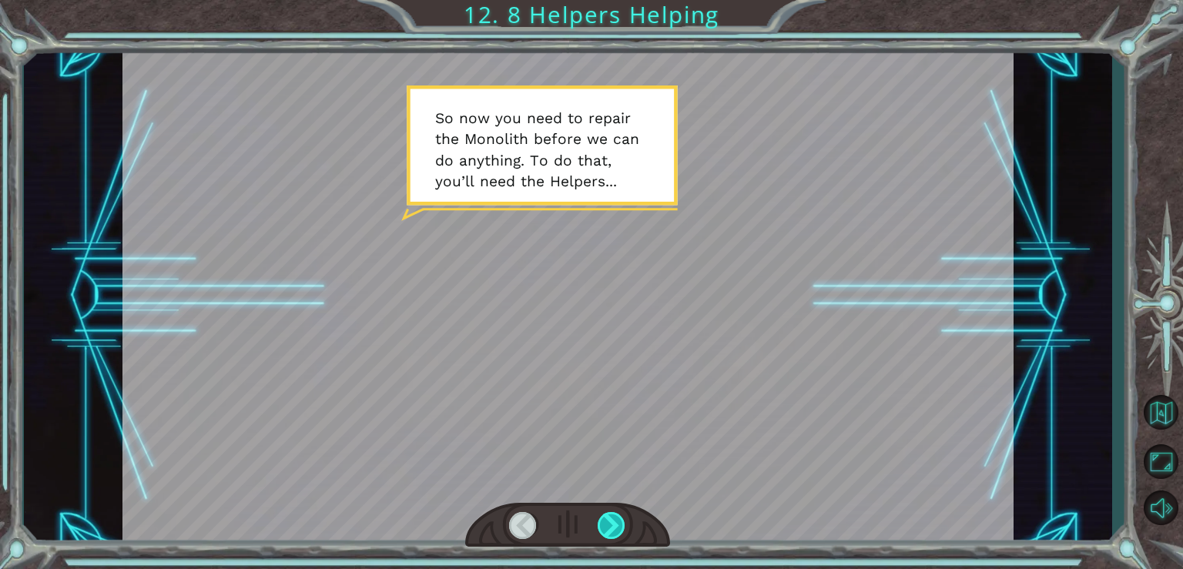
click at [608, 526] on div at bounding box center [612, 525] width 28 height 27
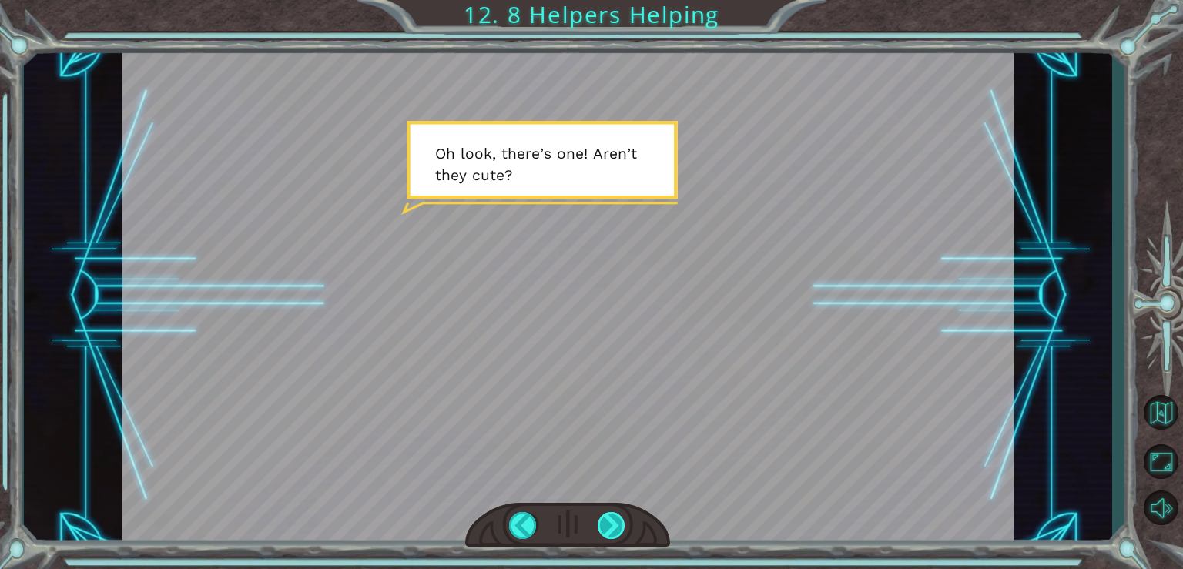
click at [615, 526] on div at bounding box center [612, 525] width 28 height 27
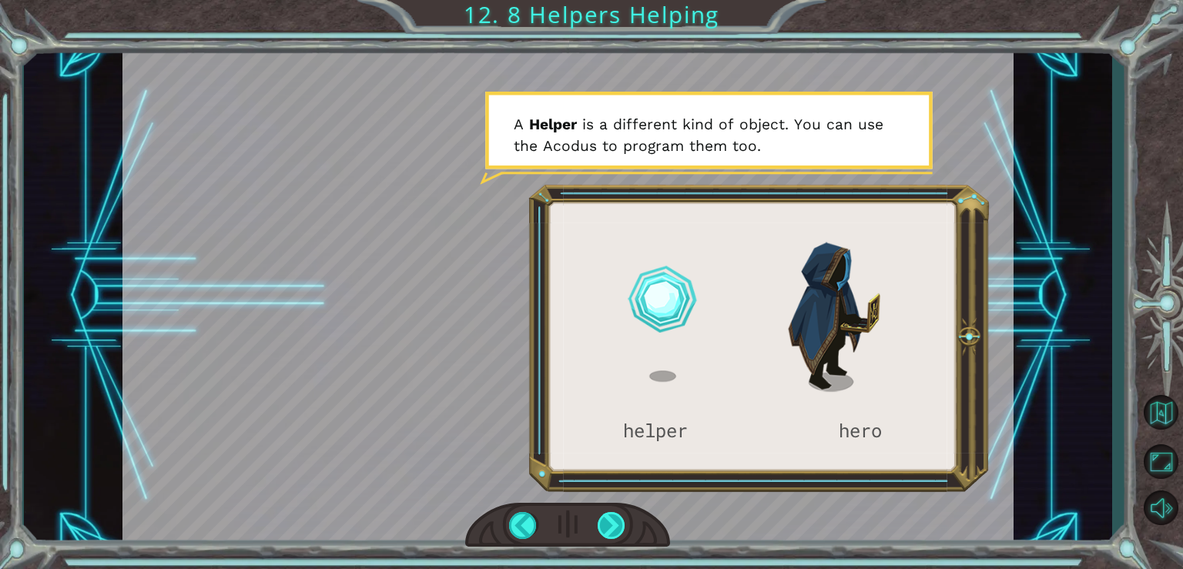
click at [614, 530] on div at bounding box center [612, 525] width 28 height 27
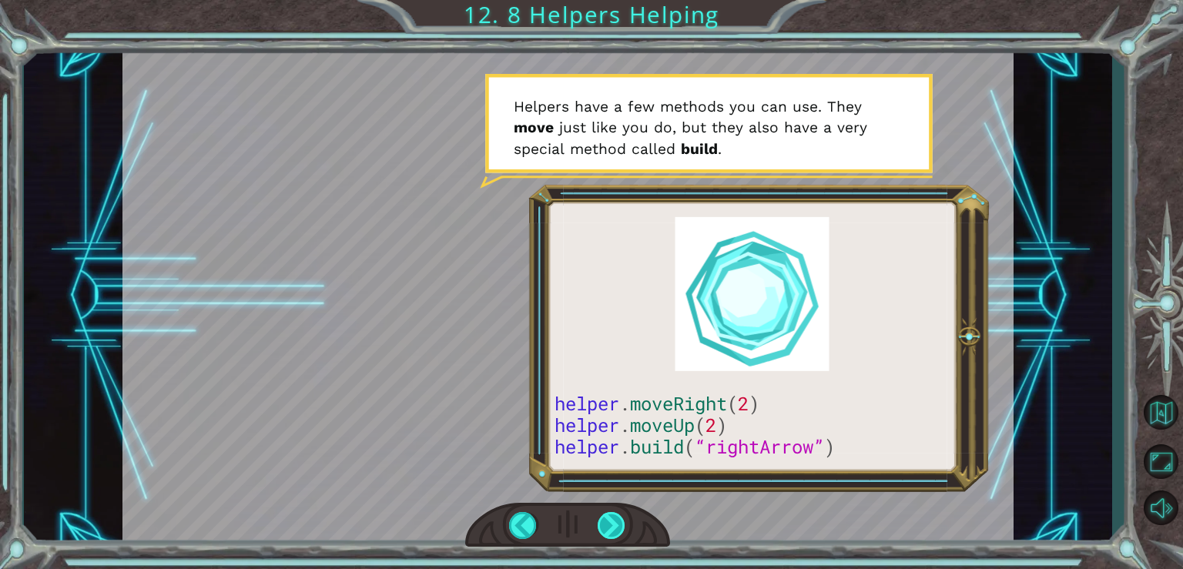
click at [608, 525] on div at bounding box center [612, 525] width 28 height 27
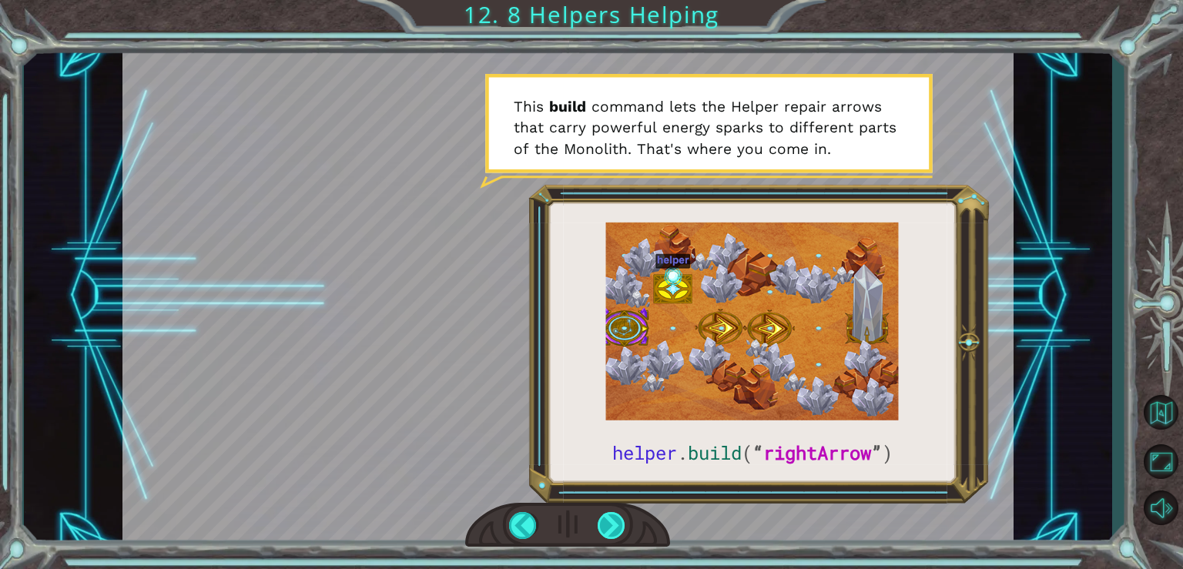
click at [614, 525] on div at bounding box center [612, 525] width 28 height 27
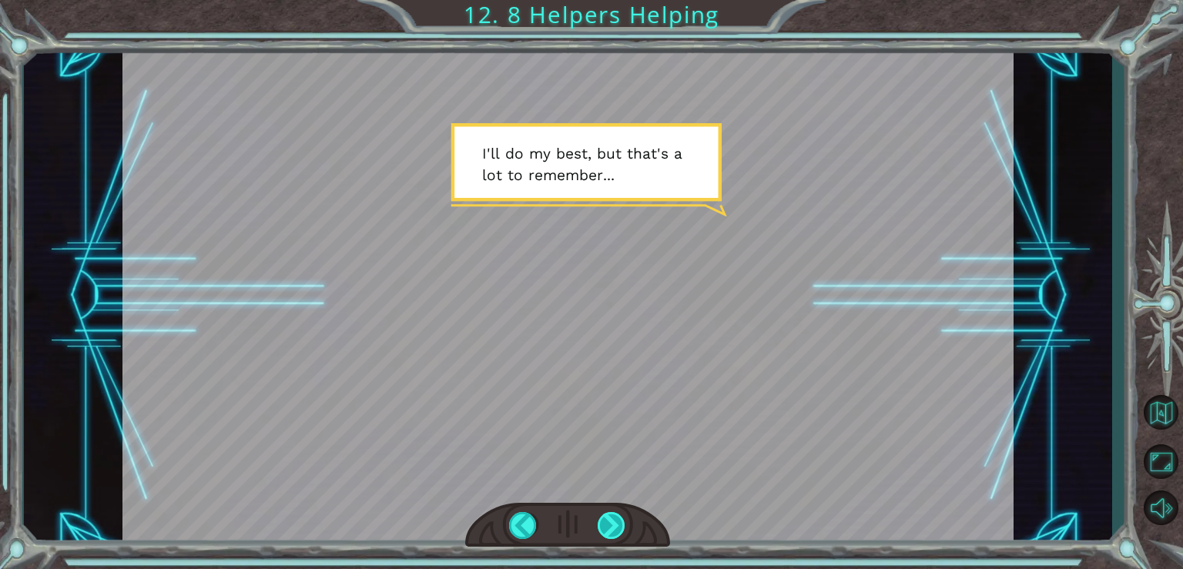
click at [611, 522] on div at bounding box center [612, 525] width 28 height 27
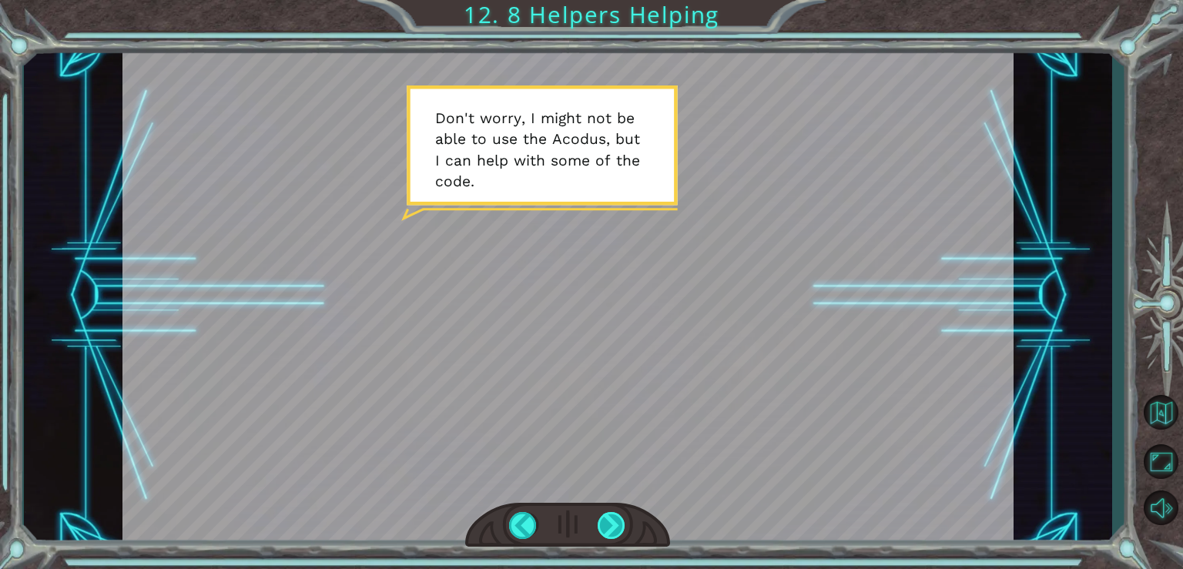
click at [616, 520] on div at bounding box center [612, 525] width 28 height 27
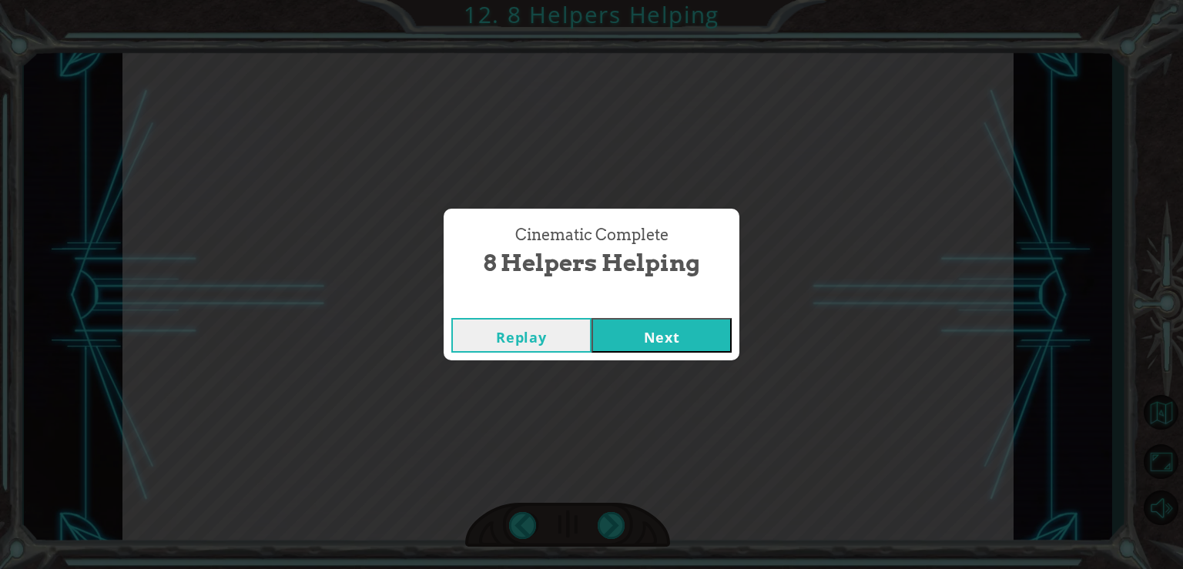
click at [655, 347] on button "Next" at bounding box center [661, 335] width 140 height 35
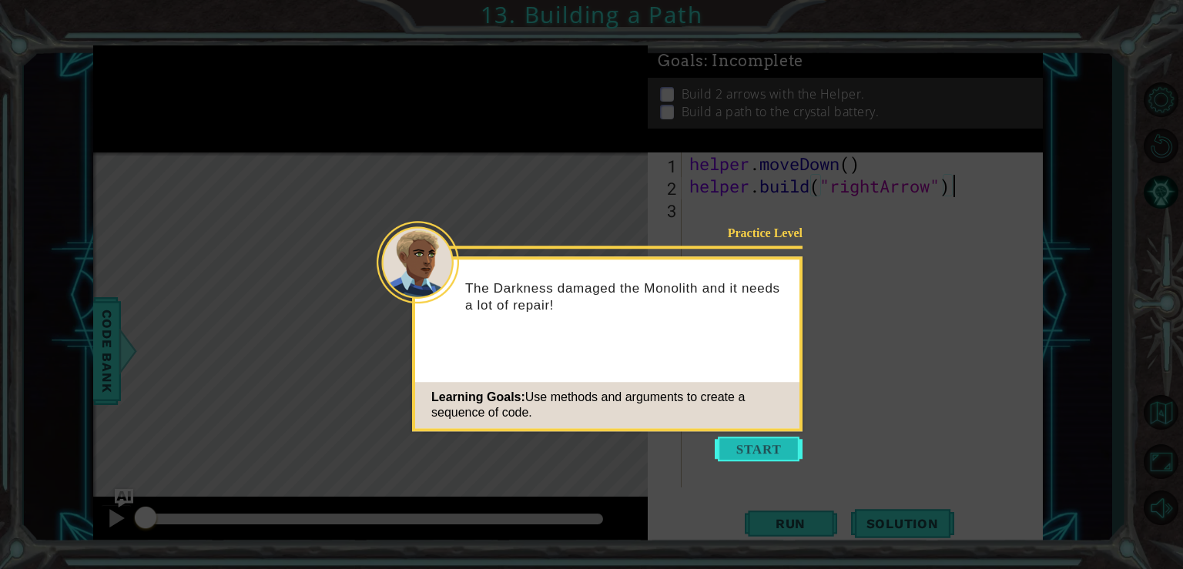
click at [758, 454] on button "Start" at bounding box center [759, 449] width 88 height 25
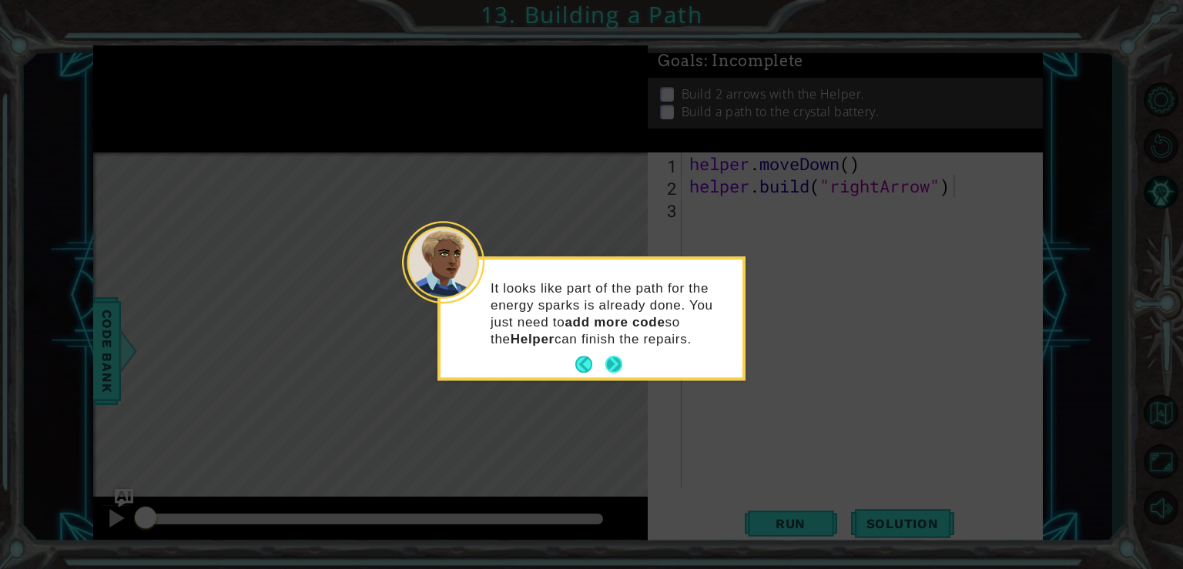
click at [614, 372] on button "Next" at bounding box center [614, 365] width 18 height 18
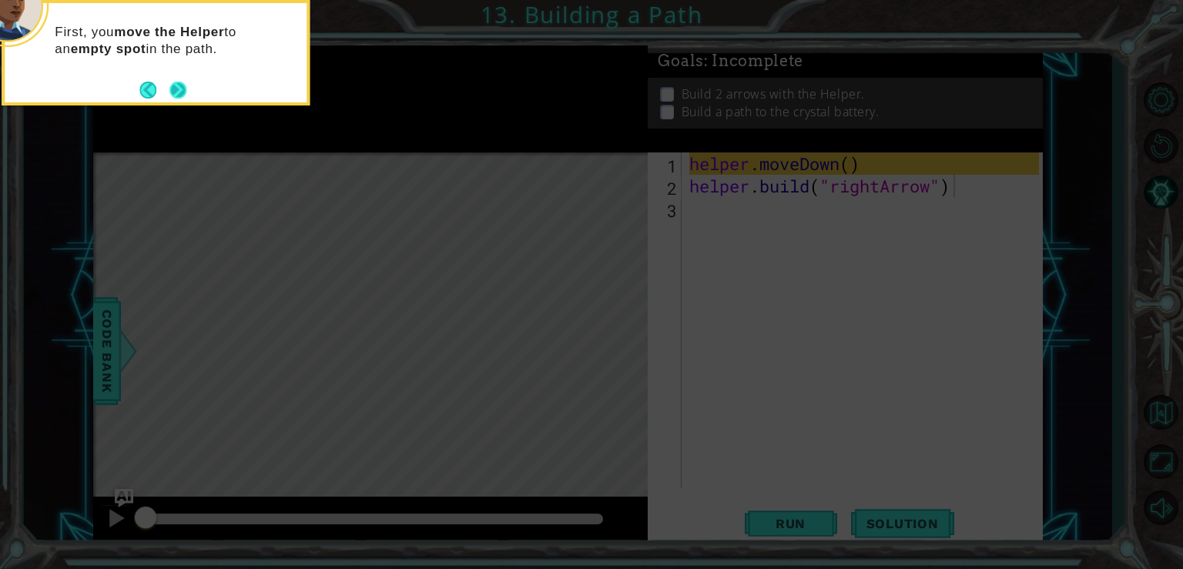
click at [183, 89] on button "Next" at bounding box center [177, 90] width 17 height 17
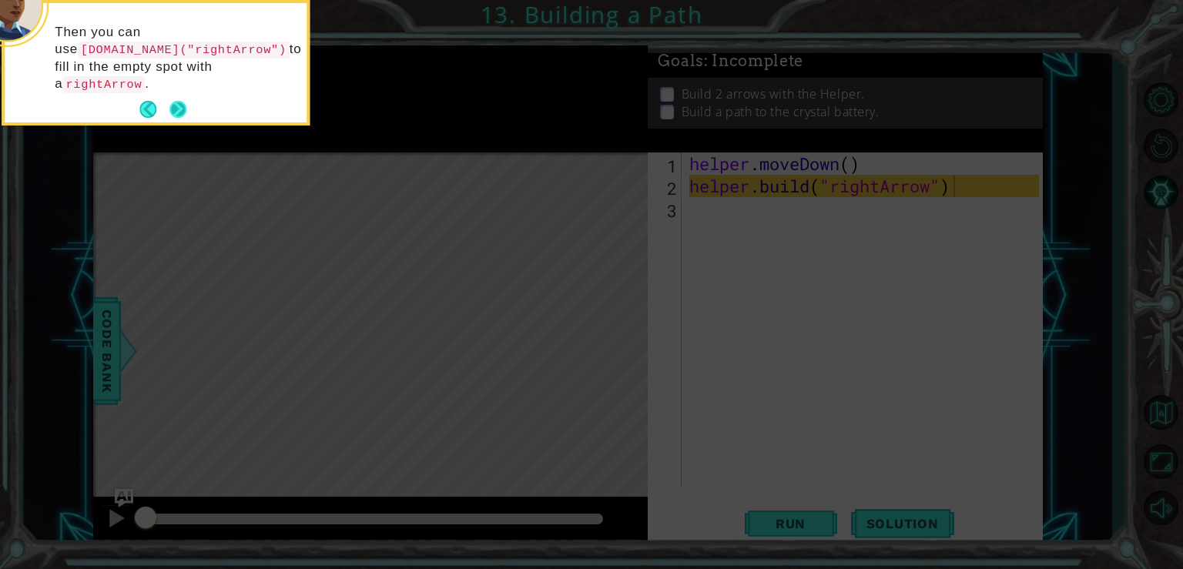
click at [181, 101] on button "Next" at bounding box center [177, 109] width 17 height 17
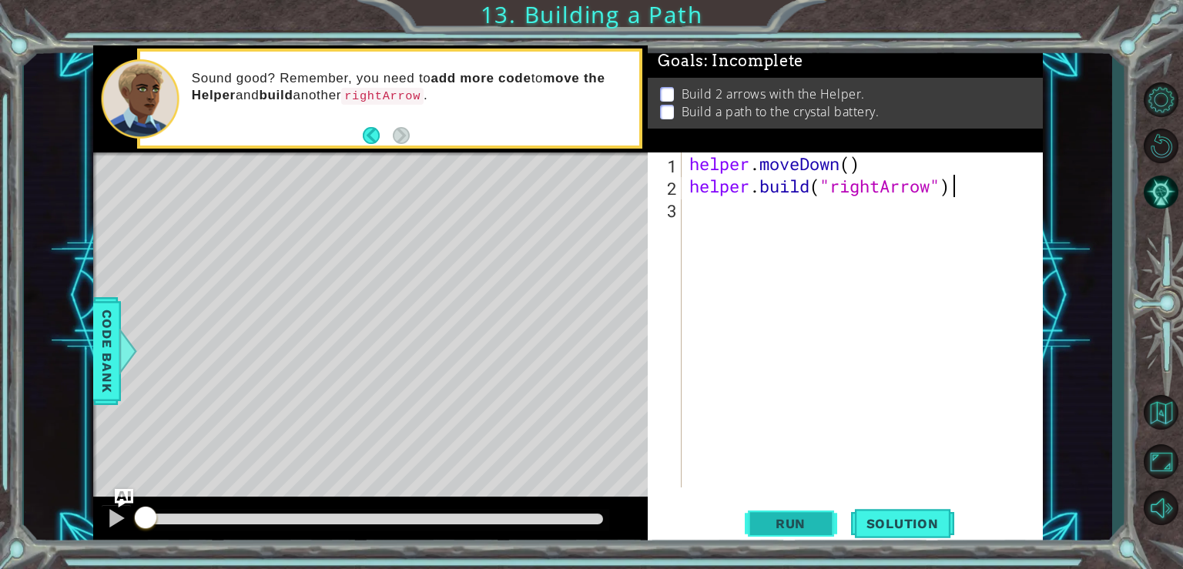
click at [802, 529] on span "Run" at bounding box center [790, 523] width 61 height 15
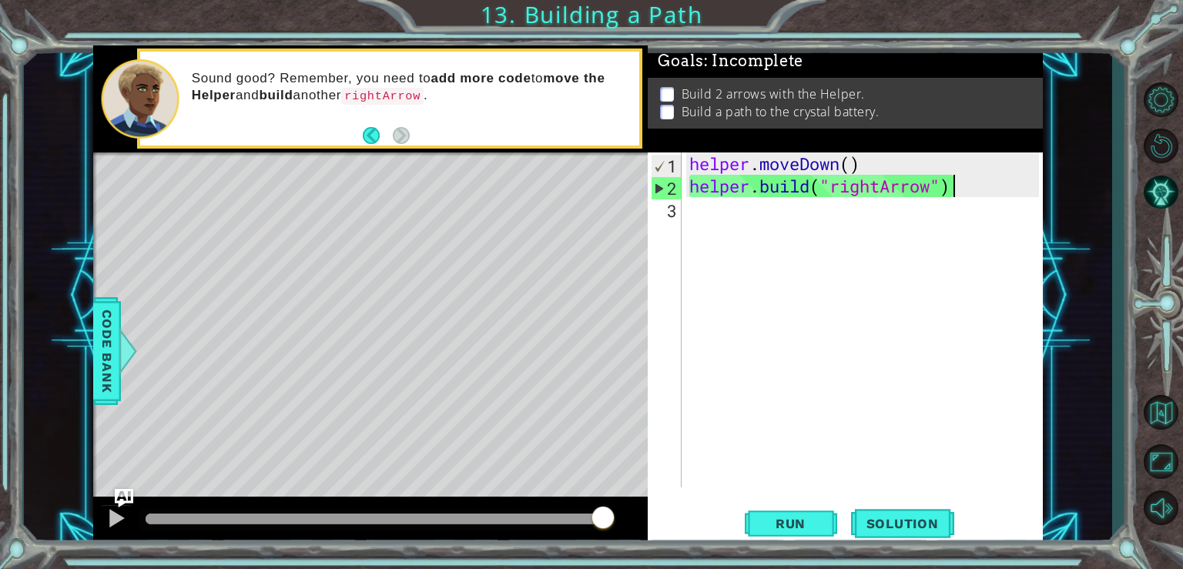
click at [735, 223] on div "helper . moveDown ( ) helper . build ( "rightArrow" )" at bounding box center [866, 342] width 360 height 380
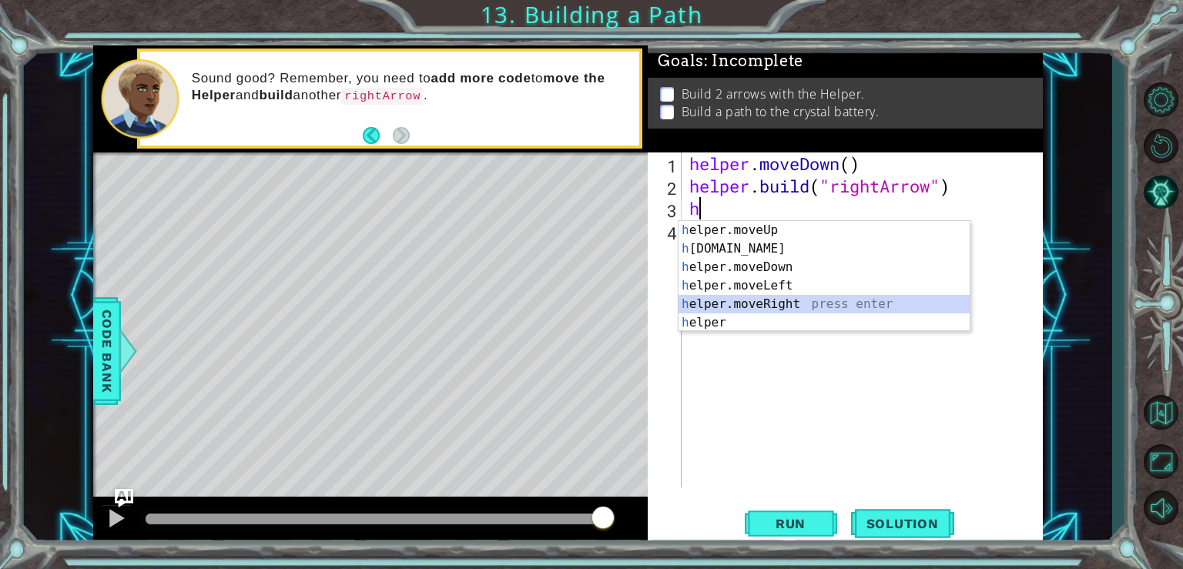
click at [759, 305] on div "h elper.moveUp press enter h [DOMAIN_NAME] press enter h elper.moveDown press e…" at bounding box center [823, 295] width 291 height 148
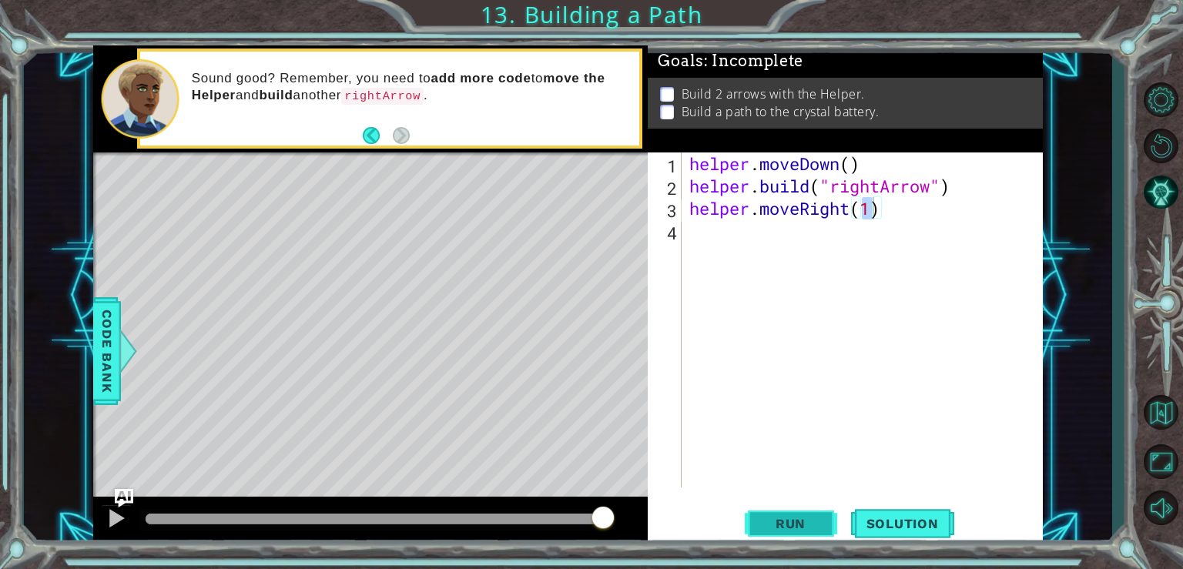
click at [776, 513] on button "Run" at bounding box center [791, 523] width 92 height 39
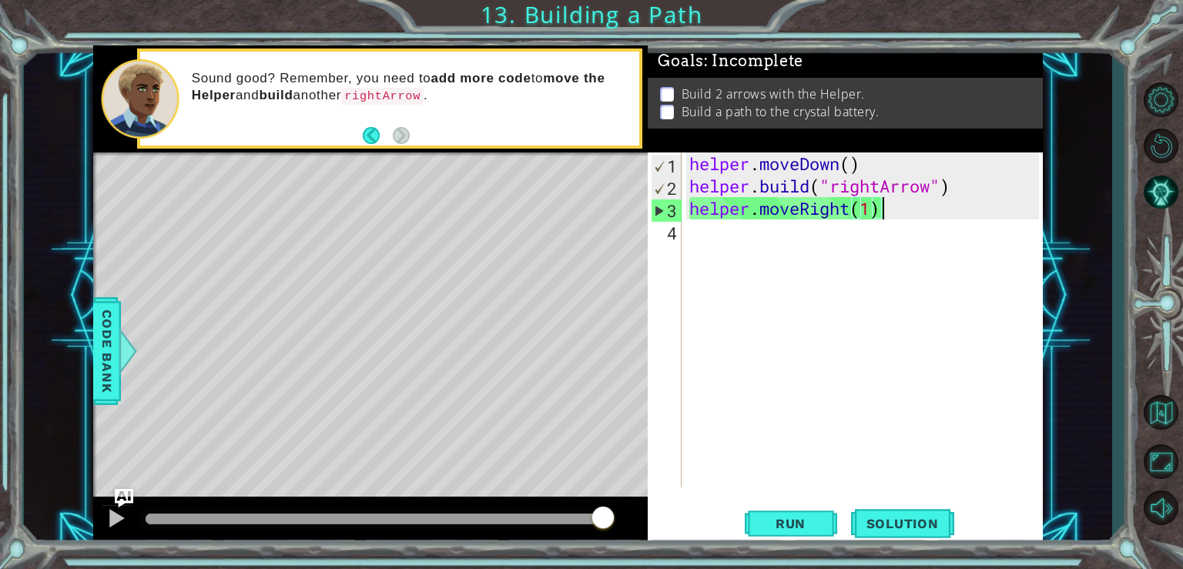
click at [879, 204] on div "helper . moveDown ( ) helper . build ( "rightArrow" ) helper . moveRight ( 1 )" at bounding box center [866, 342] width 360 height 380
click at [866, 210] on div "helper . moveDown ( ) helper . build ( "rightArrow" ) helper . moveRight ( 1 )" at bounding box center [866, 342] width 360 height 380
click at [872, 209] on div "helper . moveDown ( ) helper . build ( "rightArrow" ) helper . moveRight ( 1 )" at bounding box center [866, 342] width 360 height 380
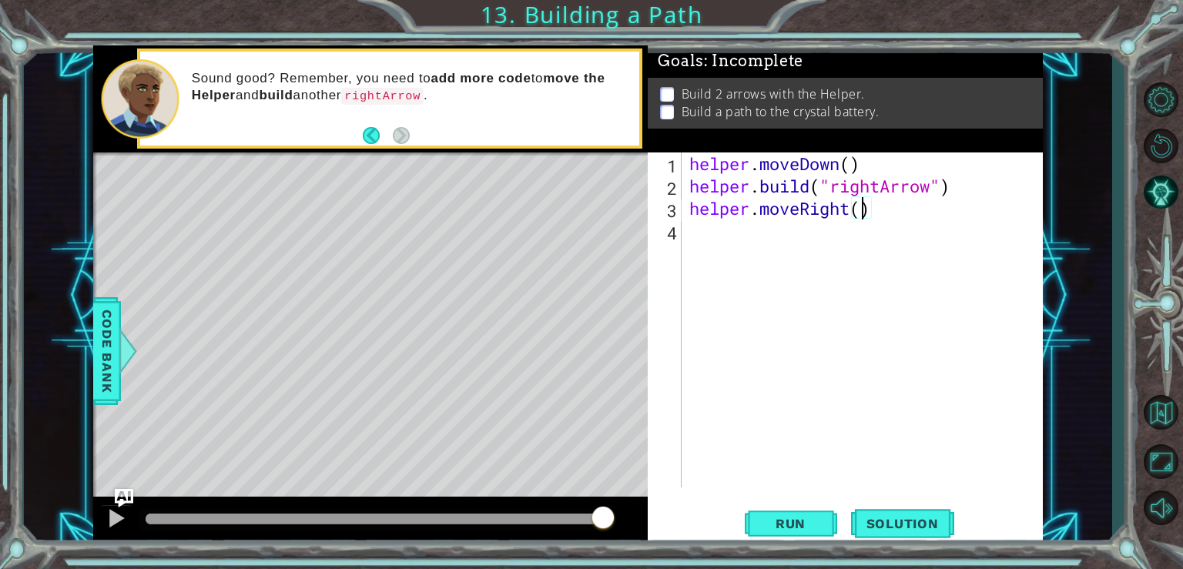
scroll to position [0, 8]
type textarea "helper.moveRight(2)"
click at [792, 523] on span "Run" at bounding box center [790, 523] width 61 height 15
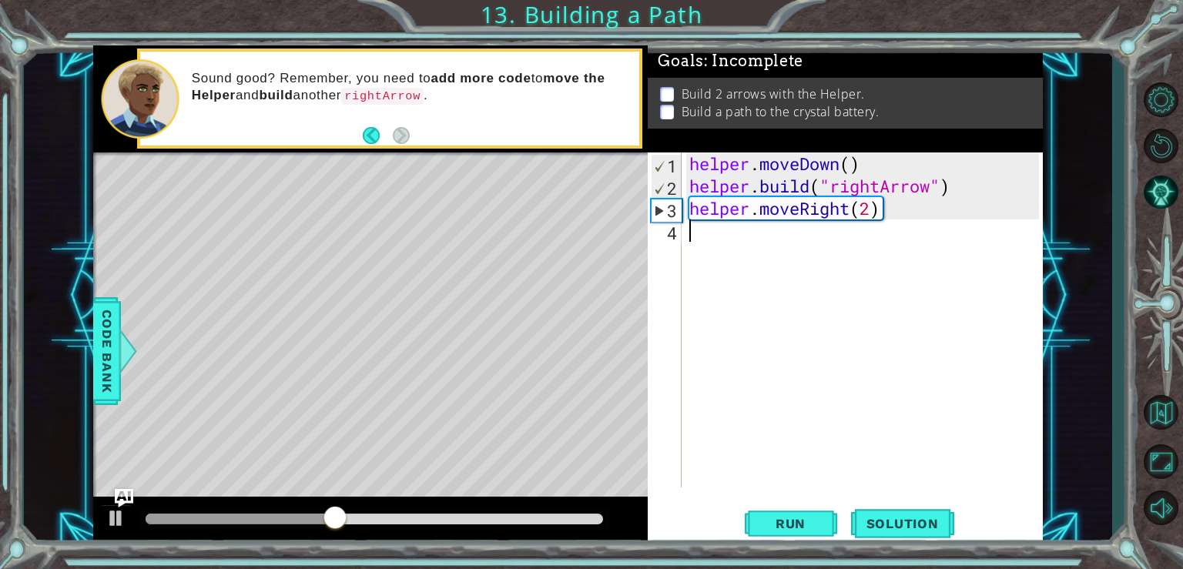
click at [695, 229] on div "helper . moveDown ( ) helper . build ( "rightArrow" ) helper . moveRight ( 2 )" at bounding box center [866, 342] width 360 height 380
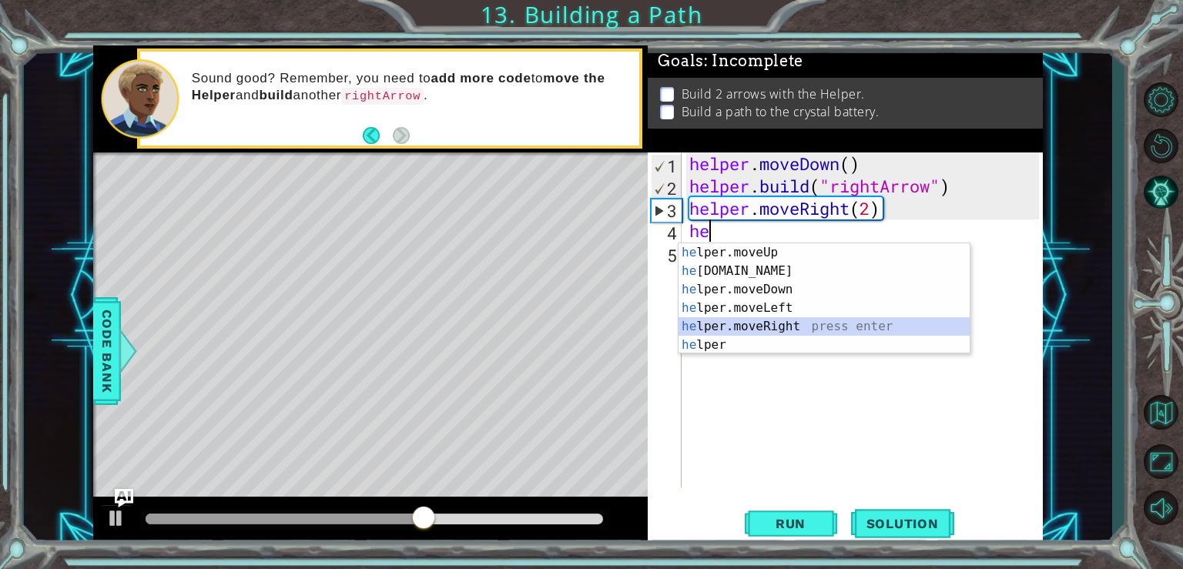
click at [820, 329] on div "he lper.moveUp press enter he [DOMAIN_NAME] press enter he lper.moveDown press …" at bounding box center [823, 317] width 291 height 148
type textarea "helper.moveRight(1)"
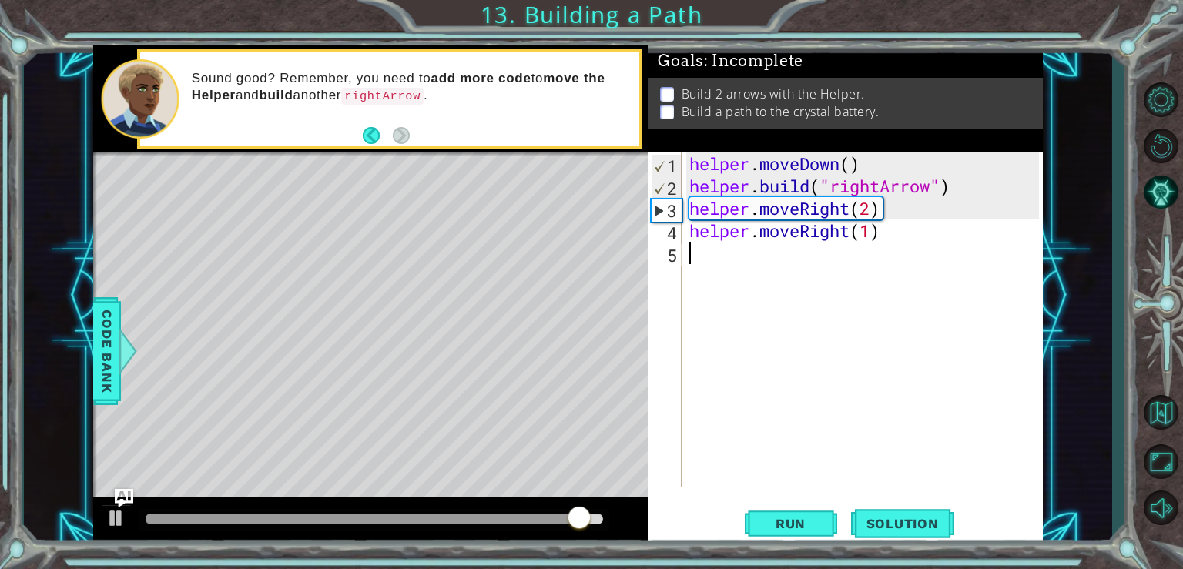
click at [748, 264] on div "helper . moveDown ( ) helper . build ( "rightArrow" ) helper . moveRight ( 2 ) …" at bounding box center [866, 342] width 360 height 380
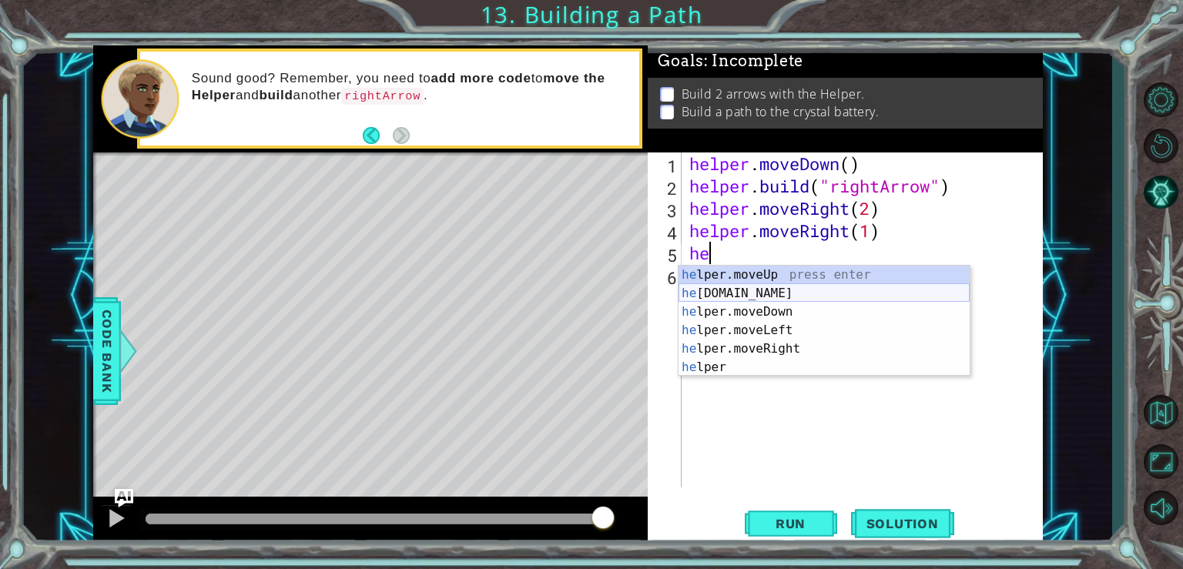
click at [756, 290] on div "he lper.moveUp press enter he [DOMAIN_NAME] press enter he lper.moveDown press …" at bounding box center [823, 340] width 291 height 148
type textarea "[DOMAIN_NAME]("rightArrow")"
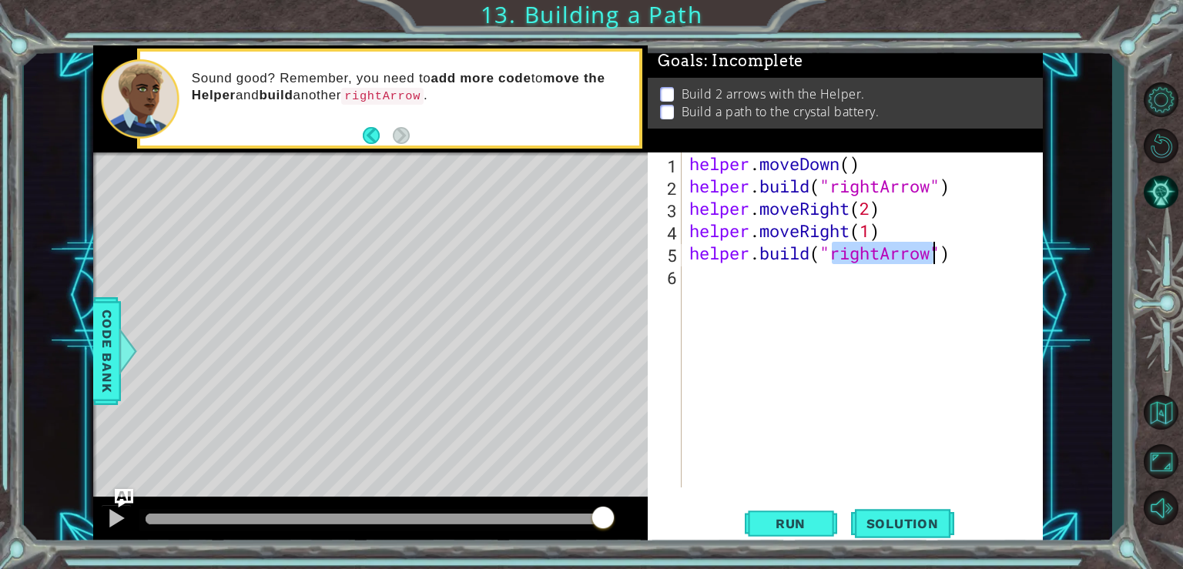
click at [734, 280] on div "helper . moveDown ( ) helper . build ( "rightArrow" ) helper . moveRight ( 2 ) …" at bounding box center [866, 342] width 360 height 380
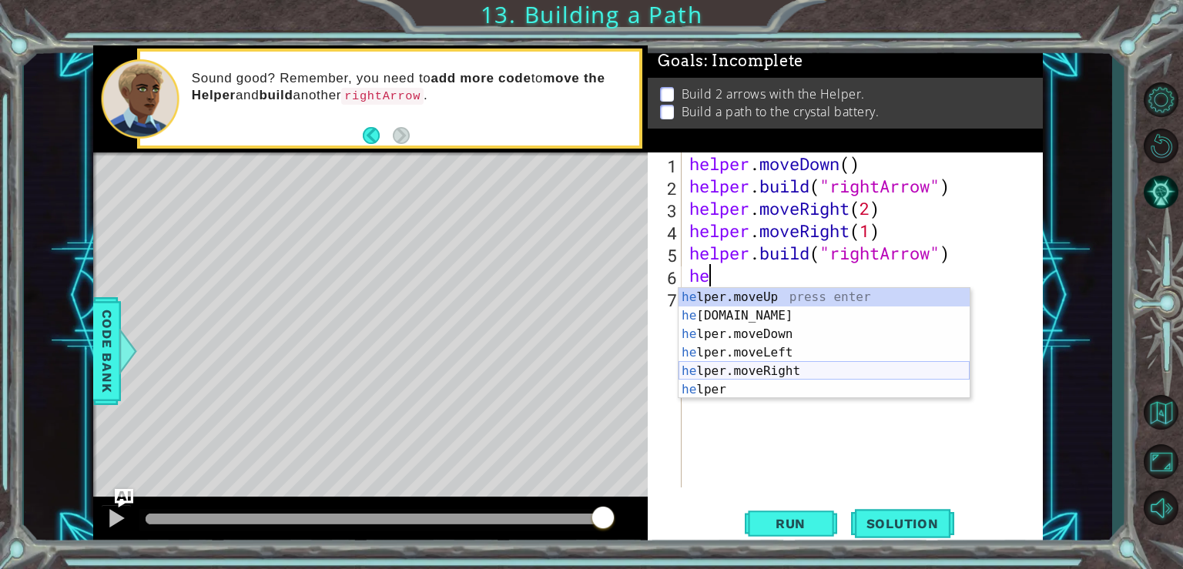
click at [742, 373] on div "he lper.moveUp press enter he [DOMAIN_NAME] press enter he lper.moveDown press …" at bounding box center [823, 362] width 291 height 148
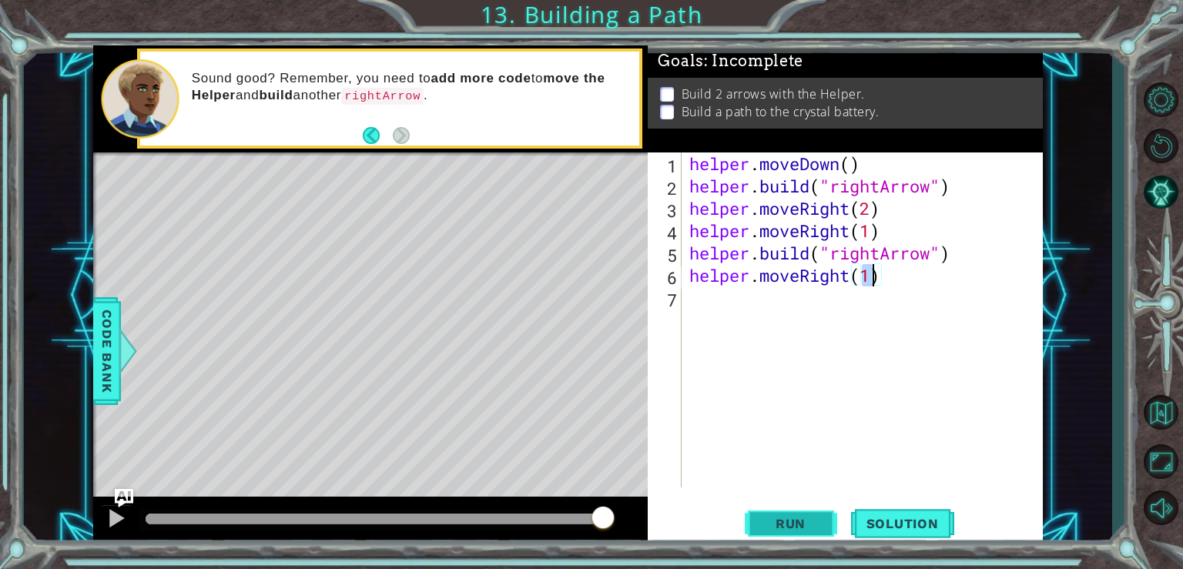
type textarea "helper.moveRight(1)"
click at [780, 521] on span "Run" at bounding box center [790, 523] width 61 height 15
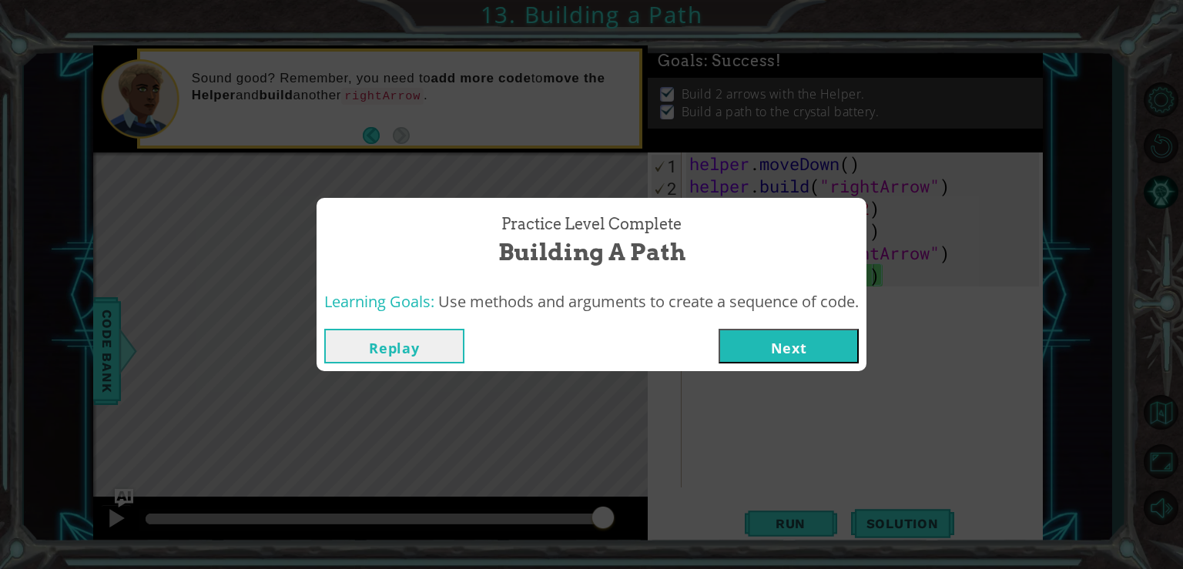
click at [799, 348] on button "Next" at bounding box center [789, 346] width 140 height 35
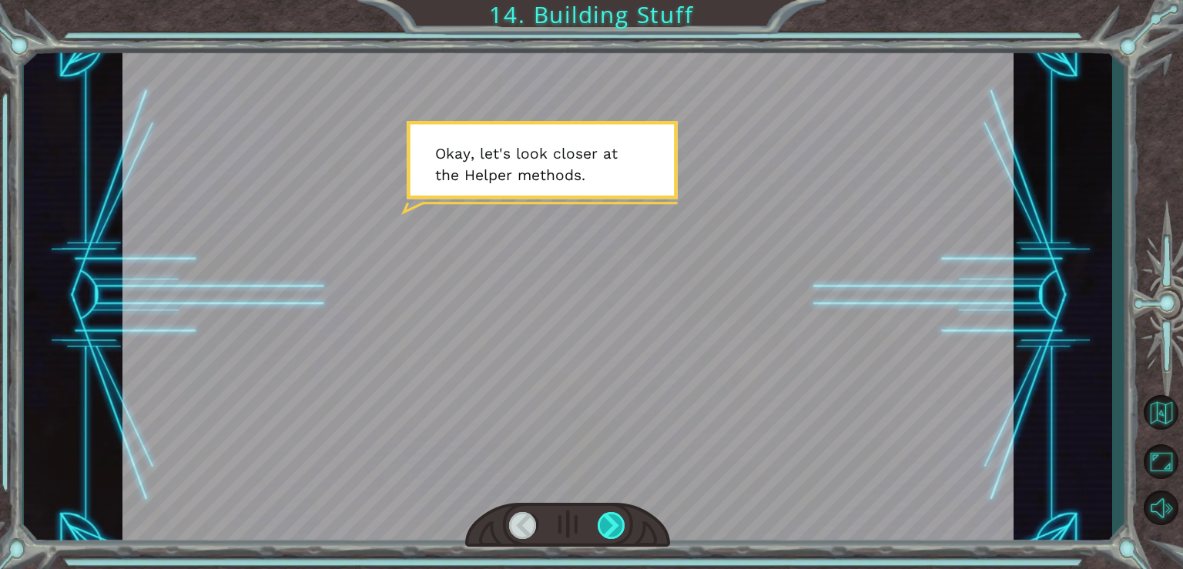
click at [608, 521] on div at bounding box center [612, 525] width 28 height 27
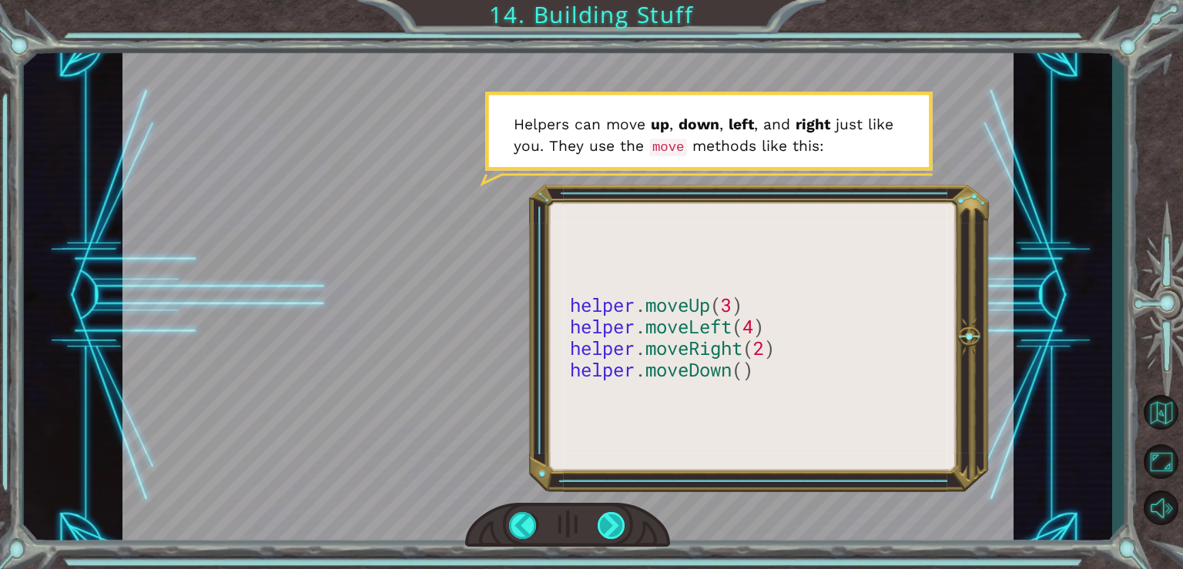
click at [616, 530] on div at bounding box center [612, 525] width 28 height 27
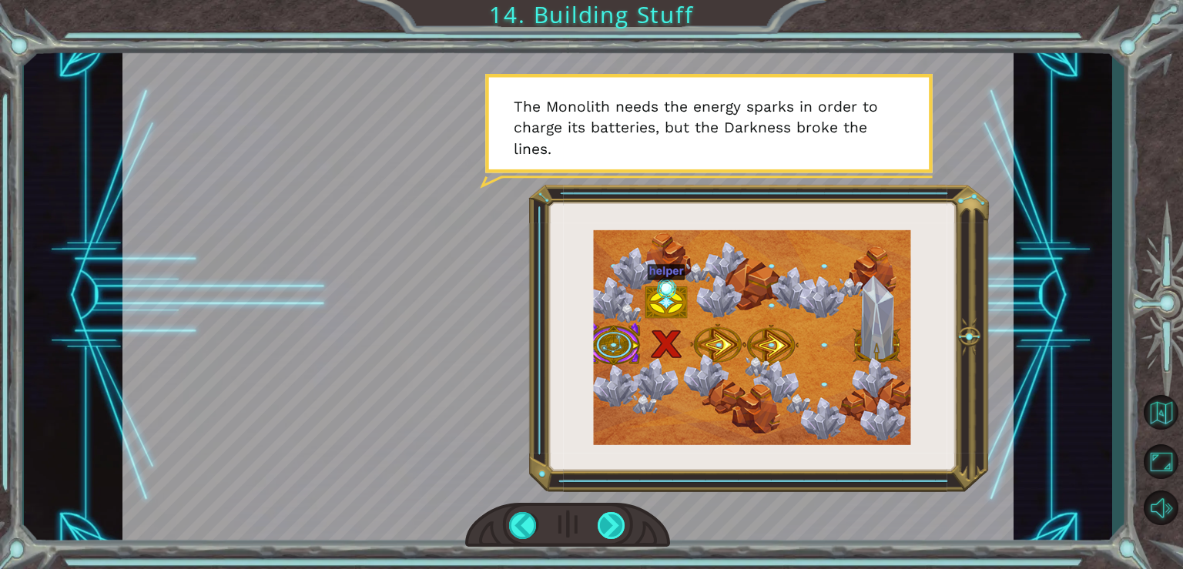
click at [603, 520] on div at bounding box center [612, 525] width 28 height 27
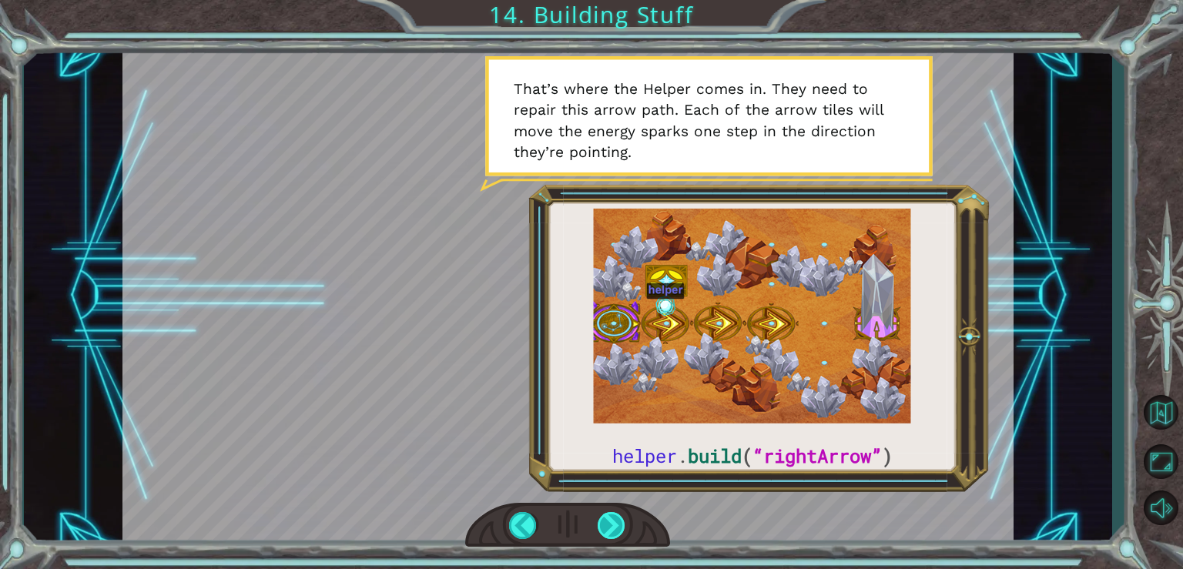
click at [609, 521] on div at bounding box center [612, 525] width 28 height 27
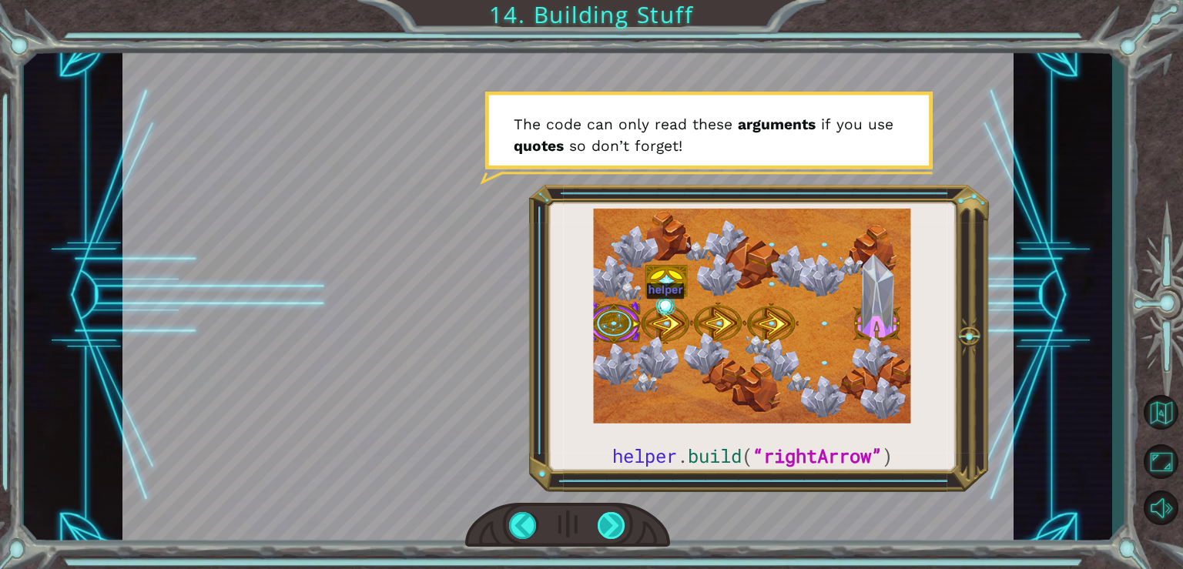
click at [610, 517] on div at bounding box center [612, 525] width 28 height 27
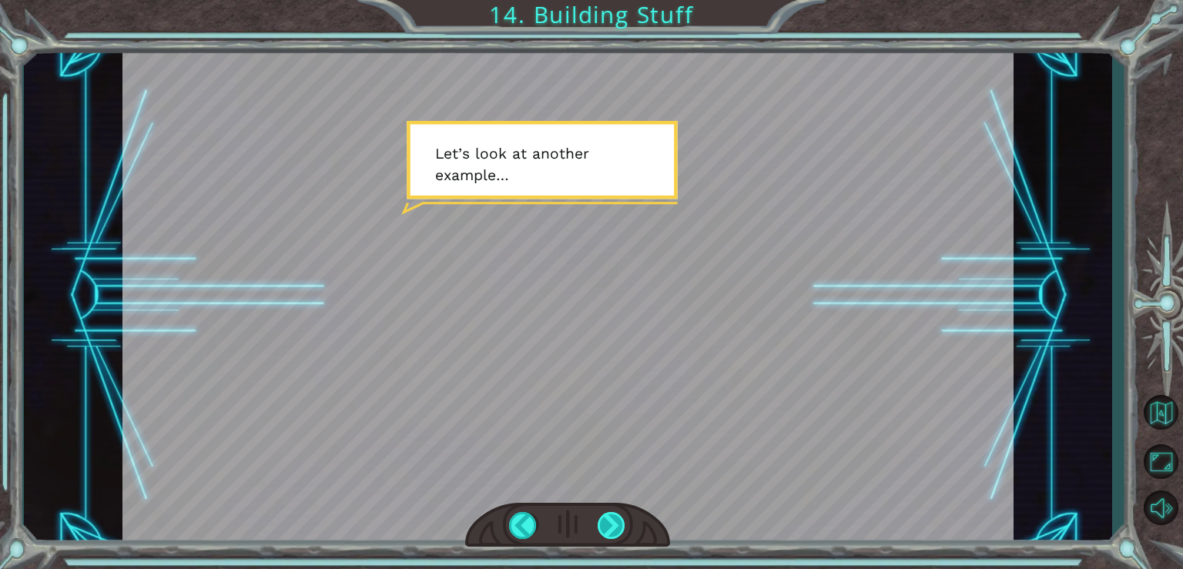
click at [611, 524] on div at bounding box center [612, 525] width 28 height 27
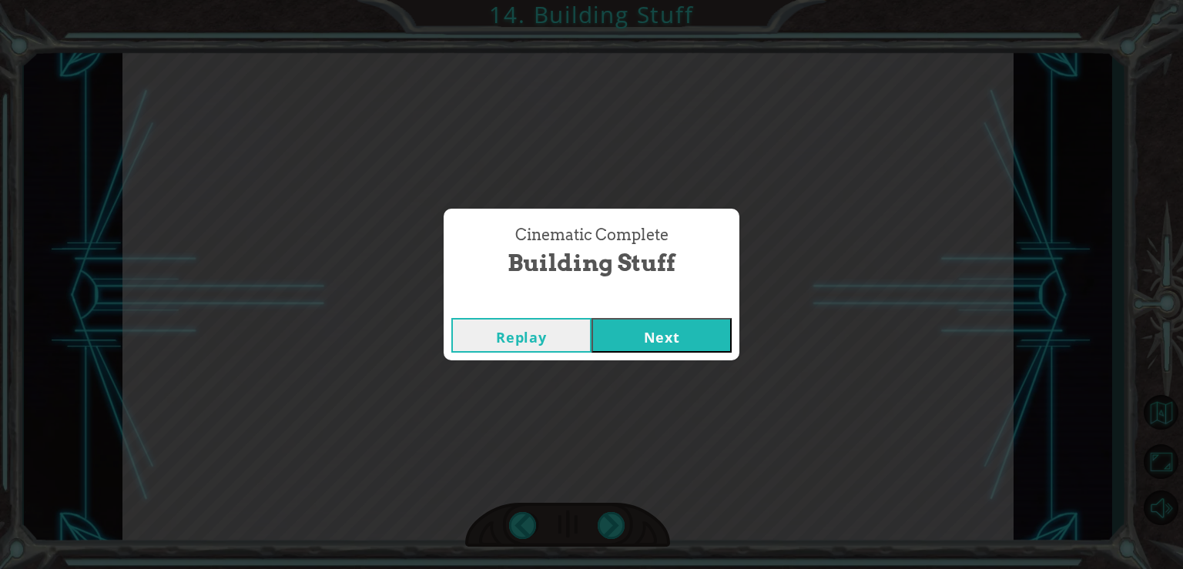
click at [656, 320] on button "Next" at bounding box center [661, 335] width 140 height 35
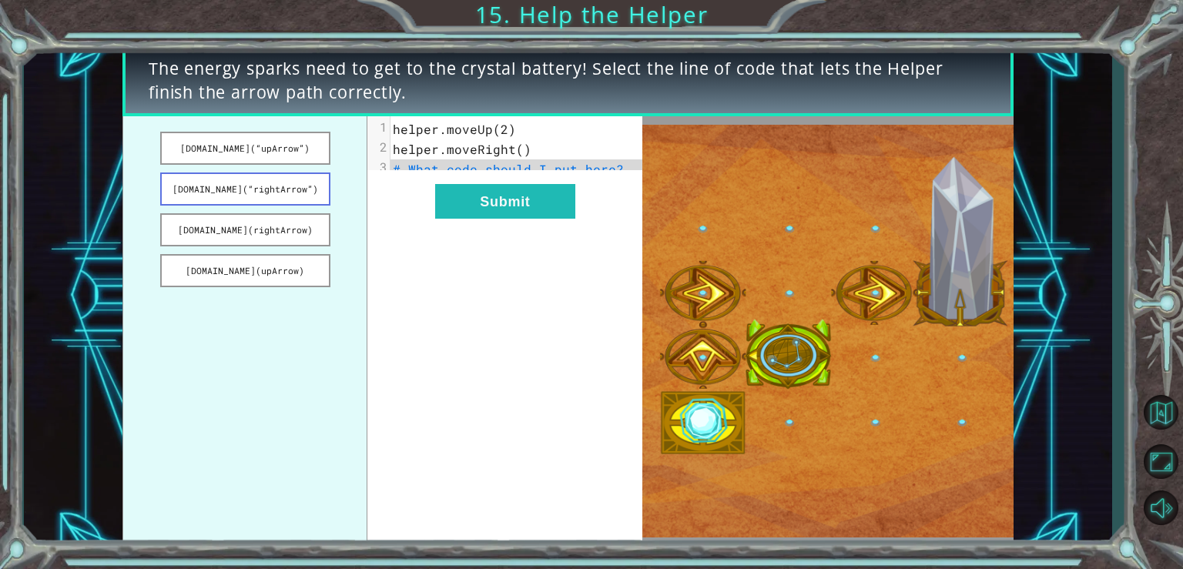
click at [257, 189] on button "[DOMAIN_NAME](“rightArrow”)" at bounding box center [245, 189] width 170 height 33
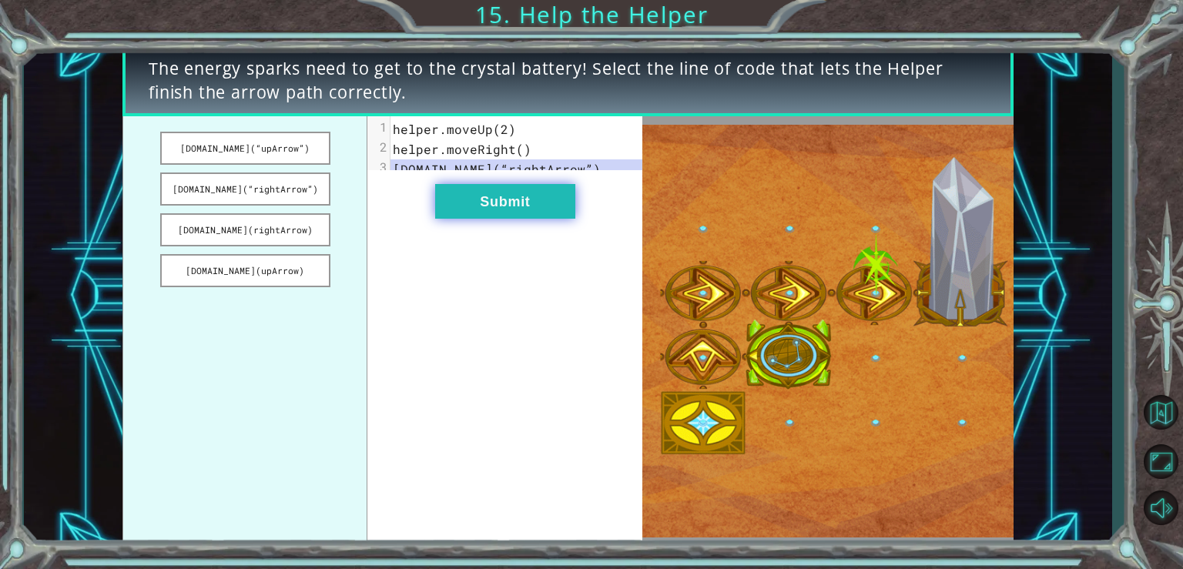
click at [502, 216] on button "Submit" at bounding box center [505, 201] width 140 height 35
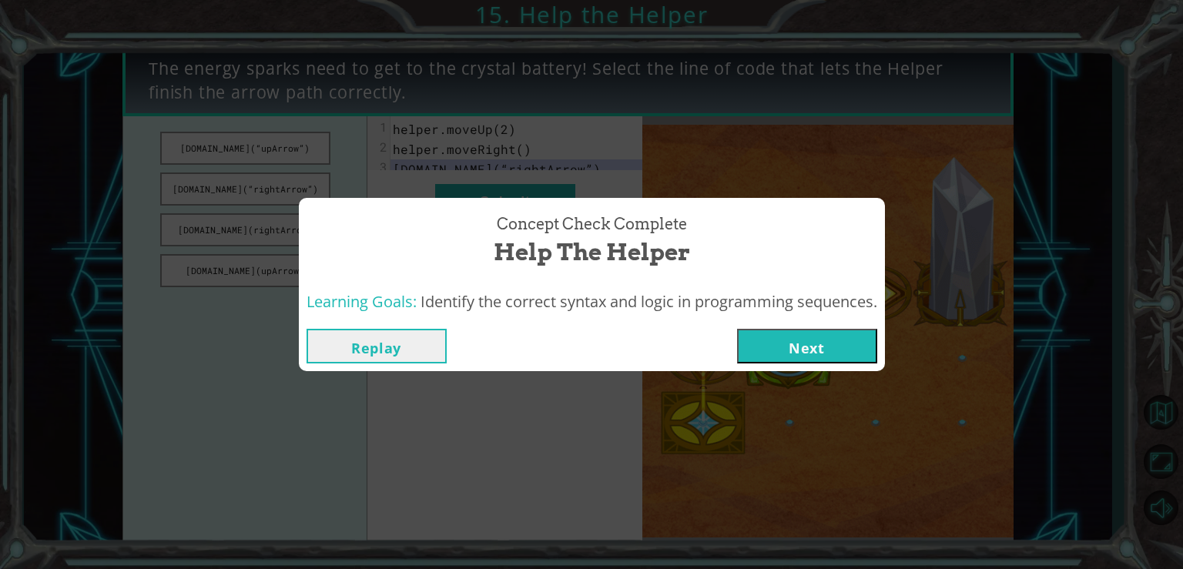
click at [814, 333] on button "Next" at bounding box center [807, 346] width 140 height 35
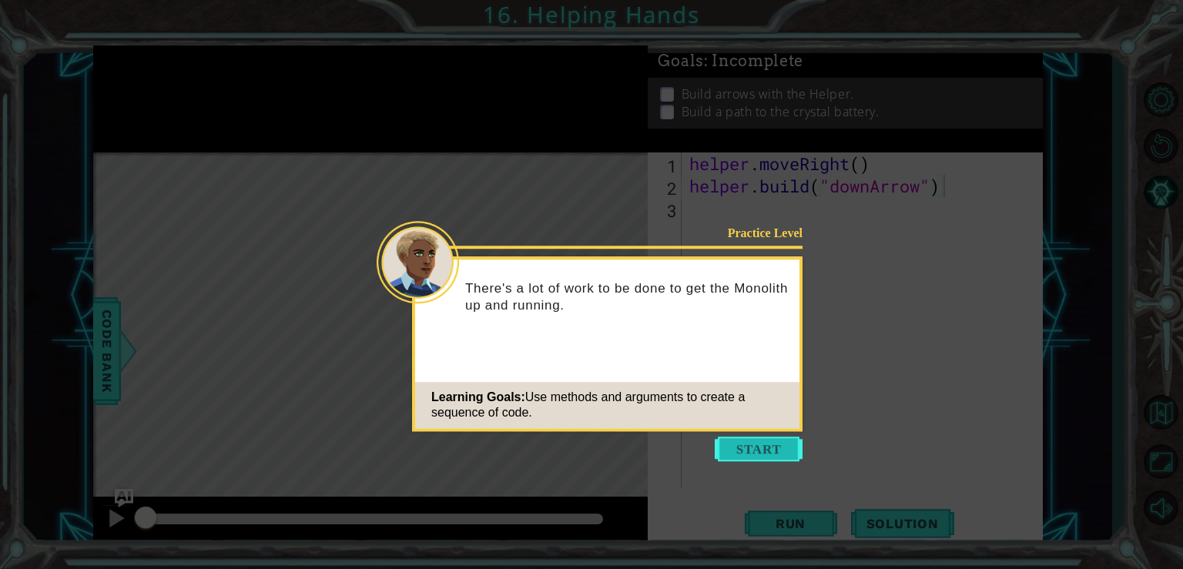
click at [765, 449] on button "Start" at bounding box center [759, 449] width 88 height 25
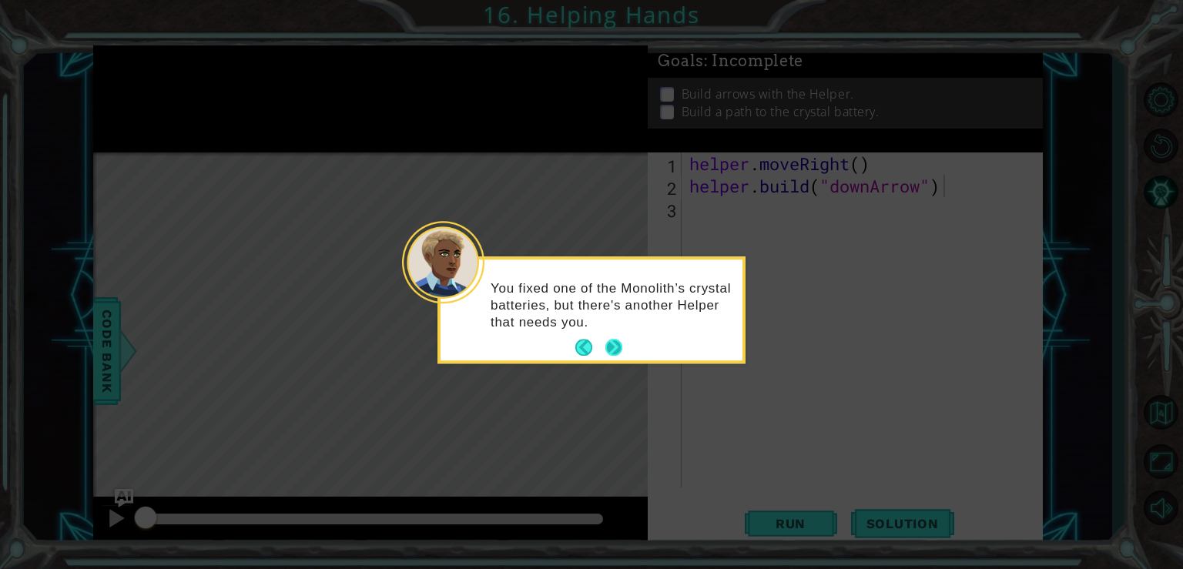
click at [613, 344] on button "Next" at bounding box center [614, 348] width 18 height 18
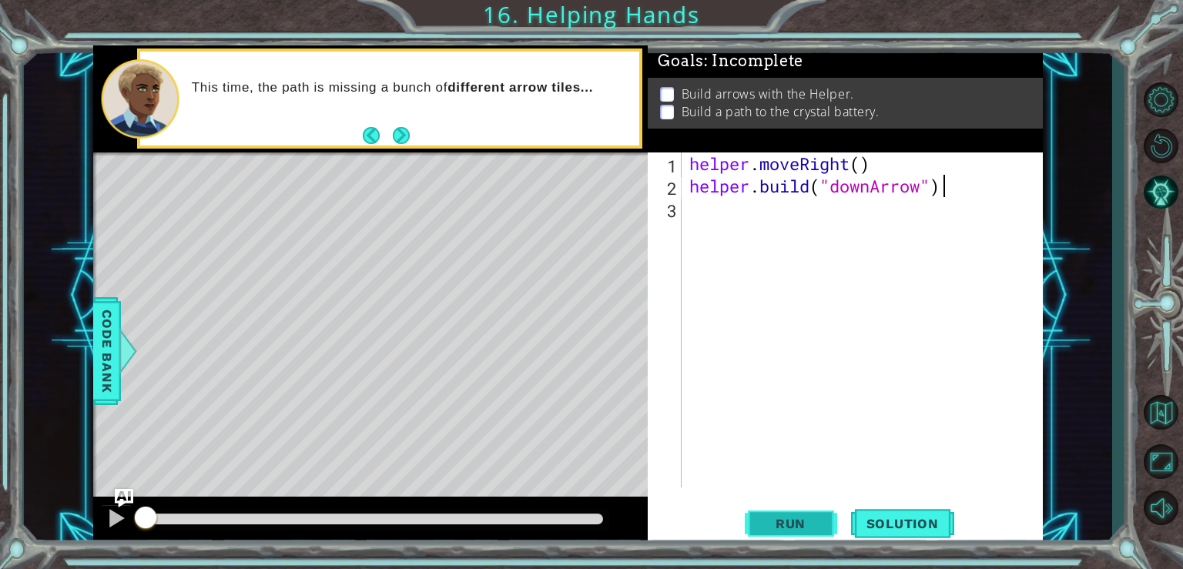
click at [782, 518] on span "Run" at bounding box center [790, 523] width 61 height 15
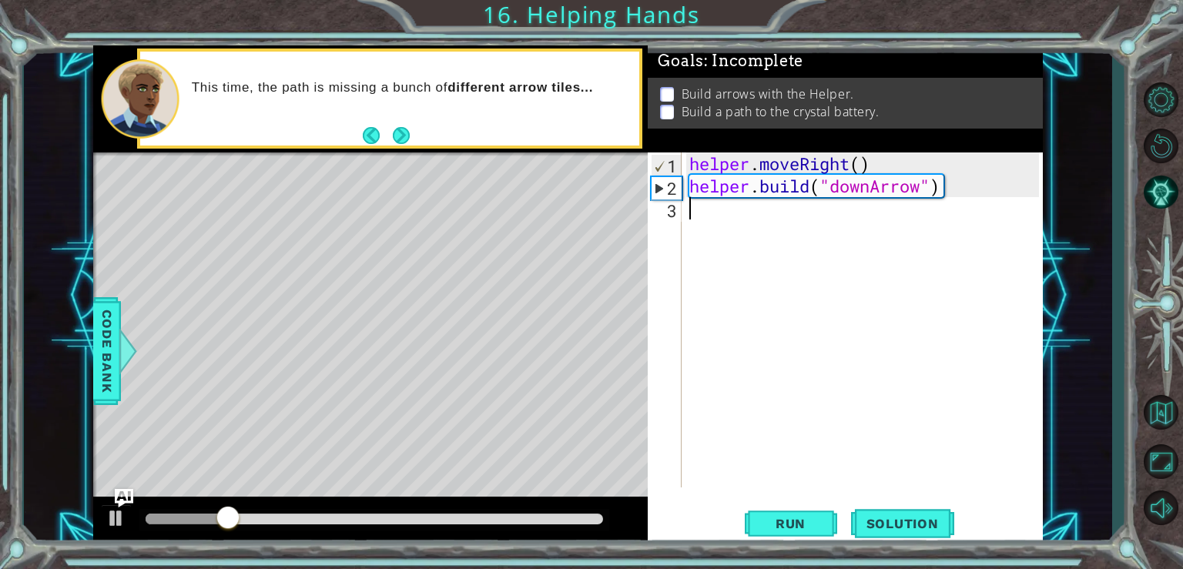
click at [696, 216] on div "helper . moveRight ( ) helper . build ( "downArrow" )" at bounding box center [866, 342] width 360 height 380
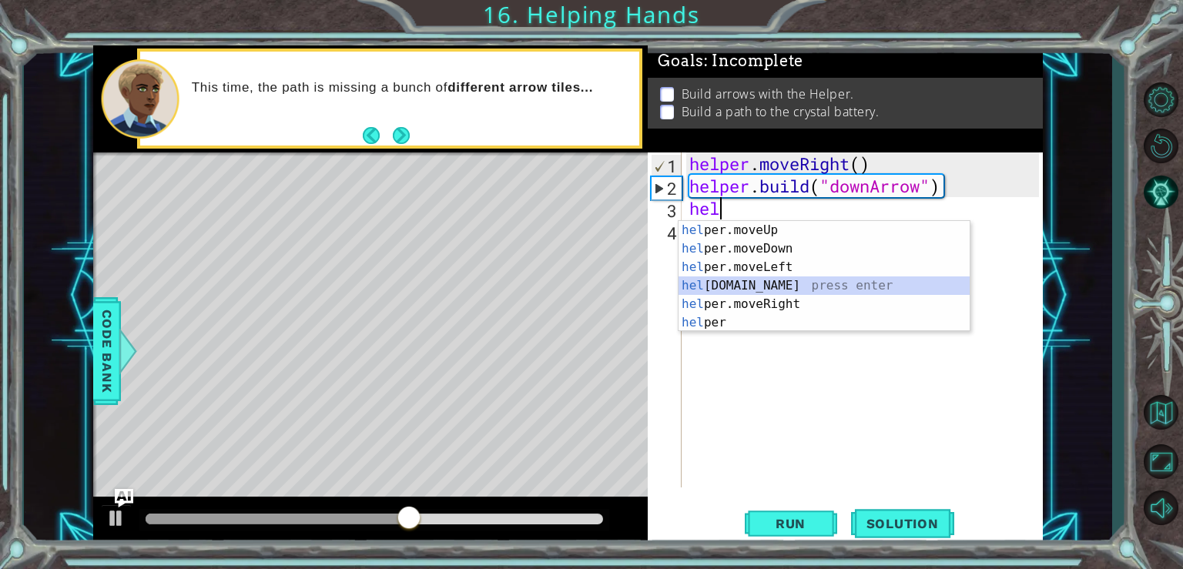
click at [745, 286] on div "hel per.moveUp press enter hel per.moveDown press enter hel per.moveLeft press …" at bounding box center [823, 295] width 291 height 148
type textarea "[DOMAIN_NAME]("rightArrow")"
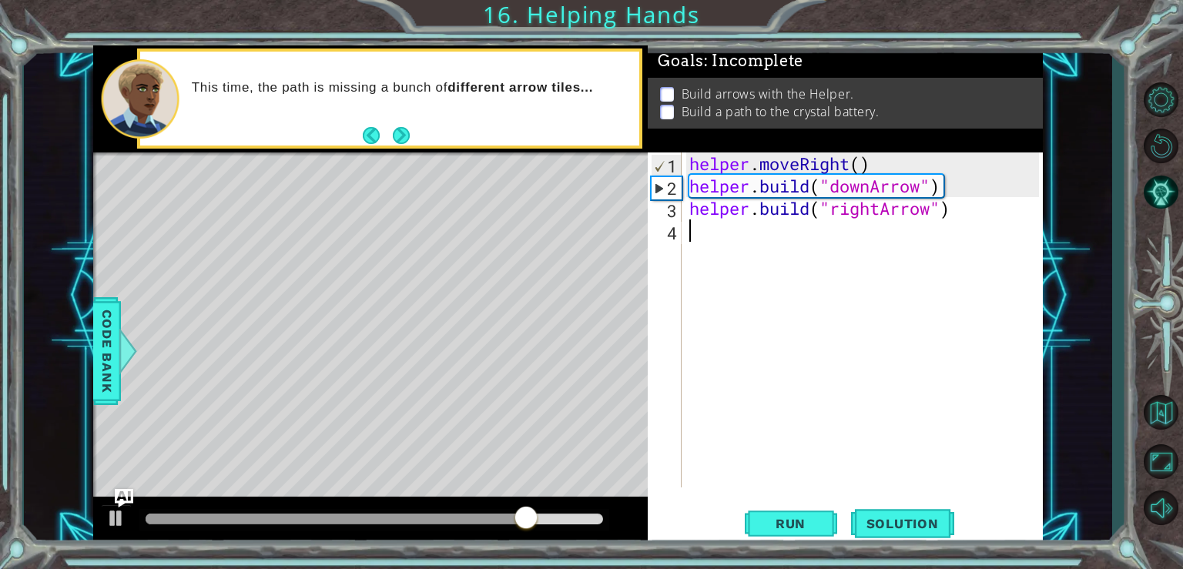
click at [728, 238] on div "helper . moveRight ( ) helper . build ( "downArrow" ) helper . build ( "rightAr…" at bounding box center [866, 342] width 360 height 380
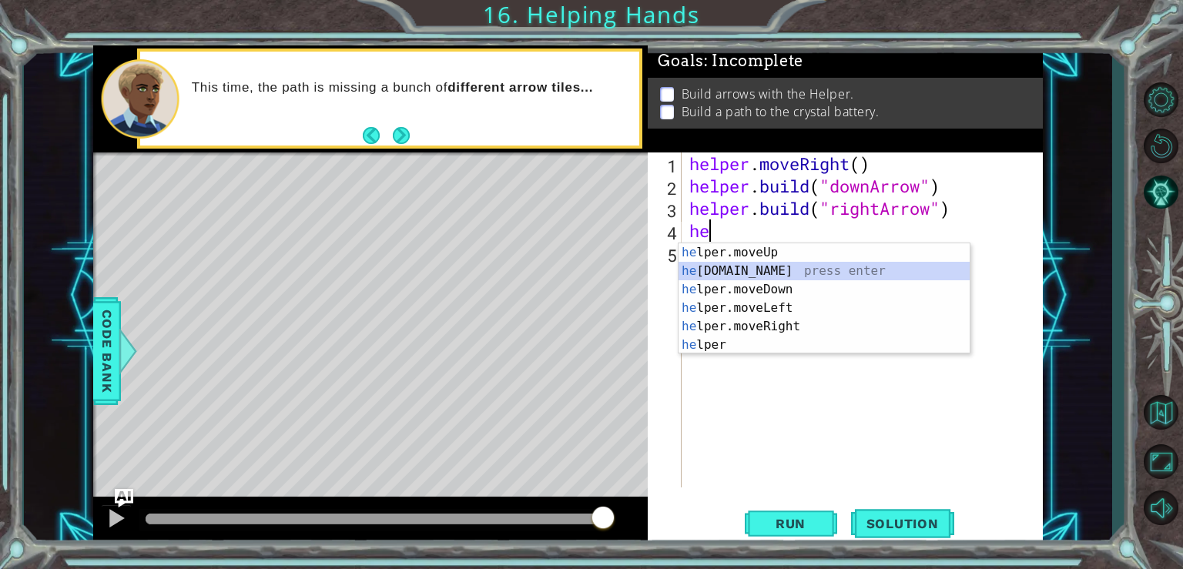
click at [727, 267] on div "he lper.moveUp press enter he [DOMAIN_NAME] press enter he lper.moveDown press …" at bounding box center [823, 317] width 291 height 148
type textarea "[DOMAIN_NAME]("rightArrow")"
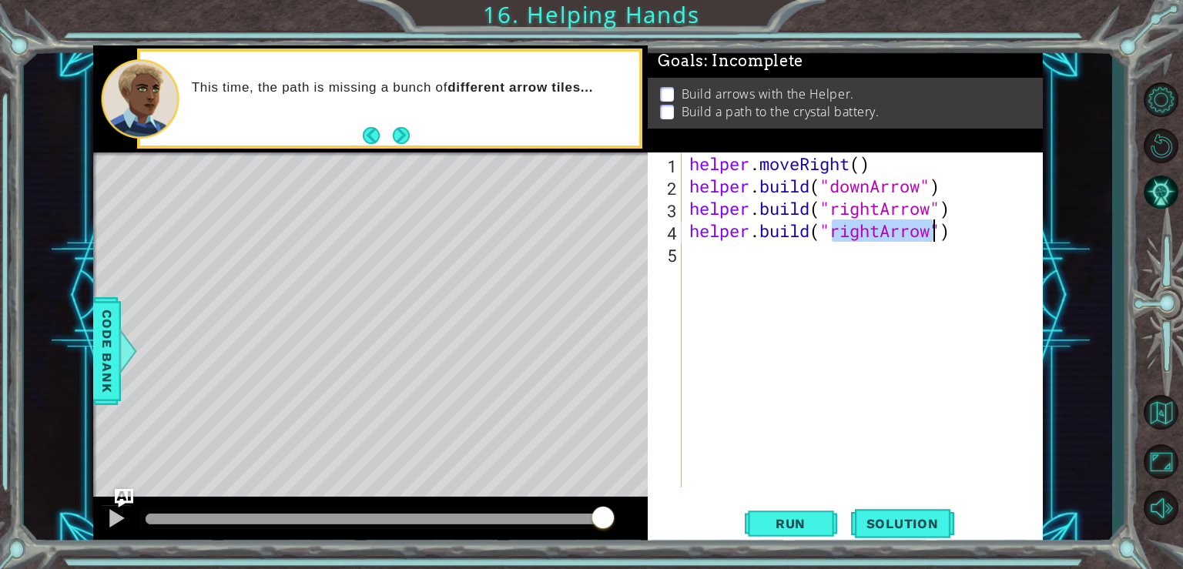
click at [718, 249] on div "helper . moveRight ( ) helper . build ( "downArrow" ) helper . build ( "rightAr…" at bounding box center [866, 342] width 360 height 380
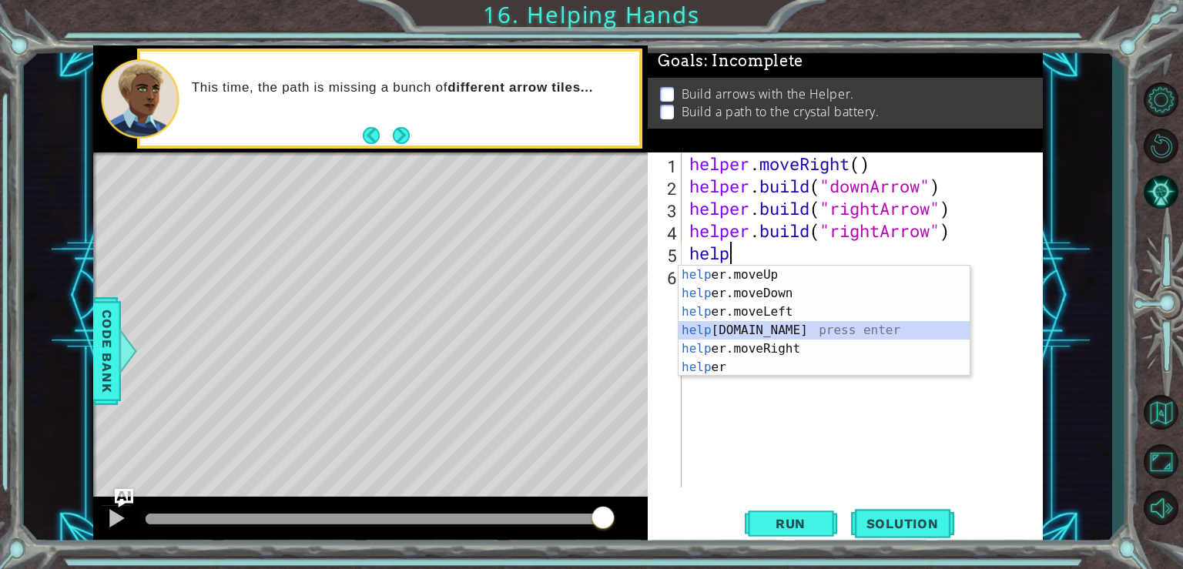
click at [776, 326] on div "help er.moveUp press enter help er.moveDown press enter help er.moveLeft press …" at bounding box center [823, 340] width 291 height 148
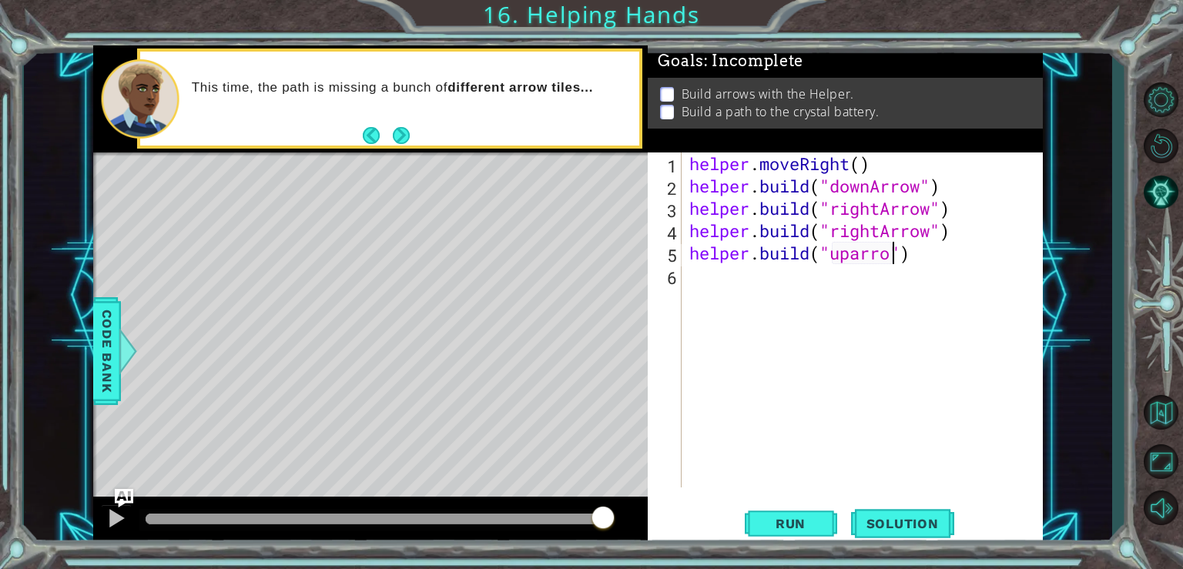
scroll to position [0, 9]
click at [789, 529] on span "Run" at bounding box center [790, 523] width 61 height 15
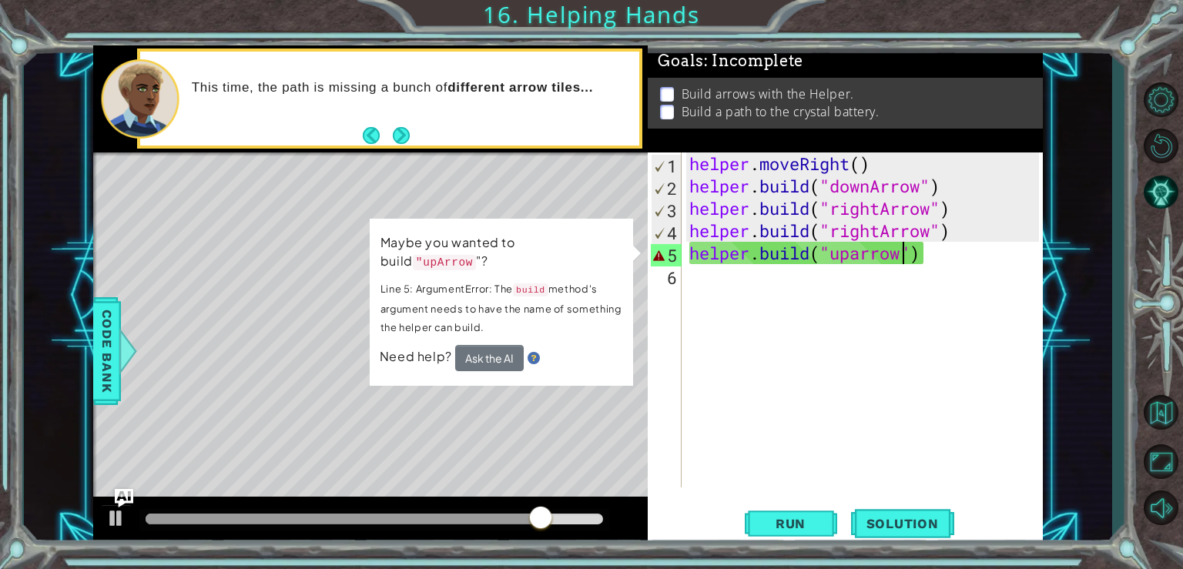
click at [683, 343] on div "[DOMAIN_NAME]("uparrow") 1 2 3 4 5 6 helper . moveRight ( ) helper . build ( "d…" at bounding box center [843, 319] width 390 height 335
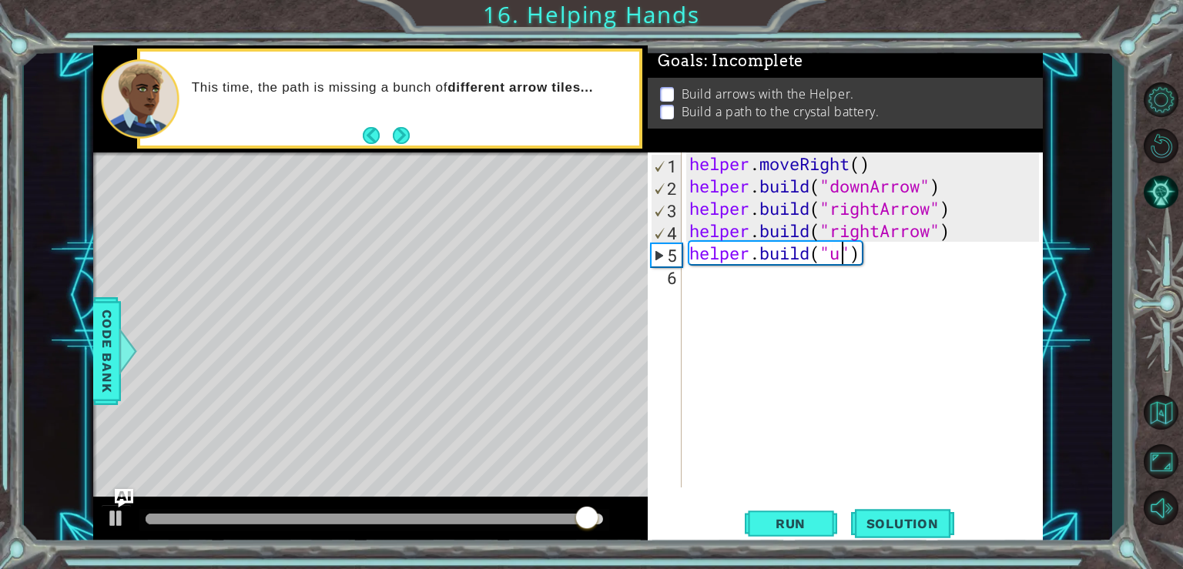
scroll to position [0, 6]
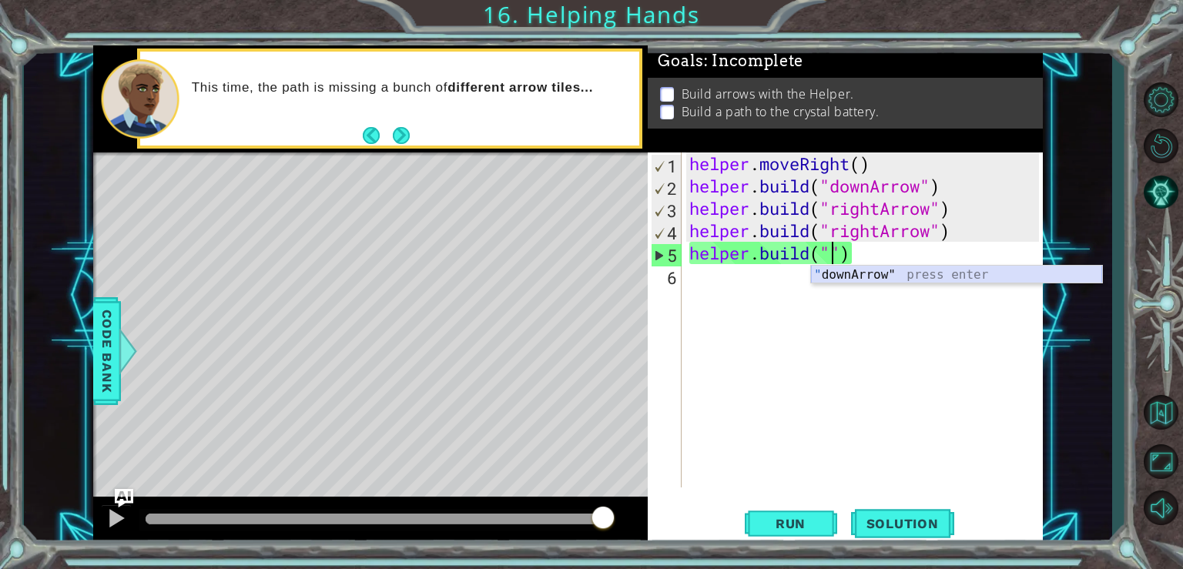
click at [848, 270] on div "" downArrow" press enter" at bounding box center [956, 293] width 291 height 55
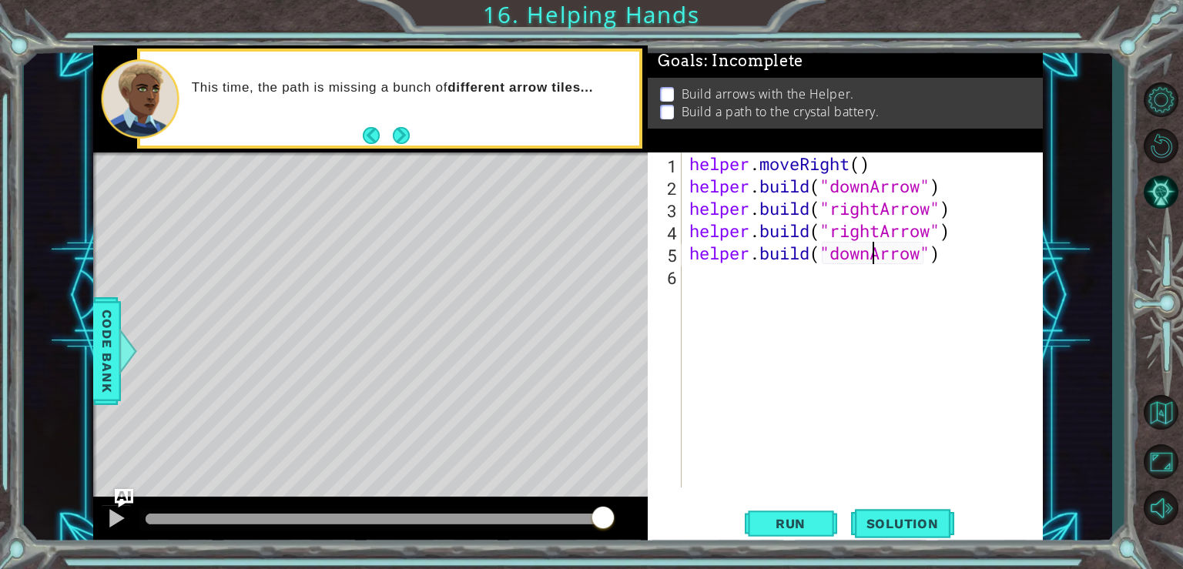
click at [872, 255] on div "helper . moveRight ( ) helper . build ( "downArrow" ) helper . build ( "rightAr…" at bounding box center [866, 342] width 360 height 380
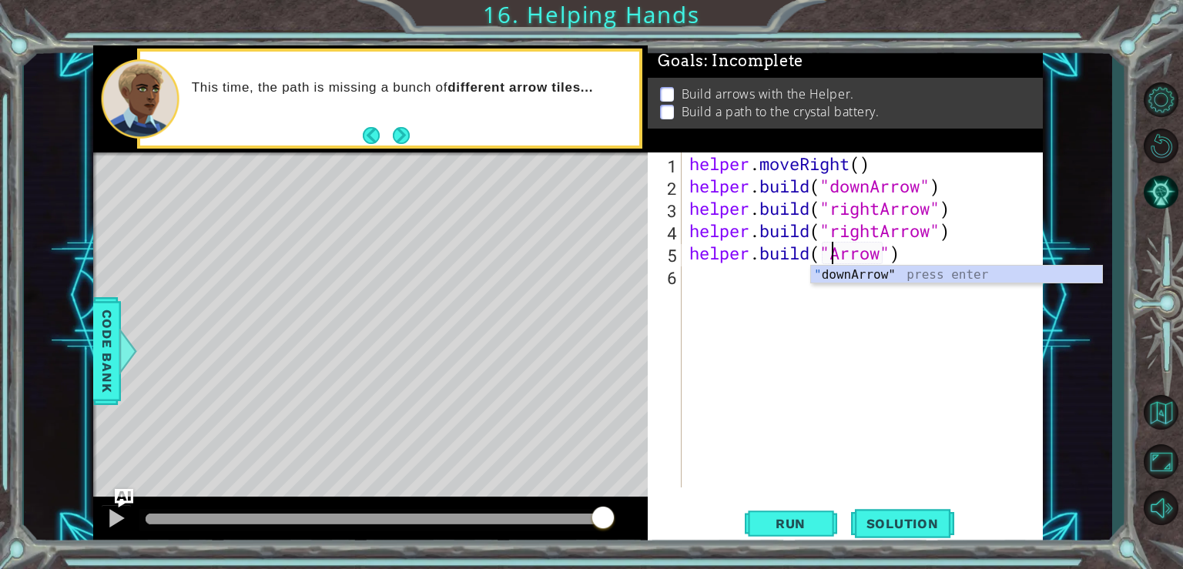
scroll to position [0, 7]
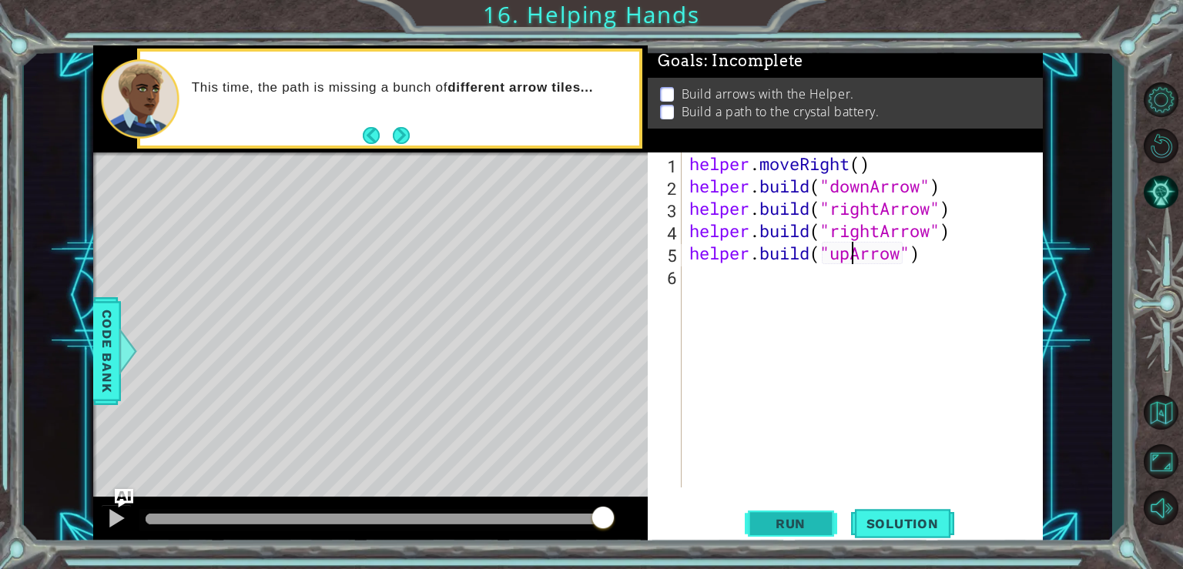
click at [796, 523] on span "Run" at bounding box center [790, 523] width 61 height 15
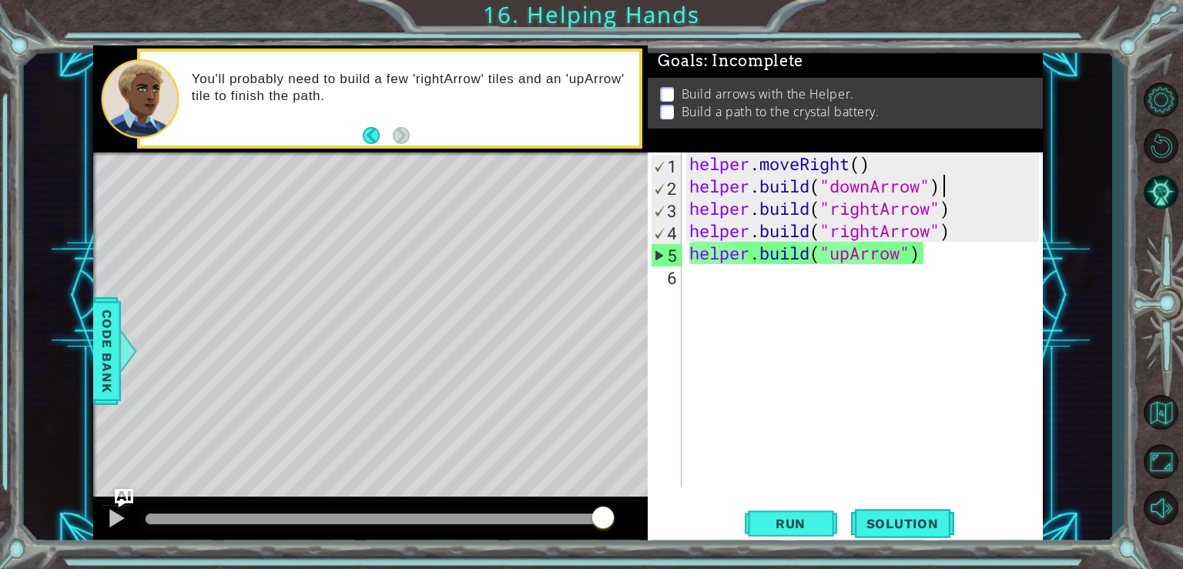
click at [947, 182] on div "helper . moveRight ( ) helper . build ( "downArrow" ) helper . build ( "rightAr…" at bounding box center [866, 342] width 360 height 380
type textarea "[DOMAIN_NAME]("downArrow")"
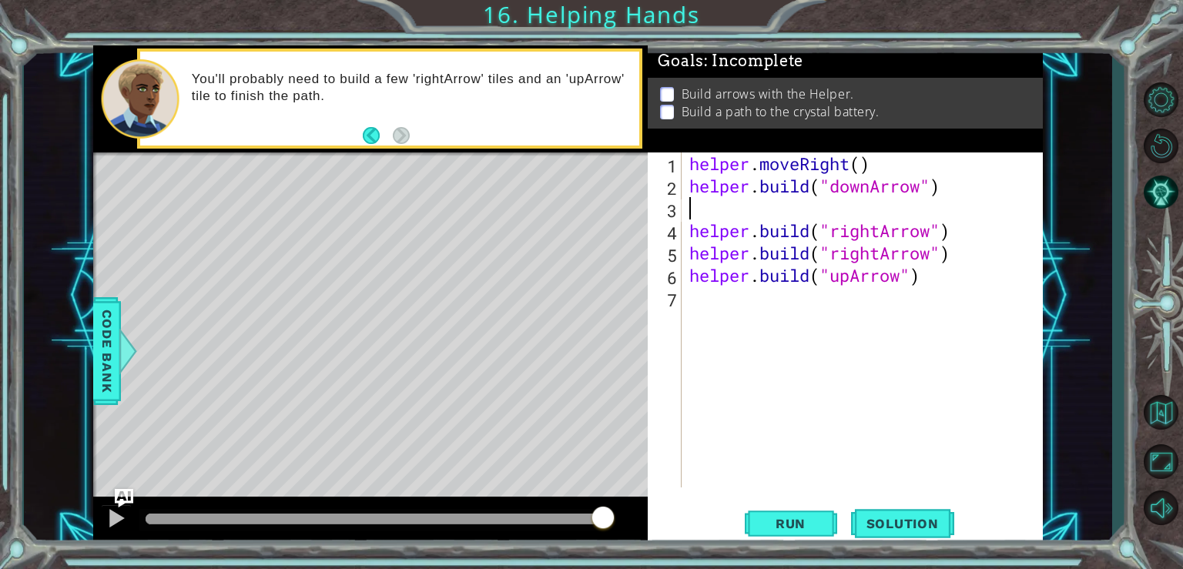
scroll to position [0, 0]
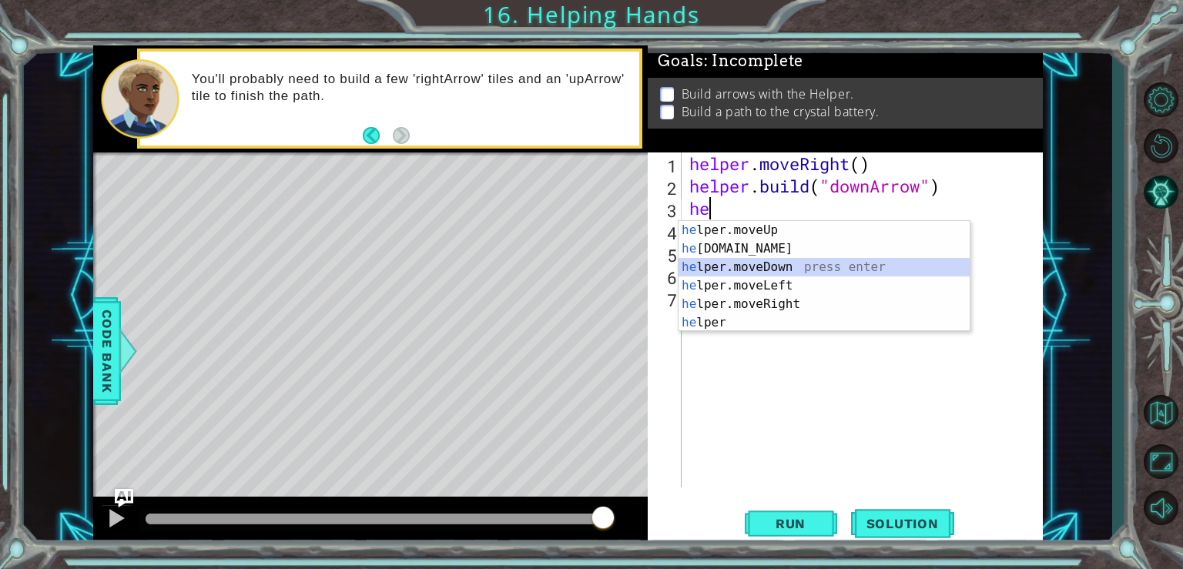
click at [762, 267] on div "he lper.moveUp press enter he [DOMAIN_NAME] press enter he lper.moveDown press …" at bounding box center [823, 295] width 291 height 148
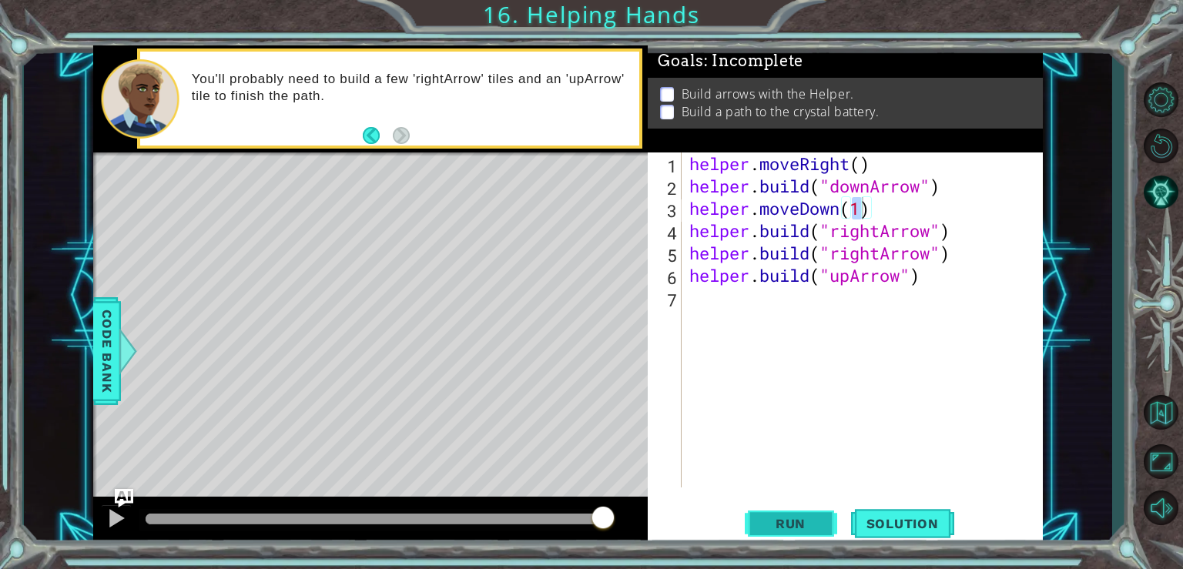
click at [807, 517] on span "Run" at bounding box center [790, 523] width 61 height 15
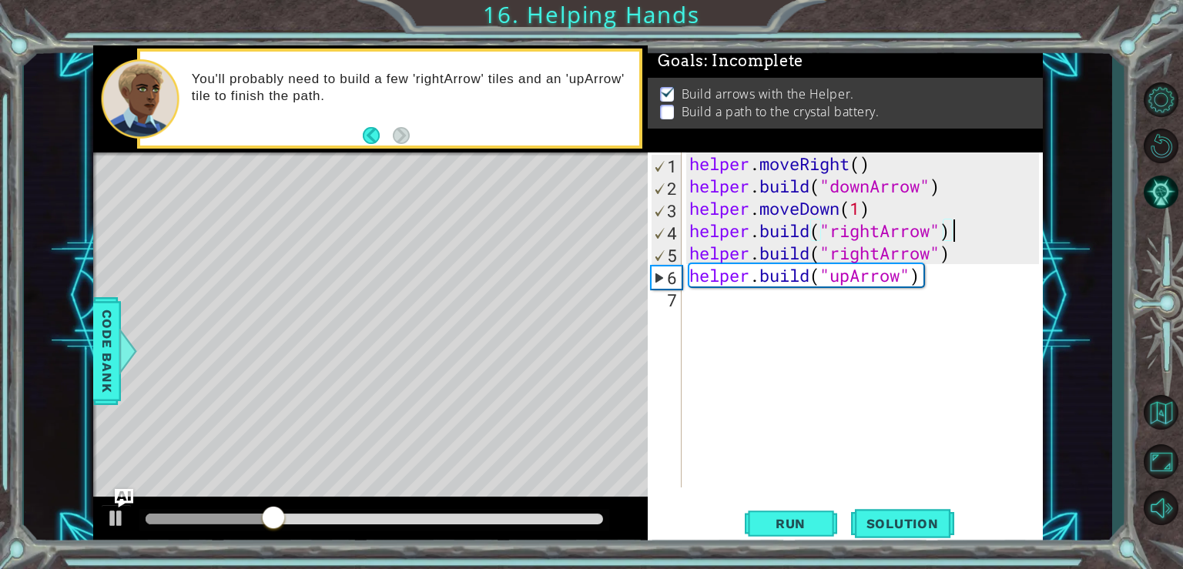
click at [977, 233] on div "helper . moveRight ( ) helper . build ( "downArrow" ) helper . moveDown ( 1 ) h…" at bounding box center [866, 342] width 360 height 380
type textarea "[DOMAIN_NAME]("rightArrow")"
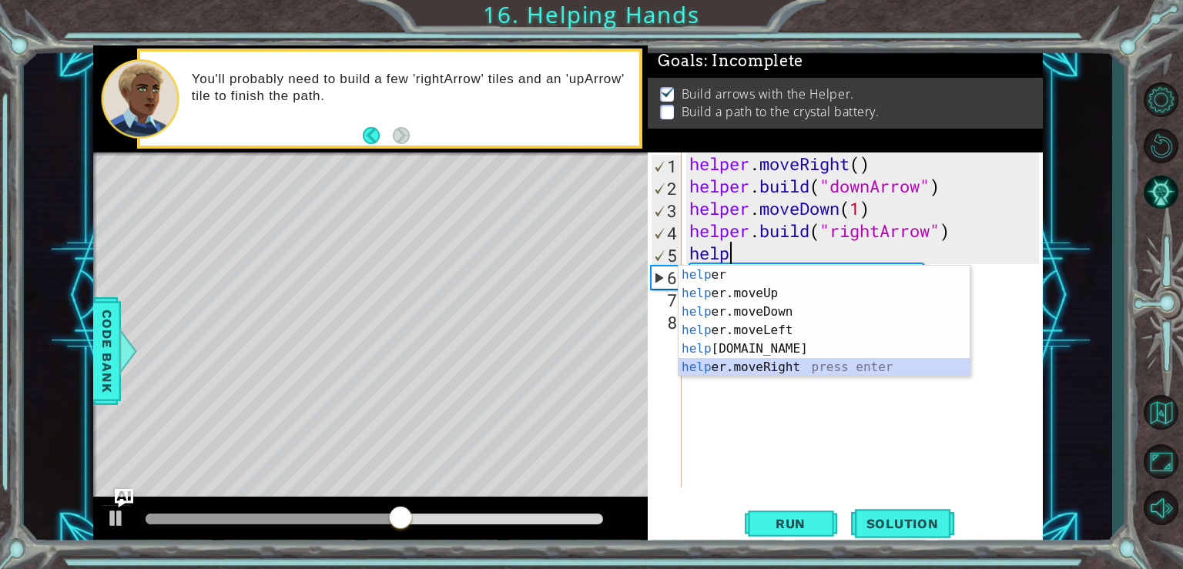
click at [806, 368] on div "help er press enter help er.moveUp press enter help er.moveDown press enter hel…" at bounding box center [823, 340] width 291 height 148
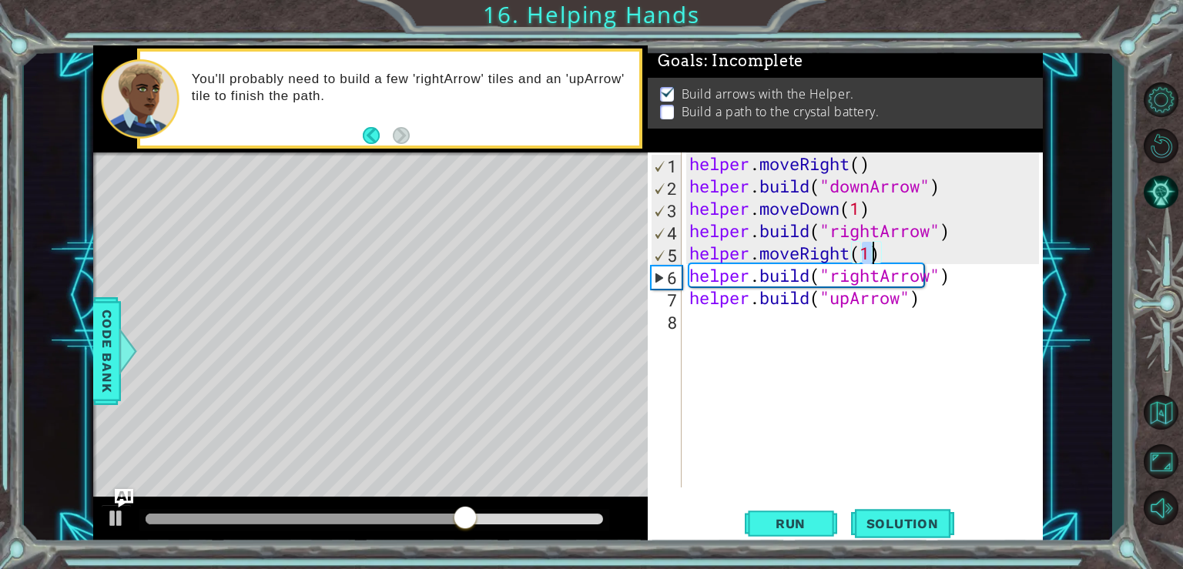
click at [971, 276] on div "helper . moveRight ( ) helper . build ( "downArrow" ) helper . moveDown ( 1 ) h…" at bounding box center [866, 342] width 360 height 380
type textarea "[DOMAIN_NAME]("rightArrow")"
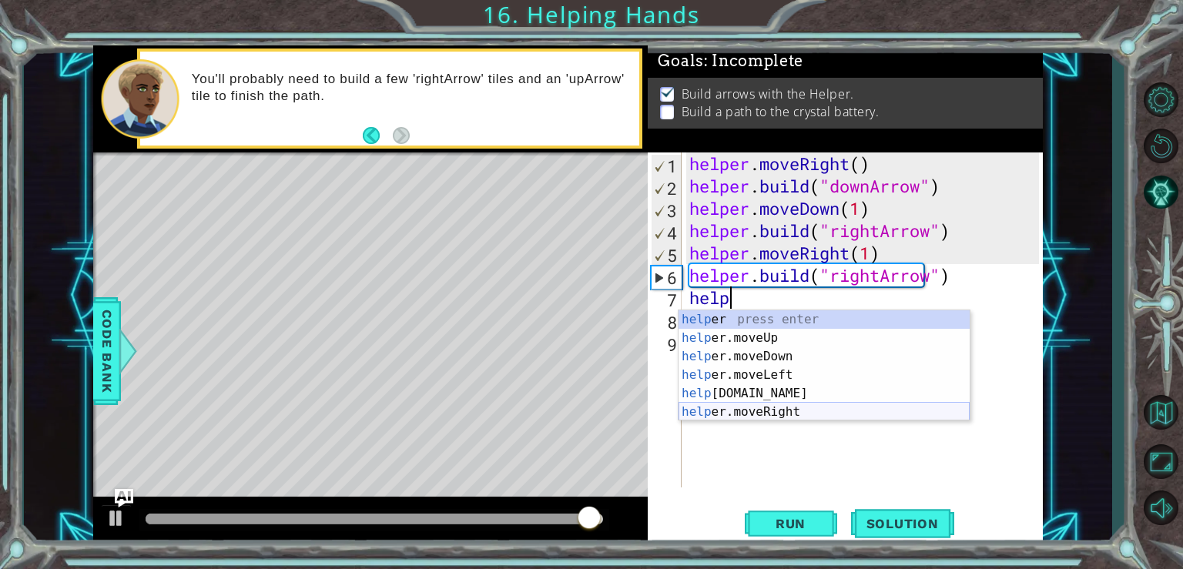
click at [755, 411] on div "help er press enter help er.moveUp press enter help er.moveDown press enter hel…" at bounding box center [823, 384] width 291 height 148
type textarea "helper.moveRight(1)"
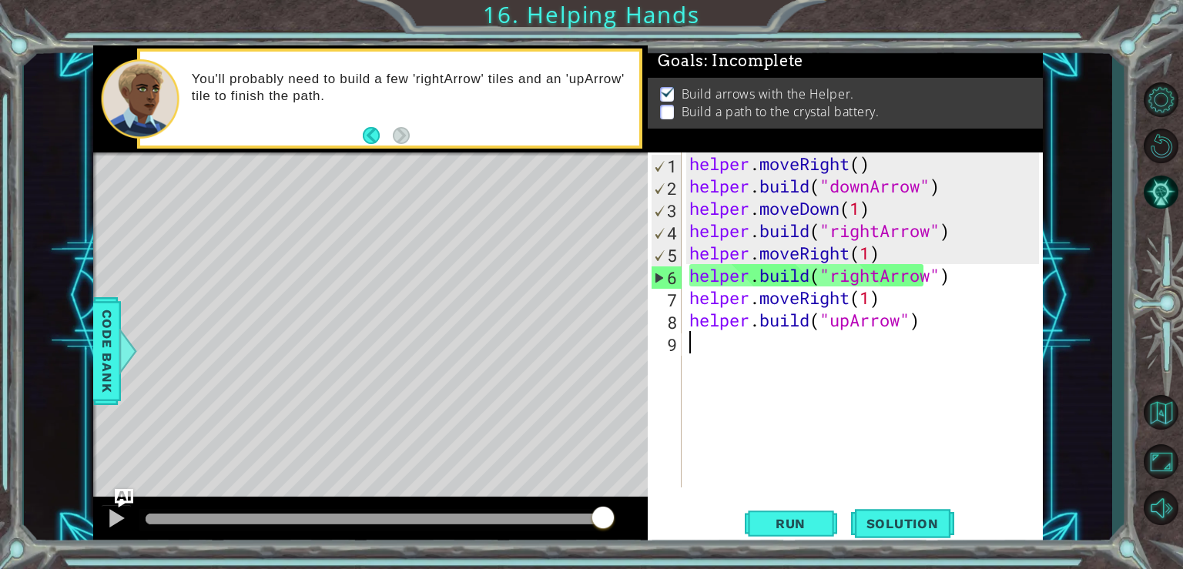
click at [725, 347] on div "helper . moveRight ( ) helper . build ( "downArrow" ) helper . moveDown ( 1 ) h…" at bounding box center [866, 342] width 360 height 380
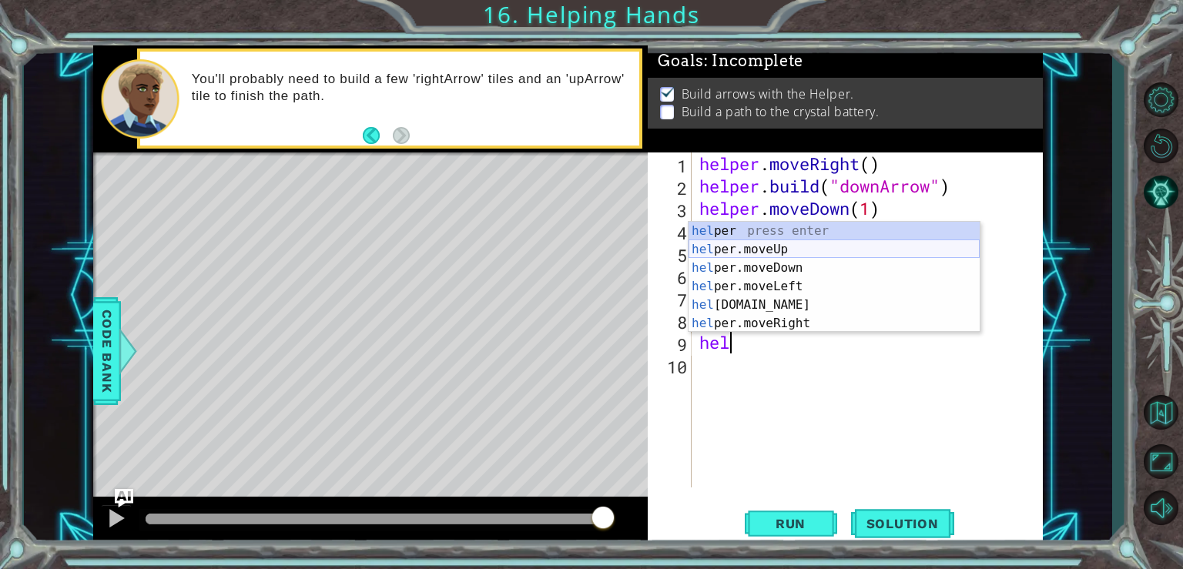
click at [777, 248] on div "hel per press enter hel per.moveUp press enter [GEOGRAPHIC_DATA] per.moveDown p…" at bounding box center [833, 296] width 291 height 148
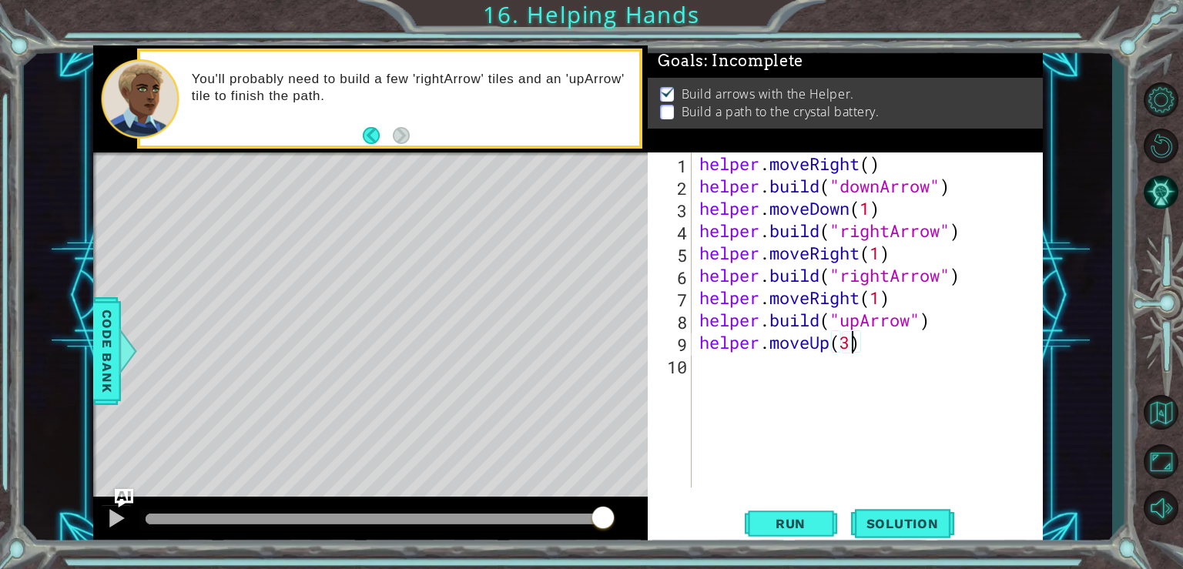
scroll to position [0, 6]
type textarea "helper.moveUp(3)"
drag, startPoint x: 782, startPoint y: 524, endPoint x: 783, endPoint y: 511, distance: 13.9
click at [783, 524] on span "Run" at bounding box center [790, 523] width 61 height 15
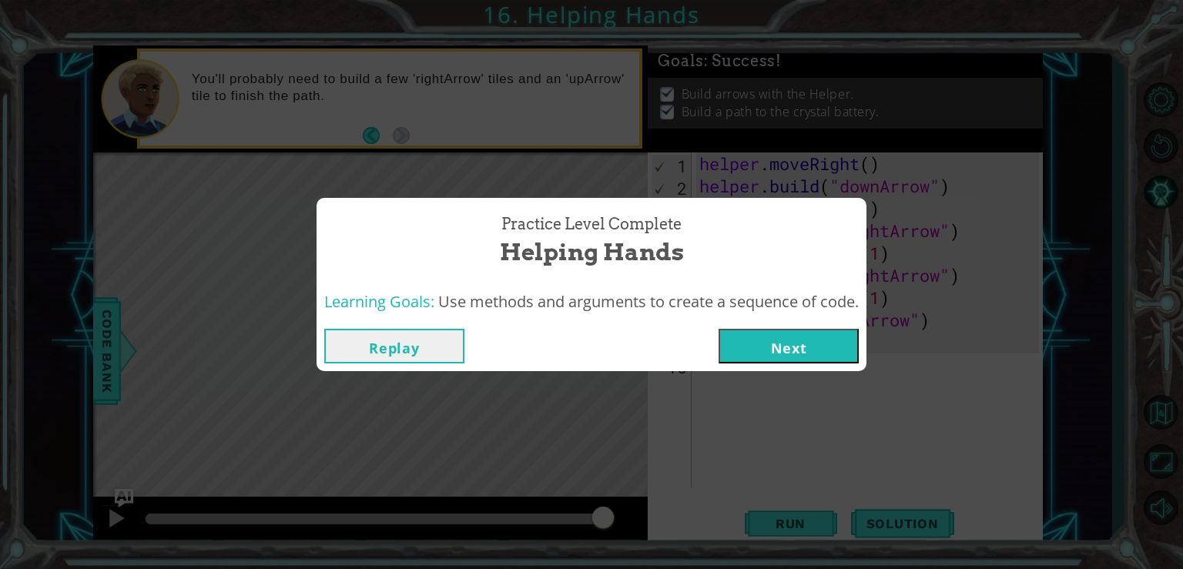
click at [800, 341] on button "Next" at bounding box center [789, 346] width 140 height 35
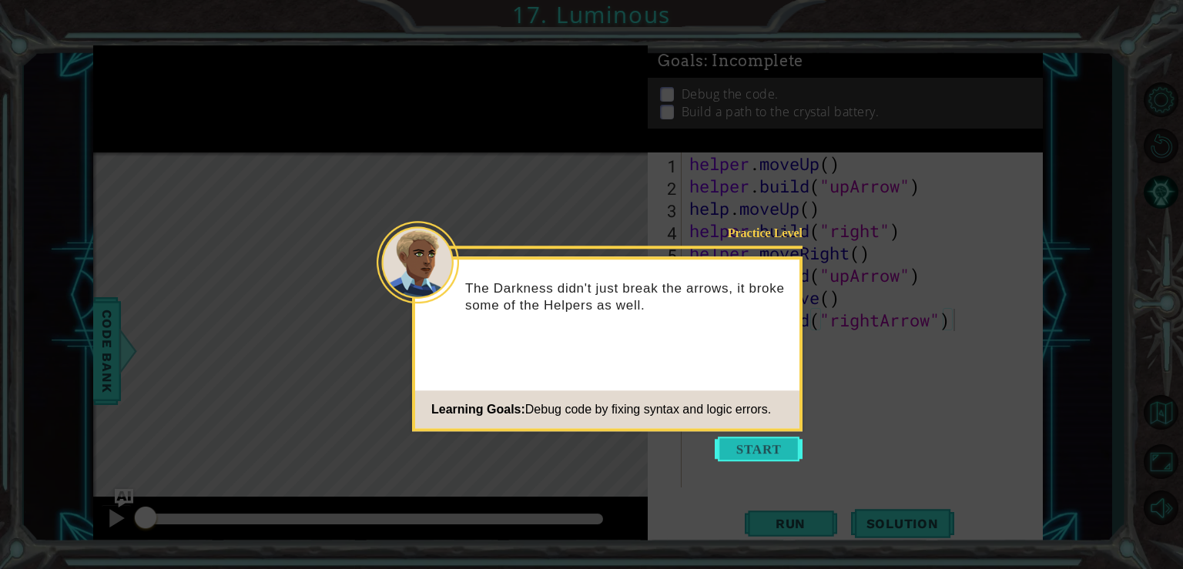
click at [769, 454] on button "Start" at bounding box center [759, 449] width 88 height 25
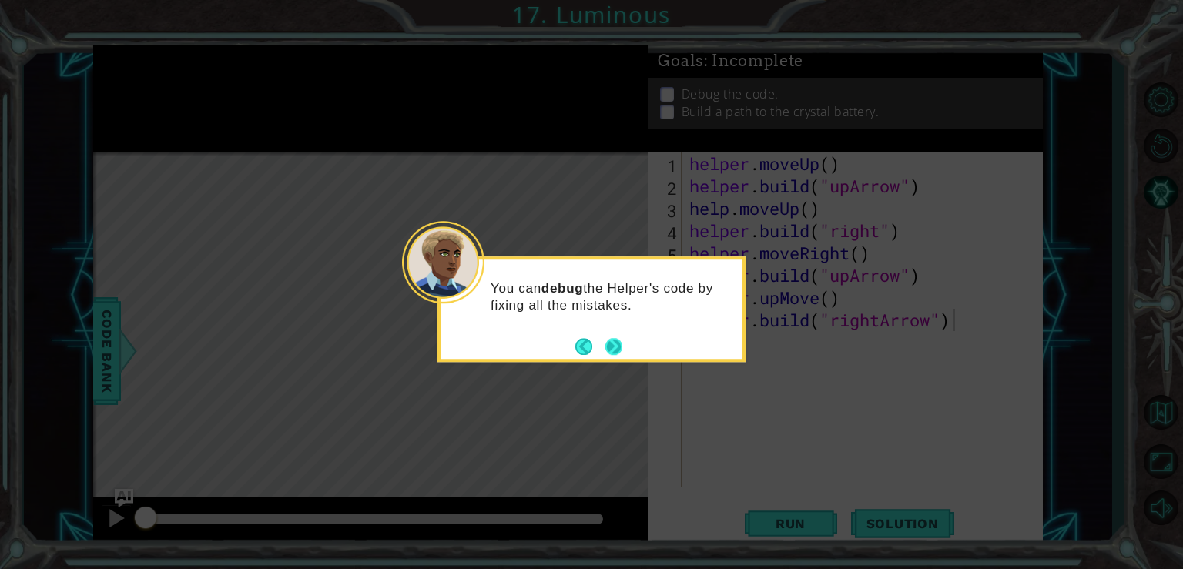
click at [620, 344] on button "Next" at bounding box center [613, 346] width 17 height 17
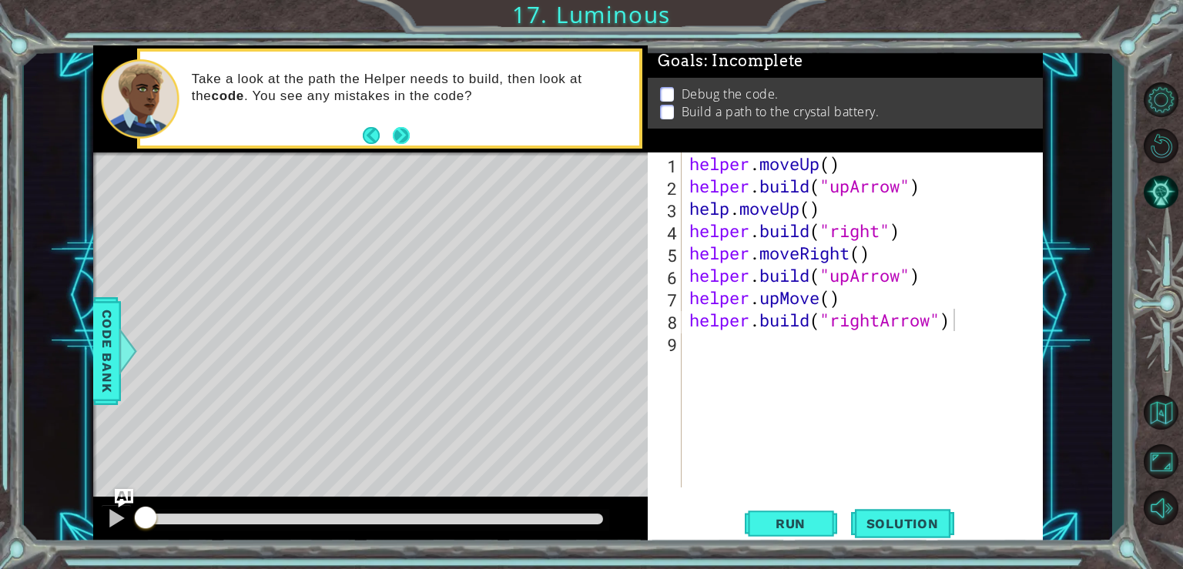
click at [393, 132] on button "Next" at bounding box center [401, 135] width 17 height 17
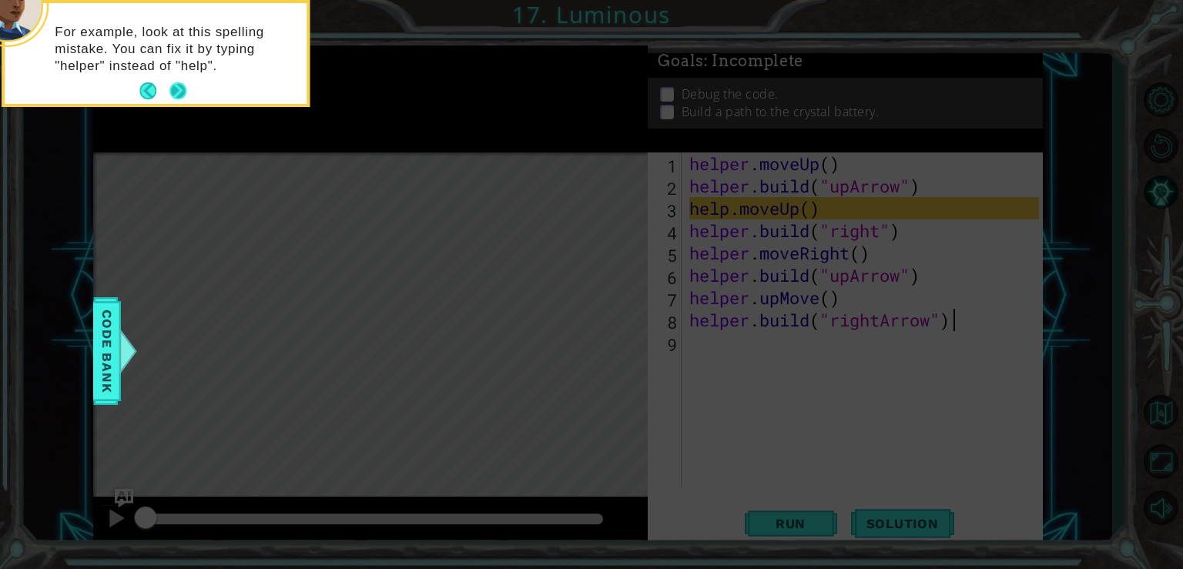
click at [175, 89] on button "Next" at bounding box center [177, 90] width 17 height 17
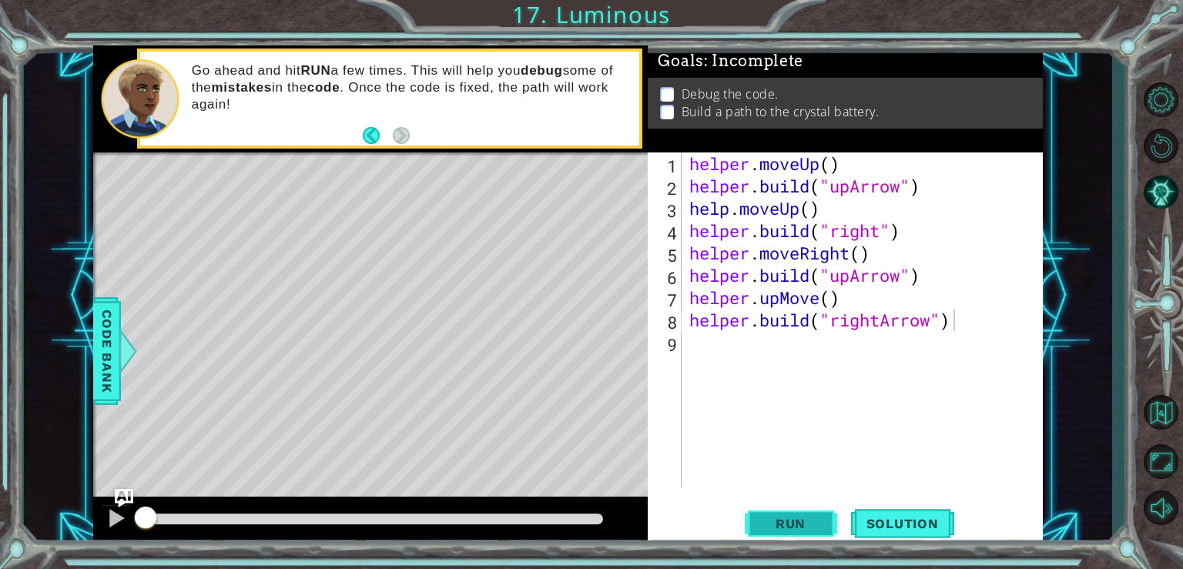
click at [781, 523] on span "Run" at bounding box center [790, 523] width 61 height 15
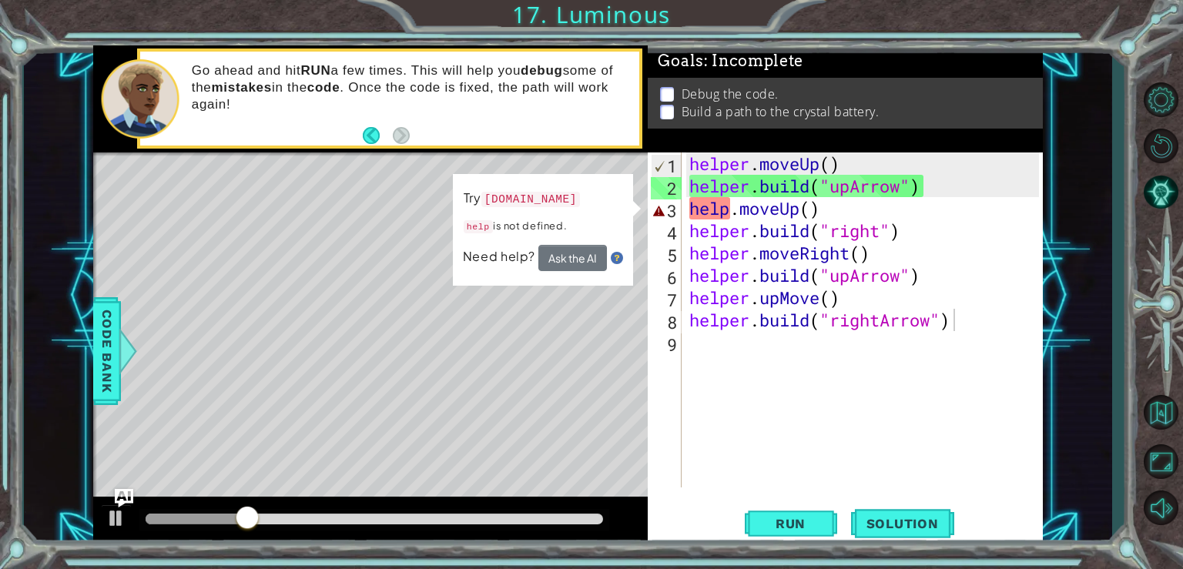
click at [561, 203] on code "[DOMAIN_NAME]" at bounding box center [530, 199] width 99 height 15
click at [725, 206] on div "helper . moveUp ( ) helper . build ( "upArrow" ) help . moveUp ( ) helper . bui…" at bounding box center [866, 342] width 360 height 380
click at [728, 206] on div "helper . moveUp ( ) helper . build ( "upArrow" ) help . moveUp ( ) helper . bui…" at bounding box center [866, 342] width 360 height 380
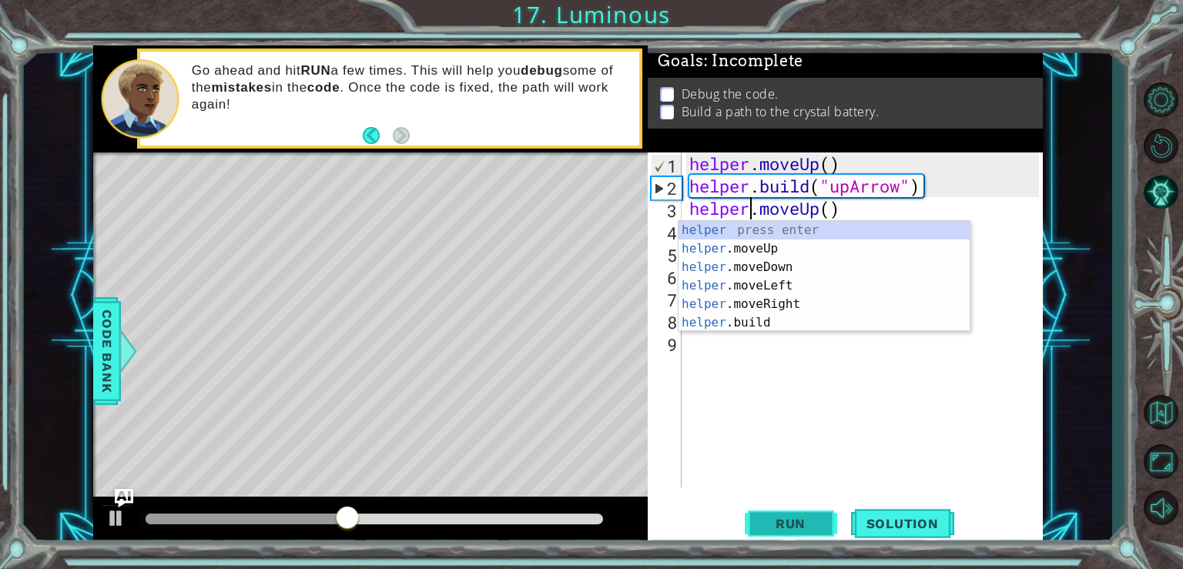
click at [774, 521] on span "Run" at bounding box center [790, 523] width 61 height 15
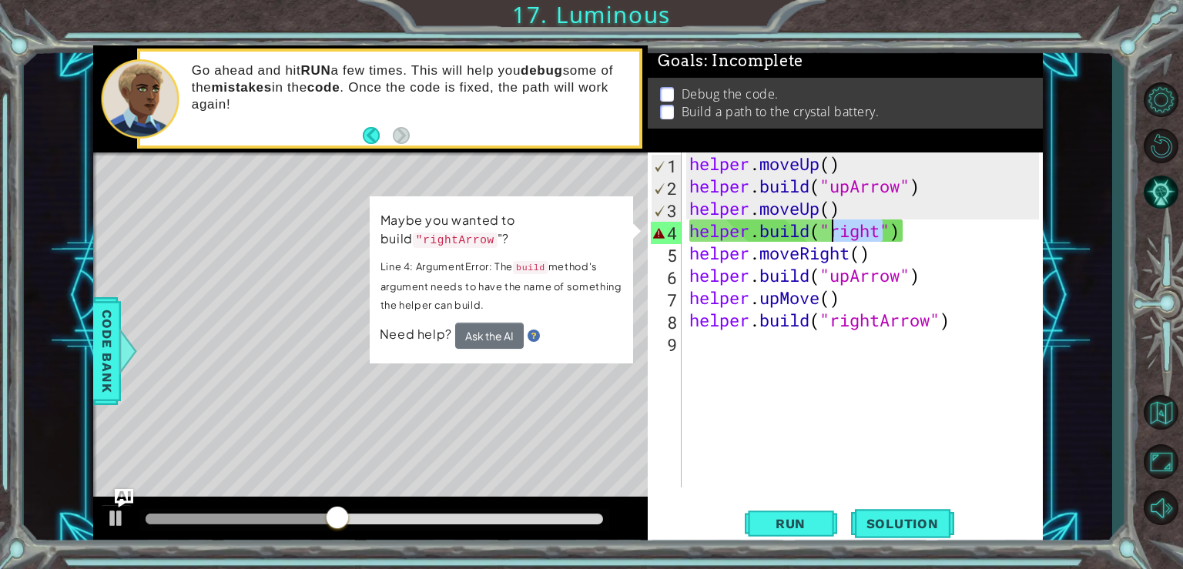
drag, startPoint x: 879, startPoint y: 230, endPoint x: 831, endPoint y: 231, distance: 47.8
click at [831, 231] on div "helper . moveUp ( ) helper . build ( "upArrow" ) helper . moveUp ( ) helper . b…" at bounding box center [866, 342] width 360 height 380
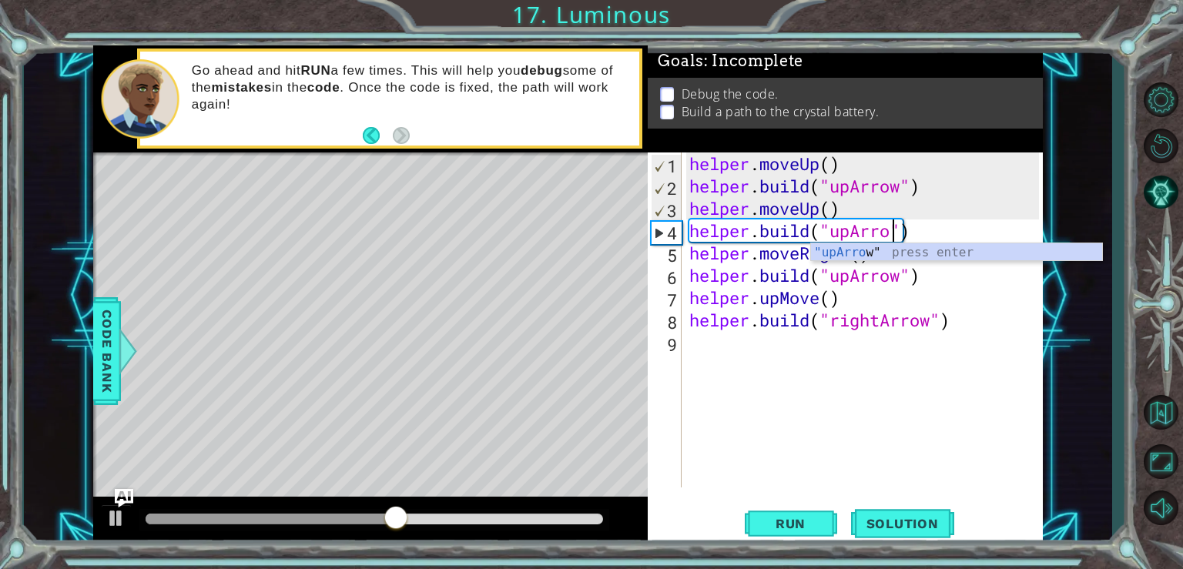
scroll to position [0, 9]
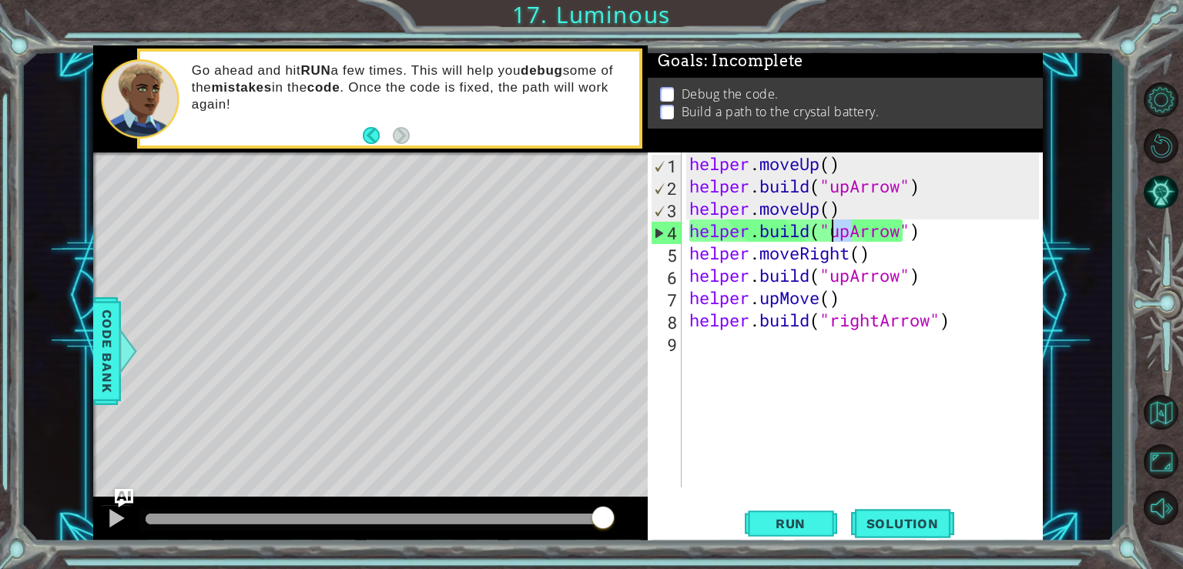
drag, startPoint x: 850, startPoint y: 237, endPoint x: 836, endPoint y: 236, distance: 14.7
click at [836, 236] on div "helper . moveUp ( ) helper . build ( "upArrow" ) helper . moveUp ( ) helper . b…" at bounding box center [866, 342] width 360 height 380
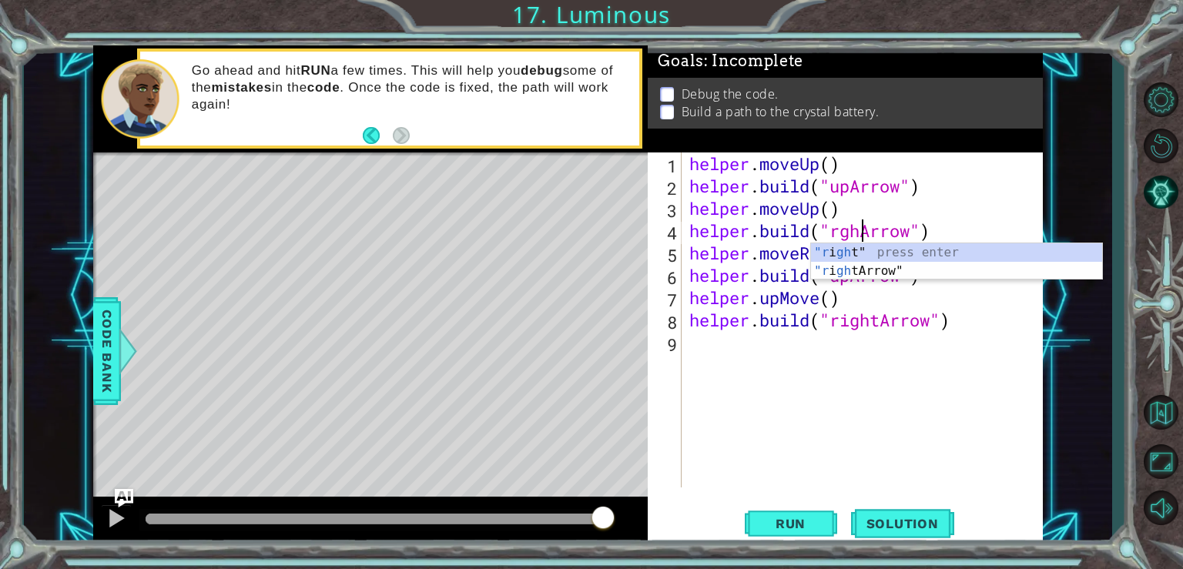
scroll to position [0, 8]
click at [841, 236] on div "helper . moveUp ( ) helper . build ( "upArrow" ) helper . moveUp ( ) helper . b…" at bounding box center [866, 342] width 360 height 380
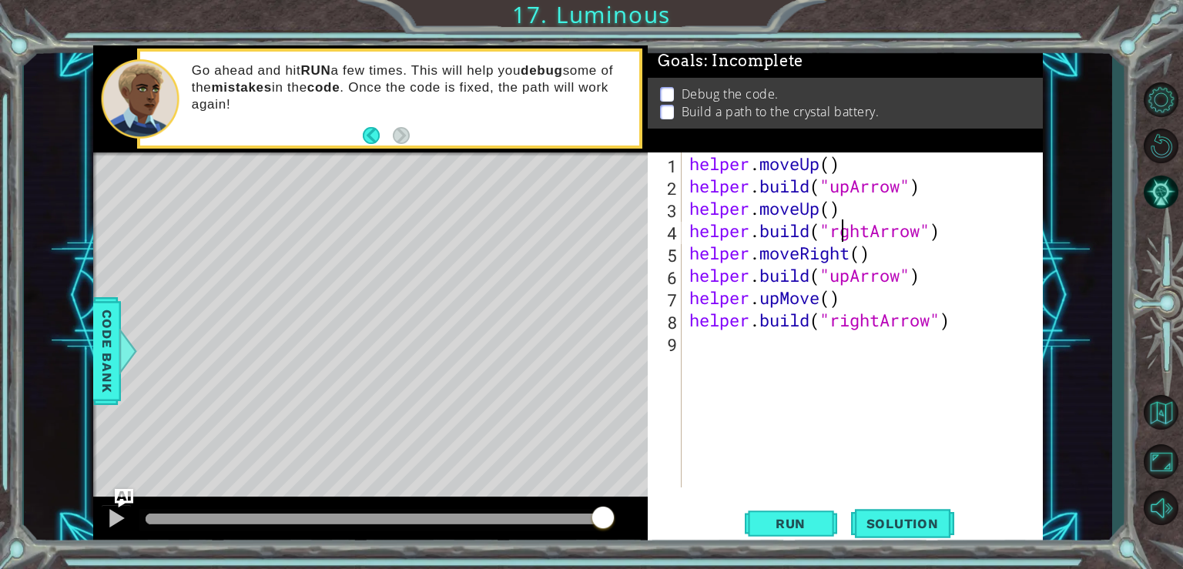
type textarea "[DOMAIN_NAME]("rightArrow")"
click at [925, 412] on div "helper . moveUp ( ) helper . build ( "upArrow" ) helper . moveUp ( ) helper . b…" at bounding box center [866, 342] width 360 height 380
click at [846, 271] on div "helper . moveUp ( ) helper . build ( "upArrow" ) helper . moveUp ( ) helper . b…" at bounding box center [866, 342] width 360 height 380
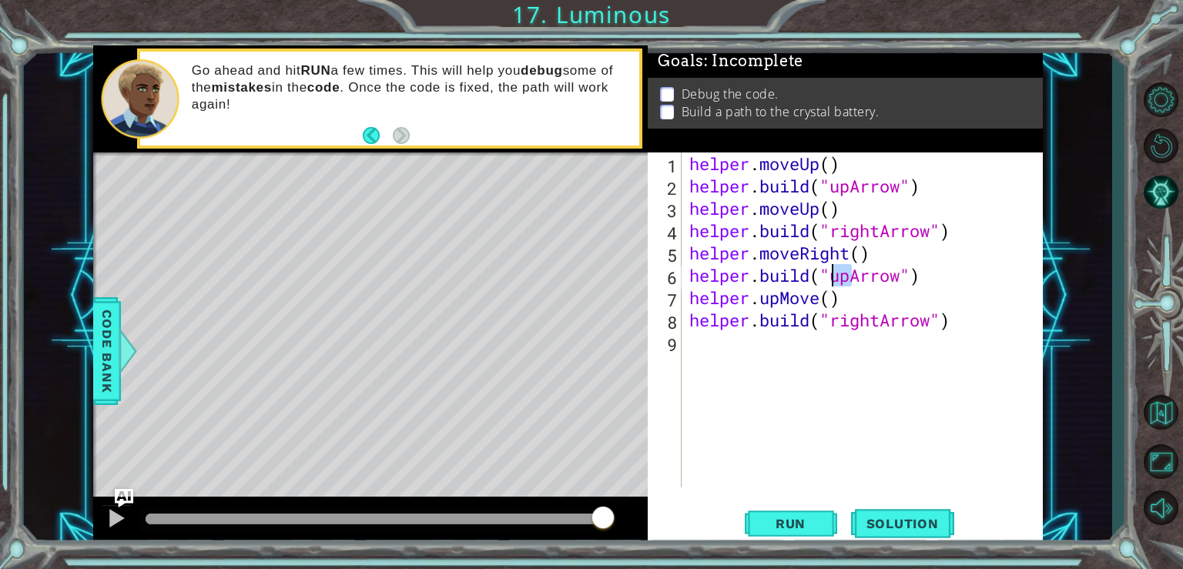
drag, startPoint x: 850, startPoint y: 272, endPoint x: 831, endPoint y: 276, distance: 19.8
click at [831, 276] on div "helper . moveUp ( ) helper . build ( "upArrow" ) helper . moveUp ( ) helper . b…" at bounding box center [866, 342] width 360 height 380
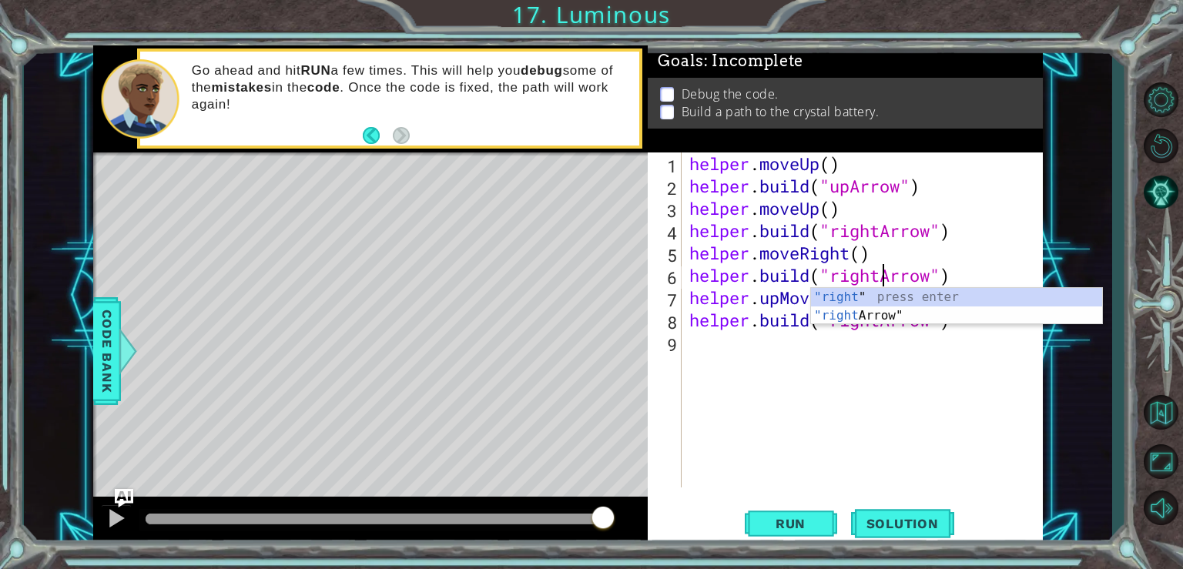
scroll to position [0, 8]
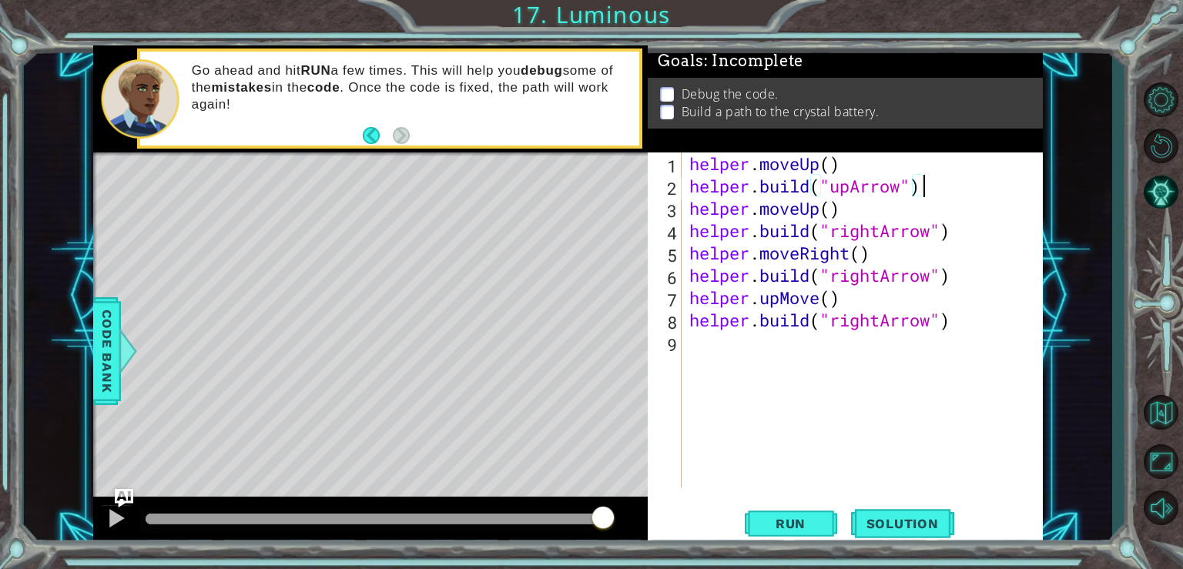
click at [1035, 190] on div "helper . moveUp ( ) helper . build ( "upArrow" ) helper . moveUp ( ) helper . b…" at bounding box center [866, 342] width 360 height 380
click at [786, 522] on span "Run" at bounding box center [790, 523] width 61 height 15
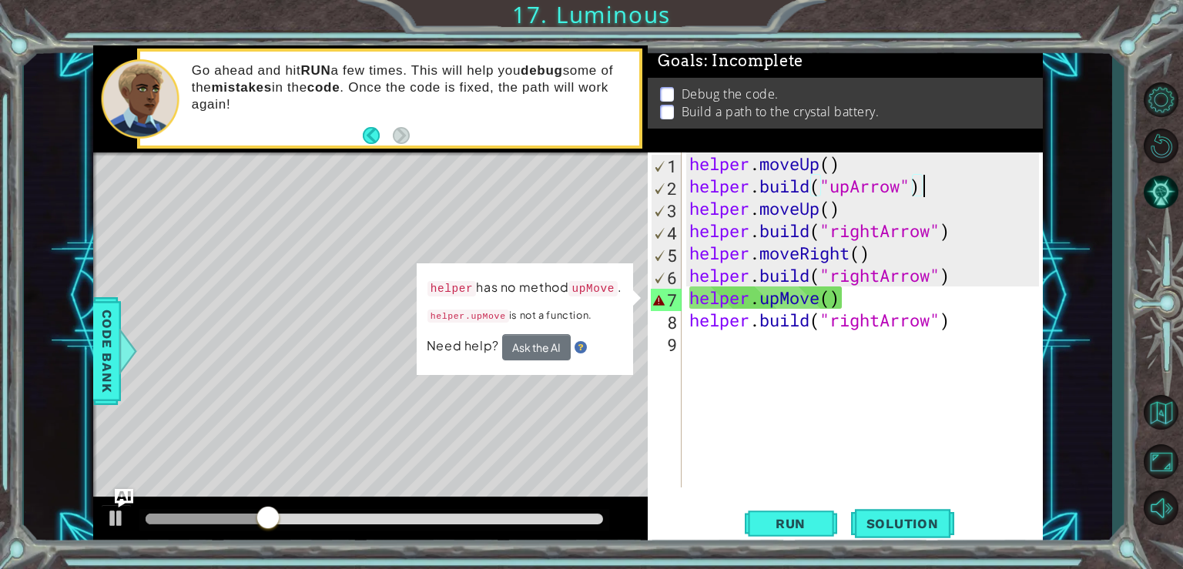
click at [833, 302] on div "helper . moveUp ( ) helper . build ( "upArrow" ) helper . moveUp ( ) helper . b…" at bounding box center [866, 342] width 360 height 380
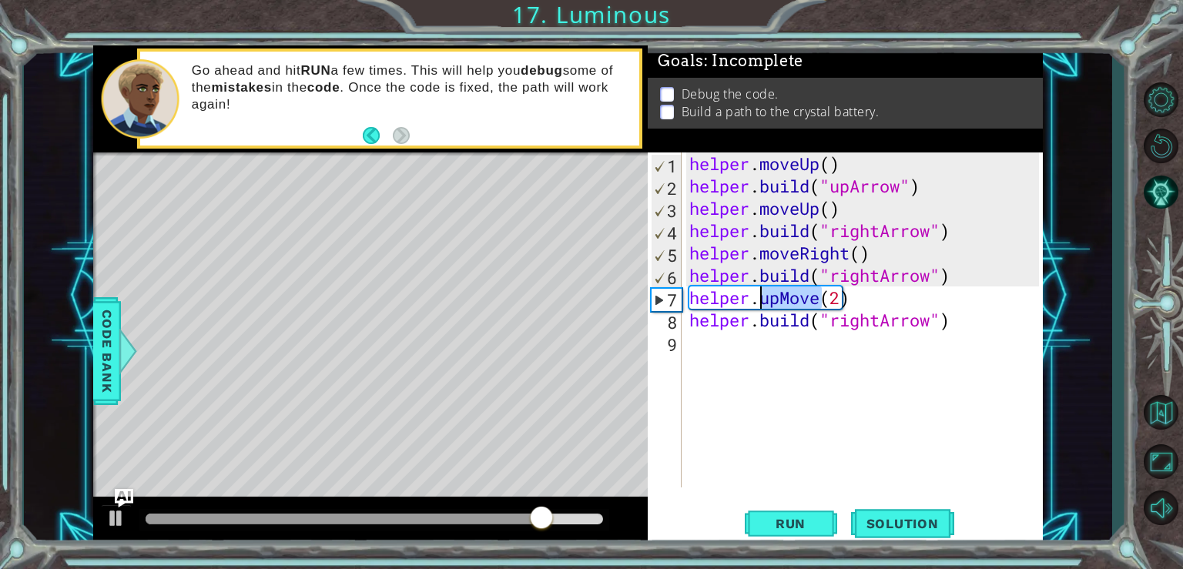
drag, startPoint x: 819, startPoint y: 301, endPoint x: 764, endPoint y: 300, distance: 54.7
click at [764, 300] on div "helper . moveUp ( ) helper . build ( "upArrow" ) helper . moveUp ( ) helper . b…" at bounding box center [866, 342] width 360 height 380
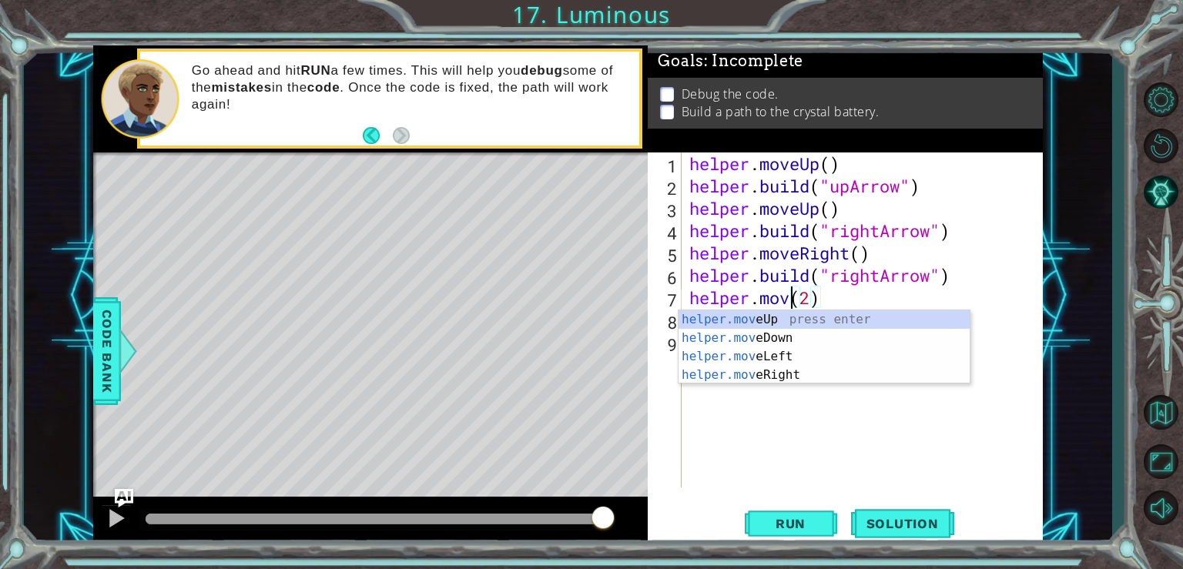
scroll to position [0, 5]
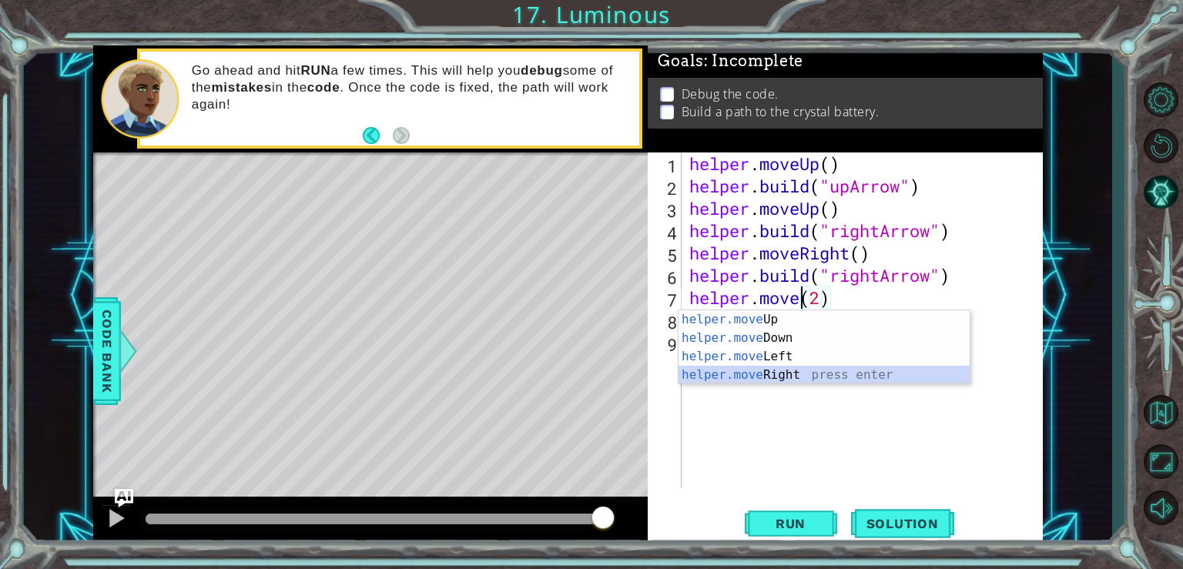
click at [765, 368] on div "helper.move Up press enter helper.move Down press enter helper.move Left press …" at bounding box center [823, 365] width 291 height 111
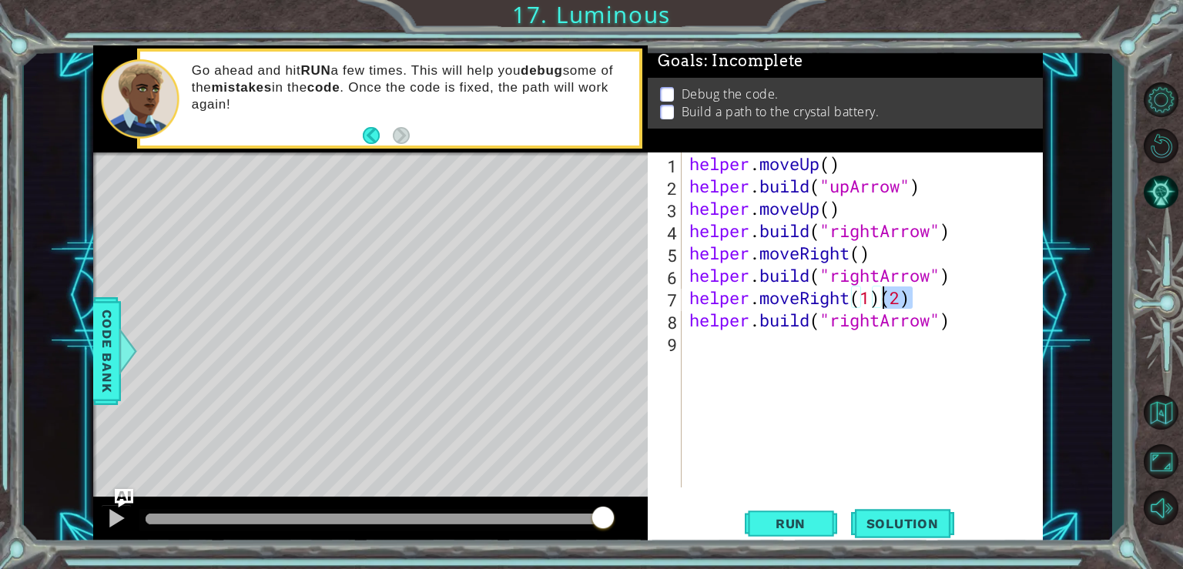
drag, startPoint x: 919, startPoint y: 287, endPoint x: 878, endPoint y: 293, distance: 41.3
click at [878, 293] on div "helper . moveUp ( ) helper . build ( "upArrow" ) helper . moveUp ( ) helper . b…" at bounding box center [866, 342] width 360 height 380
drag, startPoint x: 884, startPoint y: 324, endPoint x: 836, endPoint y: 330, distance: 48.8
click at [836, 330] on div "helper . moveUp ( ) helper . build ( "upArrow" ) helper . moveUp ( ) helper . b…" at bounding box center [866, 342] width 360 height 380
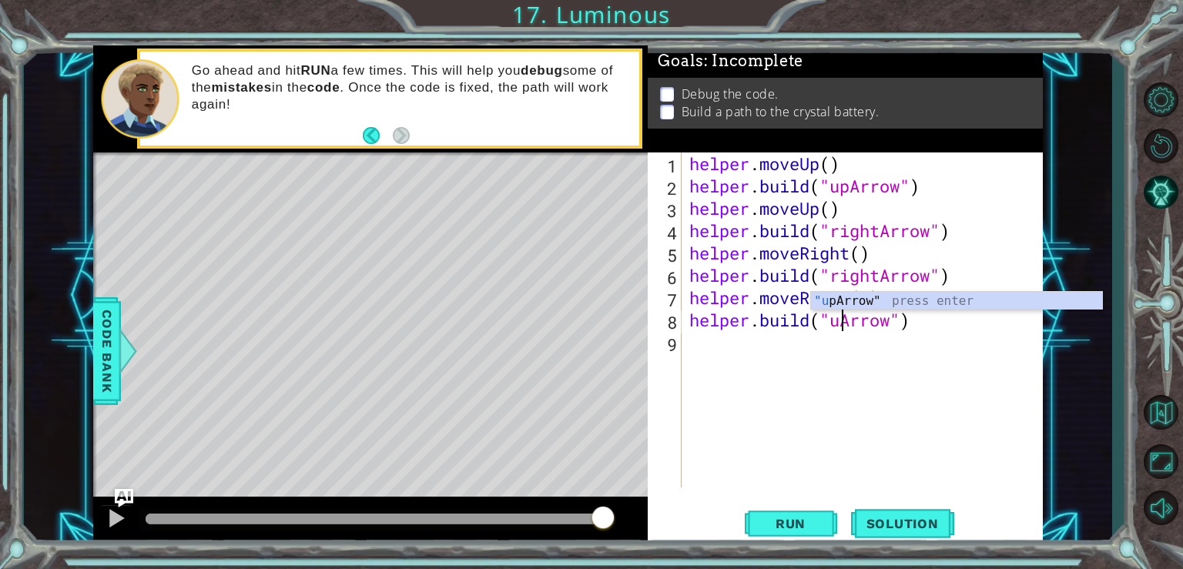
type textarea "[DOMAIN_NAME]("upArrow")"
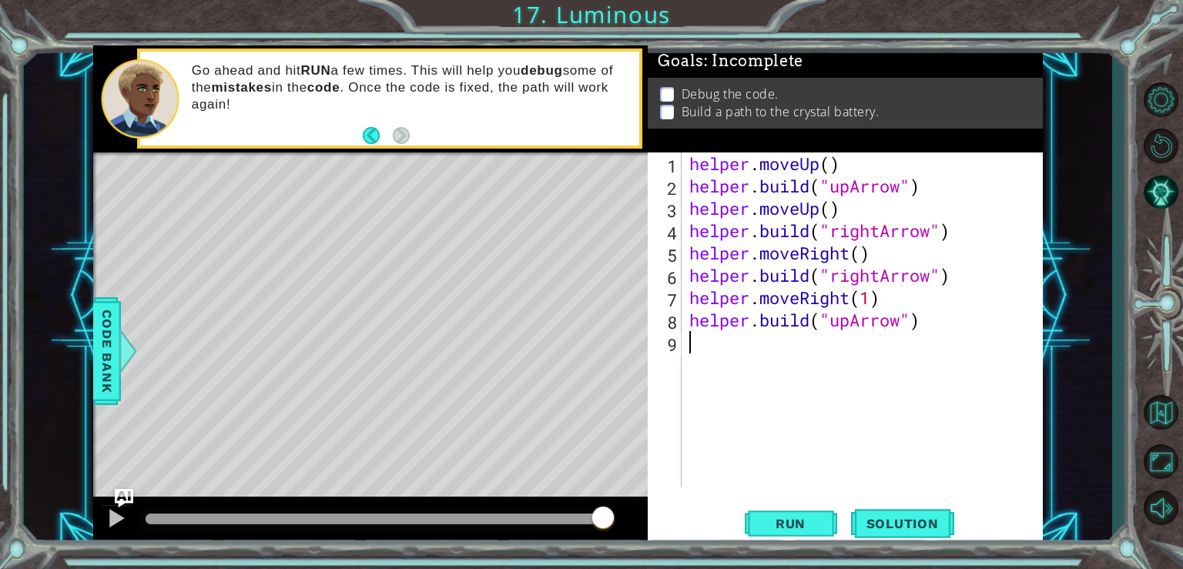
click at [795, 352] on div "helper . moveUp ( ) helper . build ( "upArrow" ) helper . moveUp ( ) helper . b…" at bounding box center [866, 342] width 360 height 380
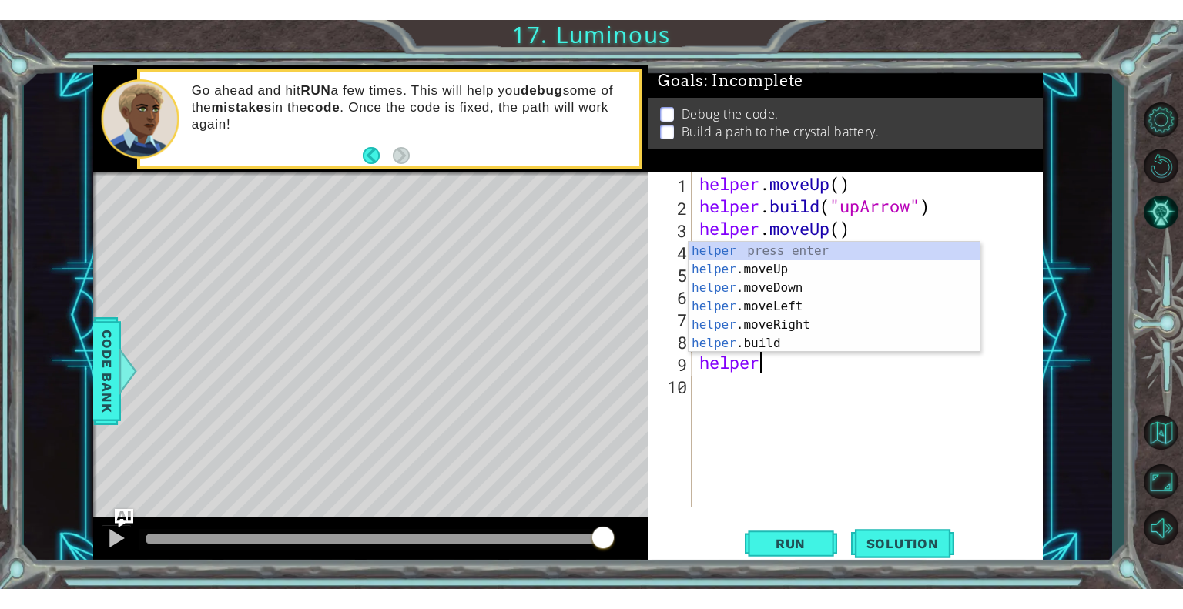
scroll to position [0, 2]
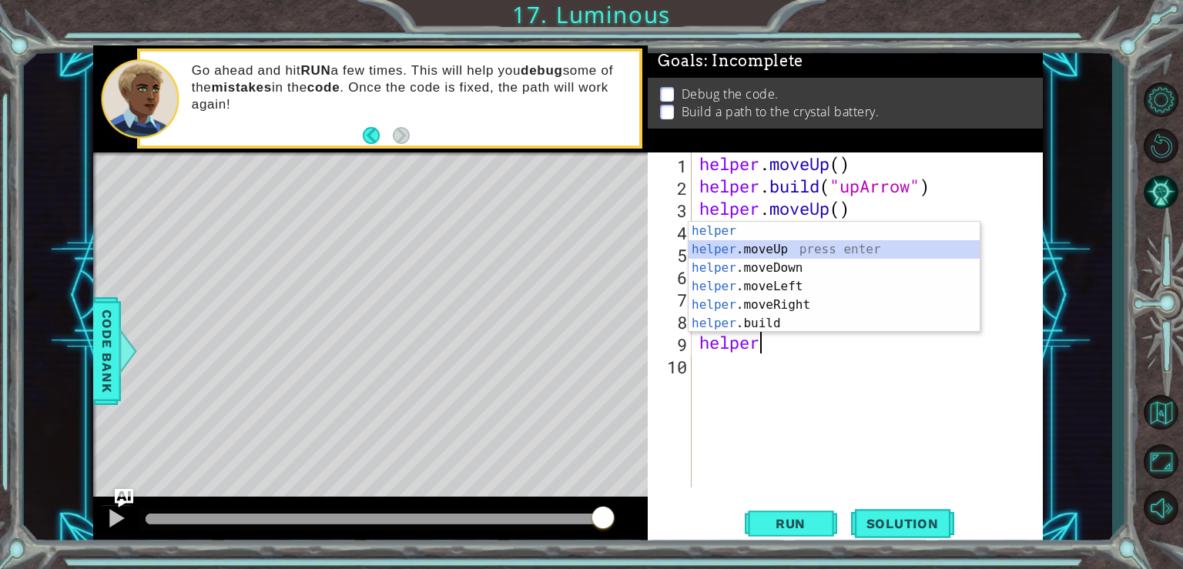
click at [826, 245] on div "helper press enter helper .moveUp press enter helper .moveDown press enter help…" at bounding box center [833, 296] width 291 height 148
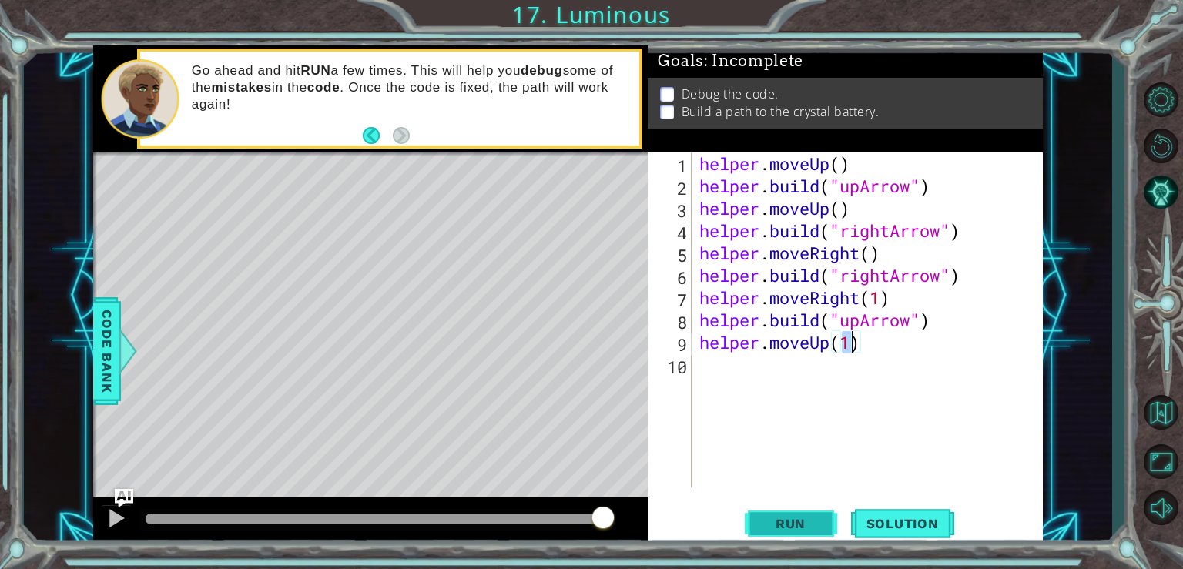
type textarea "helper.moveUp(1)"
click at [782, 514] on button "Run" at bounding box center [791, 523] width 92 height 39
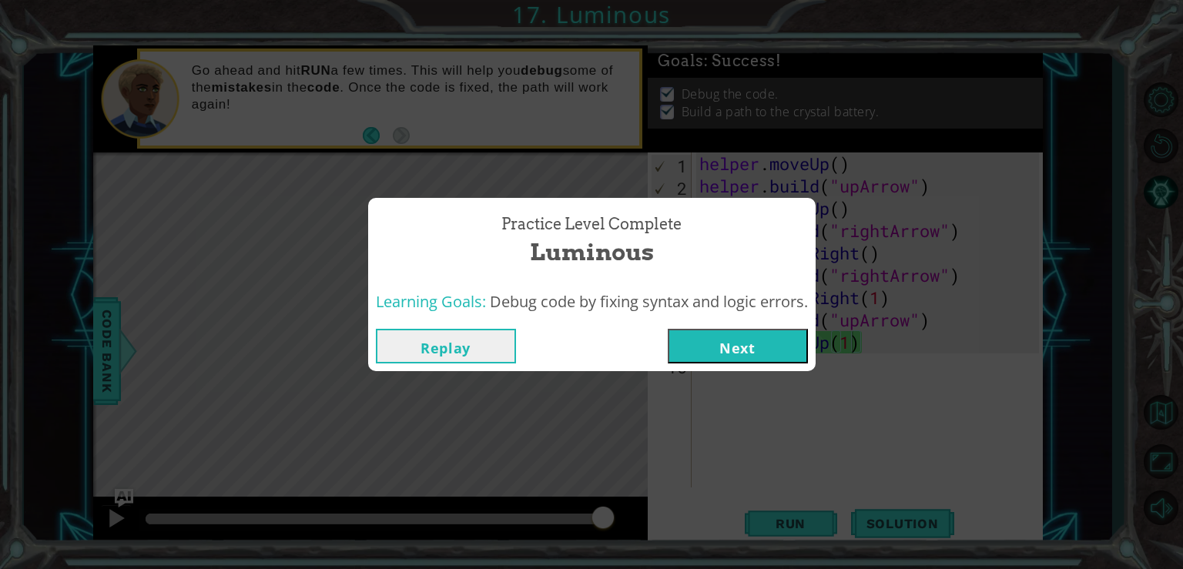
click at [732, 344] on button "Next" at bounding box center [738, 346] width 140 height 35
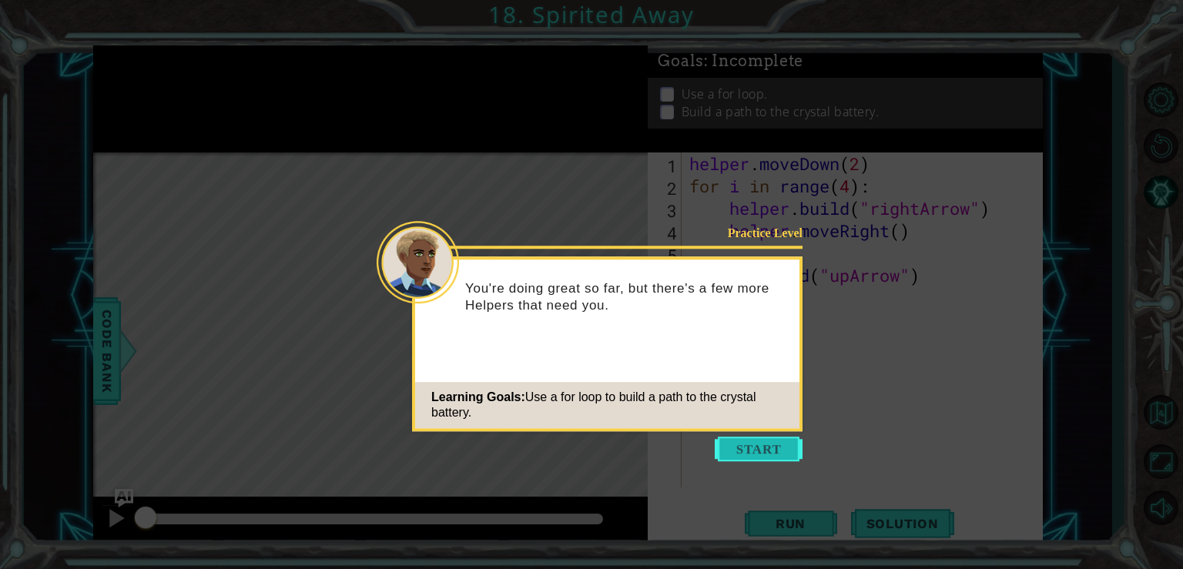
click at [755, 447] on button "Start" at bounding box center [759, 449] width 88 height 25
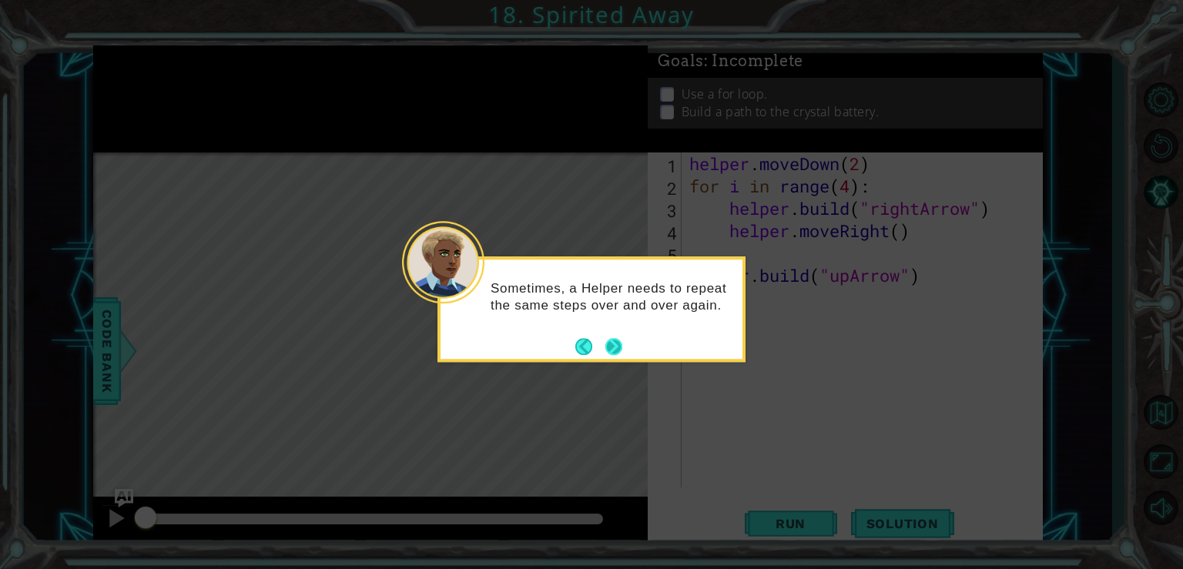
click at [615, 348] on button "Next" at bounding box center [613, 346] width 17 height 17
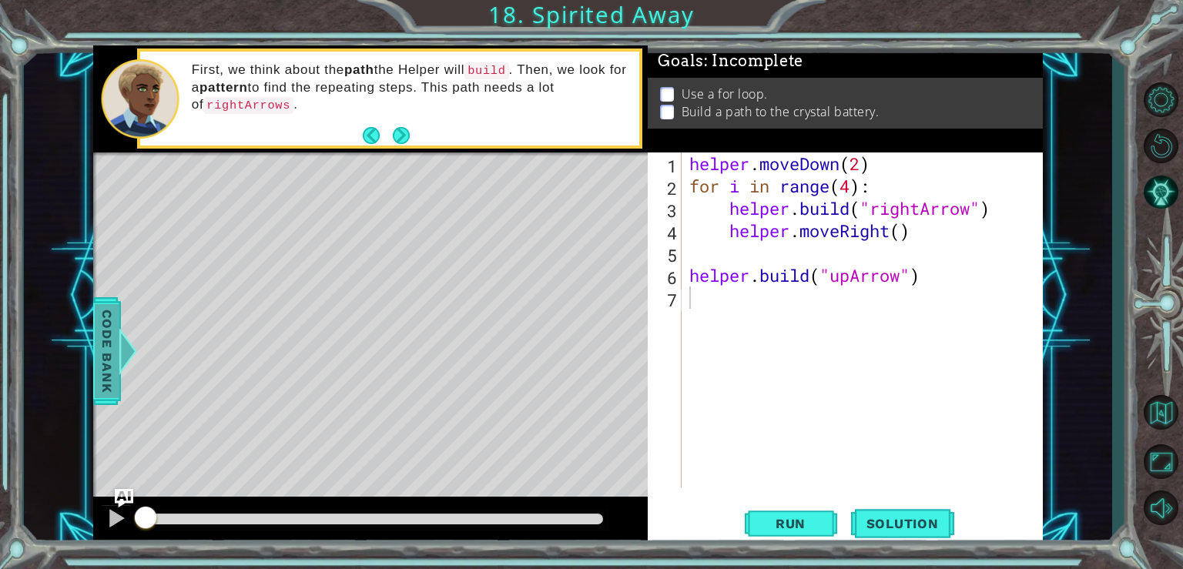
click at [105, 370] on span "Code Bank" at bounding box center [107, 351] width 25 height 94
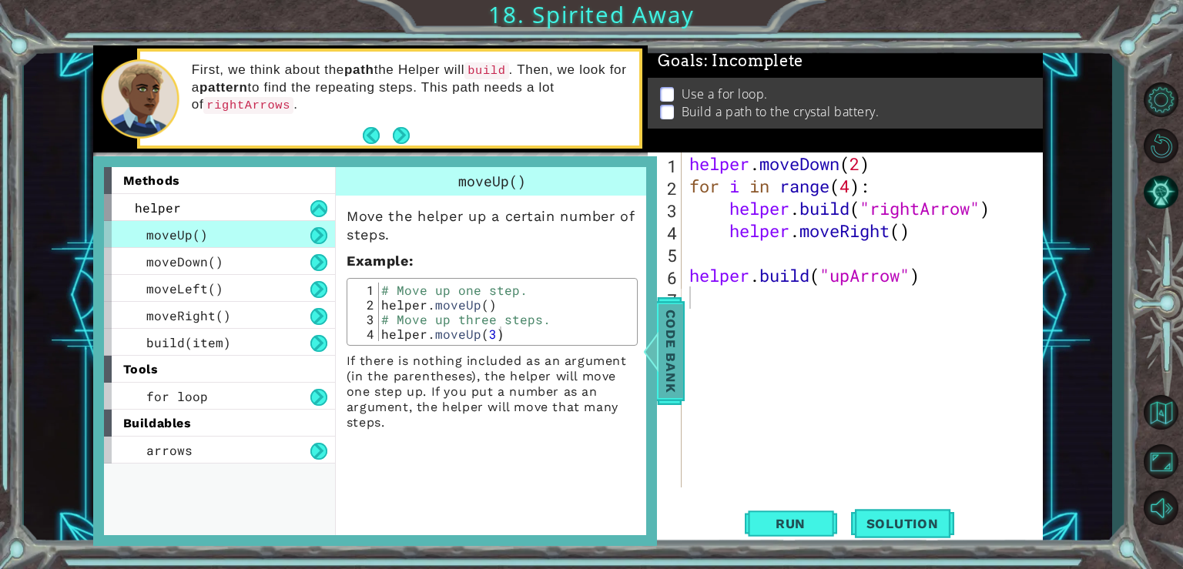
click at [669, 367] on span "Code Bank" at bounding box center [670, 351] width 25 height 94
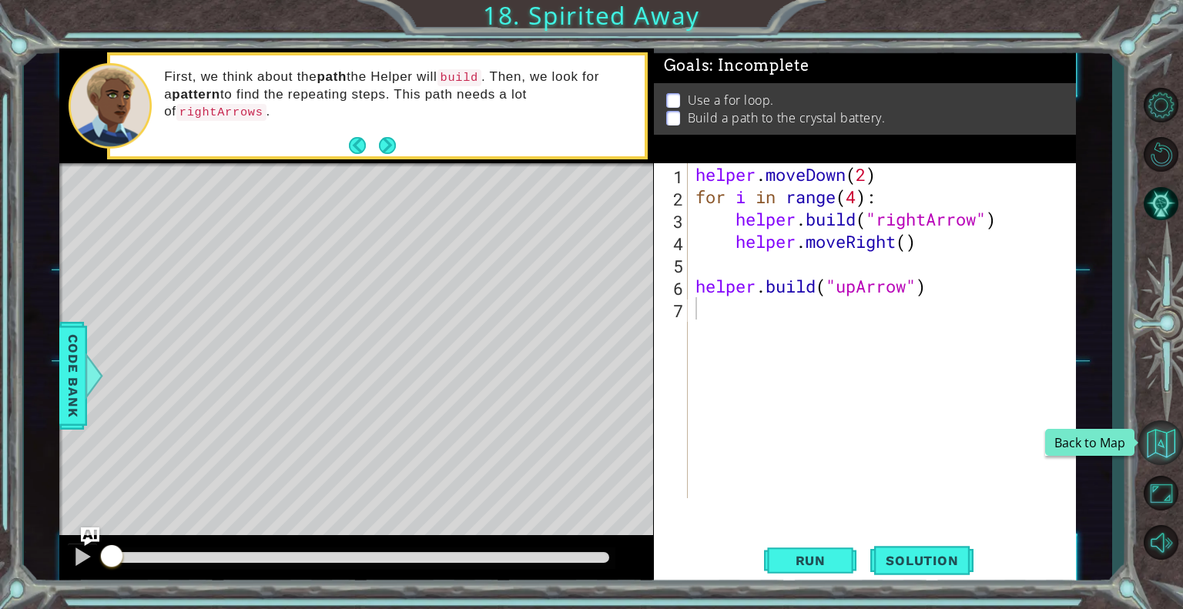
click at [1163, 440] on button "Back to Map" at bounding box center [1160, 442] width 45 height 45
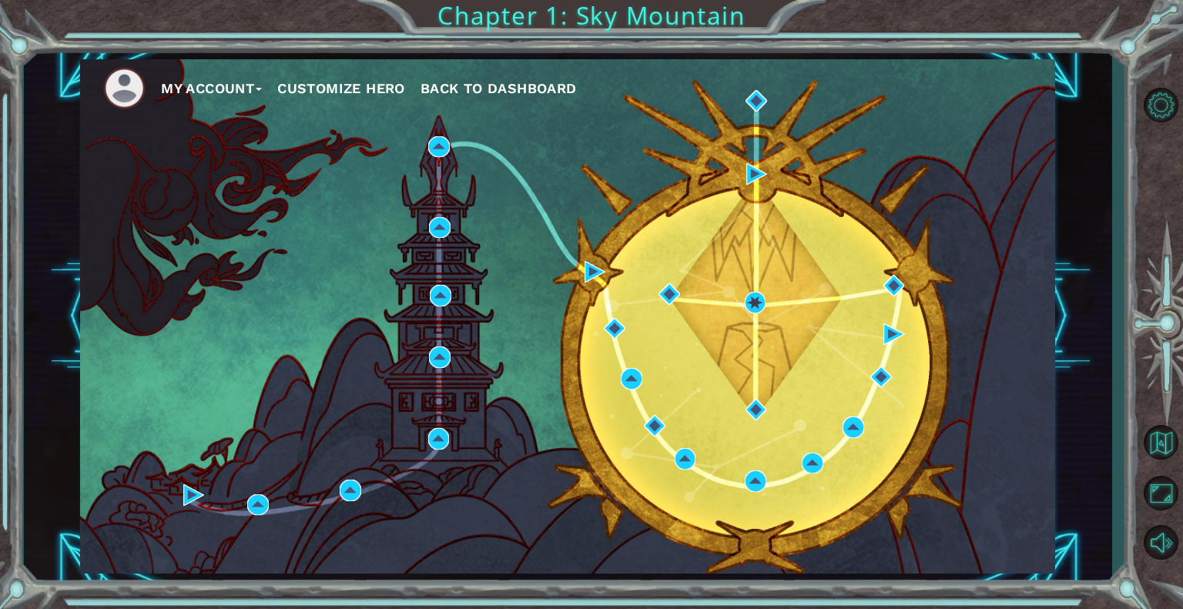
click at [548, 15] on div "My Account Customize Hero Back to Dashboard Chapter 1: Sky Mountain" at bounding box center [591, 304] width 1183 height 609
click at [1164, 109] on button "Level Options" at bounding box center [1160, 104] width 45 height 45
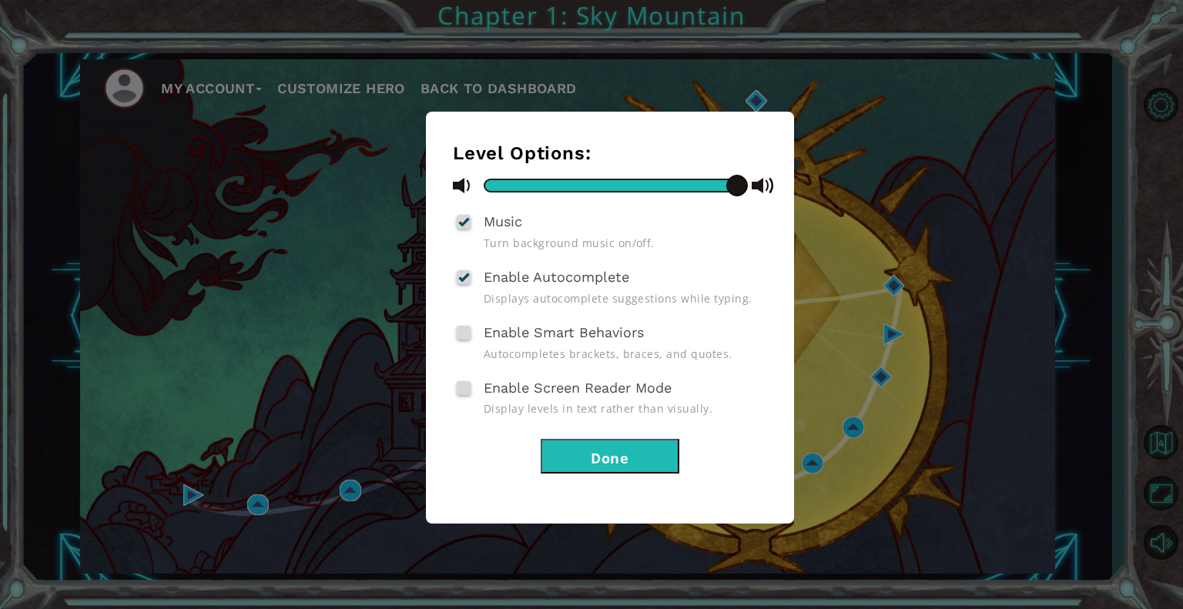
click at [753, 434] on div "Level Options: Music Turn background music on/off. Enable Autocomplete Displays…" at bounding box center [610, 307] width 314 height 331
click at [652, 444] on button "Done" at bounding box center [610, 456] width 139 height 35
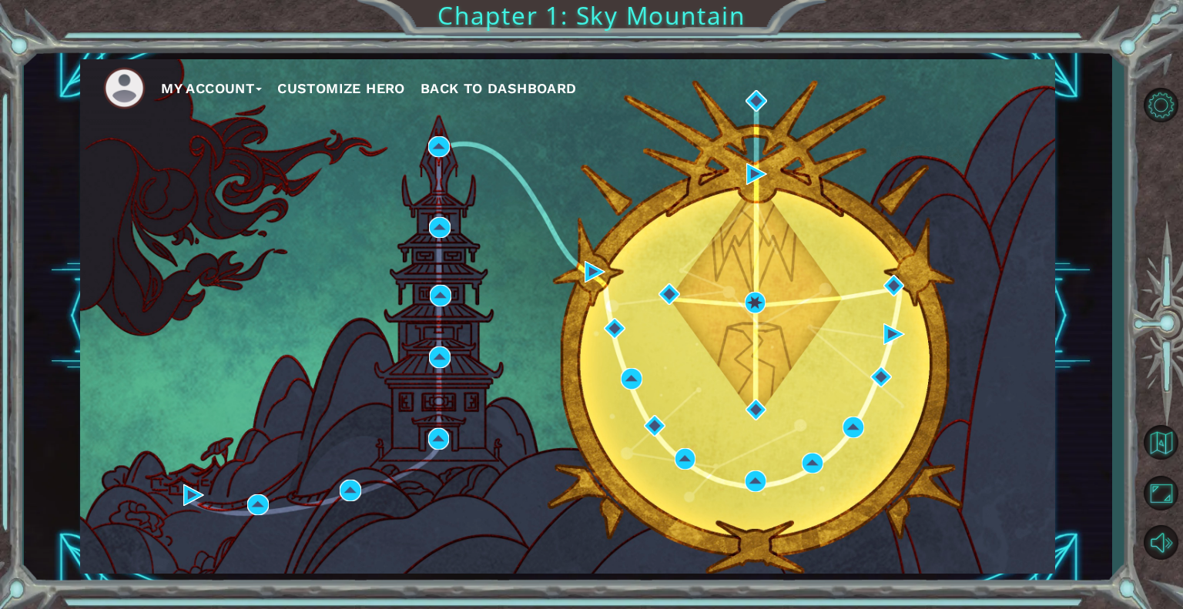
click at [128, 92] on img at bounding box center [124, 88] width 42 height 42
click at [228, 84] on button "My Account" at bounding box center [211, 88] width 101 height 23
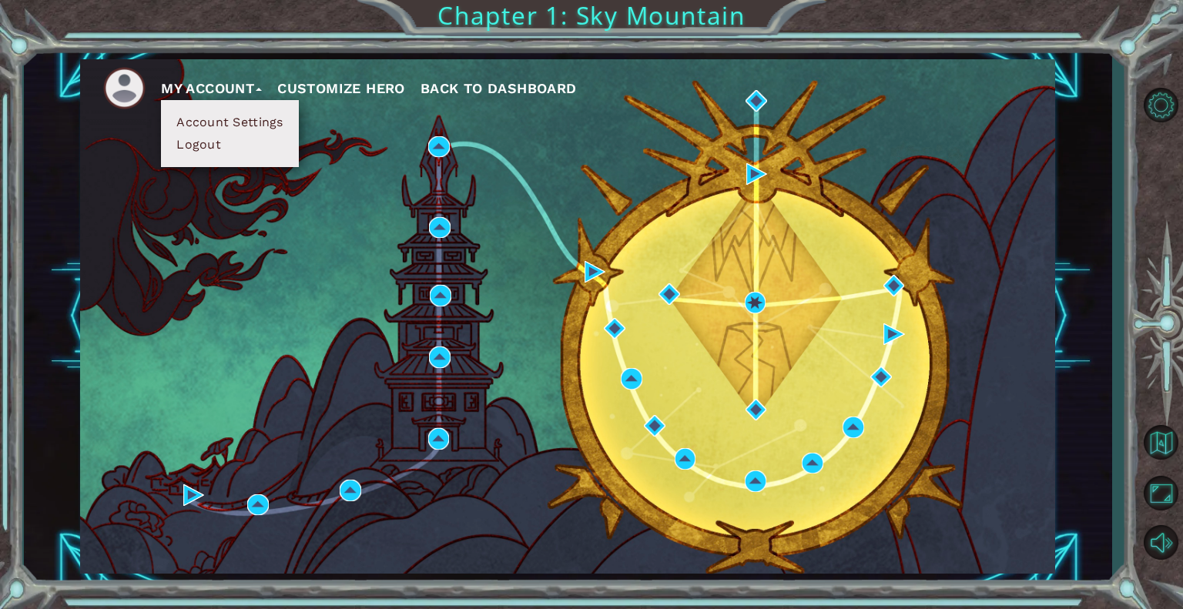
drag, startPoint x: 207, startPoint y: 122, endPoint x: 206, endPoint y: 140, distance: 17.7
click at [206, 139] on ul "Account Settings Logout" at bounding box center [229, 133] width 137 height 67
click at [201, 146] on button "Logout" at bounding box center [199, 144] width 54 height 17
